Goal: Task Accomplishment & Management: Use online tool/utility

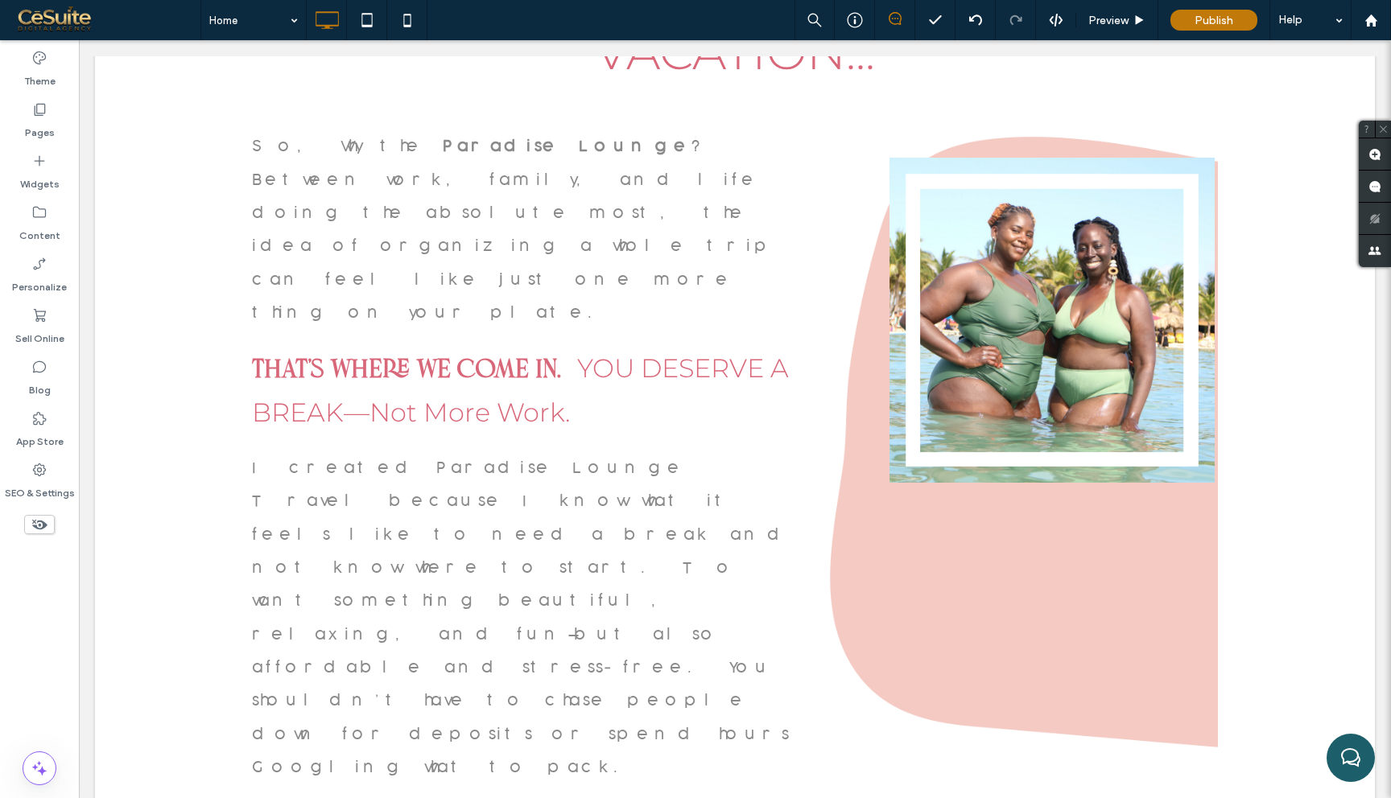
scroll to position [2626, 0]
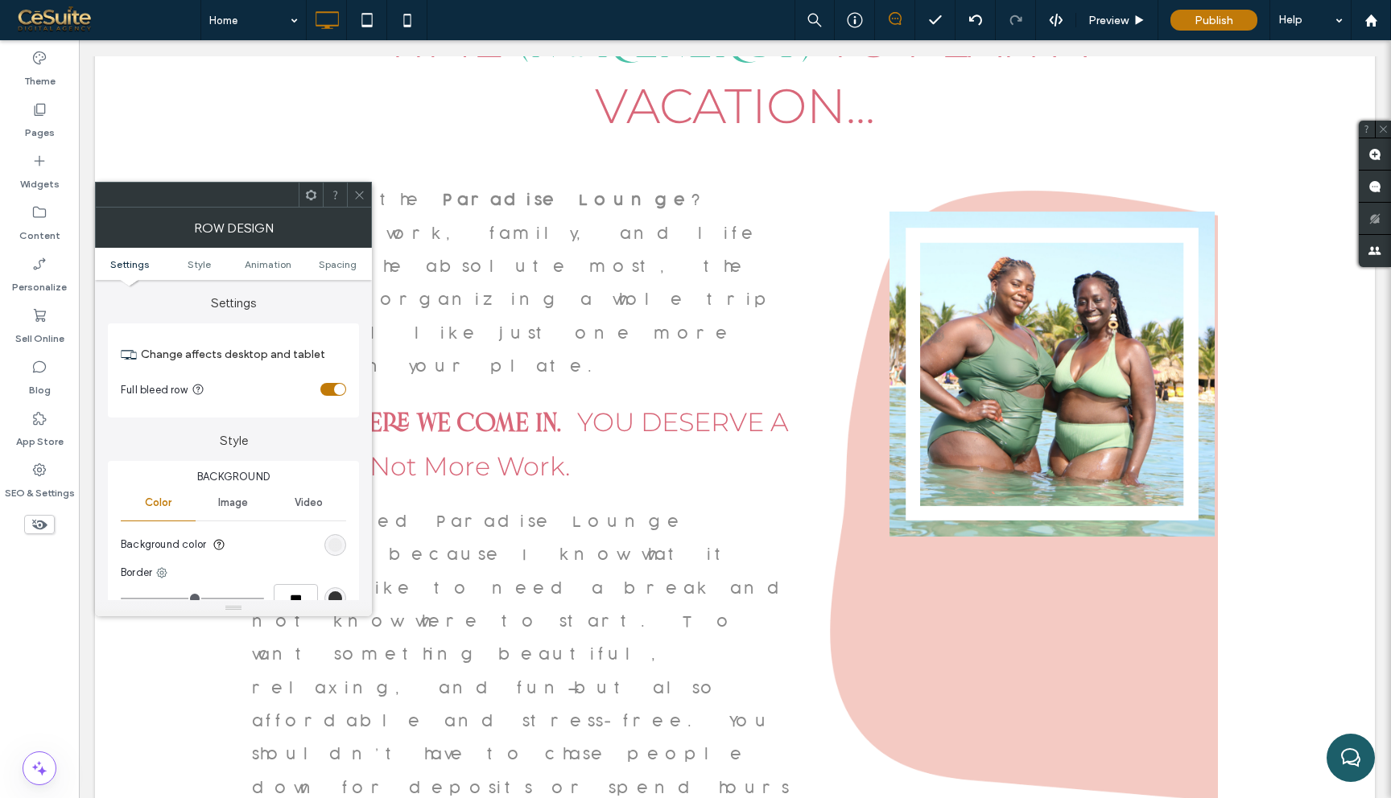
click at [329, 549] on div "rgba(138, 138, 138, 0.1)" at bounding box center [335, 545] width 14 height 14
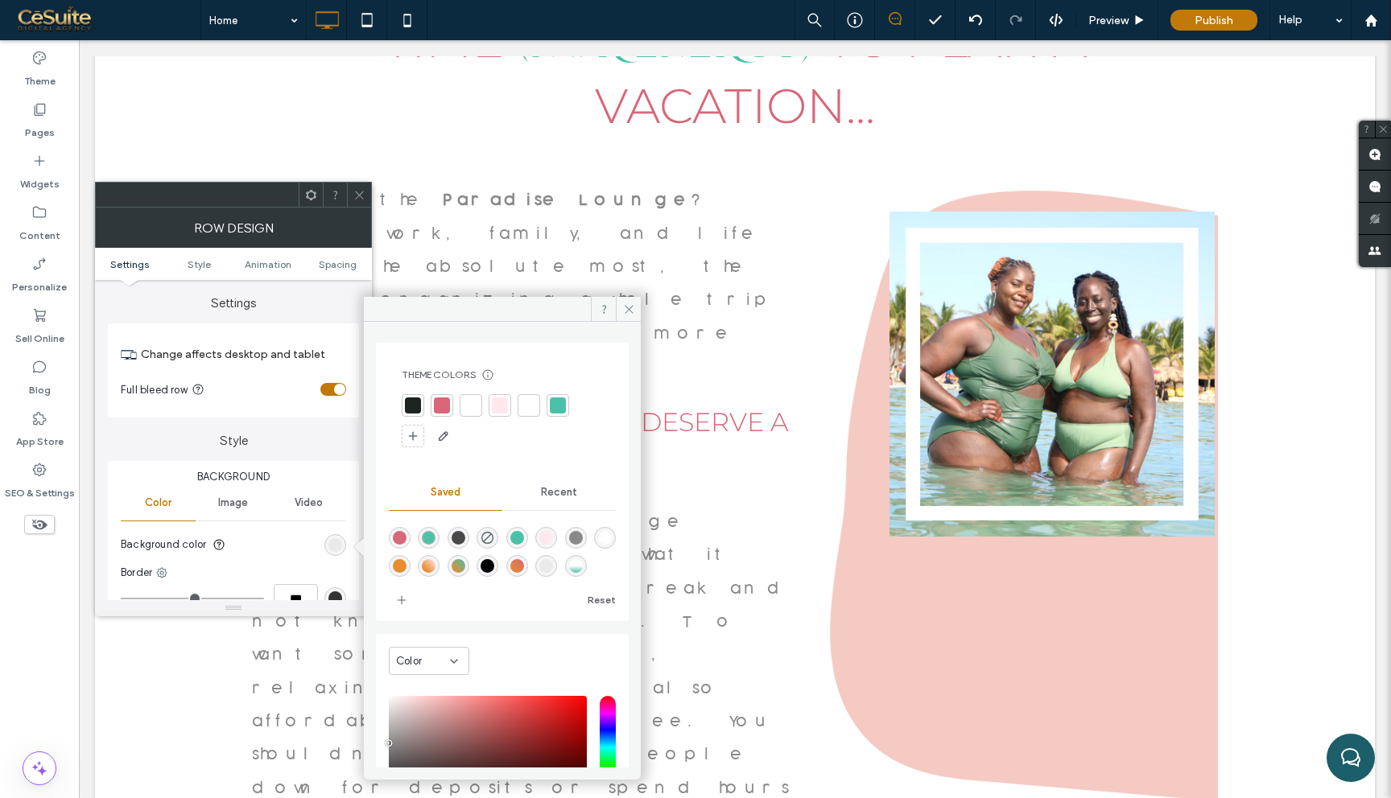
click at [478, 402] on div at bounding box center [471, 406] width 16 height 16
click at [623, 306] on icon at bounding box center [629, 309] width 12 height 12
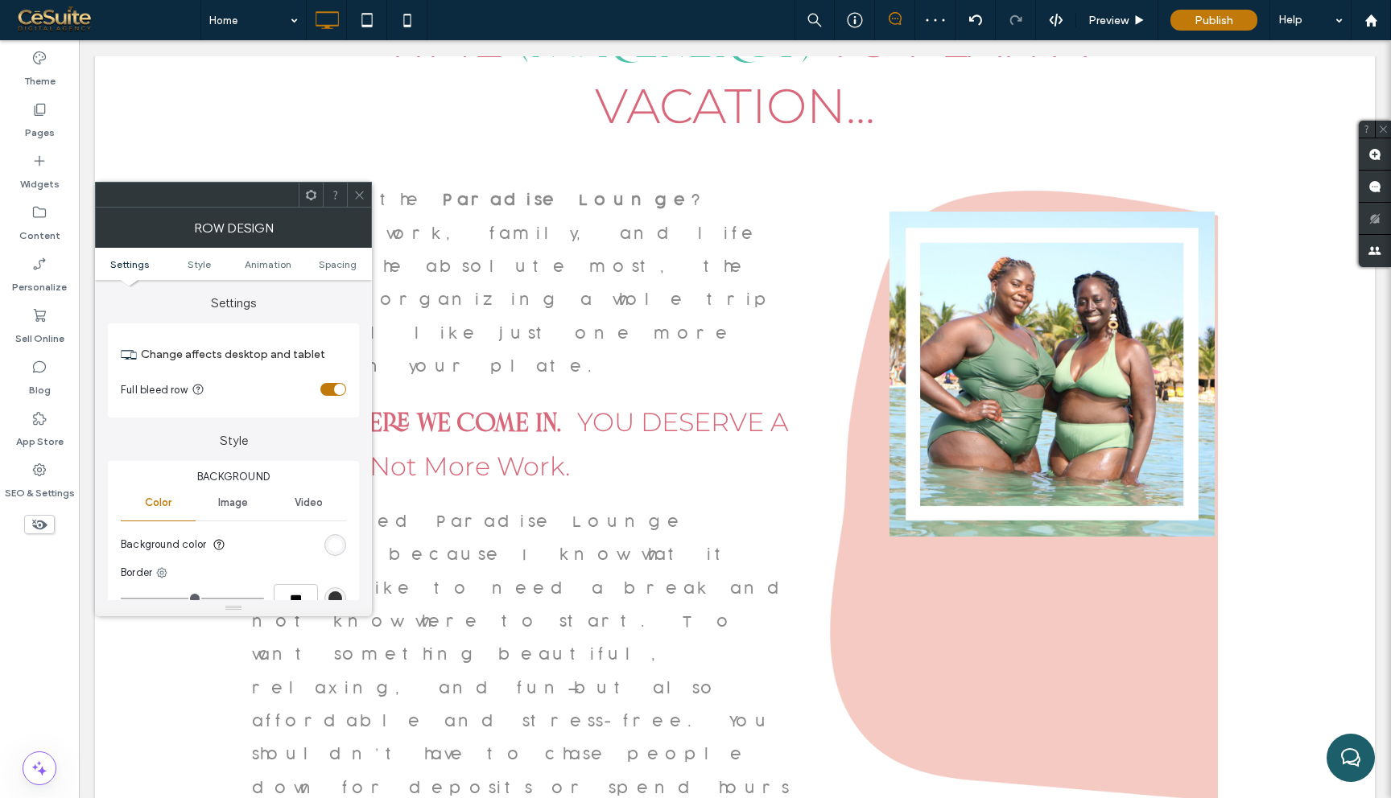
click at [370, 196] on div at bounding box center [359, 195] width 24 height 24
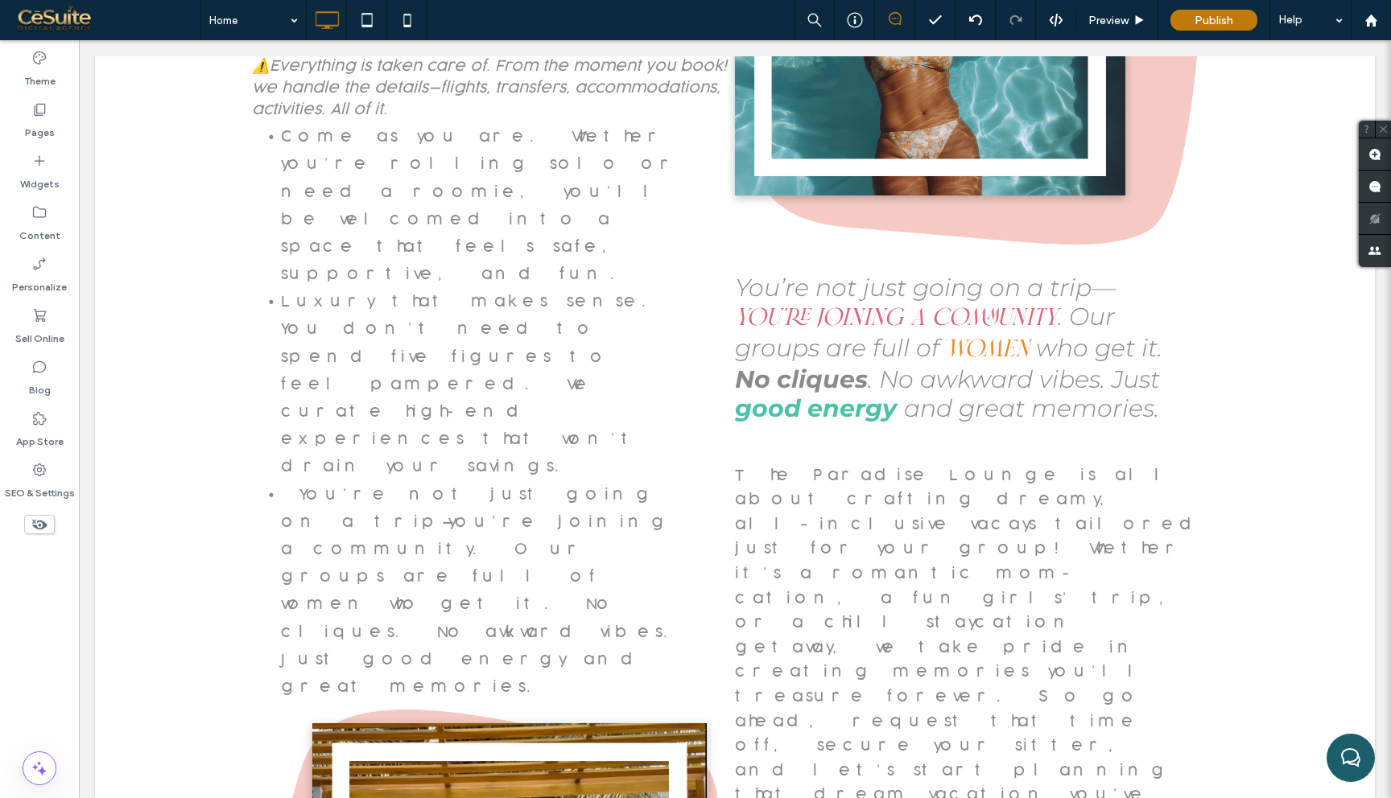
scroll to position [4560, 0]
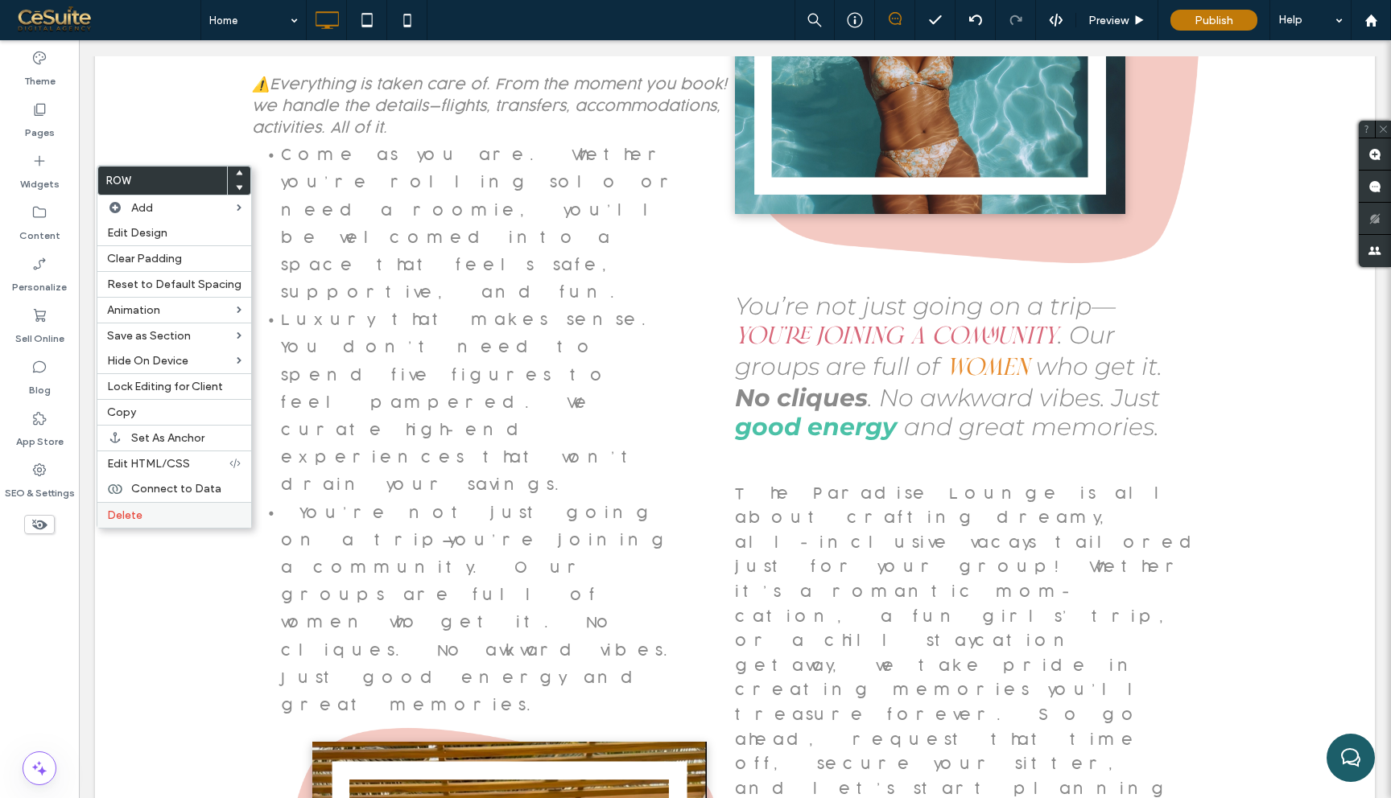
click at [192, 514] on label "Delete" at bounding box center [174, 516] width 134 height 14
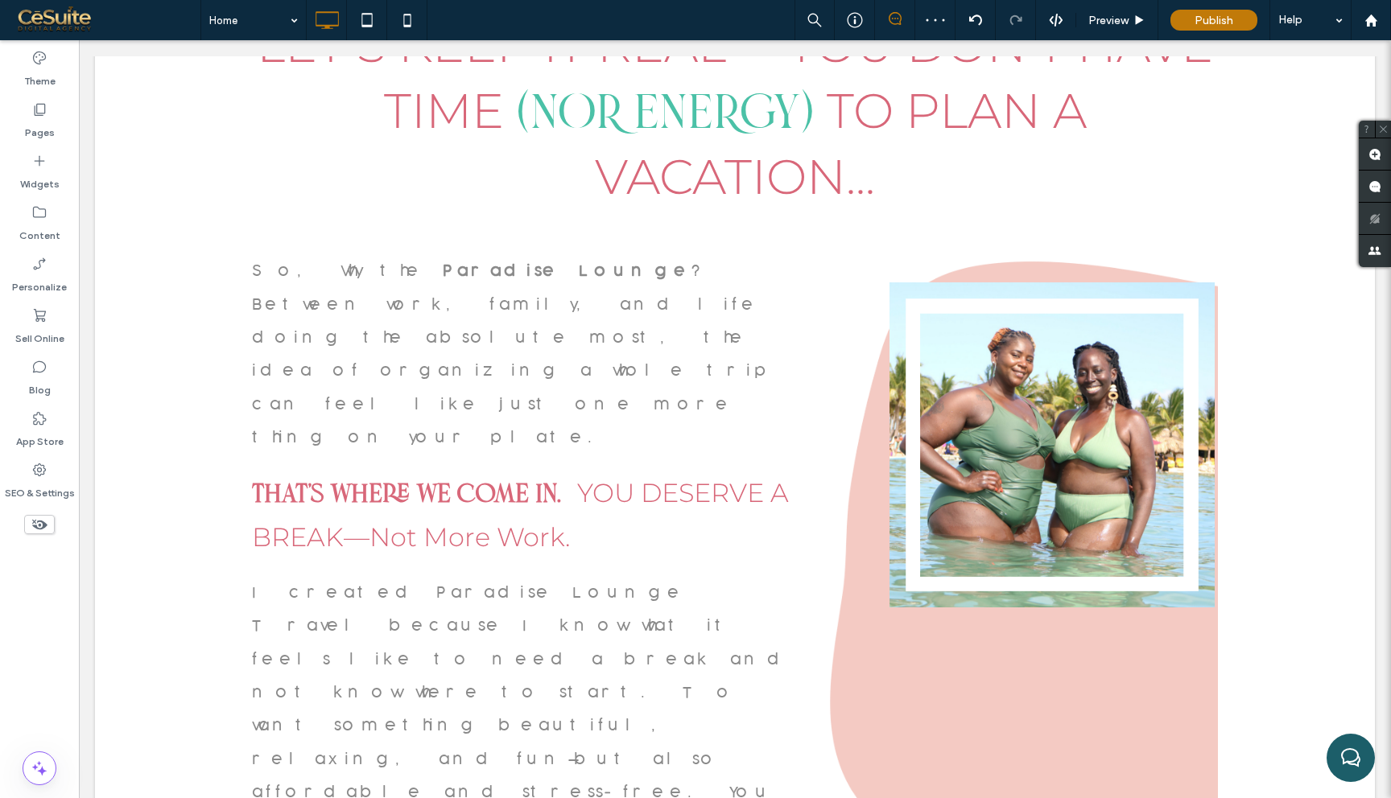
scroll to position [2627, 0]
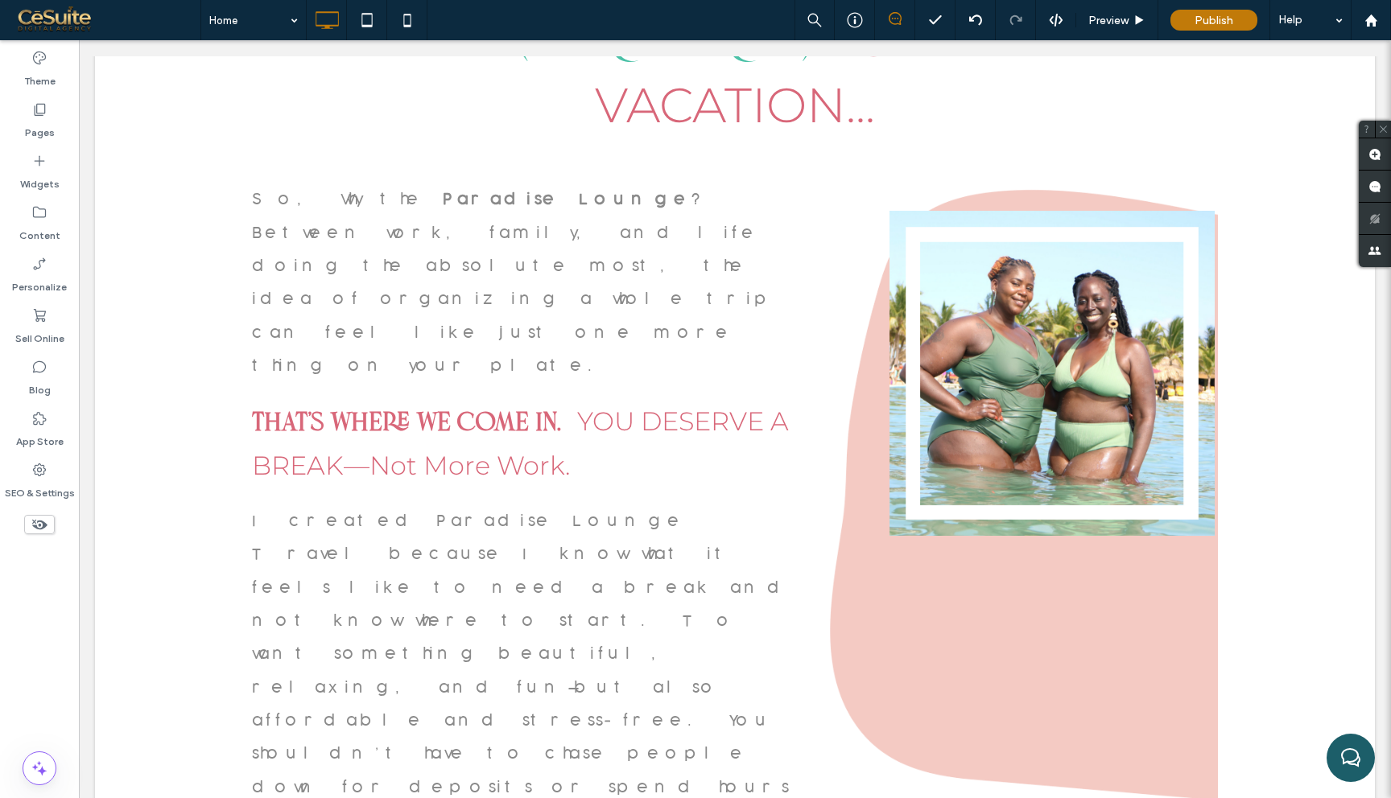
drag, startPoint x: 734, startPoint y: 323, endPoint x: 741, endPoint y: 388, distance: 65.6
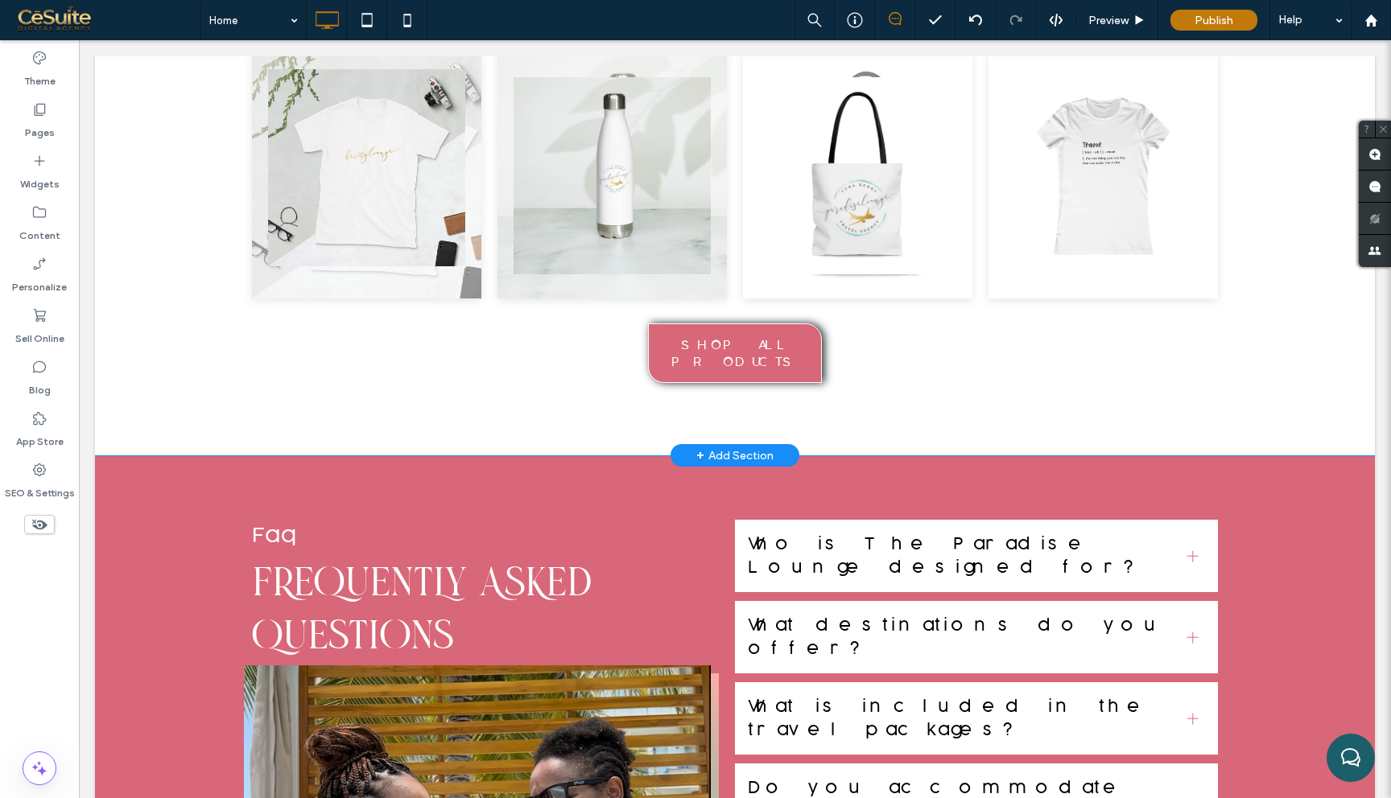
scroll to position [9550, 0]
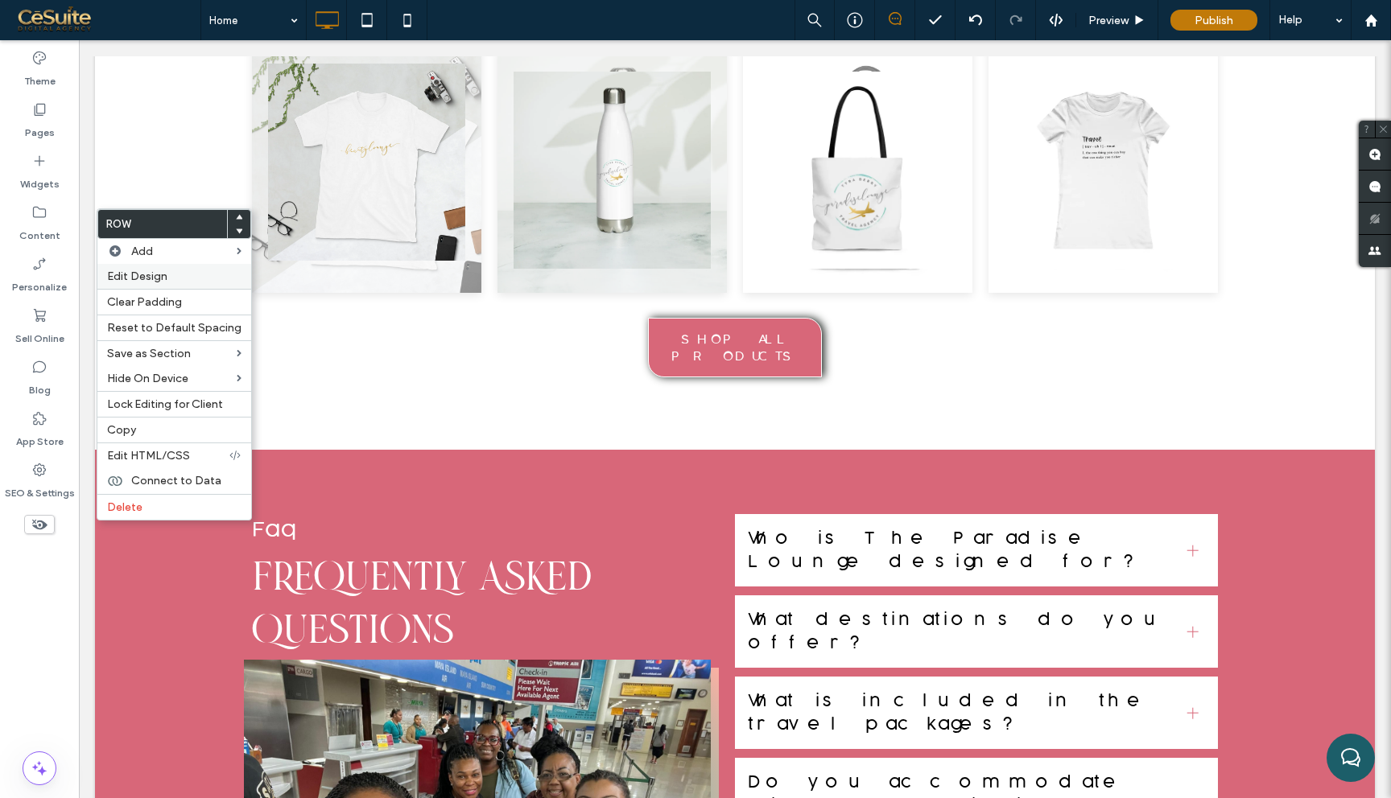
click at [190, 267] on div "Edit Design" at bounding box center [174, 276] width 154 height 25
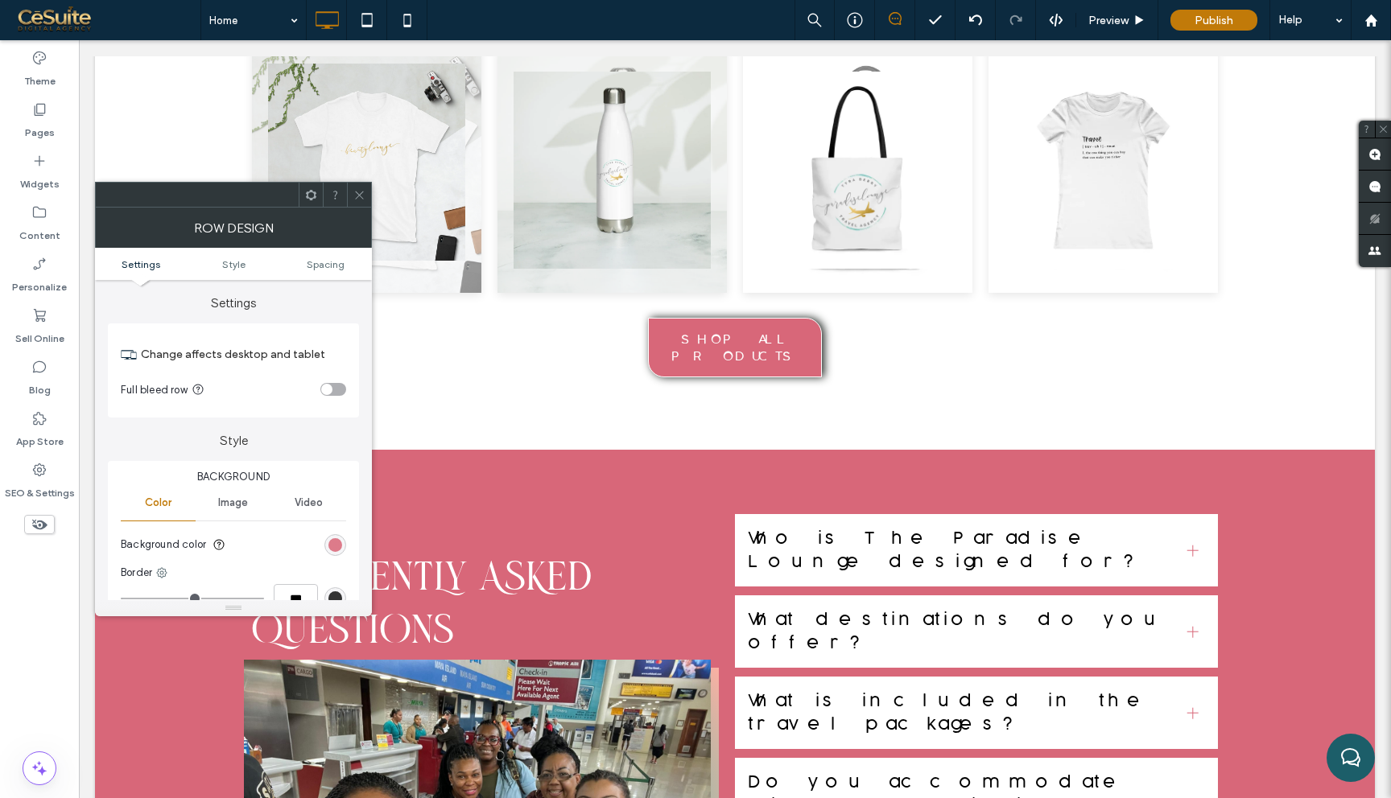
click at [334, 549] on div "rgb(216, 103, 121)" at bounding box center [335, 545] width 14 height 14
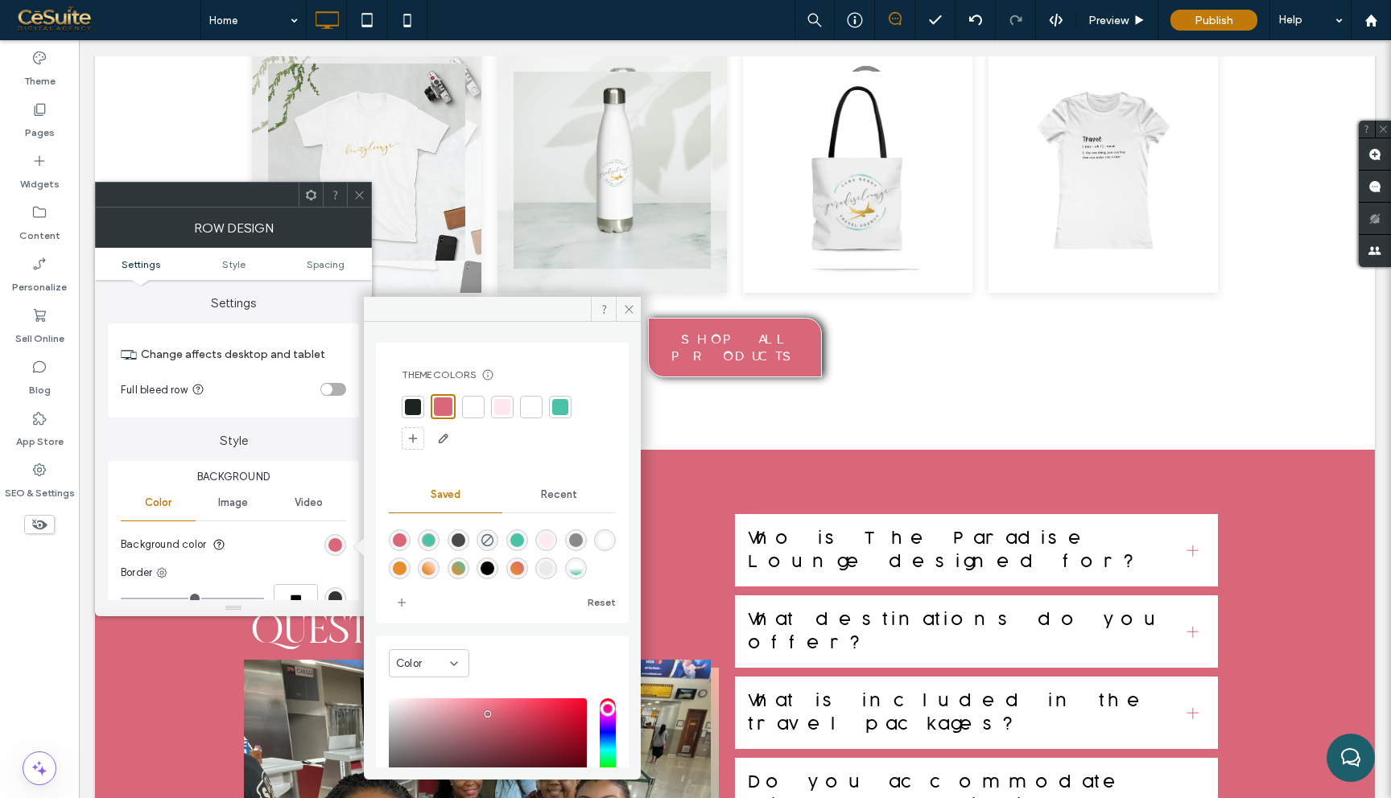
click at [568, 406] on div at bounding box center [560, 407] width 23 height 23
click at [629, 308] on use at bounding box center [629, 309] width 8 height 8
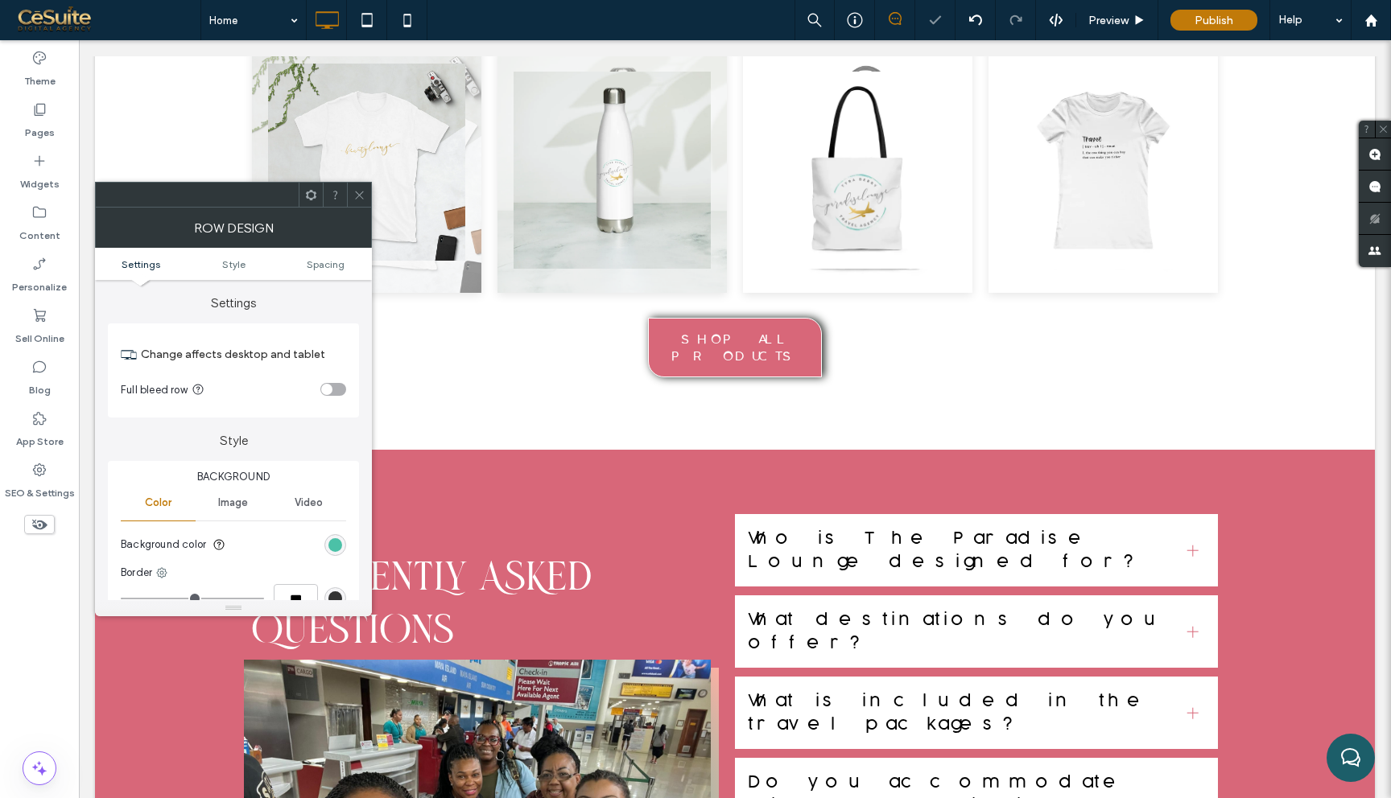
click at [353, 189] on icon at bounding box center [359, 195] width 12 height 12
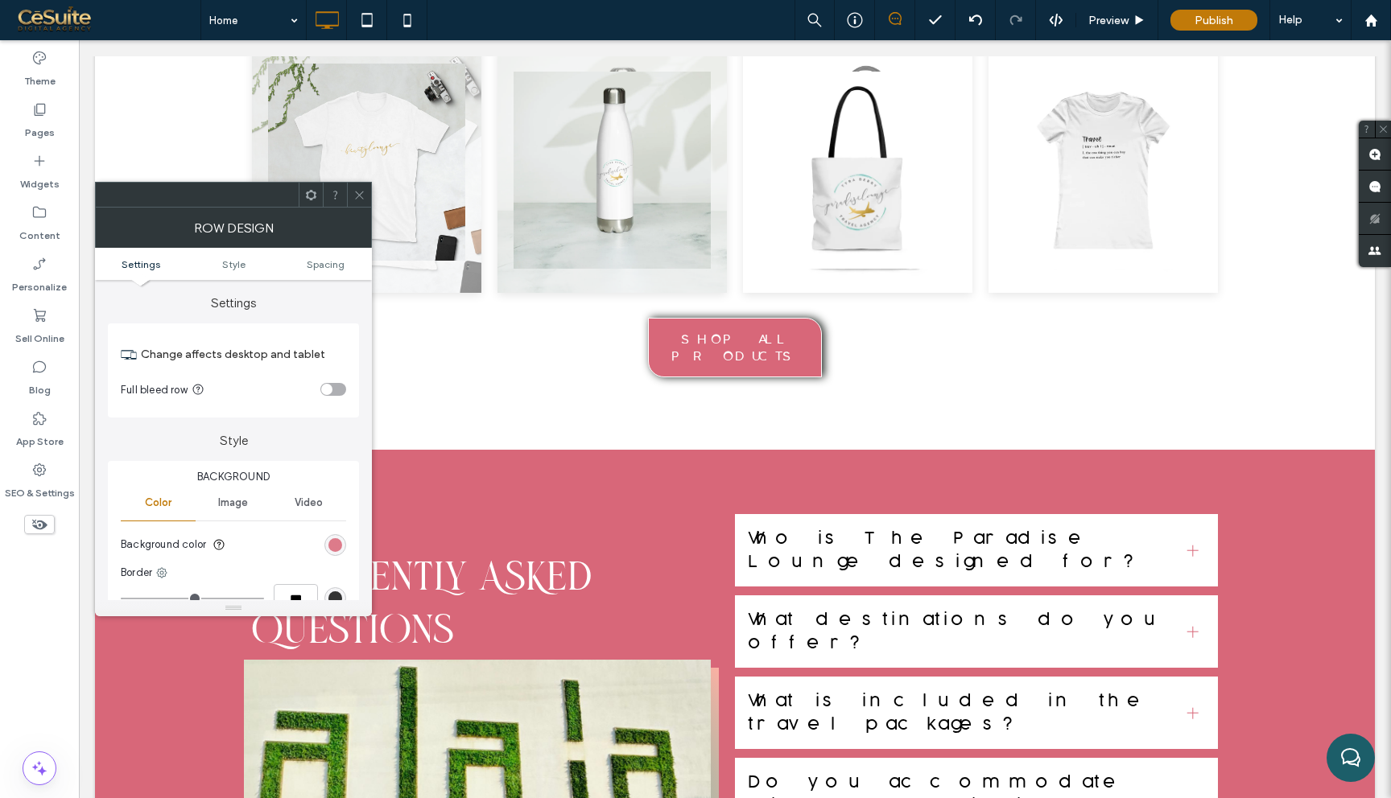
click at [336, 540] on div "rgb(216, 103, 121)" at bounding box center [335, 545] width 14 height 14
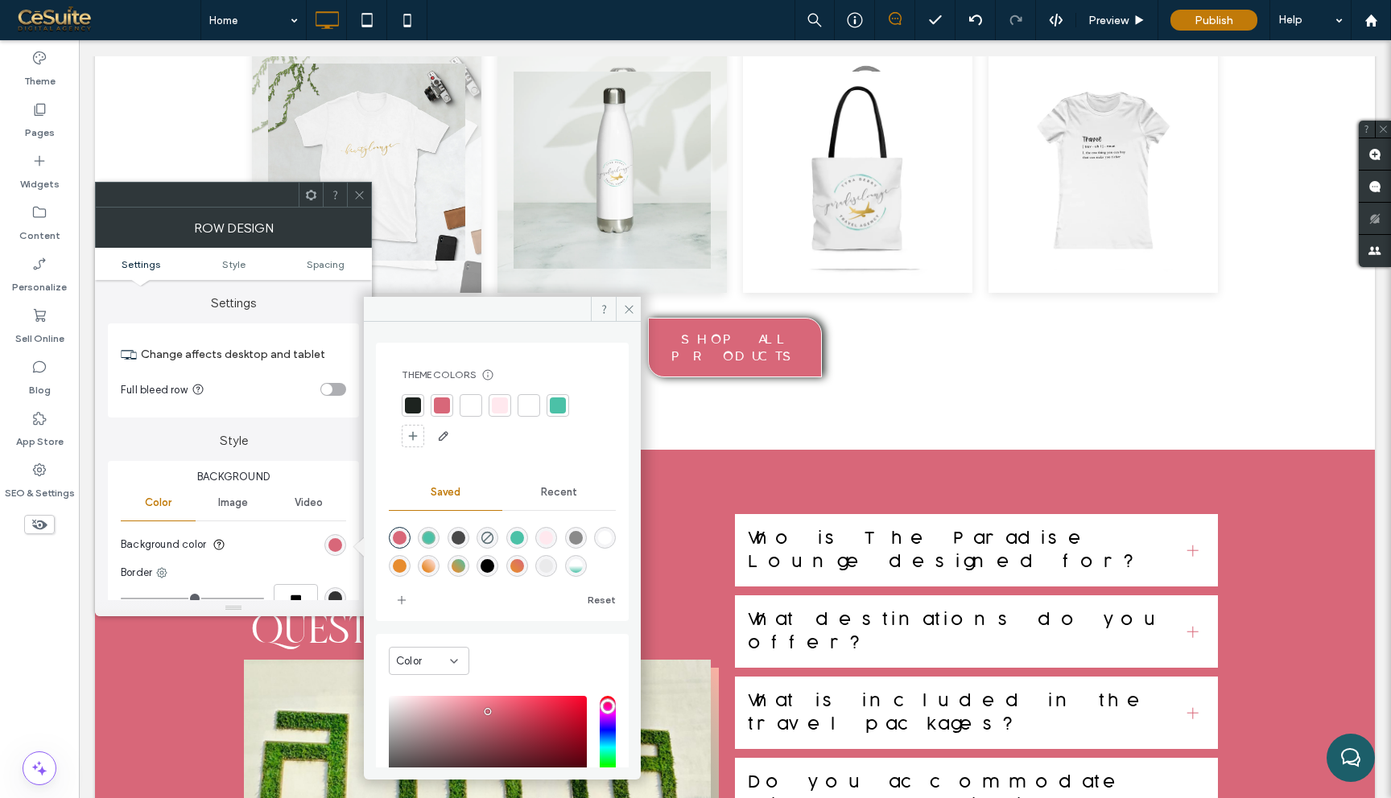
click at [558, 406] on div at bounding box center [558, 406] width 16 height 16
click at [625, 305] on use at bounding box center [629, 309] width 8 height 8
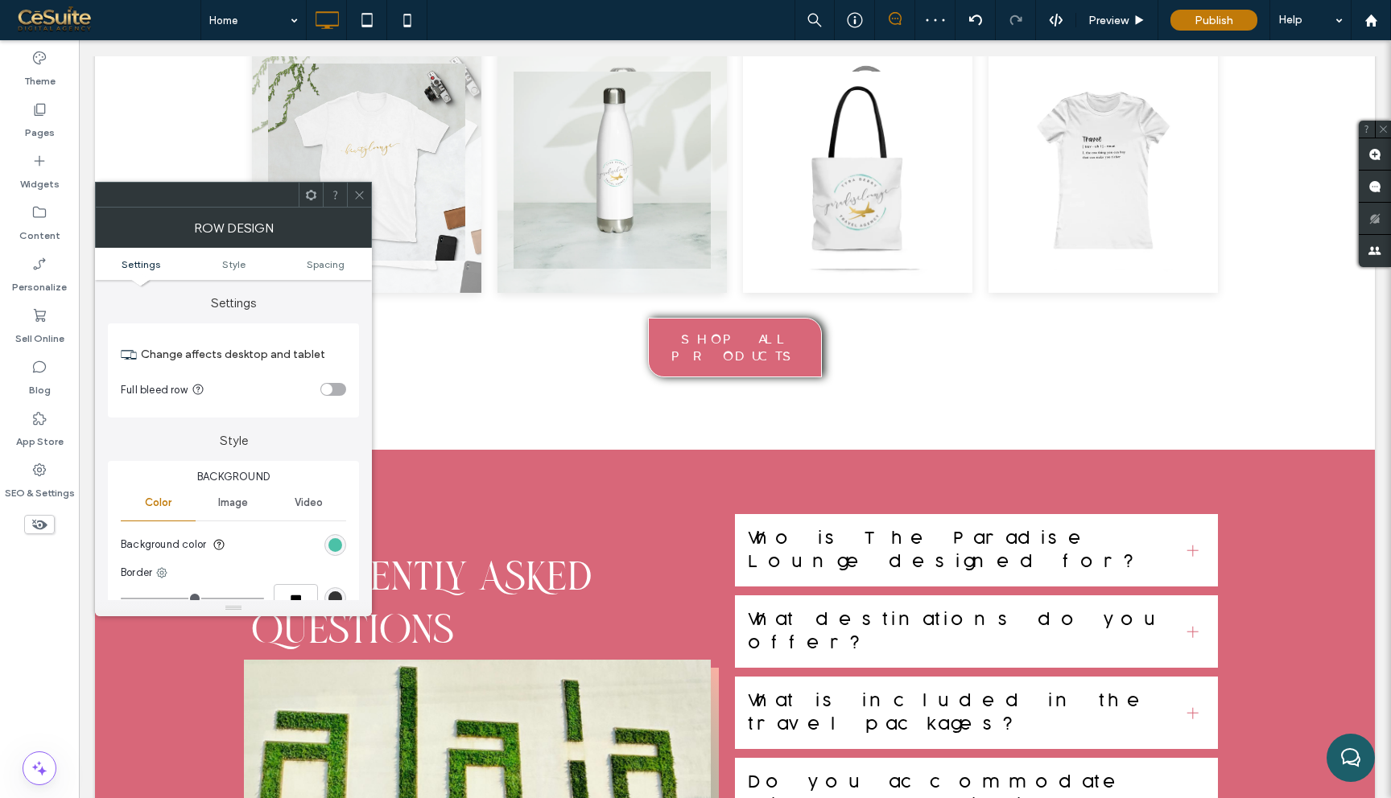
click at [357, 191] on icon at bounding box center [359, 195] width 12 height 12
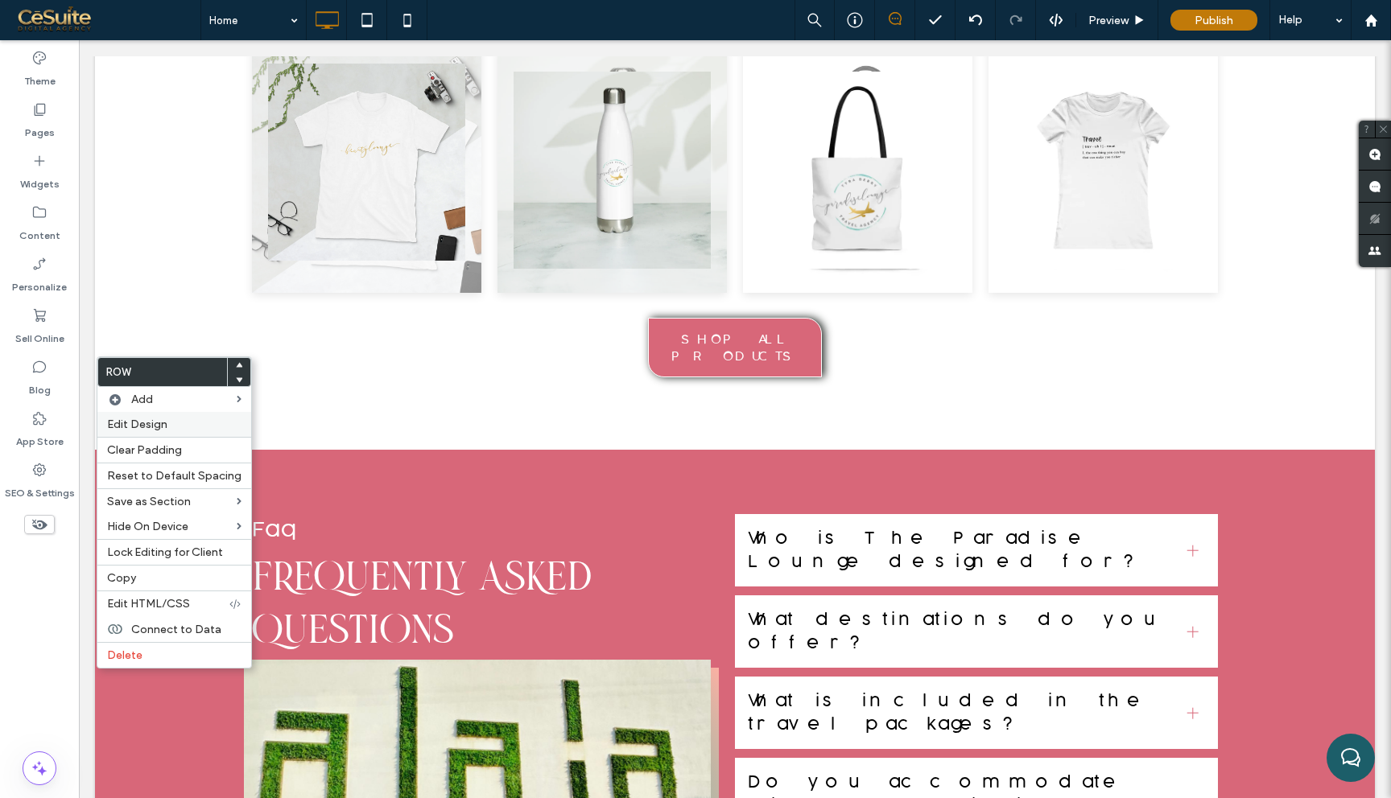
click at [183, 427] on label "Edit Design" at bounding box center [174, 425] width 134 height 14
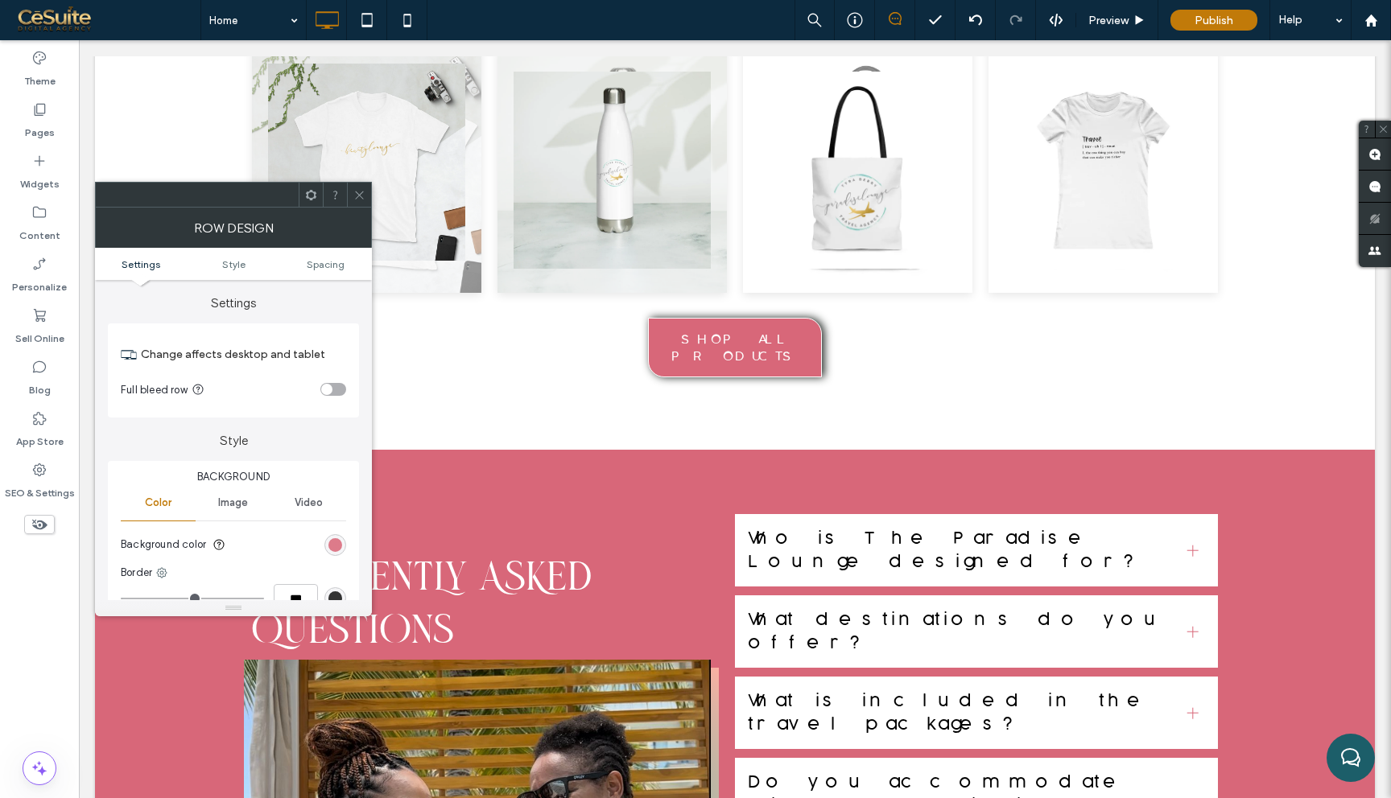
click at [336, 549] on div "rgb(216, 103, 121)" at bounding box center [335, 545] width 14 height 14
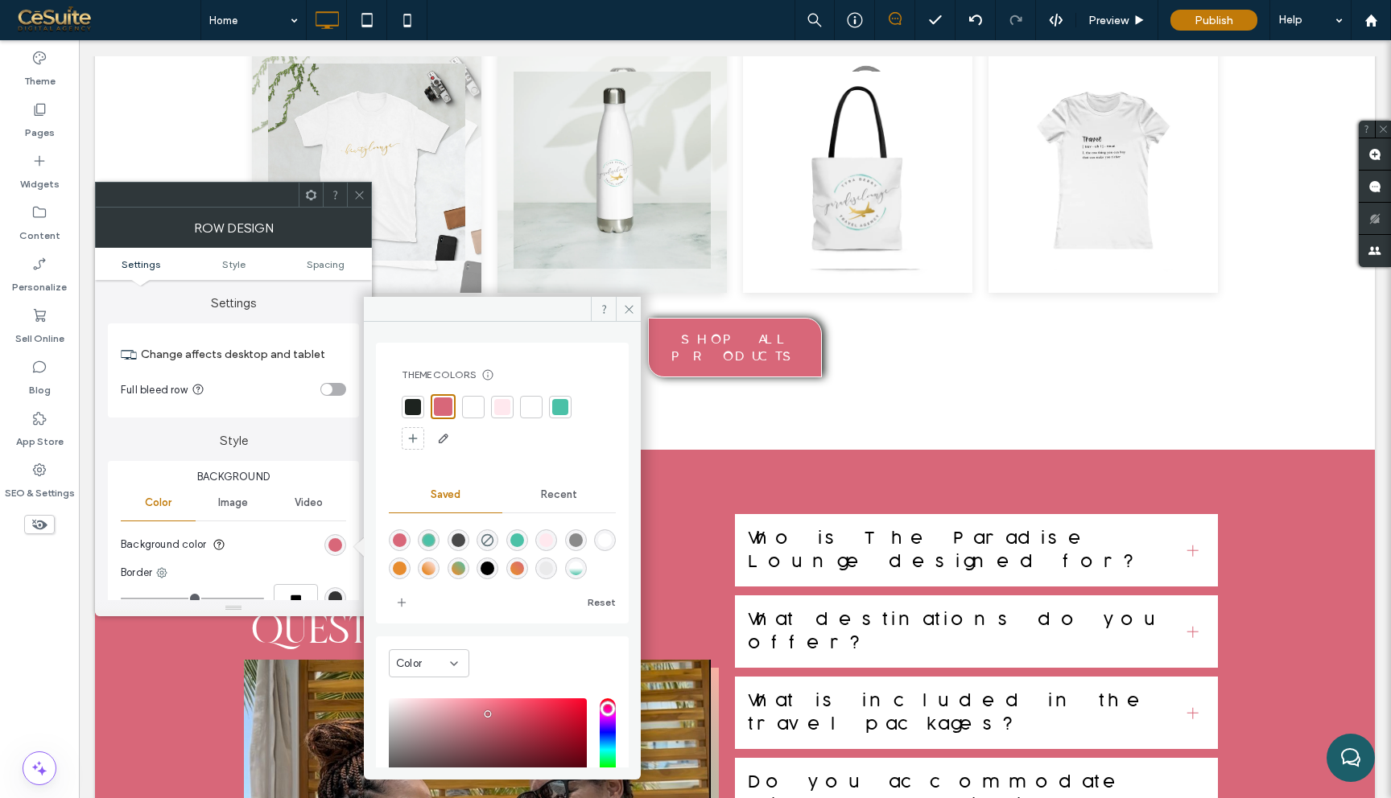
click at [562, 408] on div at bounding box center [560, 407] width 16 height 16
click at [633, 310] on icon at bounding box center [629, 309] width 12 height 12
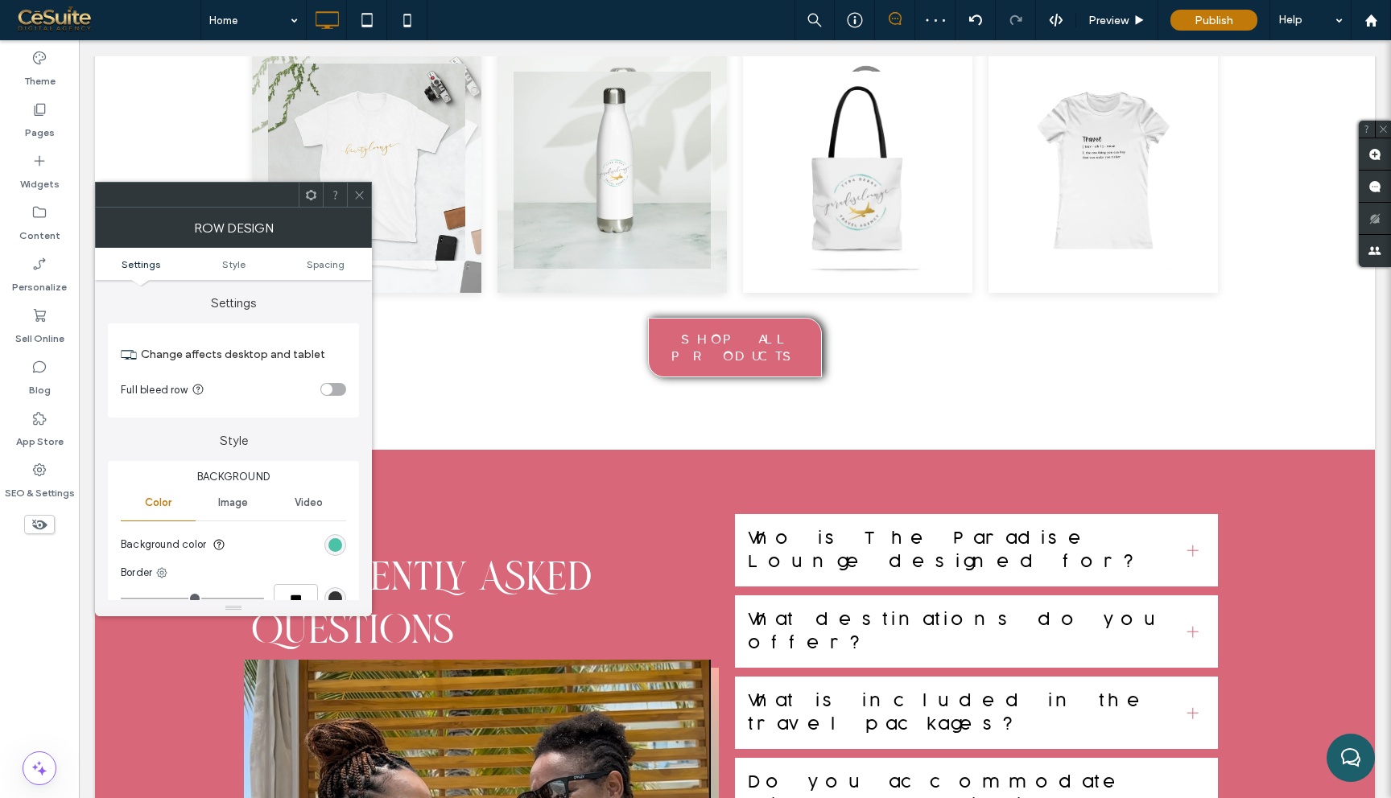
click at [362, 191] on use at bounding box center [359, 195] width 8 height 8
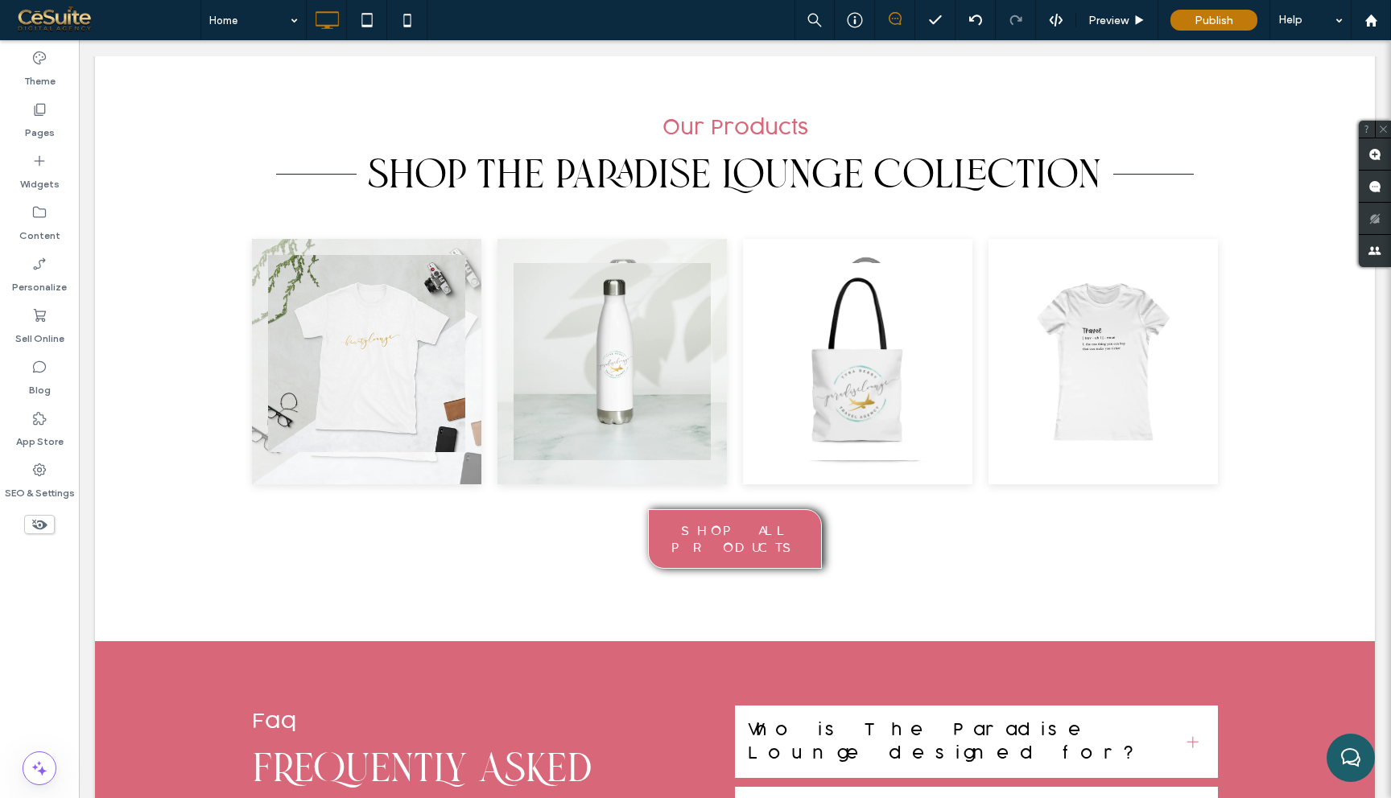
scroll to position [9357, 0]
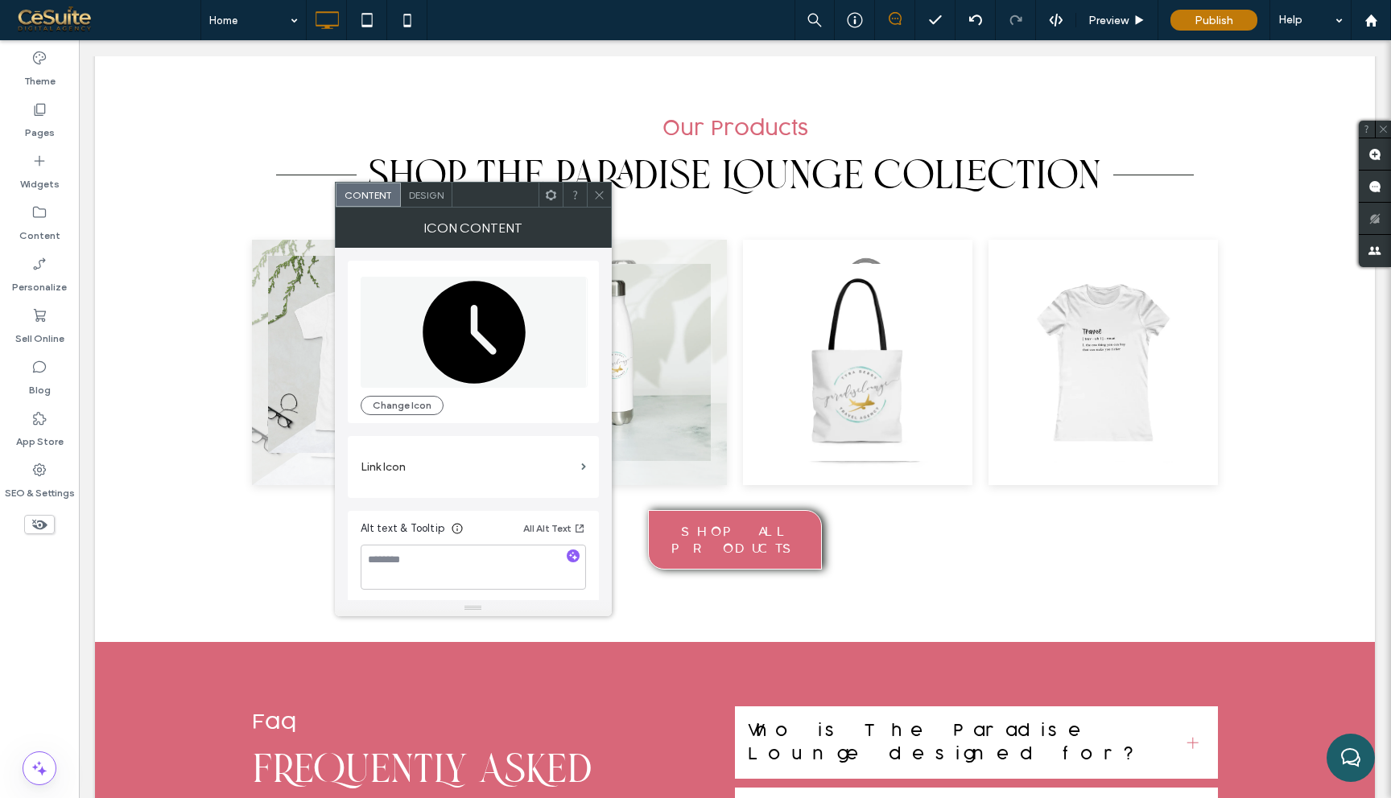
click at [426, 196] on span "Design" at bounding box center [426, 195] width 35 height 12
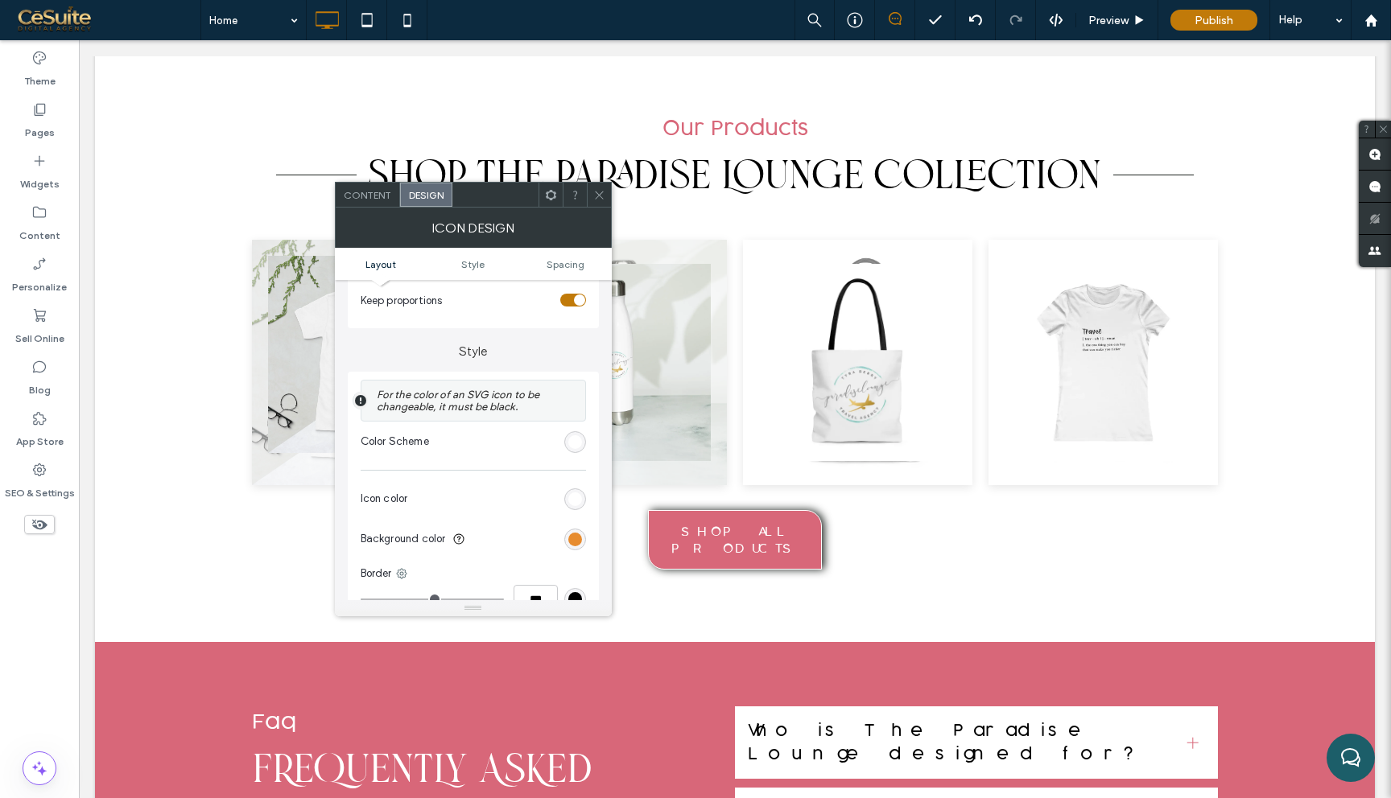
scroll to position [290, 0]
click at [576, 541] on div "rgb(231, 140, 47)" at bounding box center [575, 537] width 14 height 14
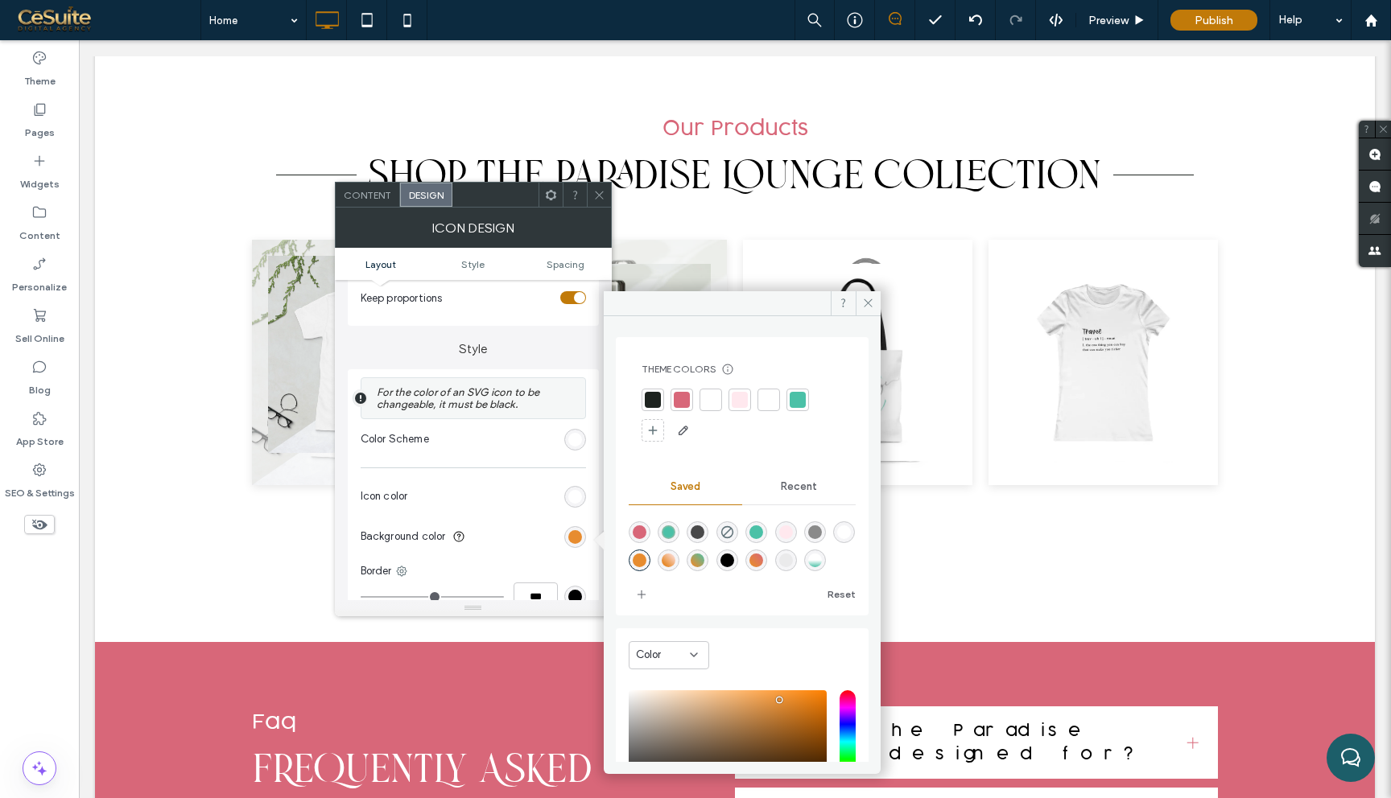
click at [688, 404] on div at bounding box center [682, 400] width 16 height 16
click at [874, 303] on span at bounding box center [867, 303] width 25 height 24
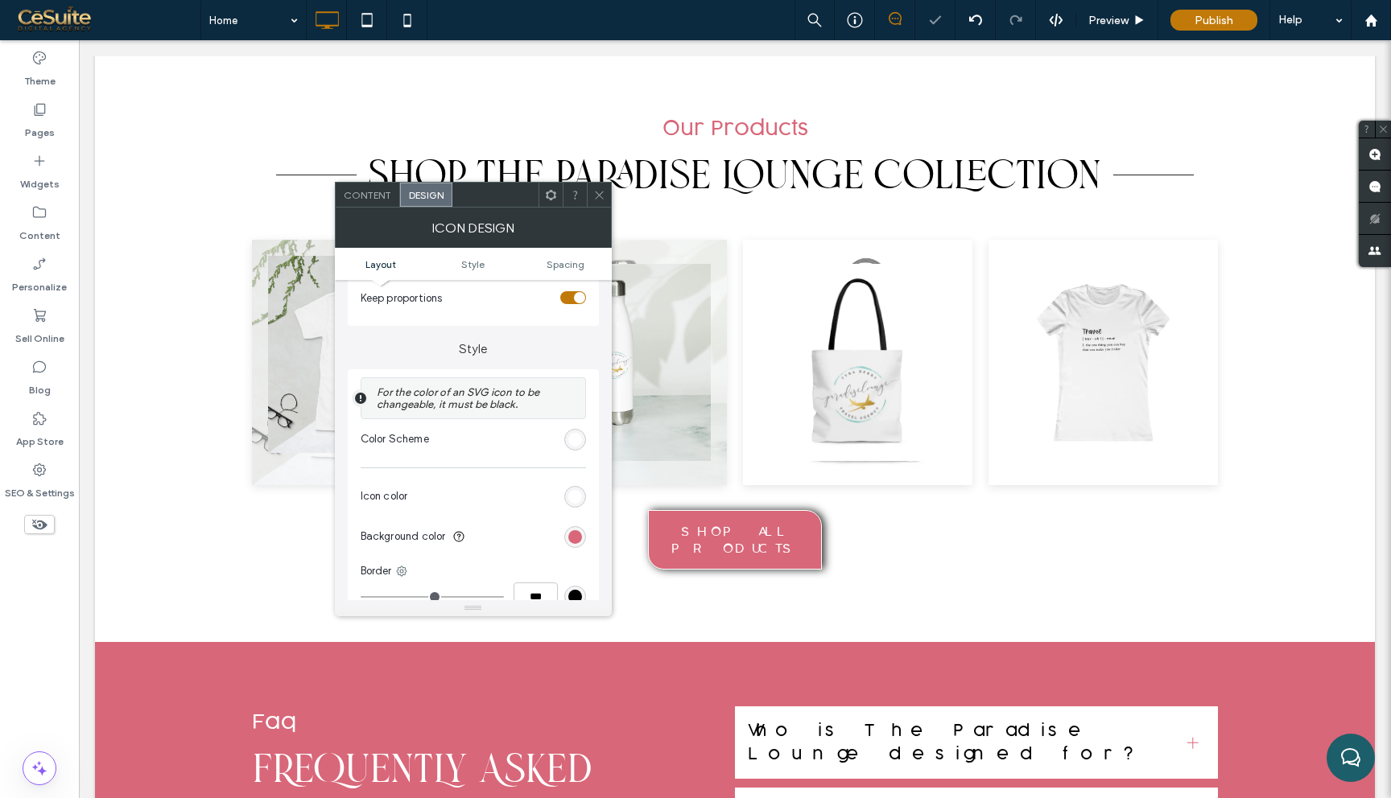
click at [606, 194] on div at bounding box center [599, 195] width 24 height 24
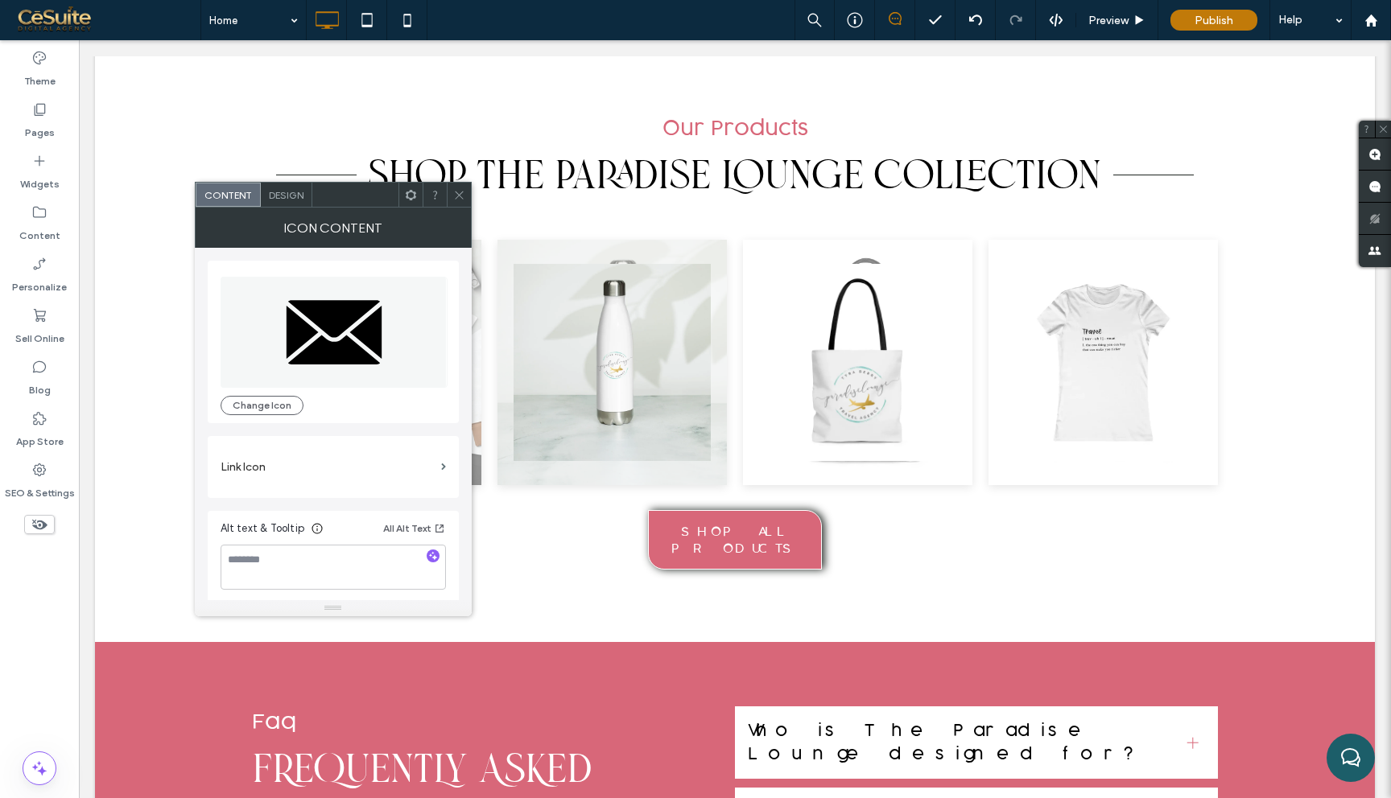
click at [288, 201] on div "Design" at bounding box center [287, 195] width 52 height 24
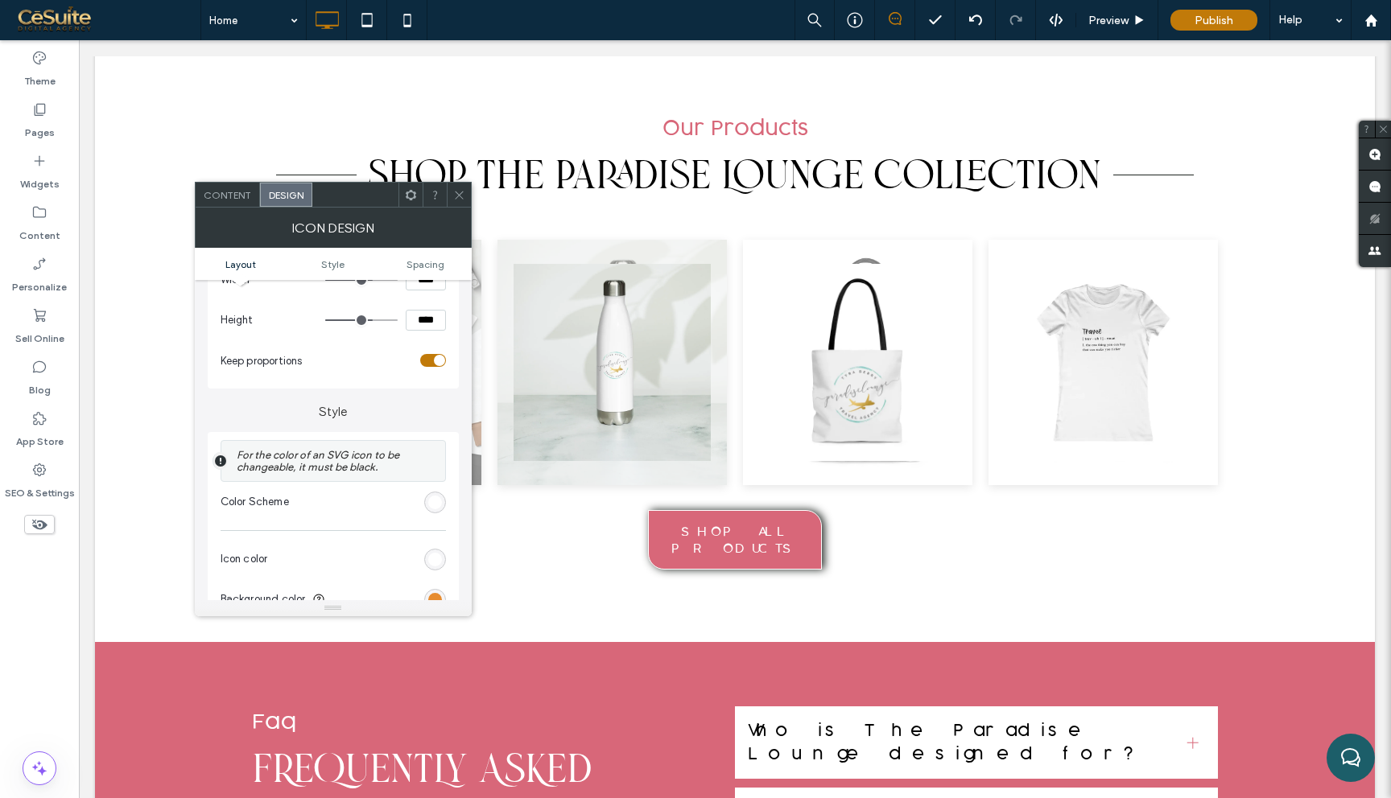
scroll to position [241, 0]
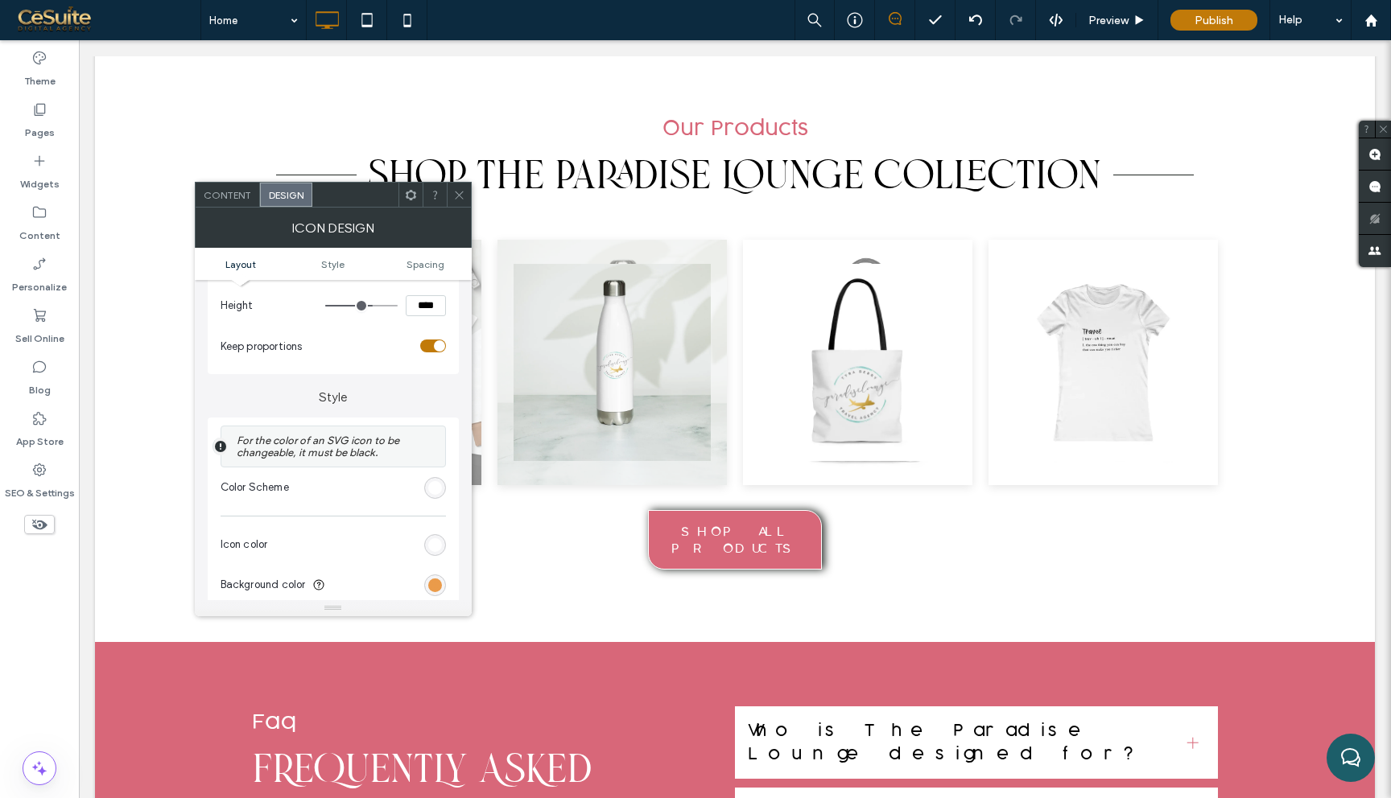
click at [436, 585] on div "rgb(231, 140, 47)" at bounding box center [435, 586] width 14 height 14
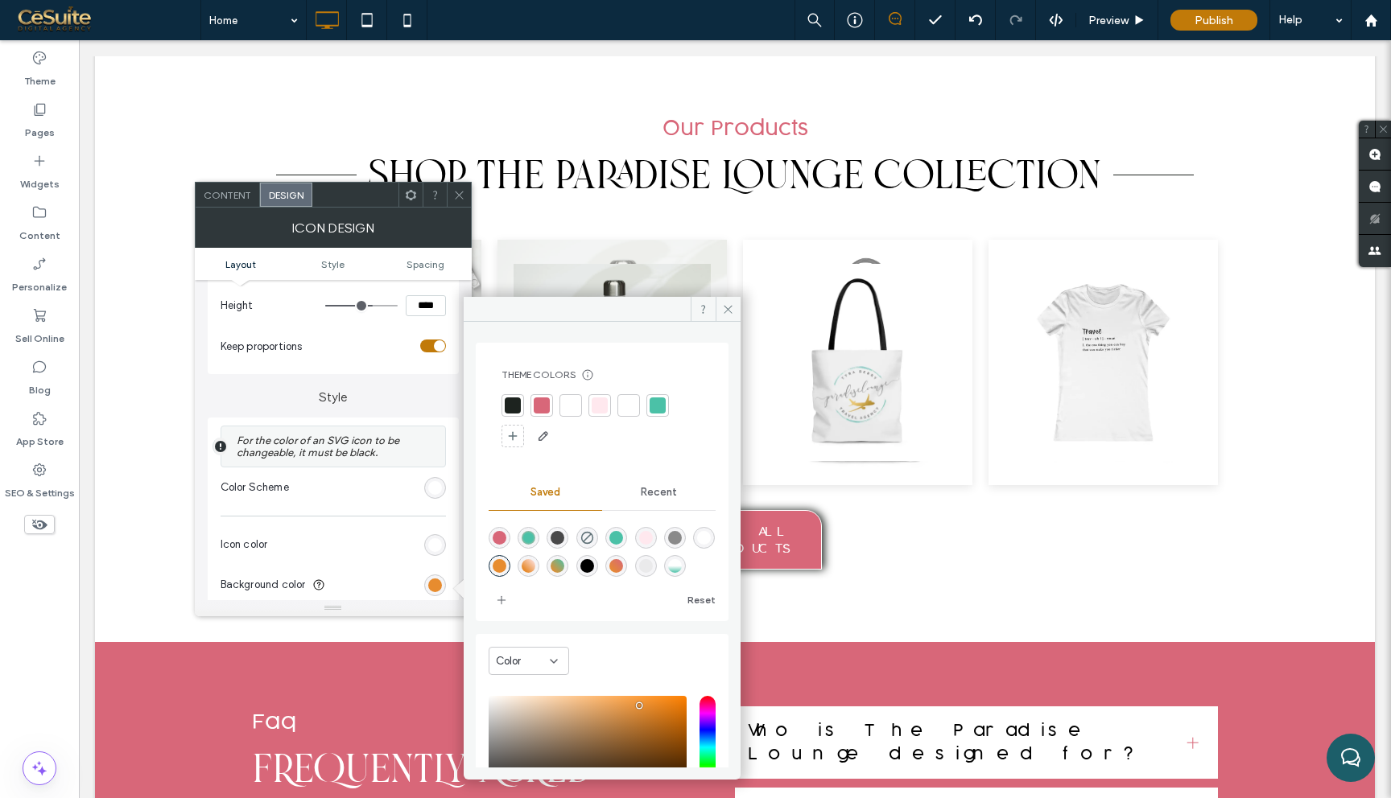
click at [540, 409] on div at bounding box center [542, 406] width 16 height 16
click at [720, 311] on span at bounding box center [727, 309] width 25 height 24
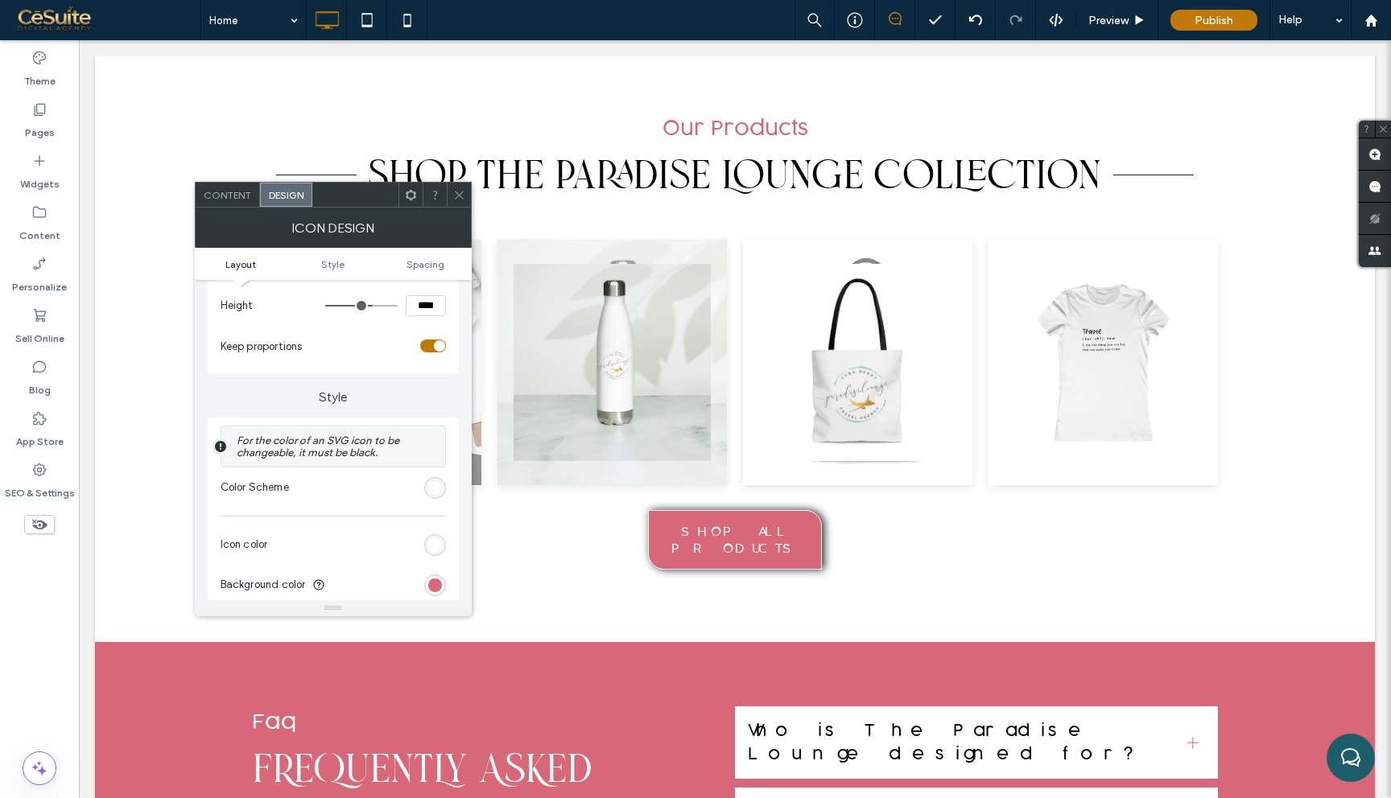
click at [456, 196] on use at bounding box center [459, 195] width 8 height 8
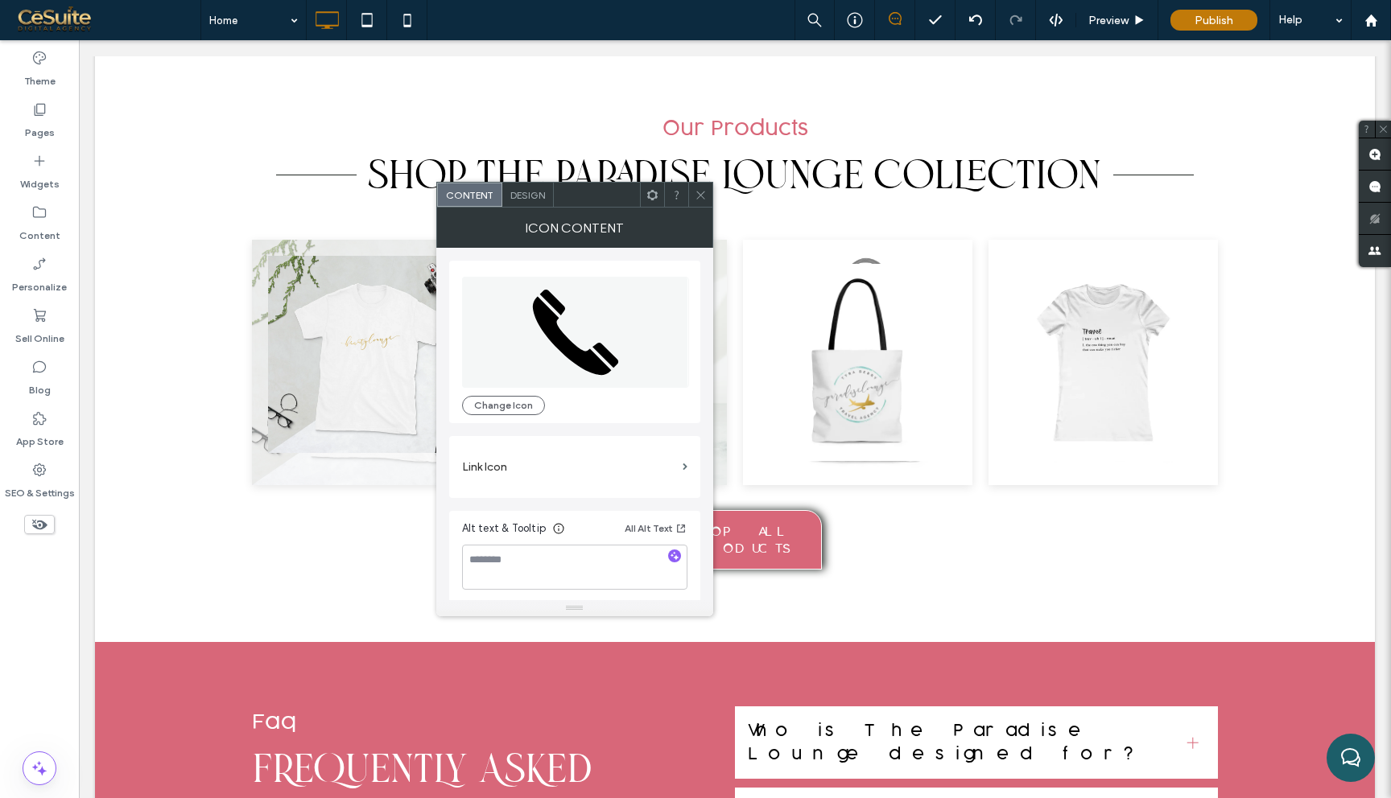
click at [534, 189] on span "Design" at bounding box center [527, 195] width 35 height 12
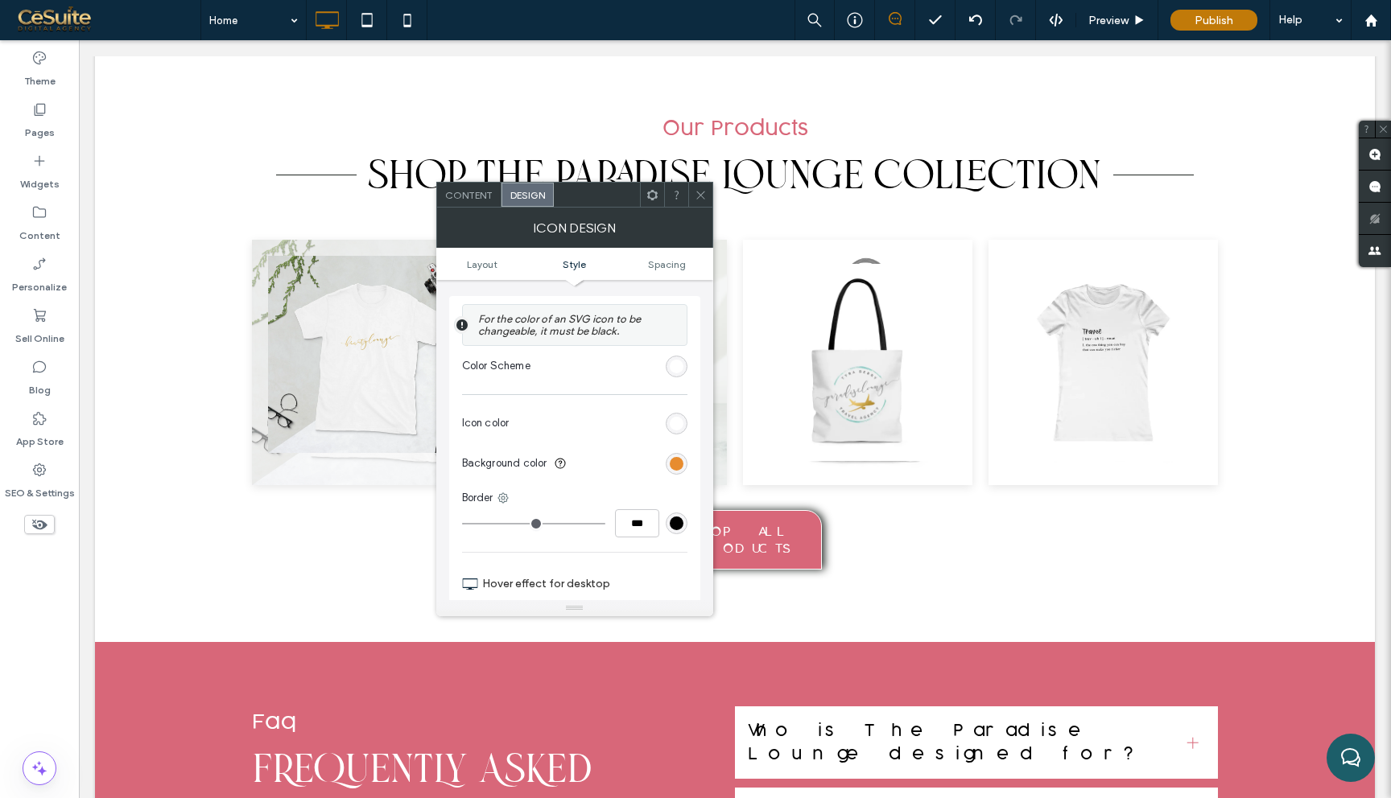
scroll to position [369, 0]
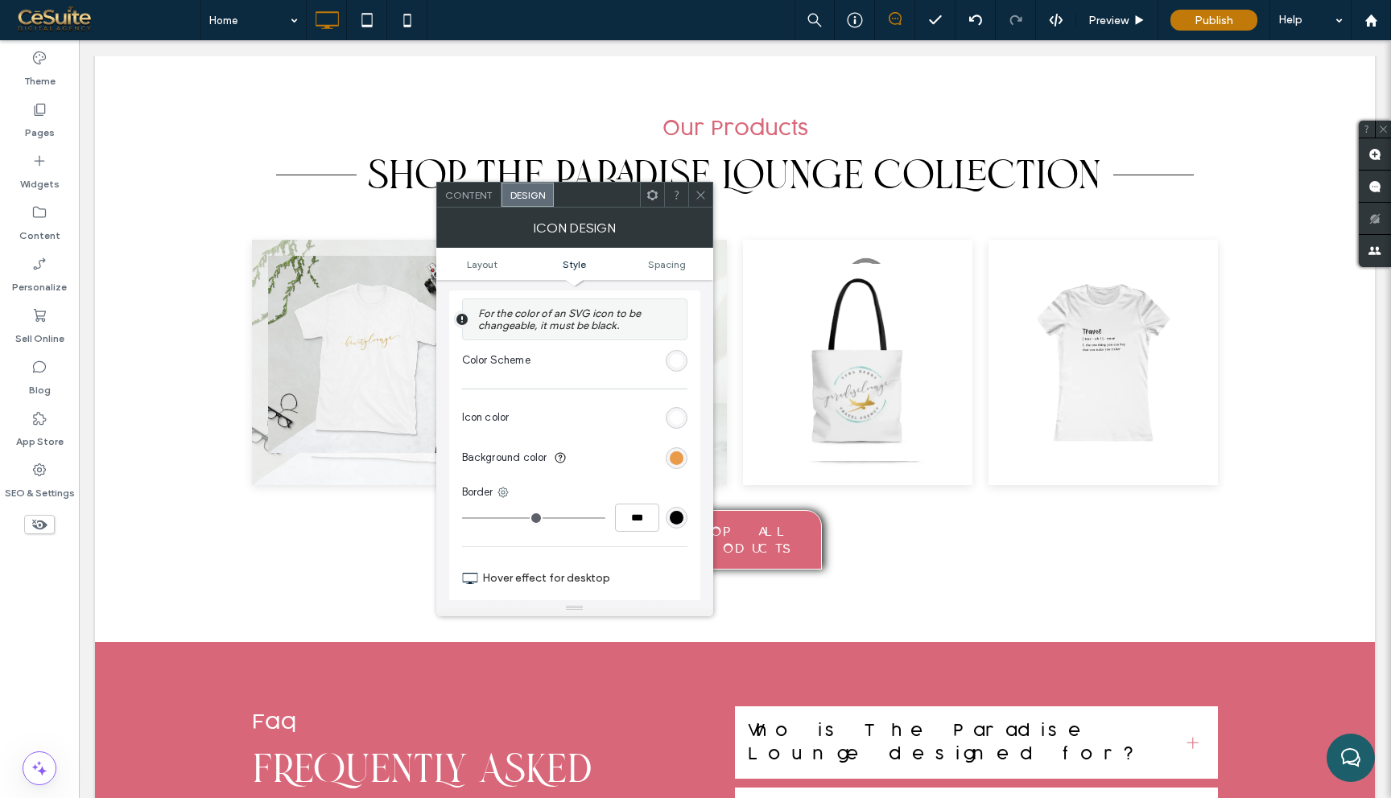
click at [675, 458] on div "rgb(231, 140, 47)" at bounding box center [677, 458] width 14 height 14
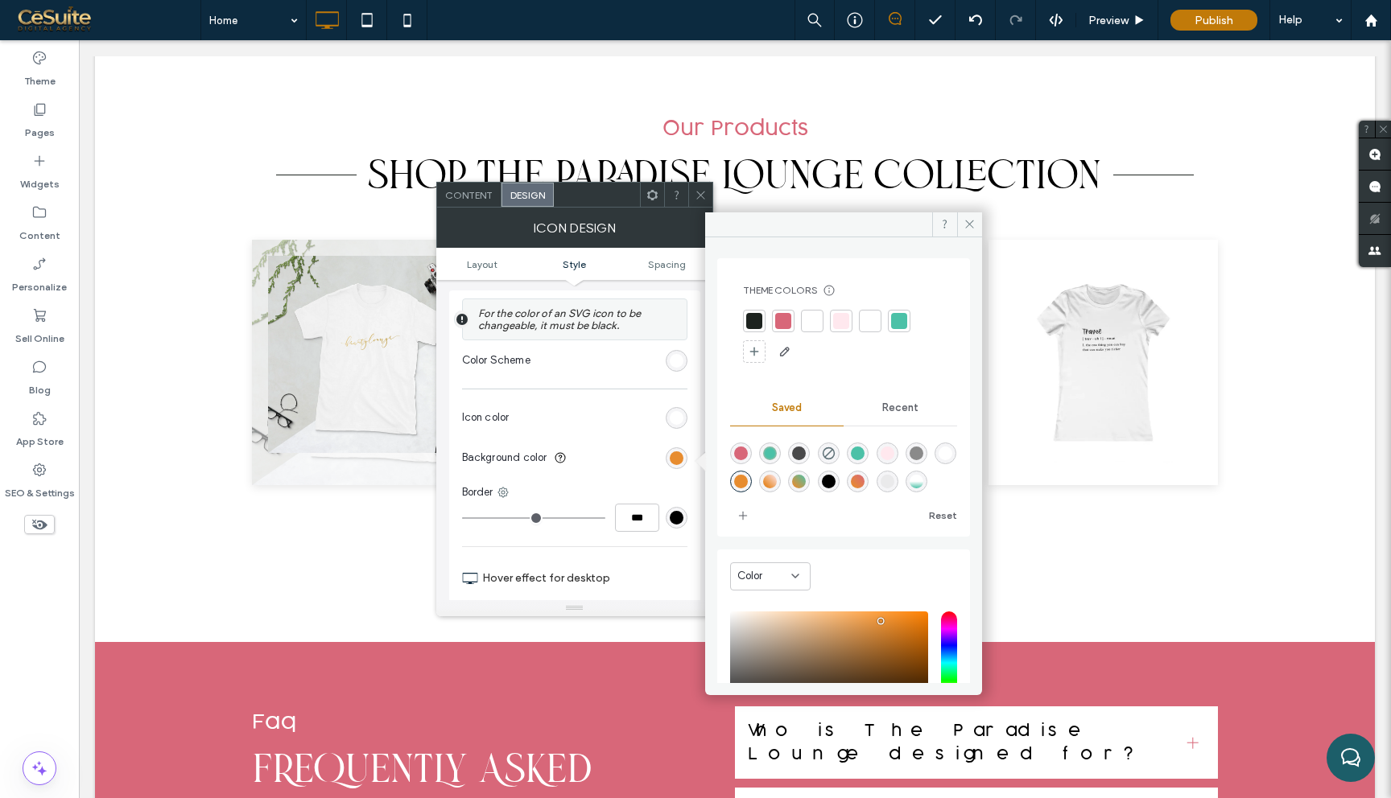
click at [789, 320] on div at bounding box center [783, 321] width 16 height 16
click at [967, 227] on icon at bounding box center [969, 224] width 12 height 12
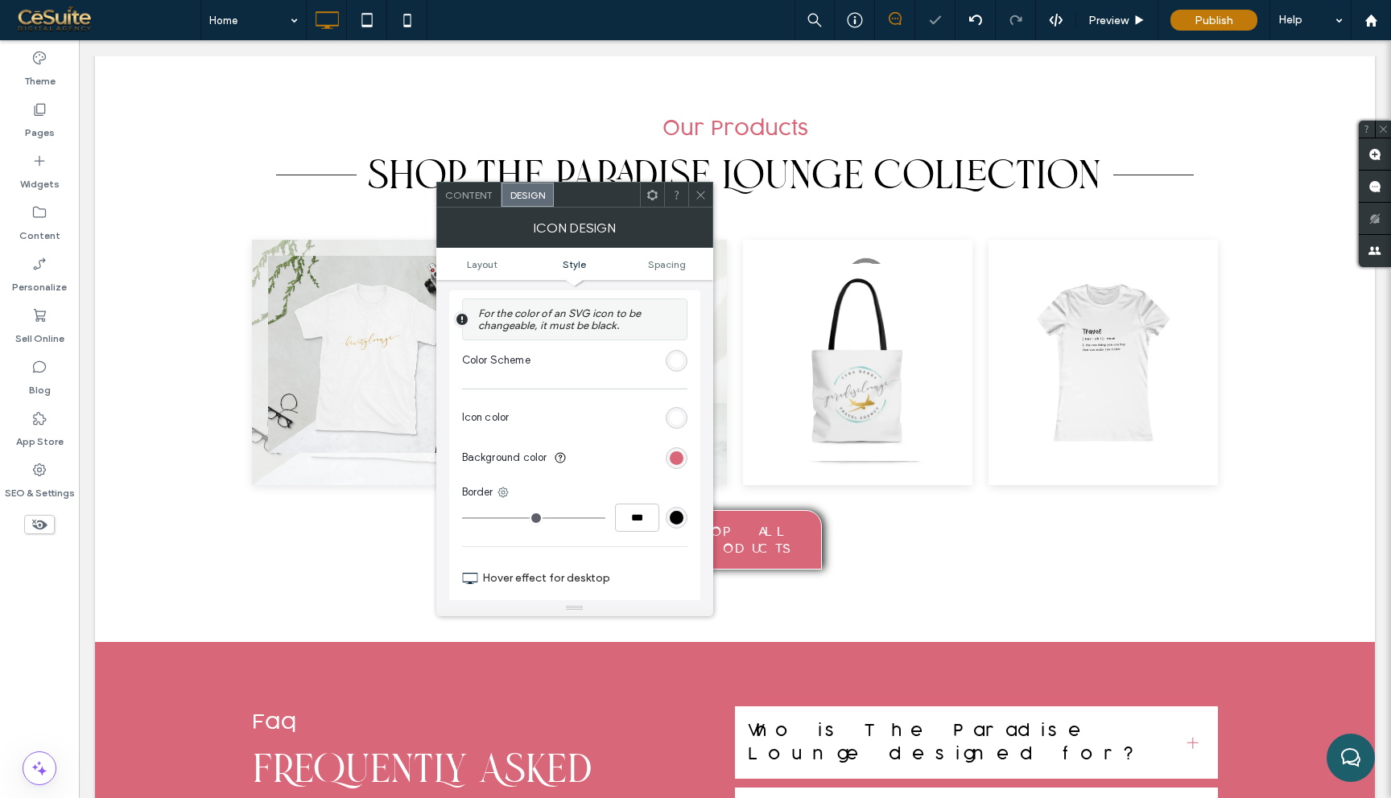
click at [705, 194] on icon at bounding box center [701, 195] width 12 height 12
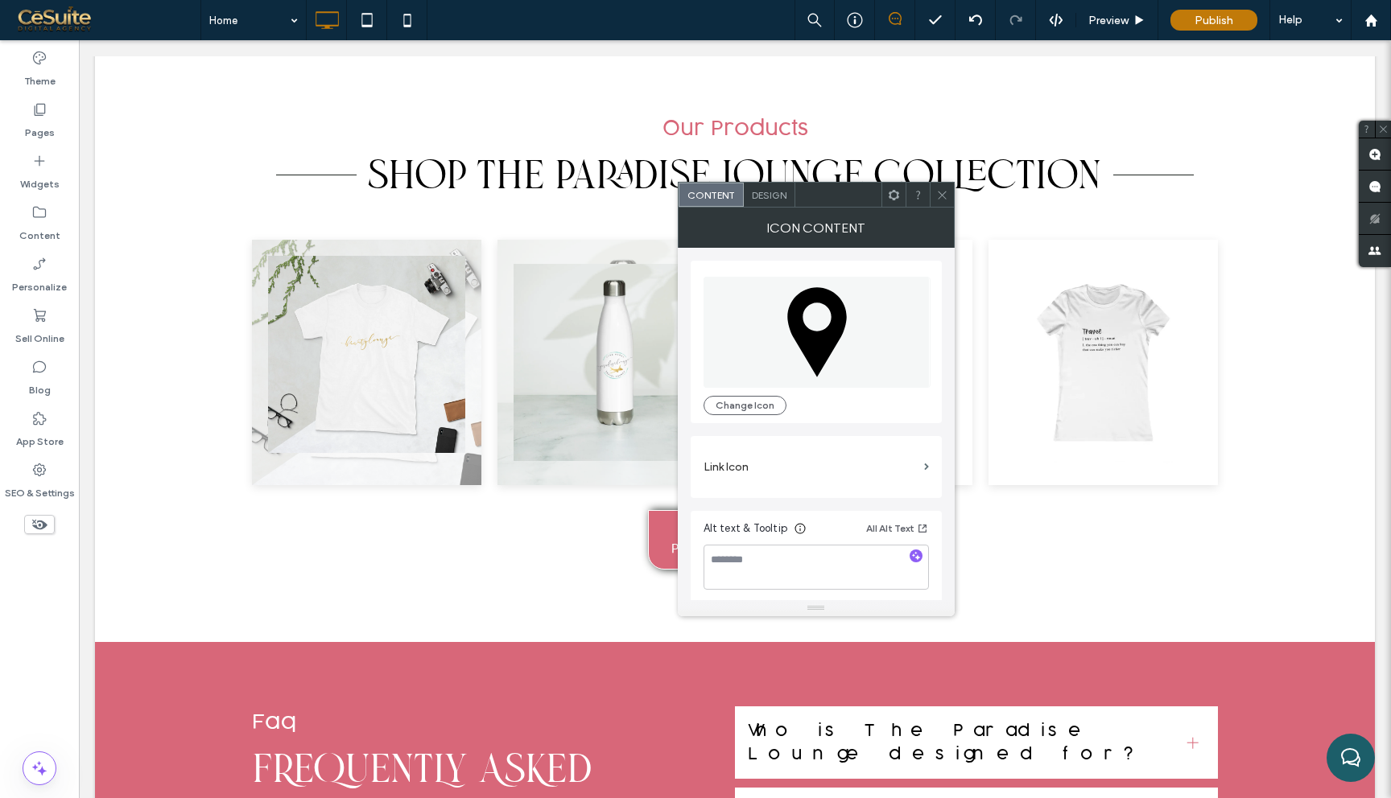
click at [776, 189] on span "Design" at bounding box center [769, 195] width 35 height 12
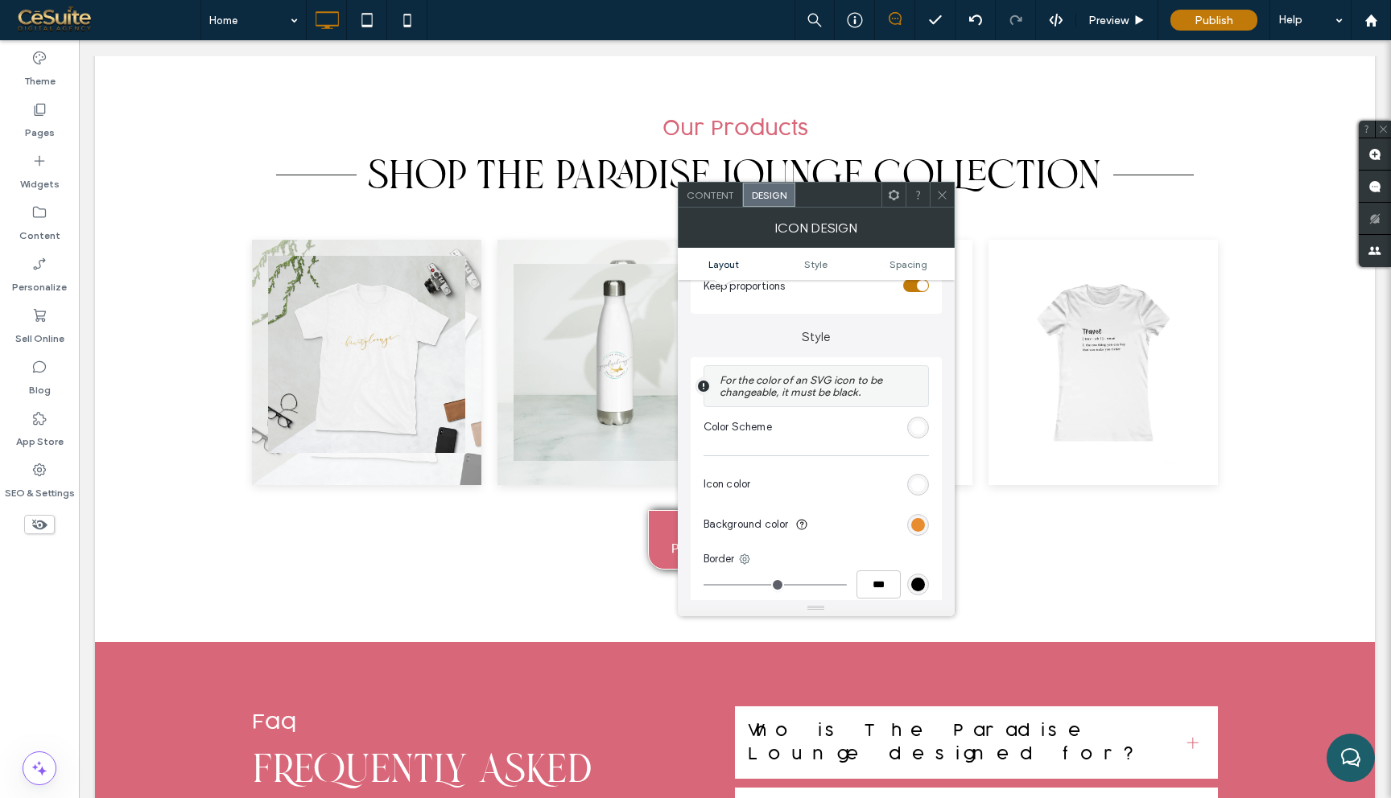
scroll to position [307, 0]
click at [921, 526] on div "rgb(231, 140, 47)" at bounding box center [918, 520] width 14 height 14
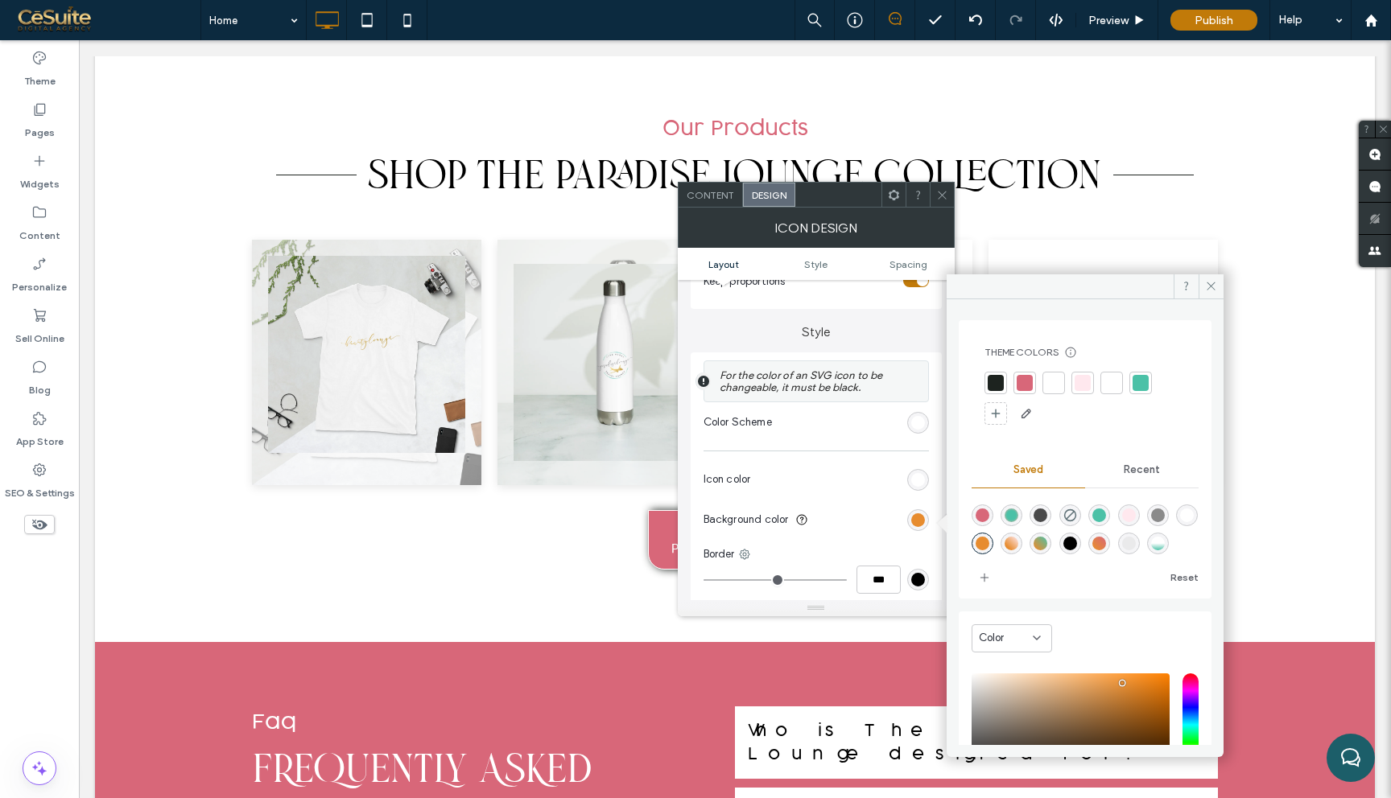
click at [1023, 387] on div at bounding box center [1024, 383] width 16 height 16
click at [1207, 286] on icon at bounding box center [1211, 286] width 12 height 12
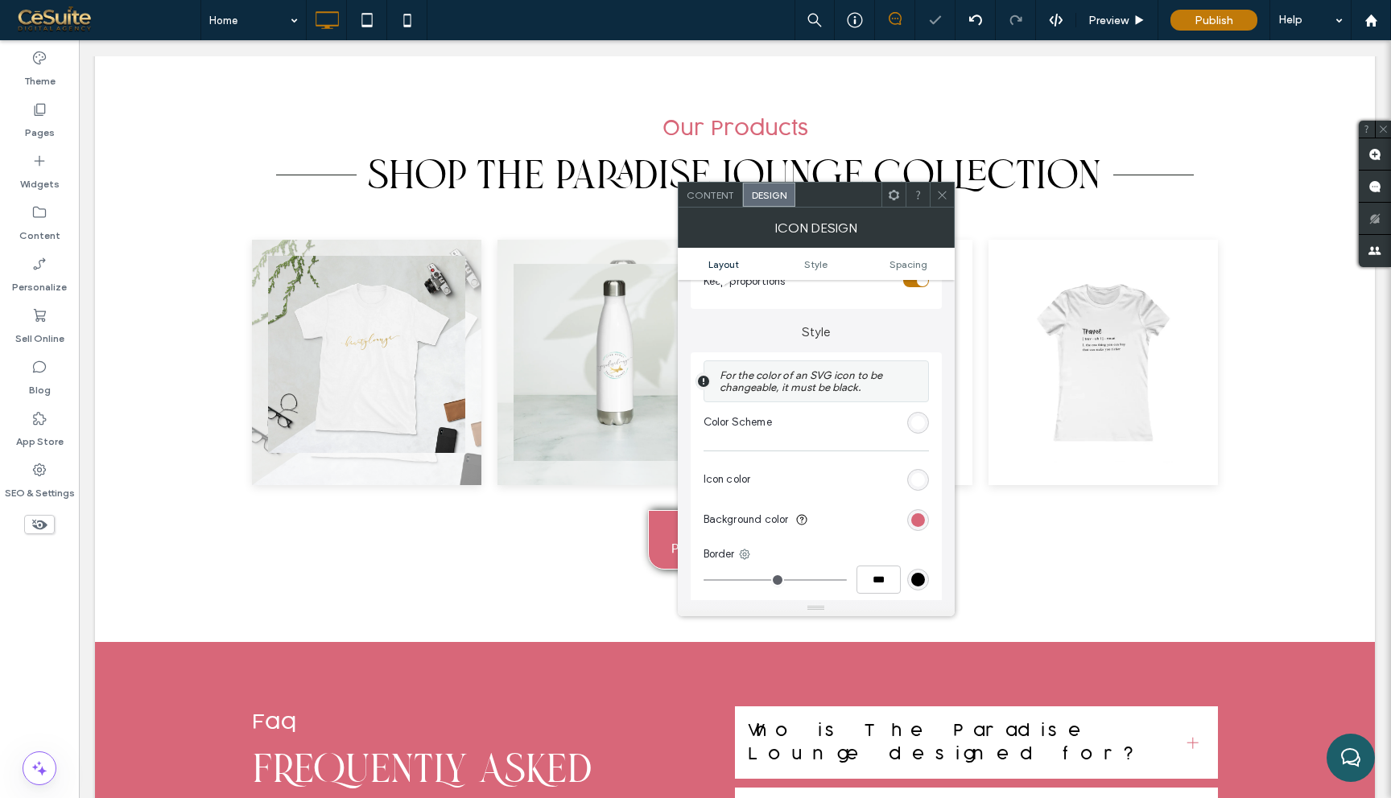
click at [952, 199] on div at bounding box center [942, 195] width 24 height 24
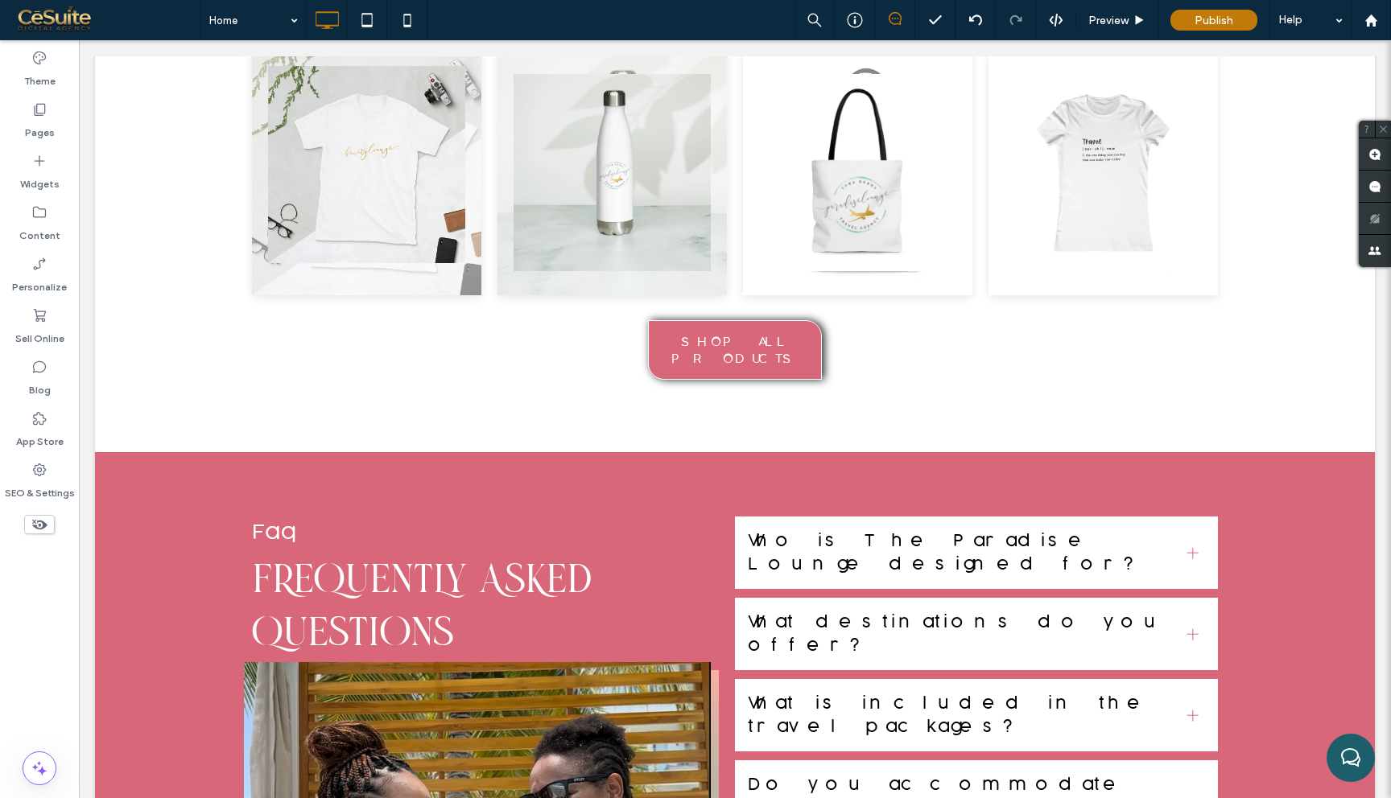
scroll to position [9550, 0]
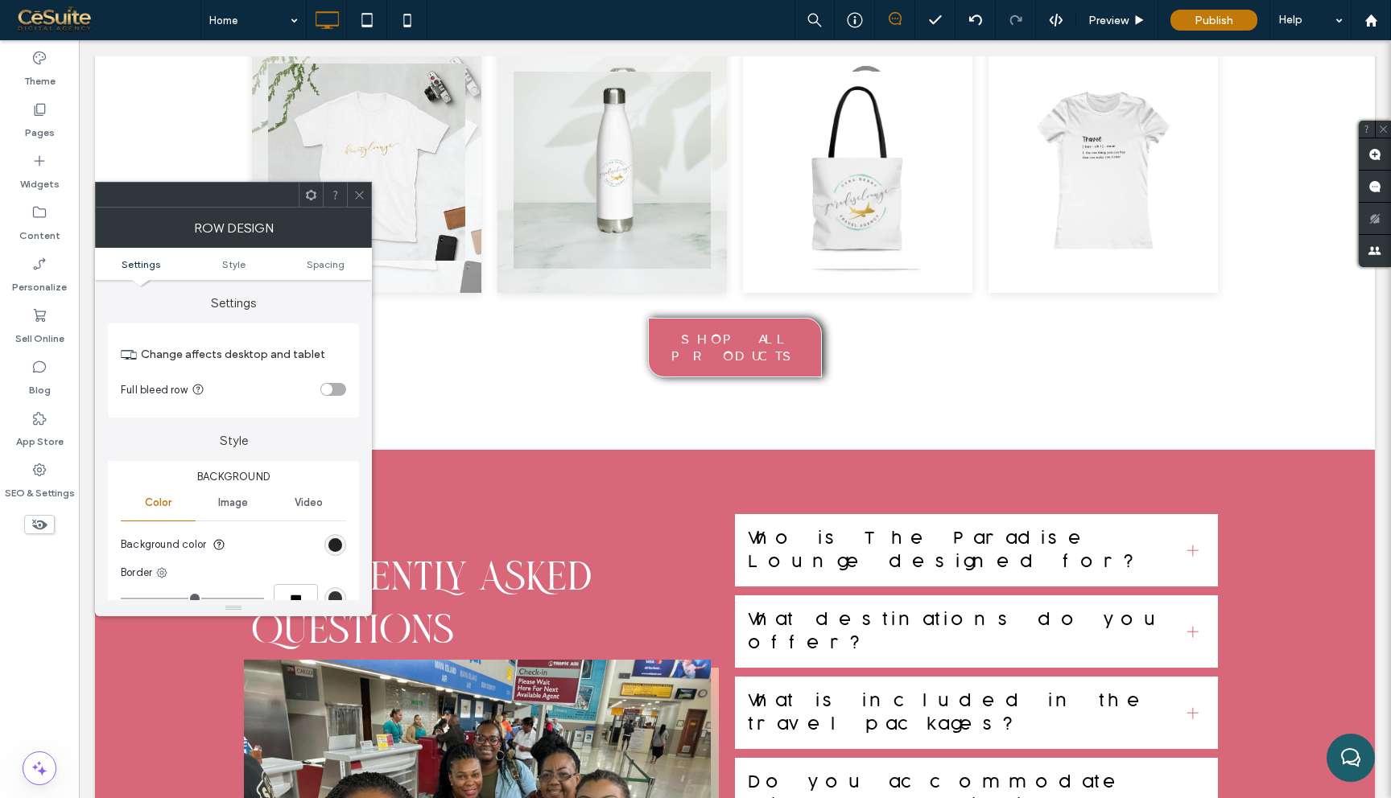
click at [338, 546] on div "rgb(0, 0, 0)" at bounding box center [335, 545] width 14 height 14
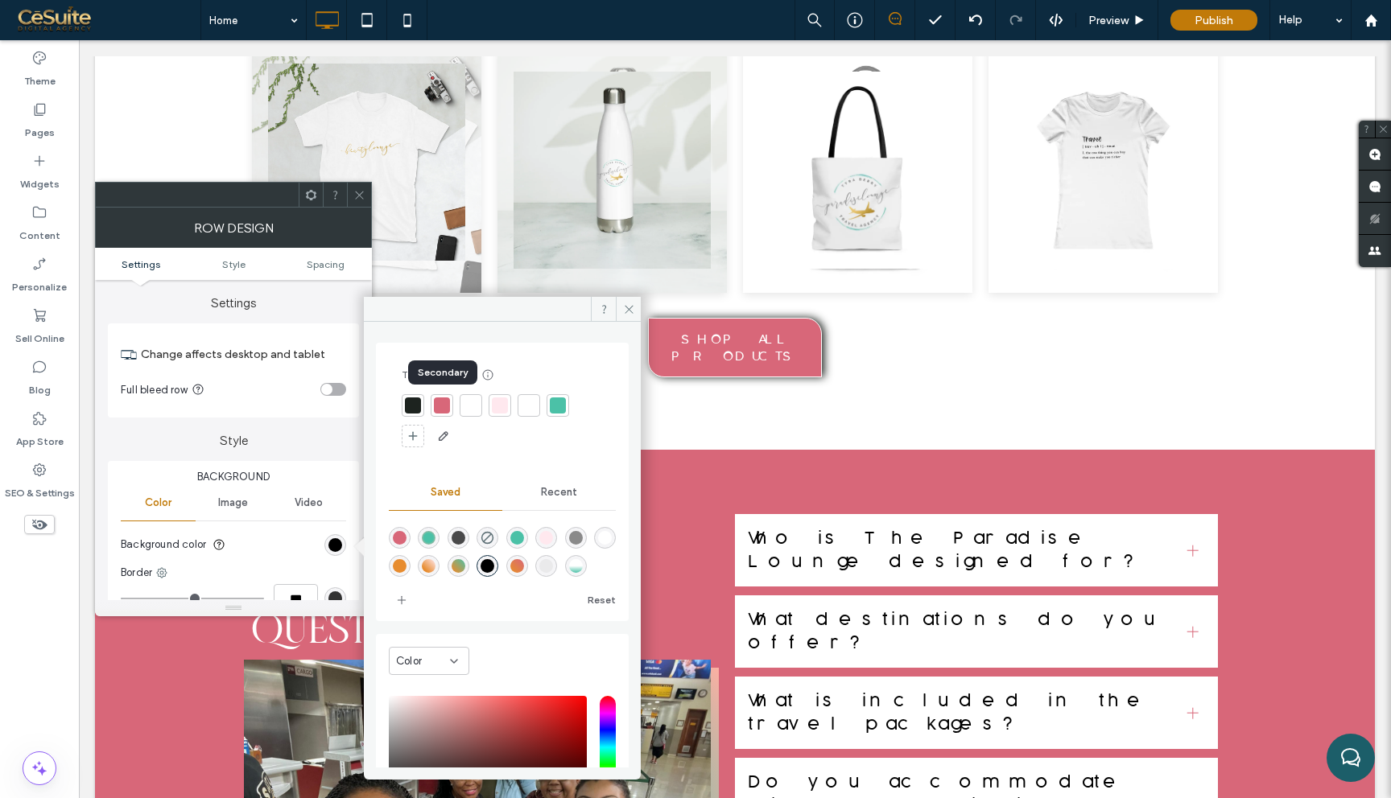
click at [441, 403] on div at bounding box center [442, 406] width 16 height 16
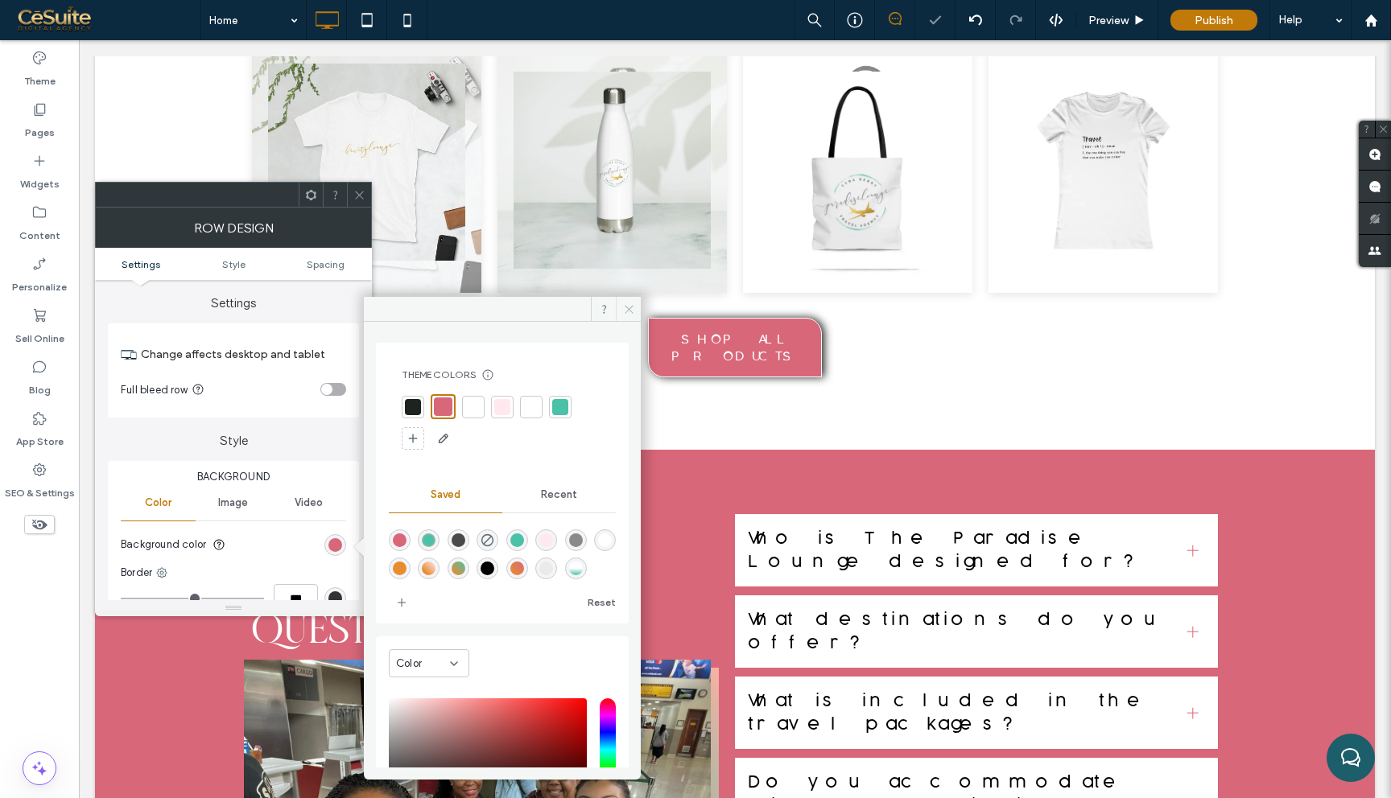
click at [633, 309] on icon at bounding box center [629, 309] width 12 height 12
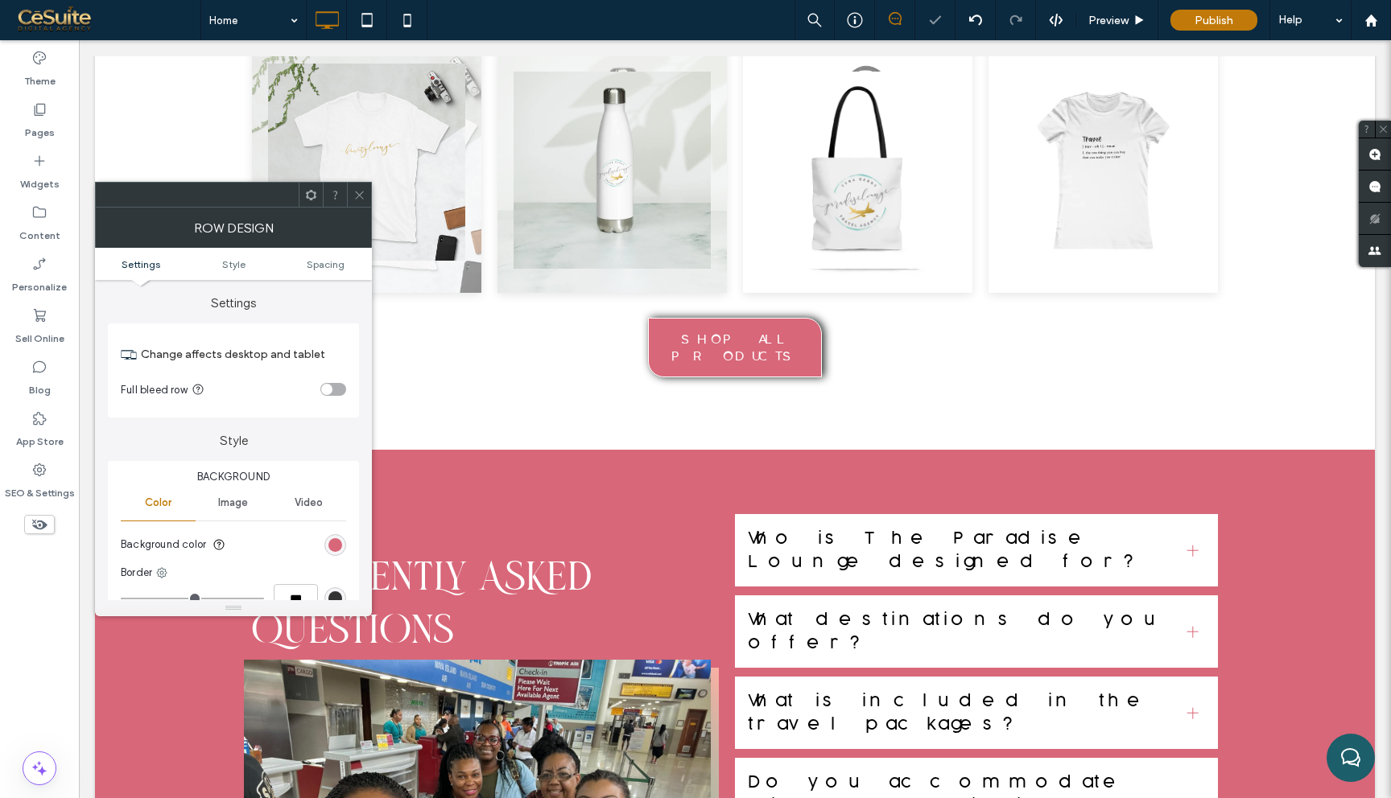
click at [362, 196] on icon at bounding box center [359, 195] width 12 height 12
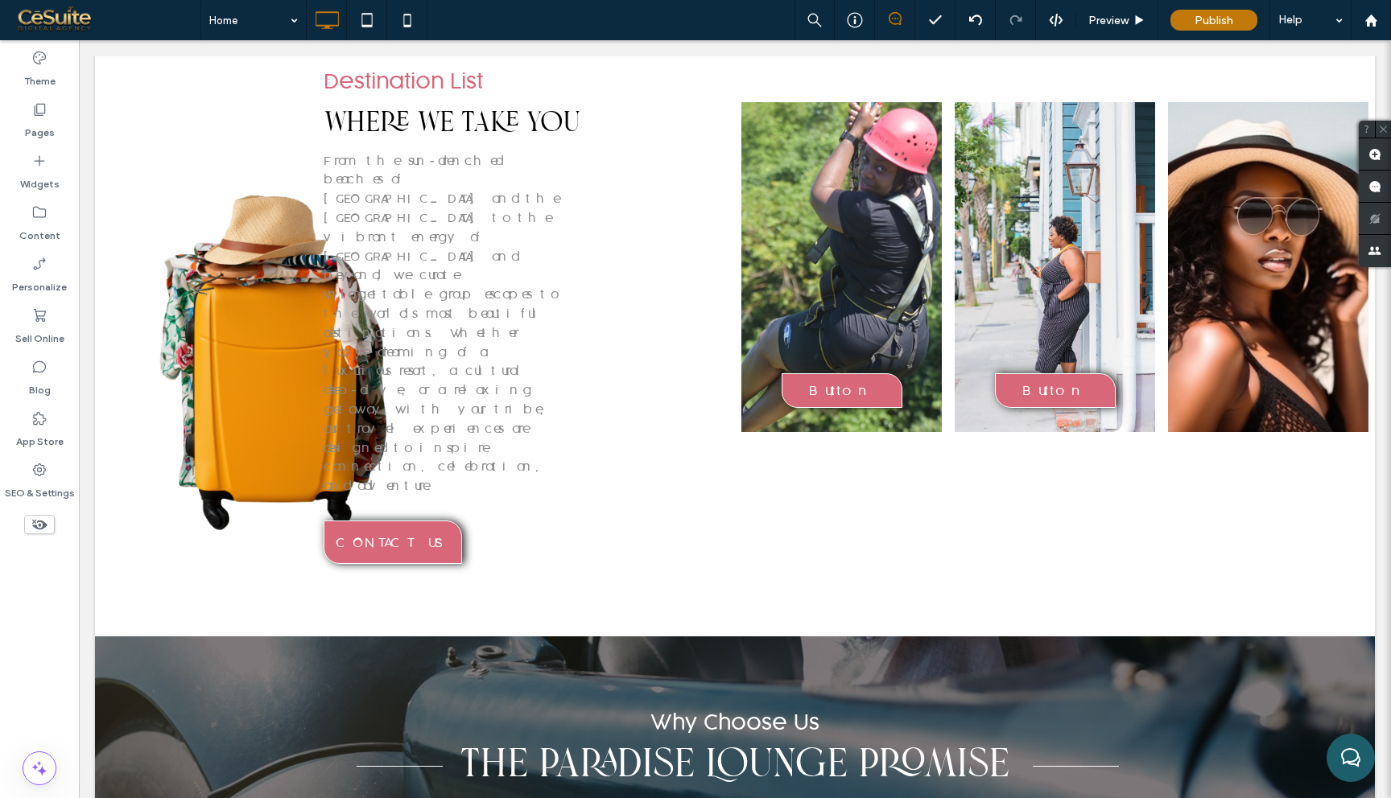
scroll to position [8255, 0]
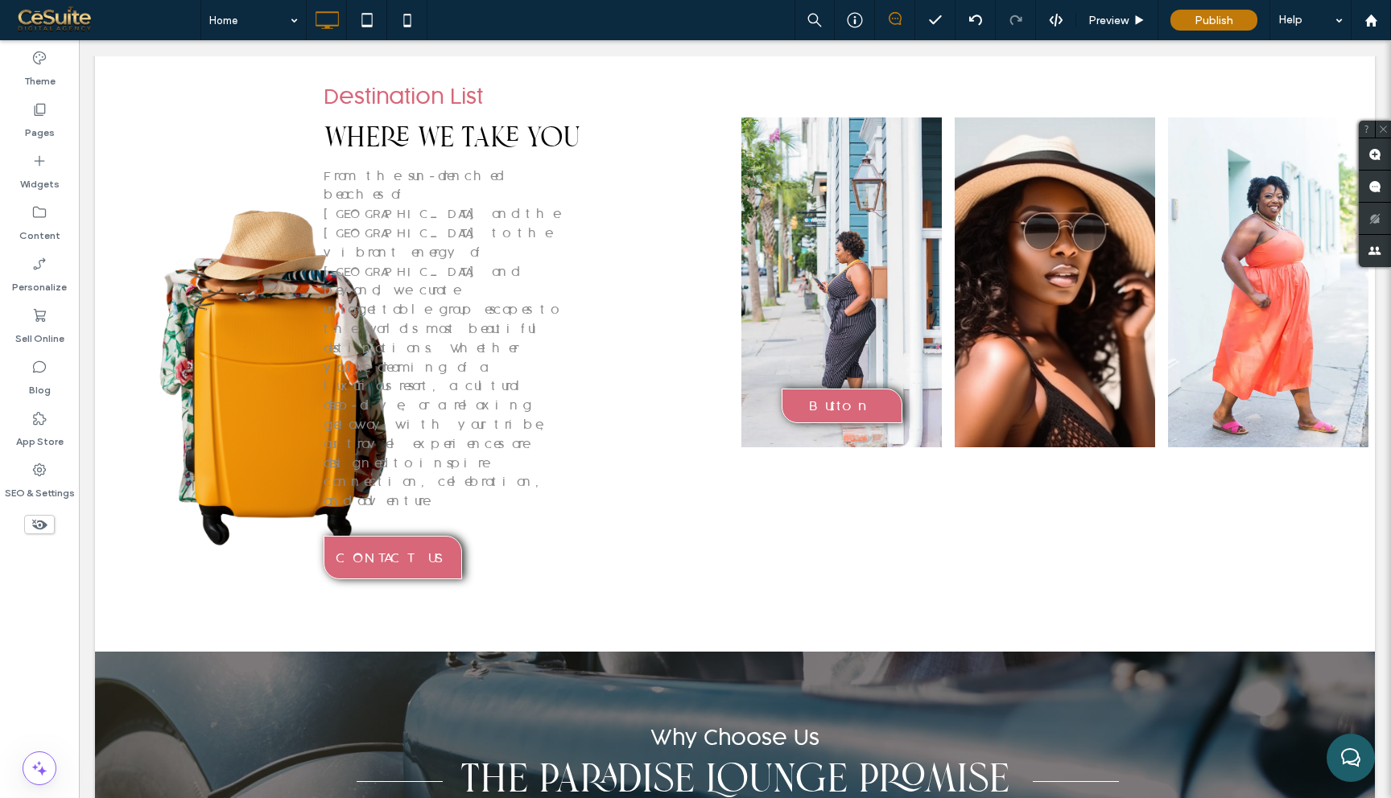
drag, startPoint x: 978, startPoint y: 410, endPoint x: 979, endPoint y: 451, distance: 41.9
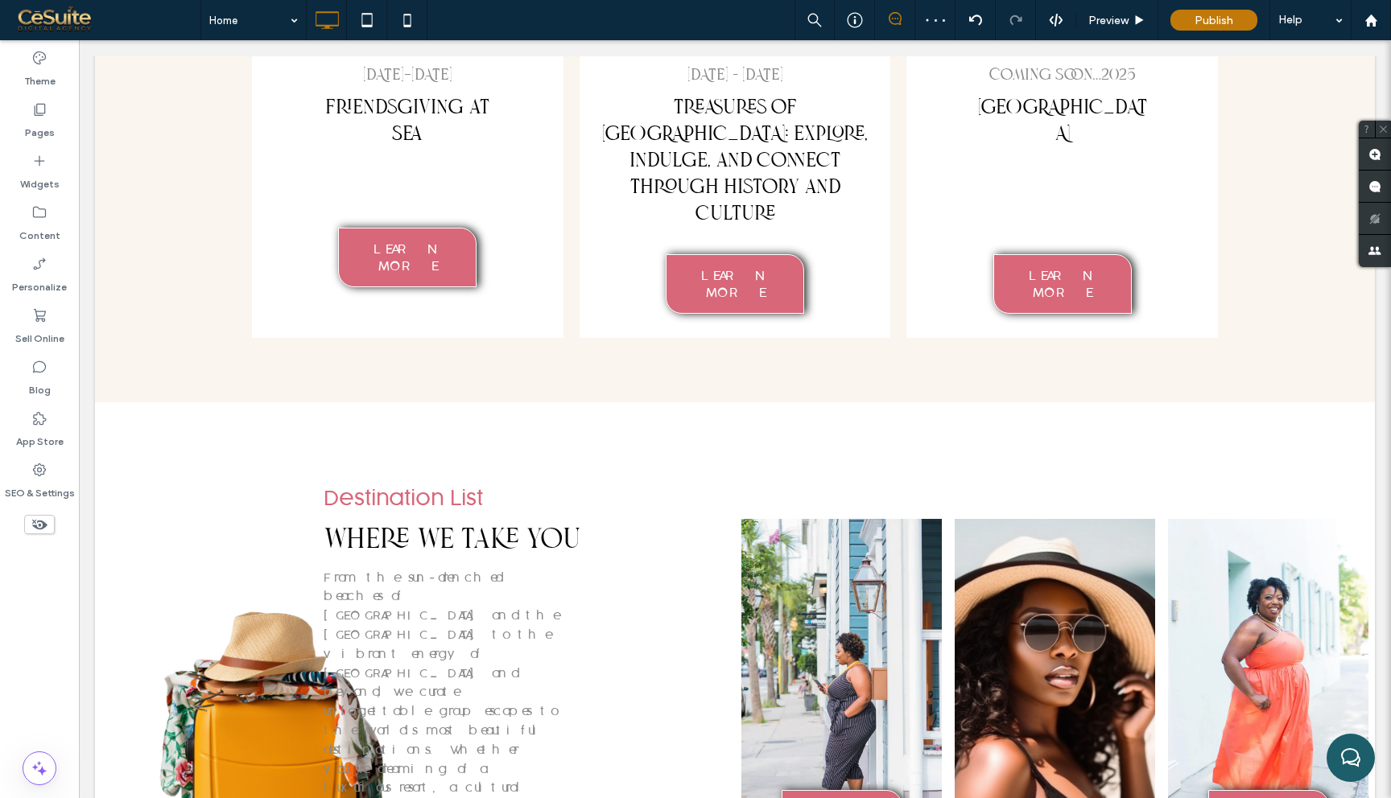
scroll to position [7866, 0]
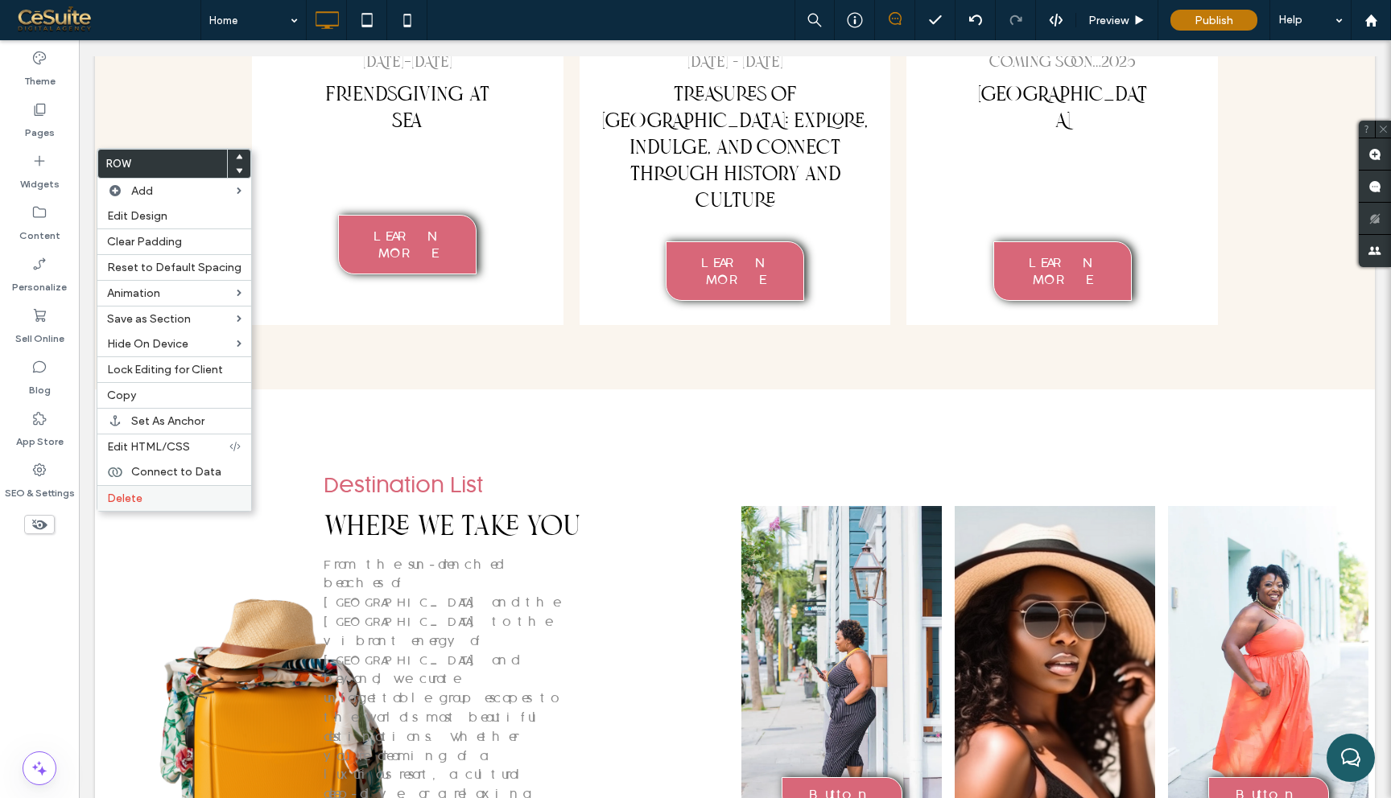
click at [151, 497] on label "Delete" at bounding box center [174, 499] width 134 height 14
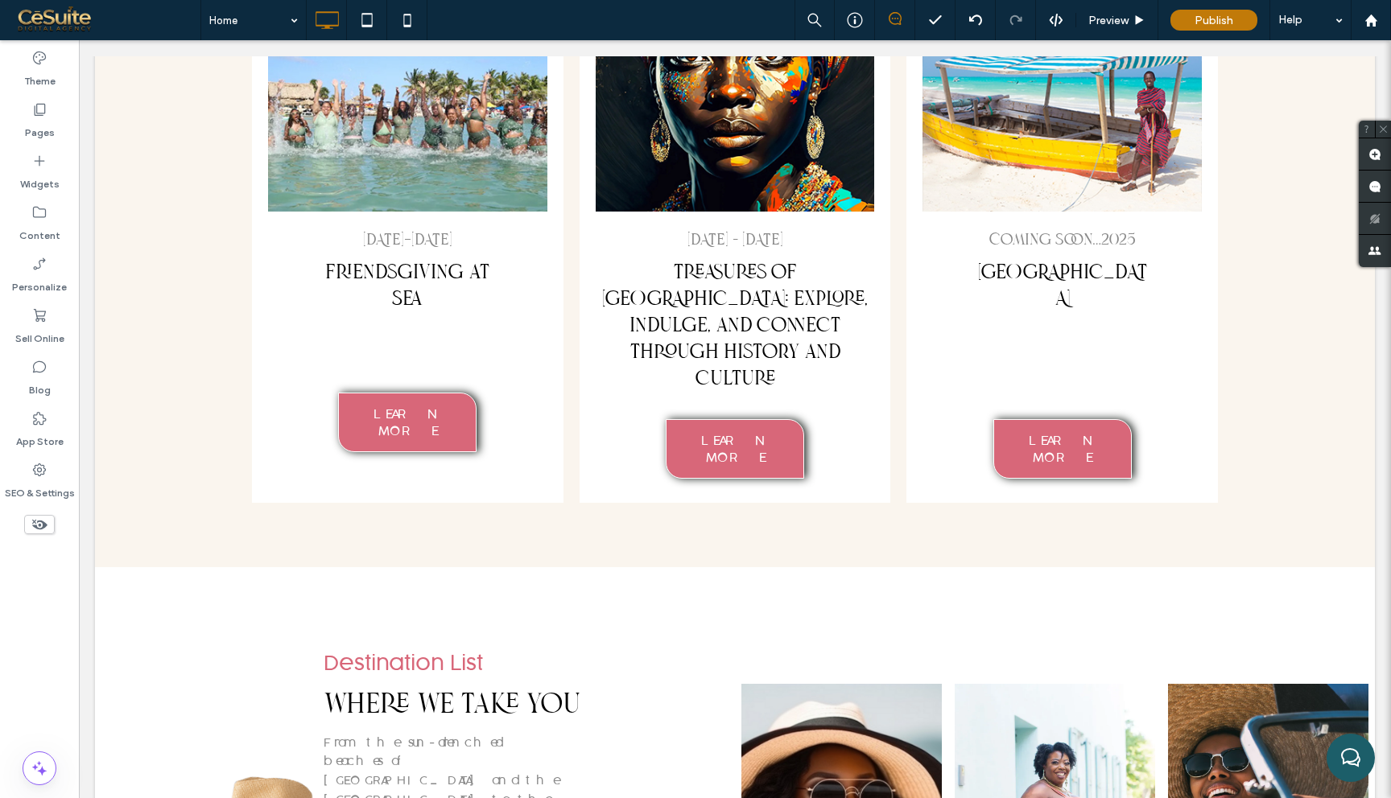
scroll to position [7687, 0]
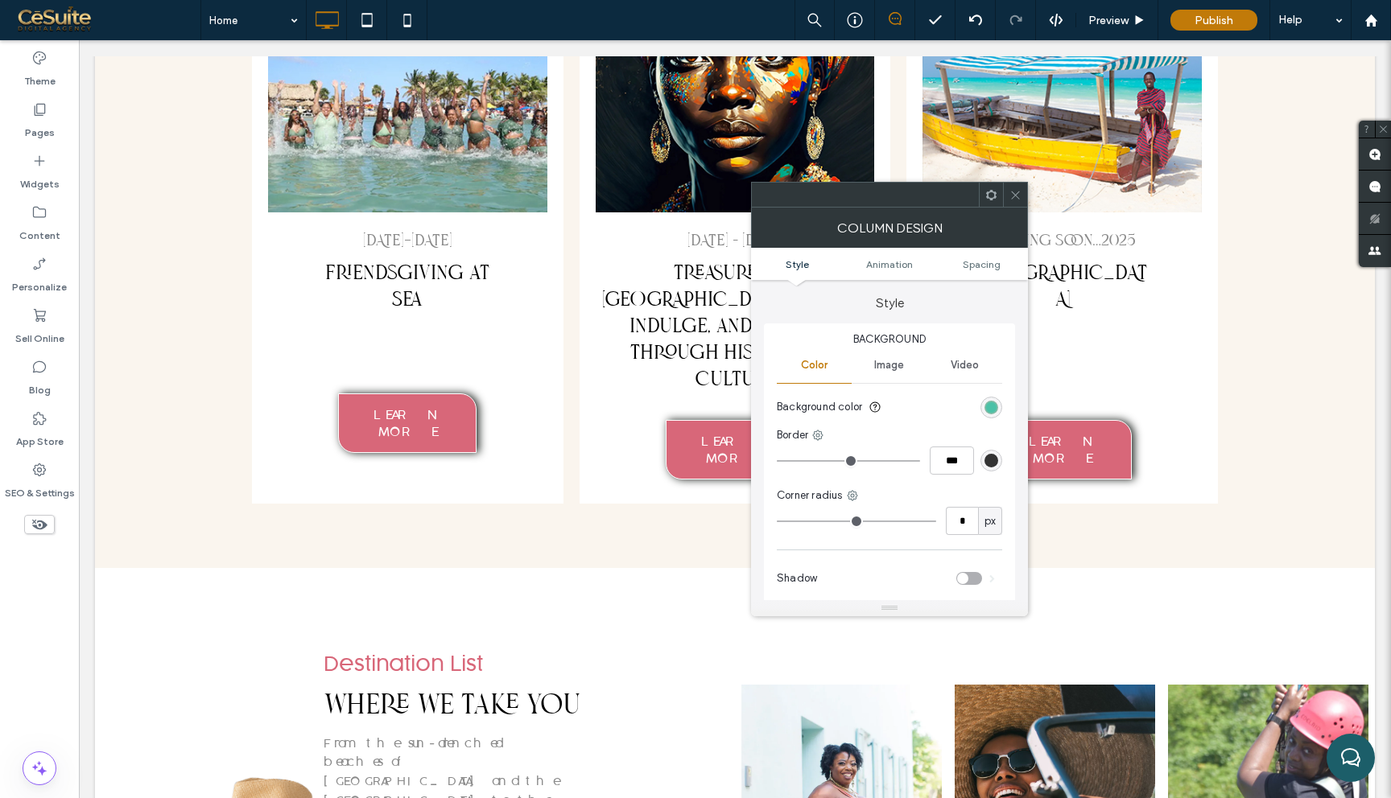
click at [910, 357] on div "Image" at bounding box center [888, 365] width 75 height 35
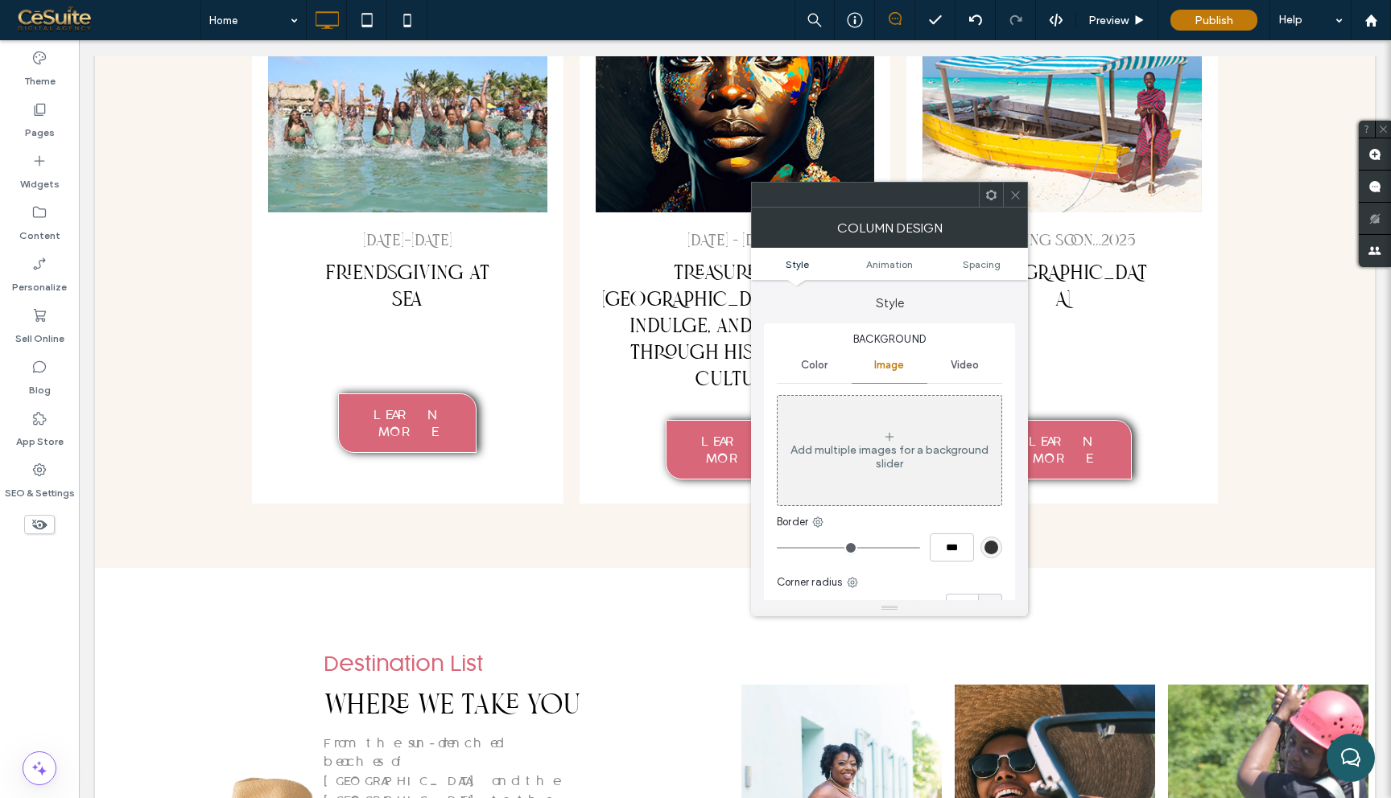
click at [890, 504] on figure "Add multiple images for a background slider" at bounding box center [889, 450] width 225 height 111
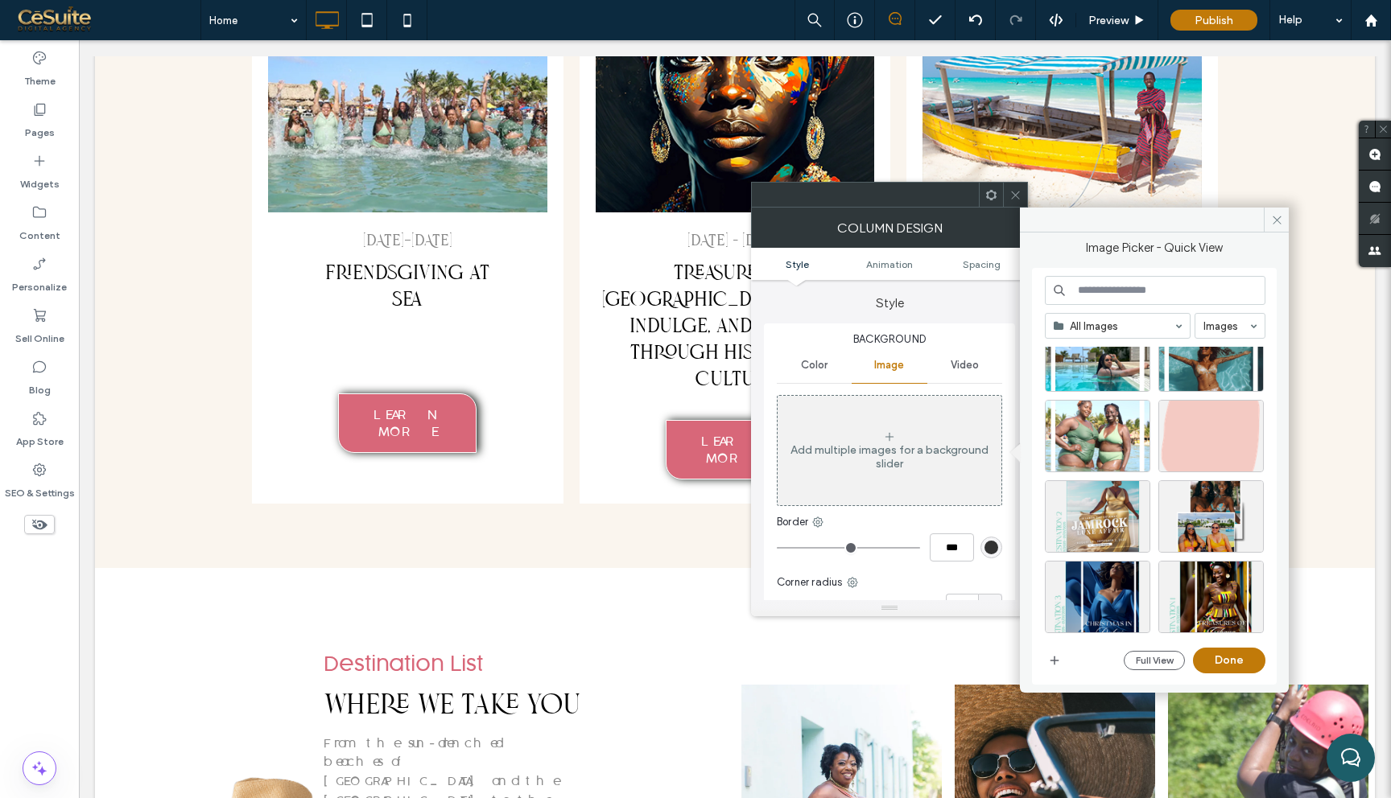
scroll to position [310, 0]
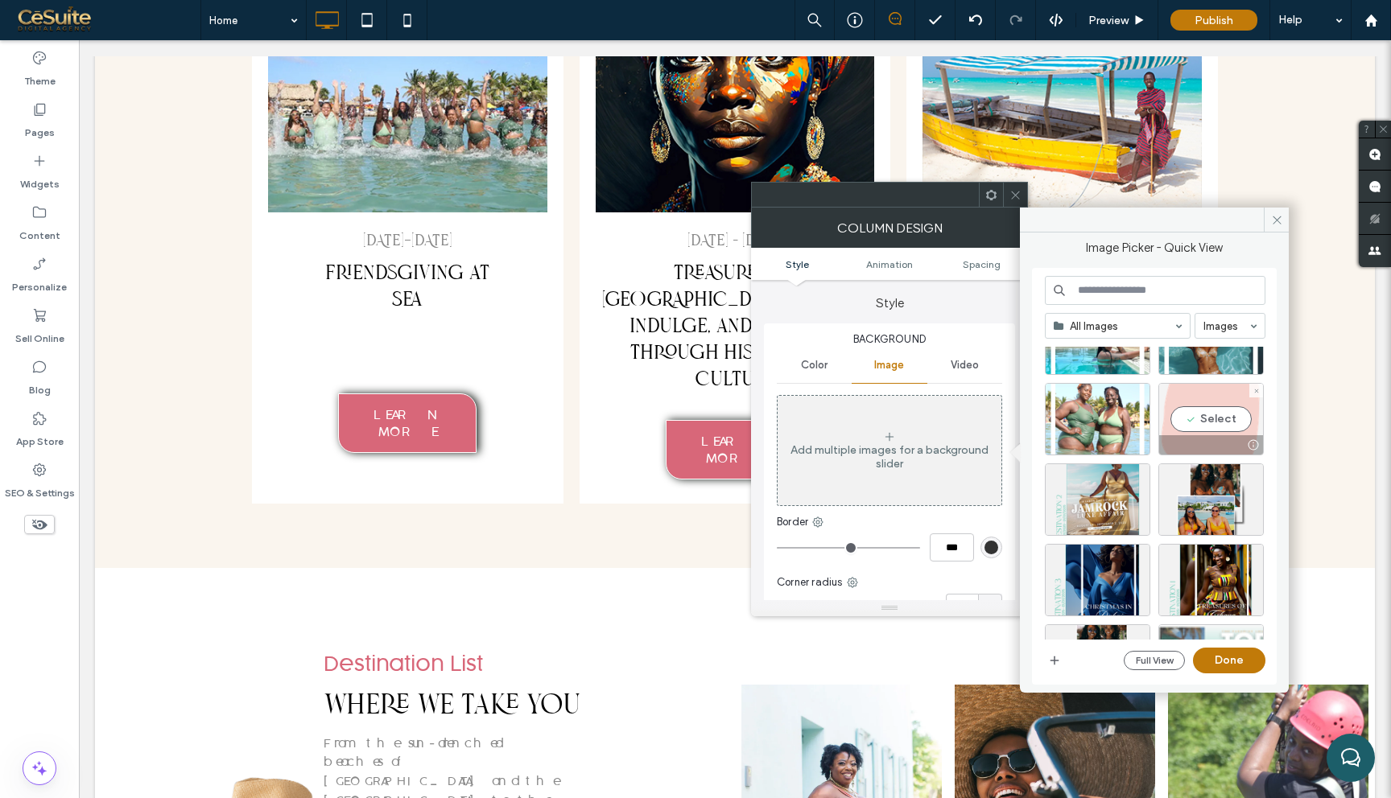
click at [1225, 402] on div "Select" at bounding box center [1210, 419] width 105 height 72
click at [1216, 649] on button "Done" at bounding box center [1229, 661] width 72 height 26
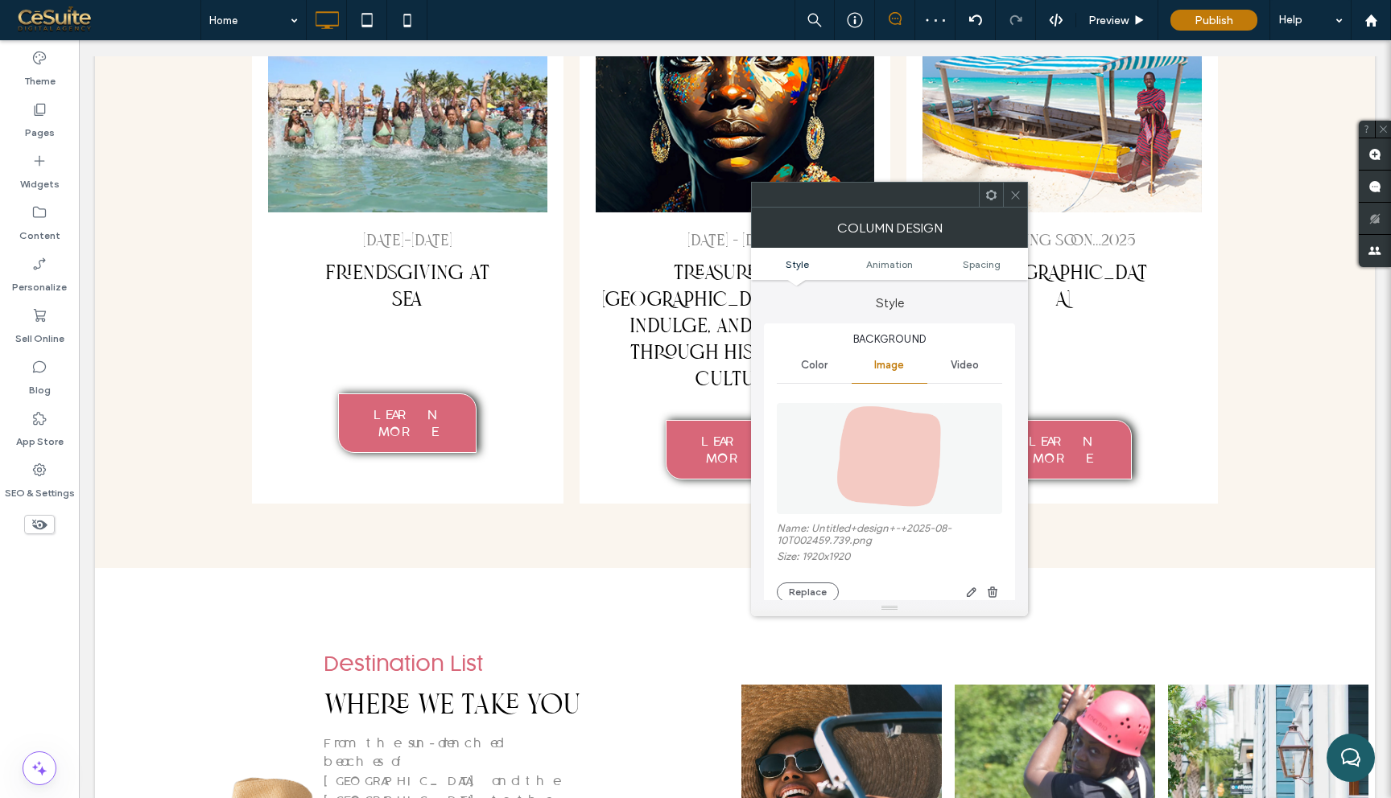
click at [812, 367] on span "Color" at bounding box center [814, 365] width 27 height 13
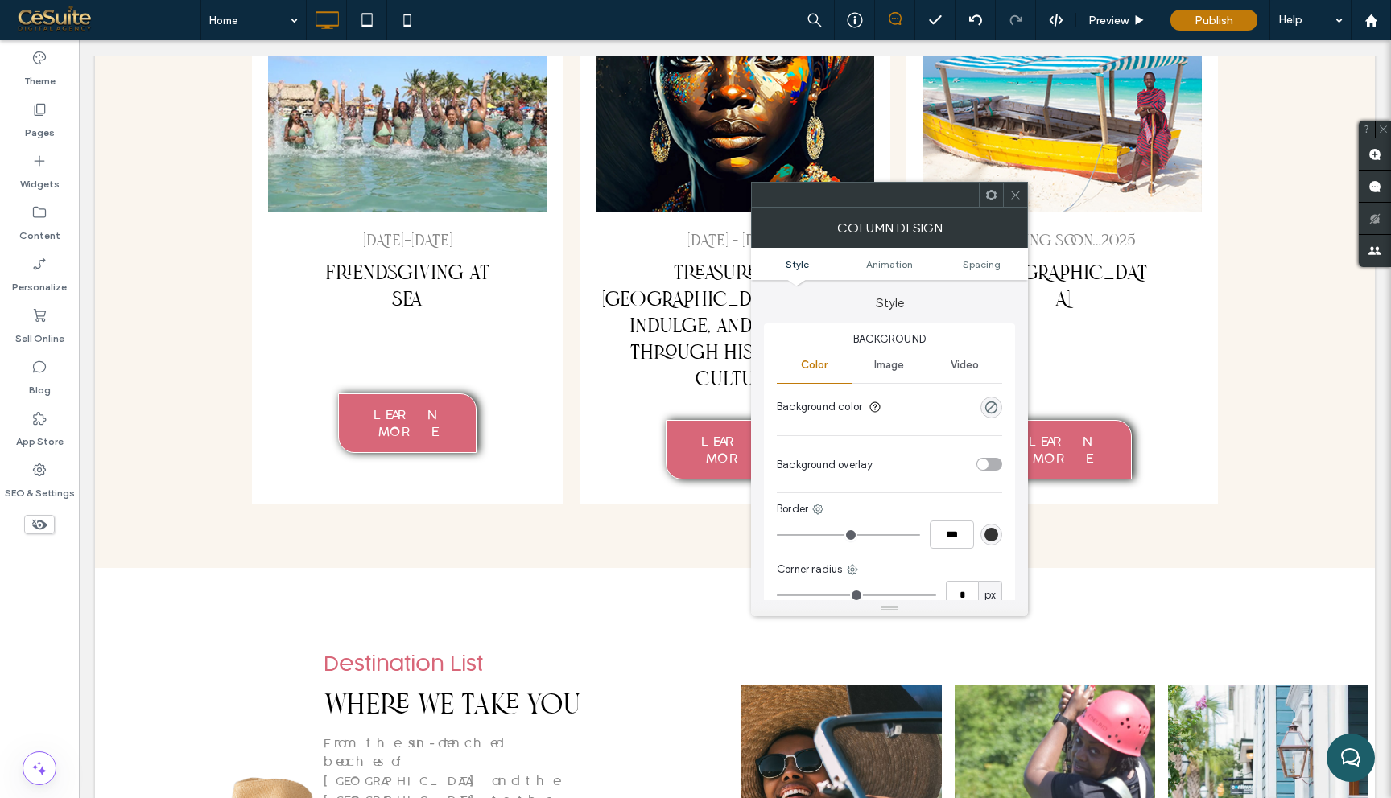
click at [893, 365] on span "Image" at bounding box center [889, 365] width 30 height 13
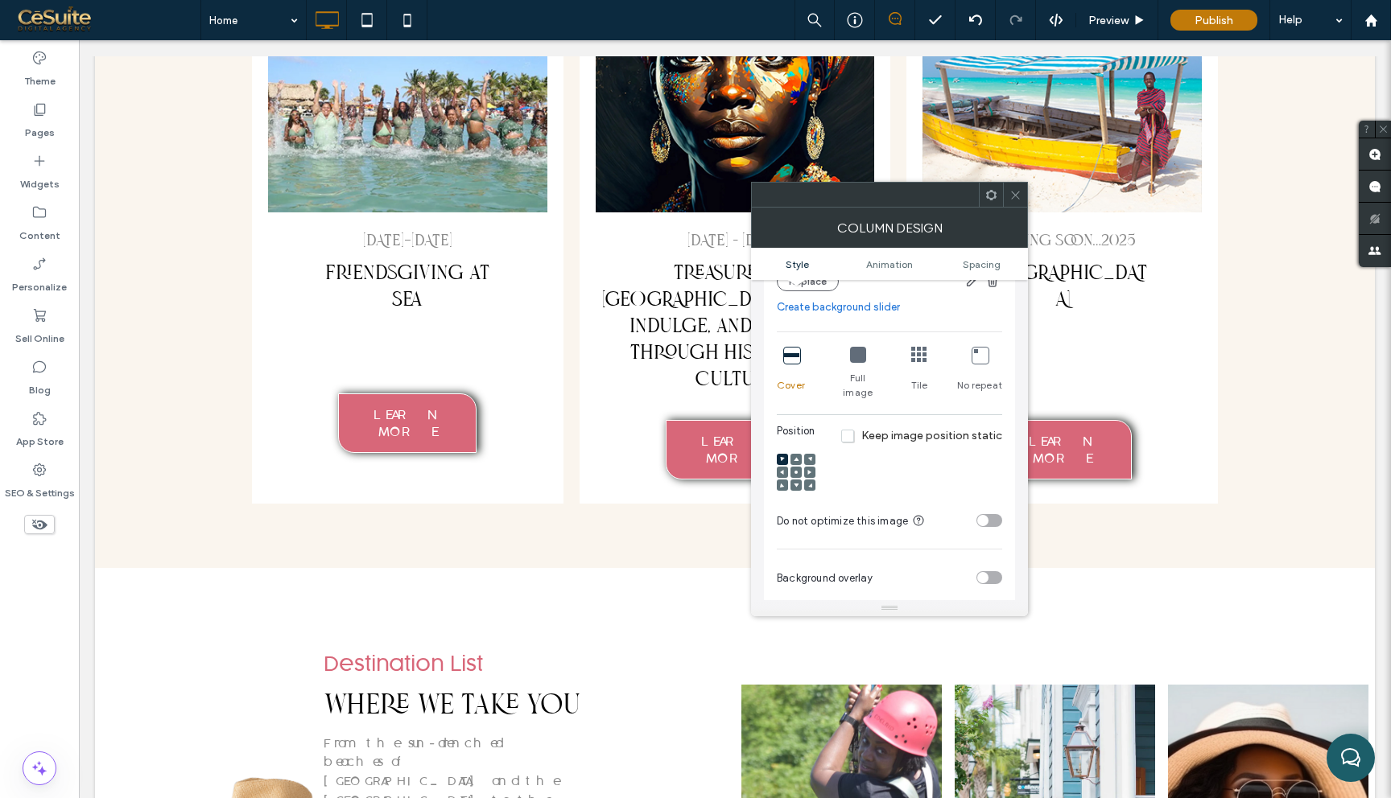
scroll to position [318, 0]
click at [794, 463] on icon at bounding box center [796, 465] width 5 height 5
click at [807, 447] on span at bounding box center [809, 452] width 5 height 11
click at [795, 464] on use at bounding box center [795, 465] width 3 height 3
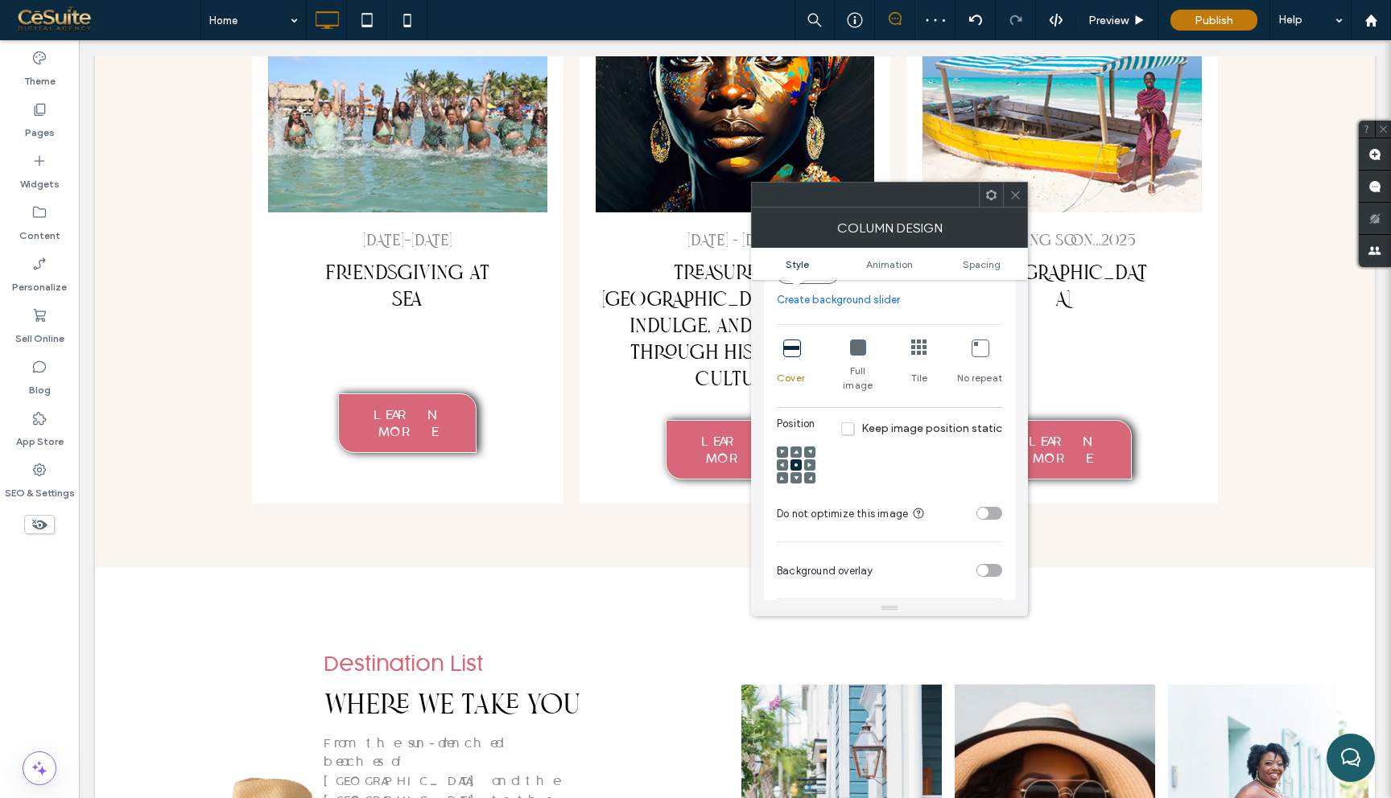
click at [853, 346] on icon at bounding box center [858, 348] width 16 height 16
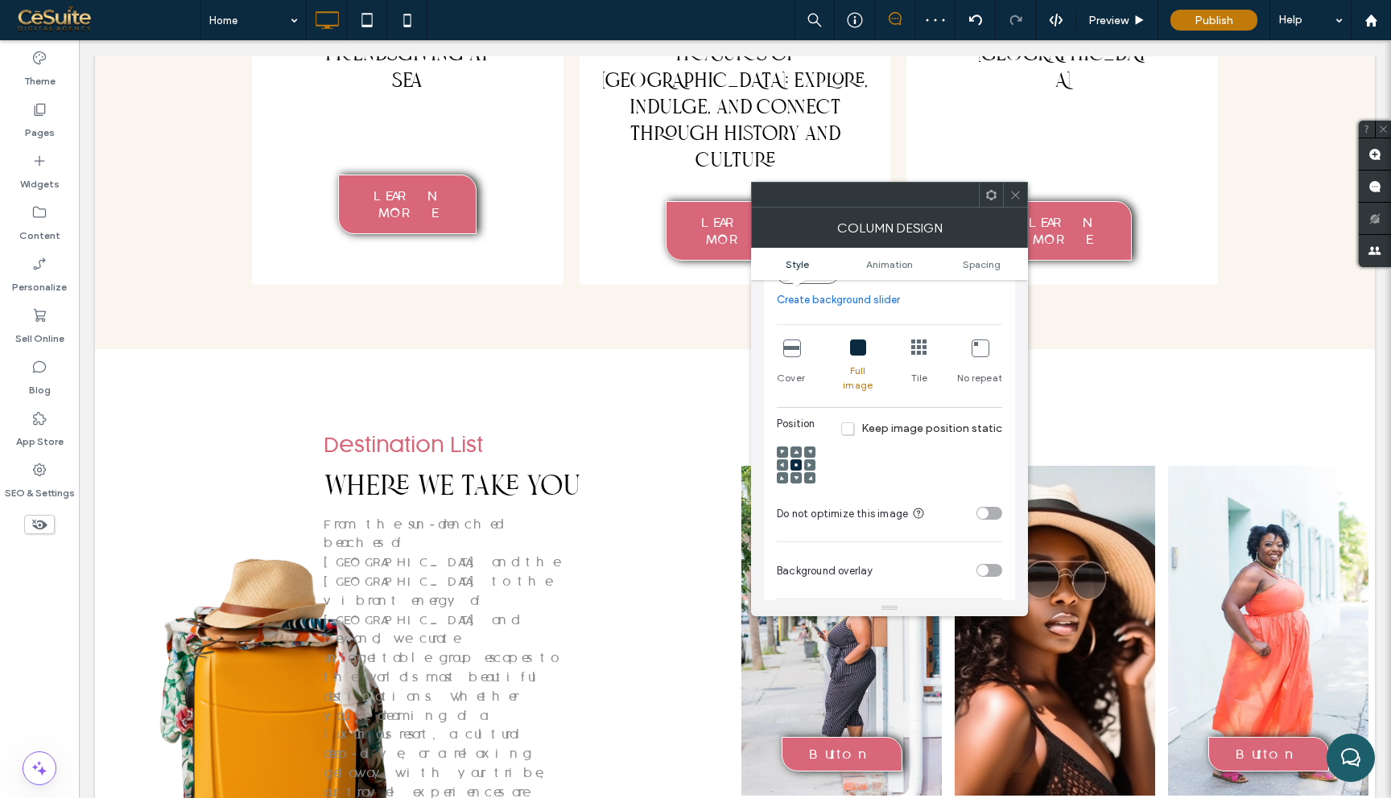
scroll to position [8002, 0]
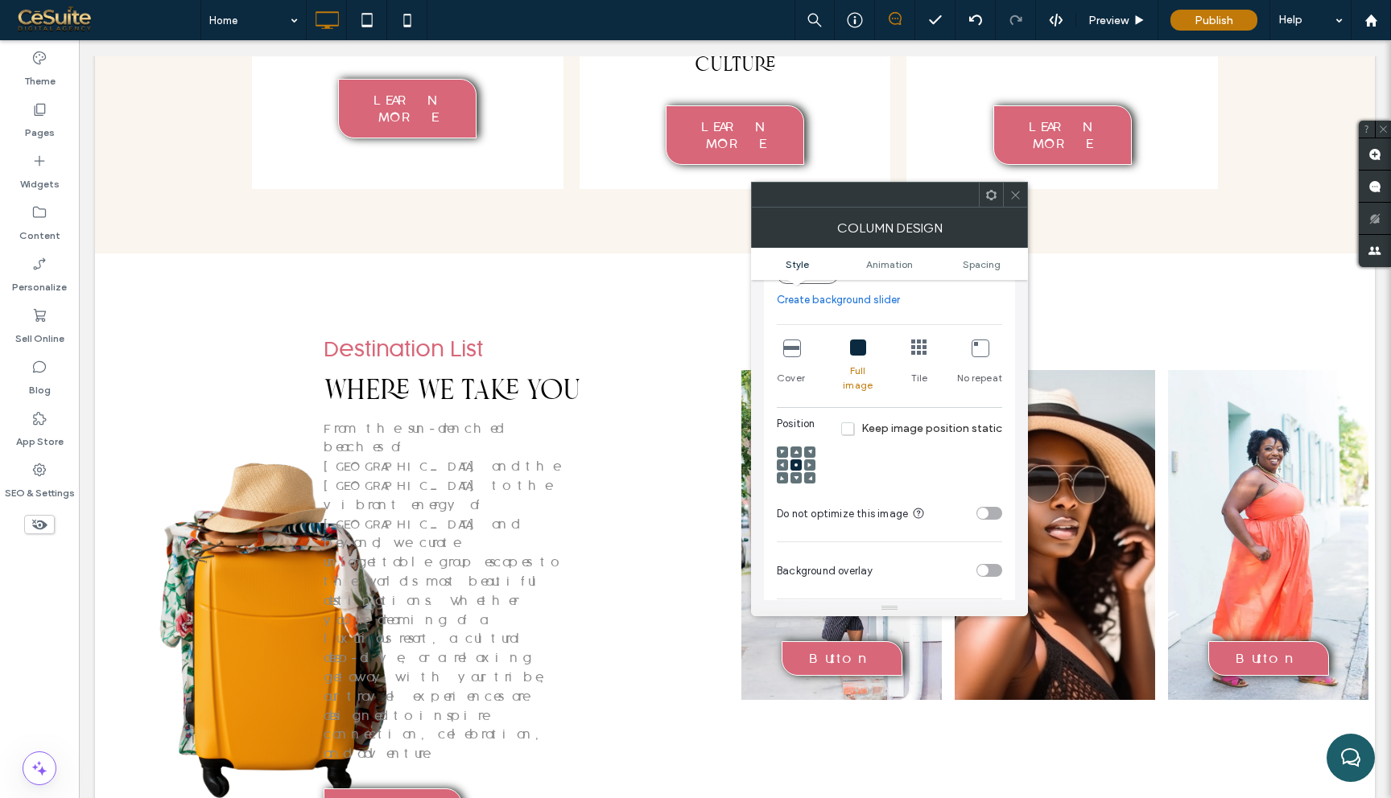
click at [1010, 196] on icon at bounding box center [1015, 195] width 12 height 12
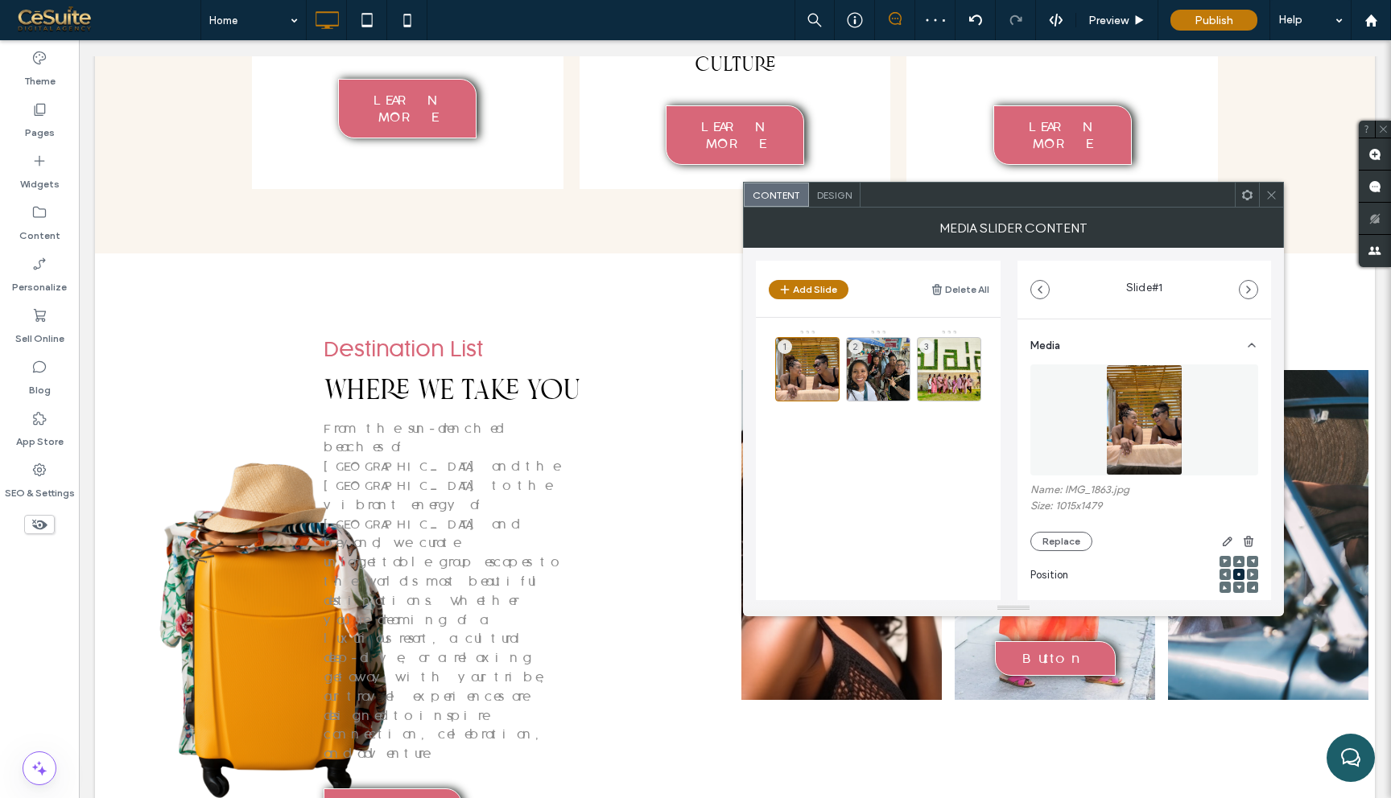
click at [1268, 196] on icon at bounding box center [1271, 195] width 12 height 12
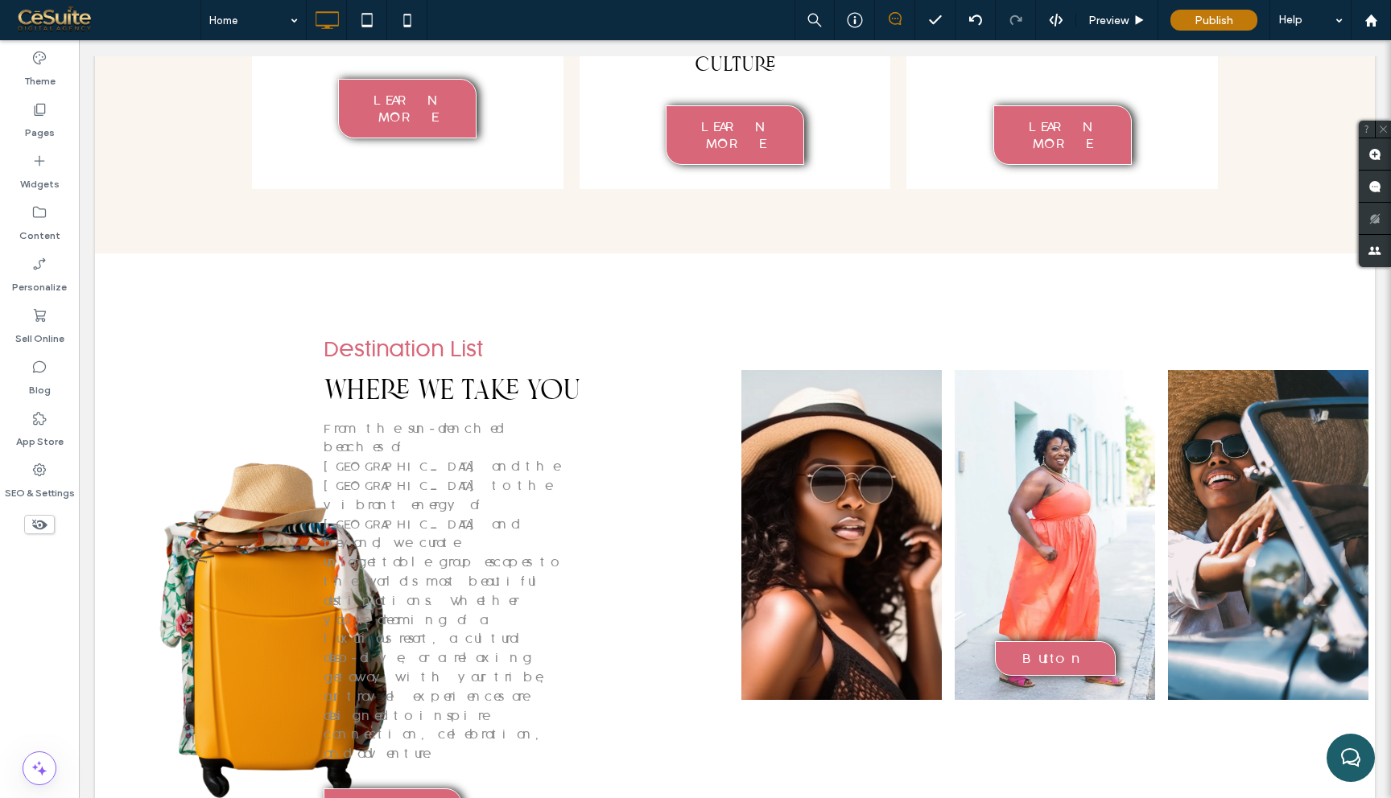
drag, startPoint x: 703, startPoint y: 544, endPoint x: 497, endPoint y: 452, distance: 226.3
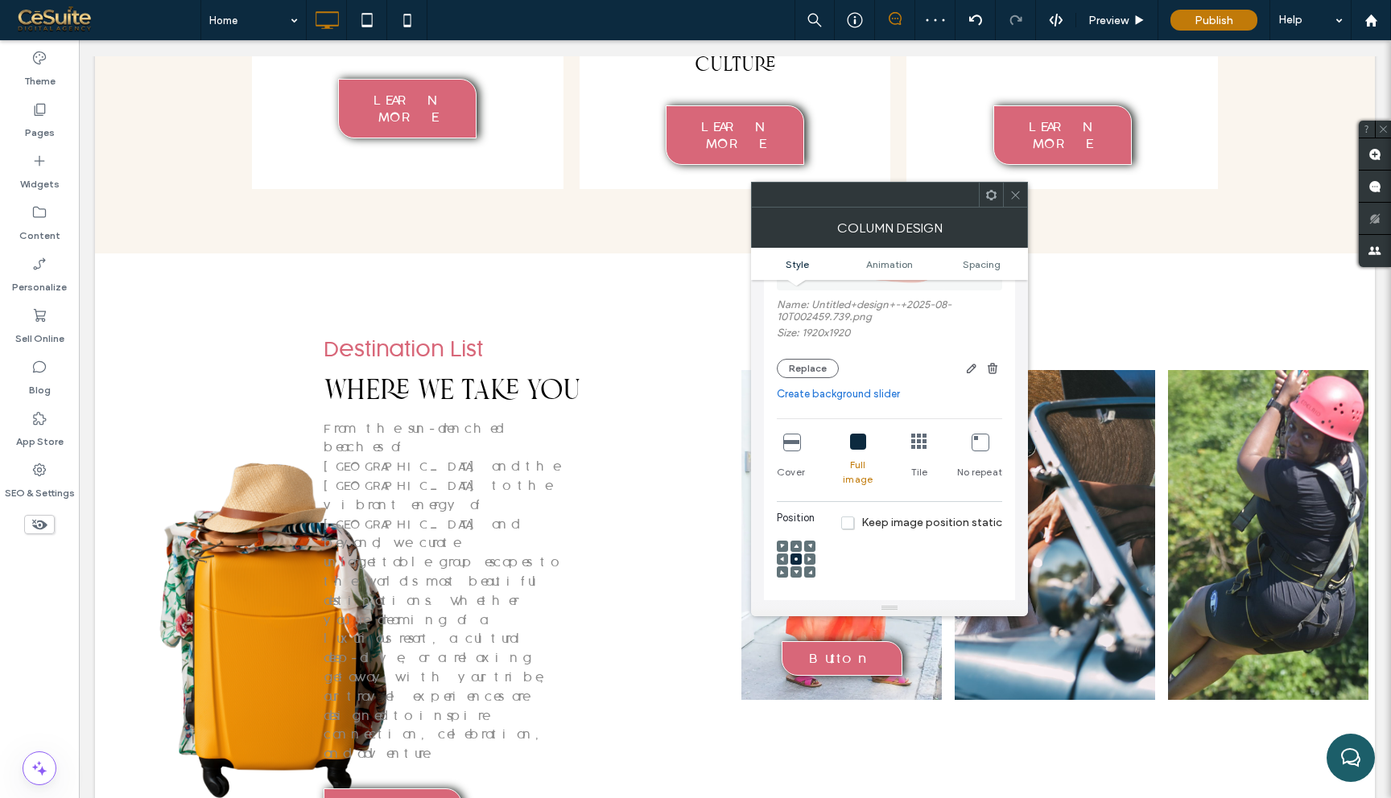
scroll to position [225, 0]
click at [780, 455] on div "Cover" at bounding box center [791, 460] width 28 height 66
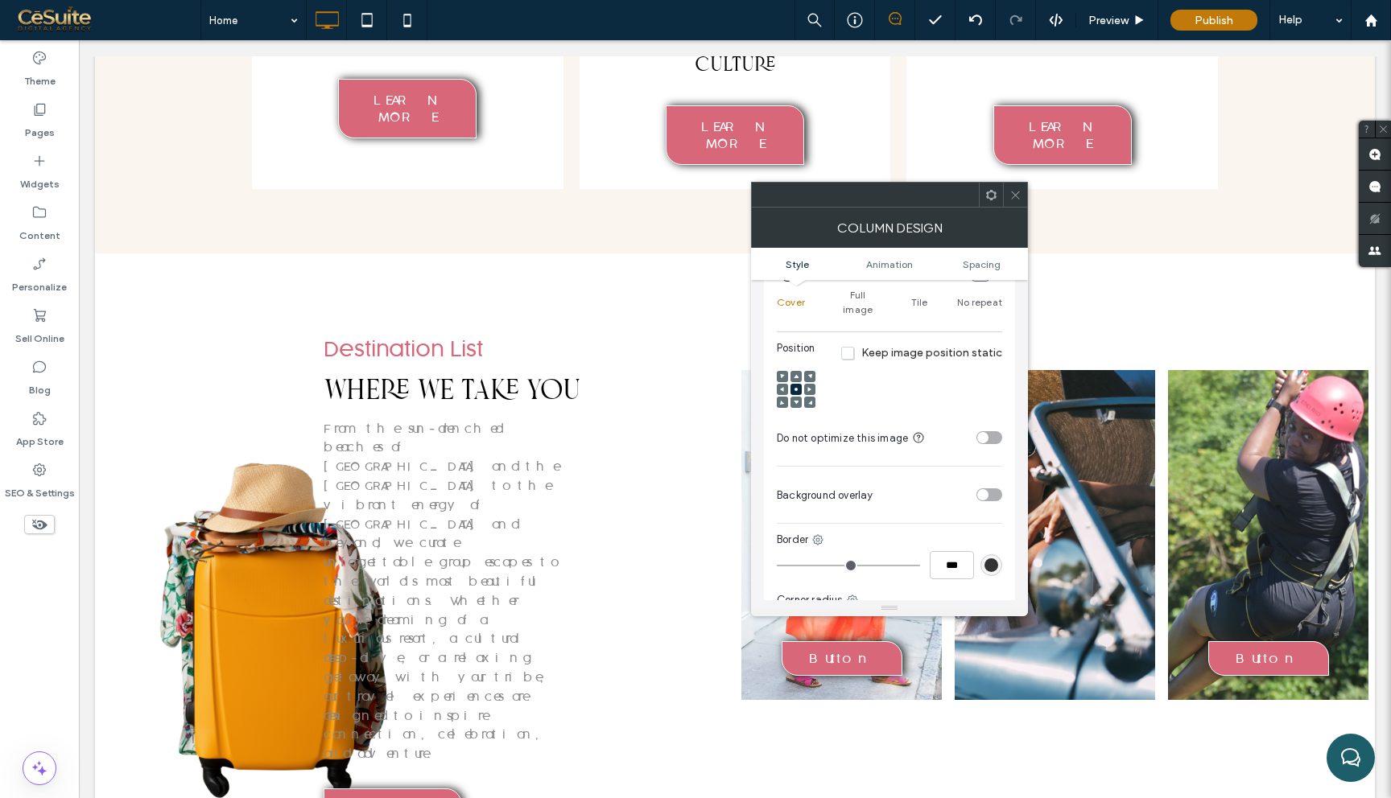
scroll to position [395, 0]
click at [1019, 192] on icon at bounding box center [1015, 195] width 12 height 12
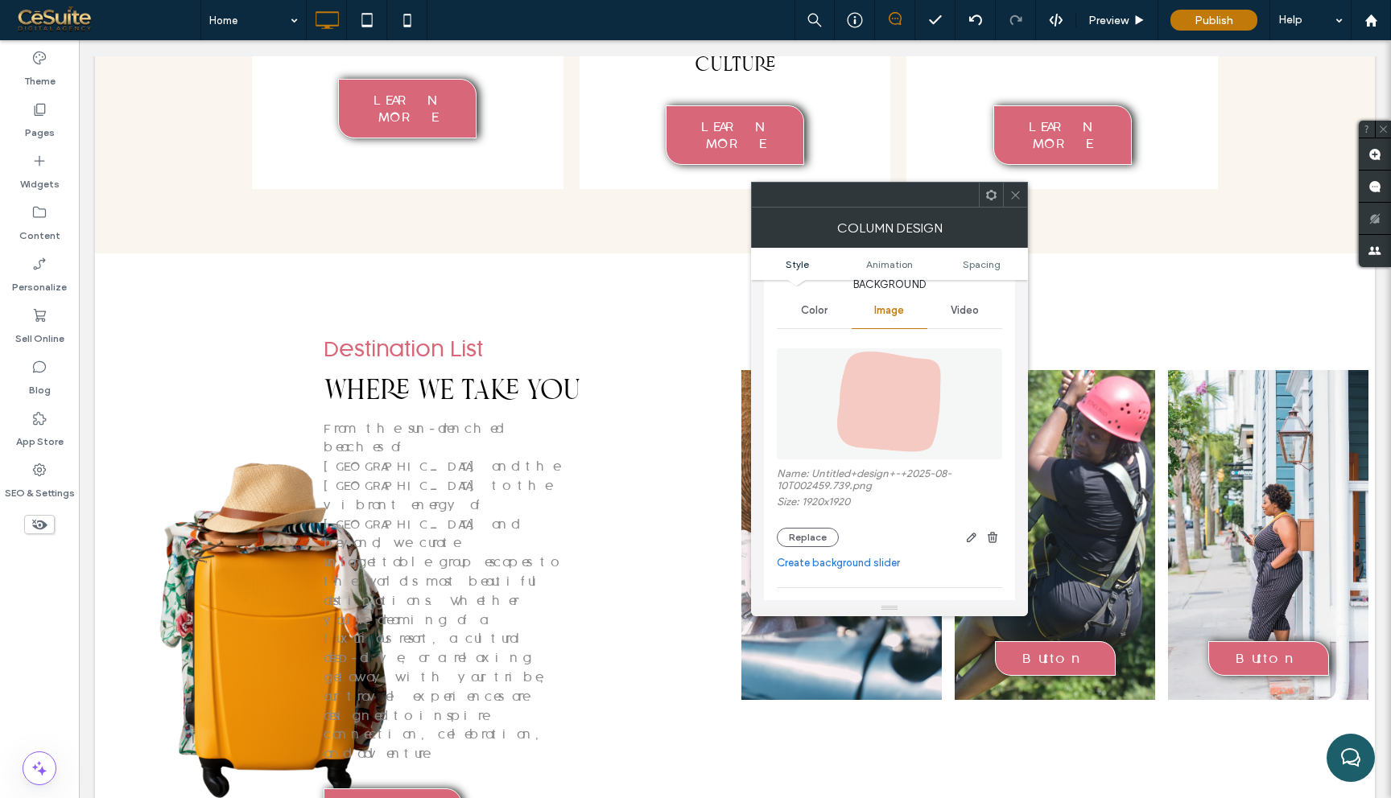
scroll to position [27, 0]
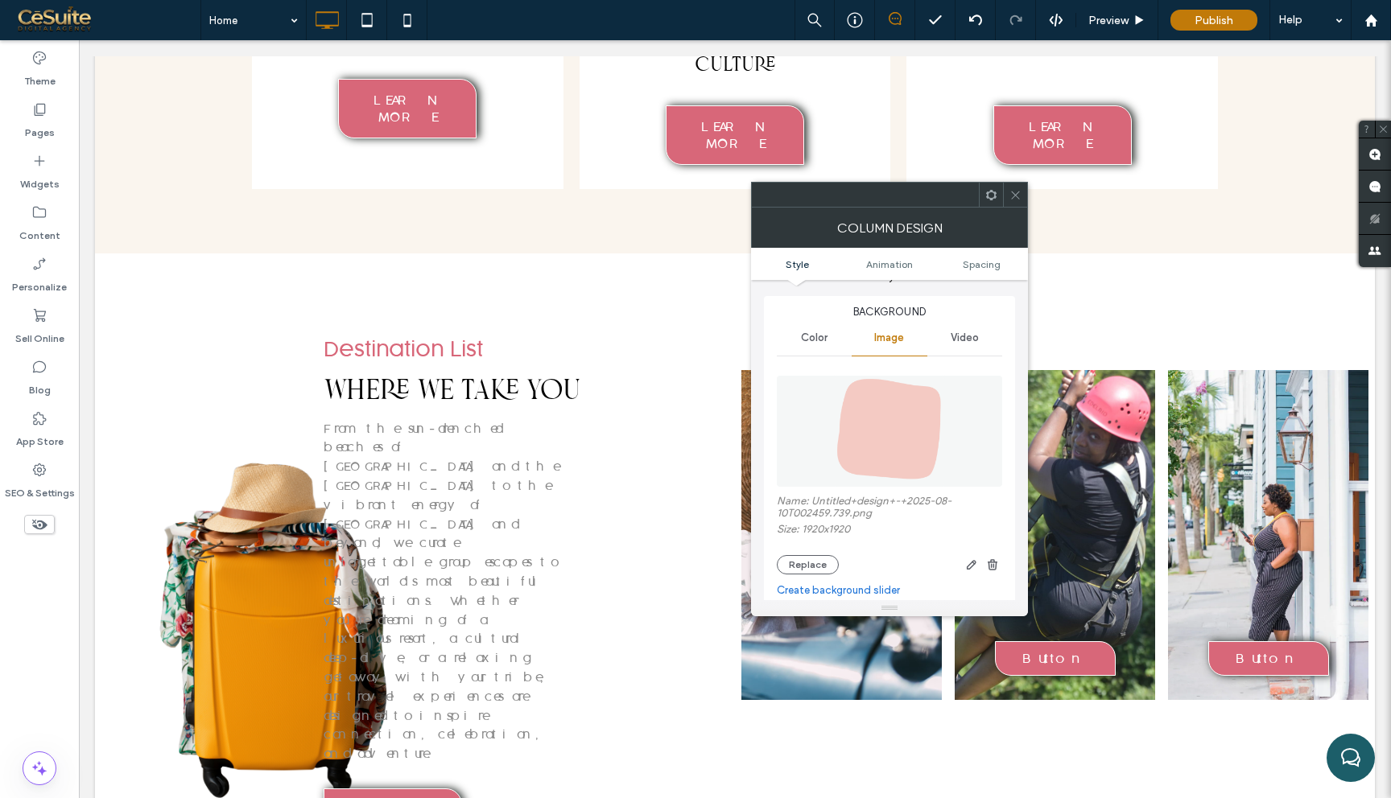
click at [991, 198] on use at bounding box center [991, 194] width 10 height 10
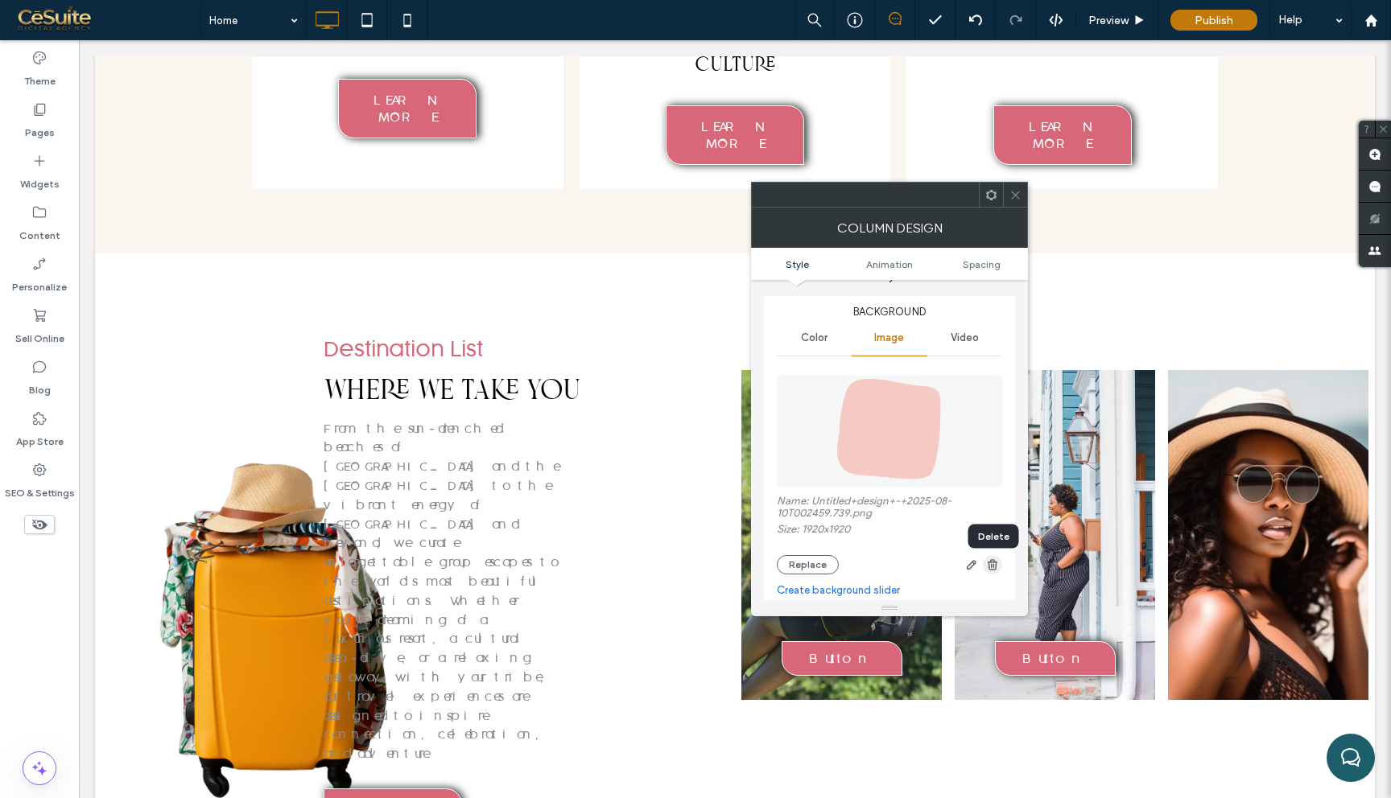
click at [996, 575] on span "button" at bounding box center [992, 564] width 19 height 19
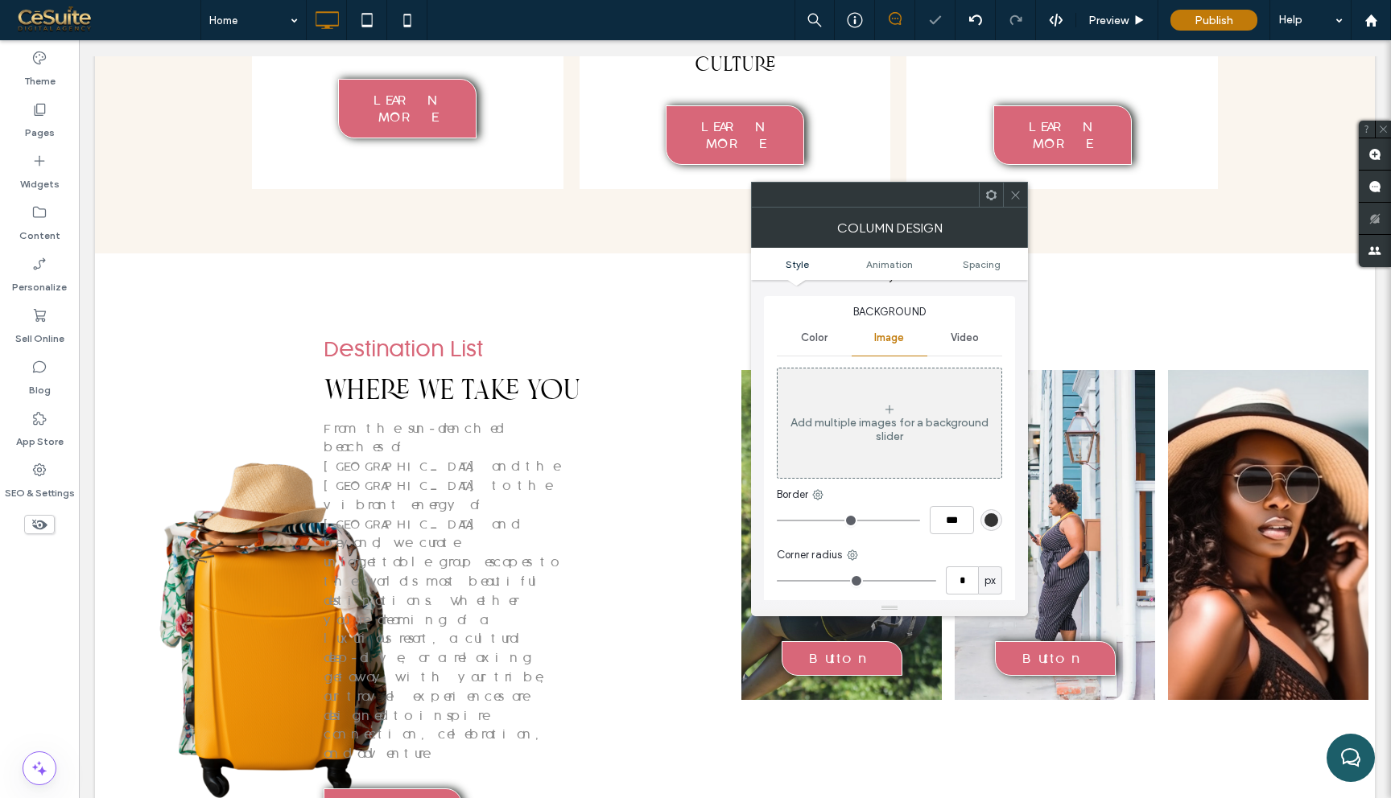
click at [1014, 194] on icon at bounding box center [1015, 195] width 12 height 12
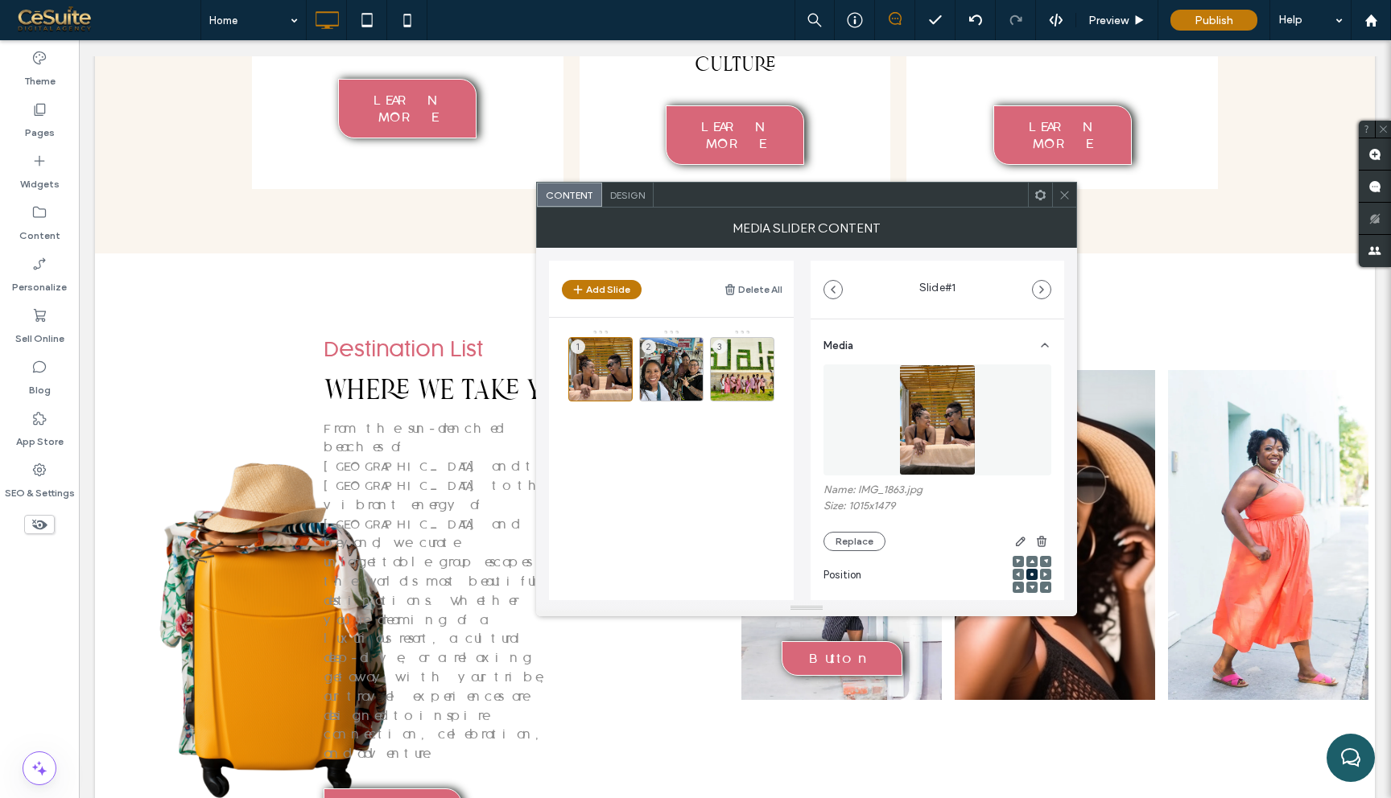
drag, startPoint x: 499, startPoint y: 456, endPoint x: 737, endPoint y: 575, distance: 266.3
click at [1061, 198] on use at bounding box center [1064, 195] width 8 height 8
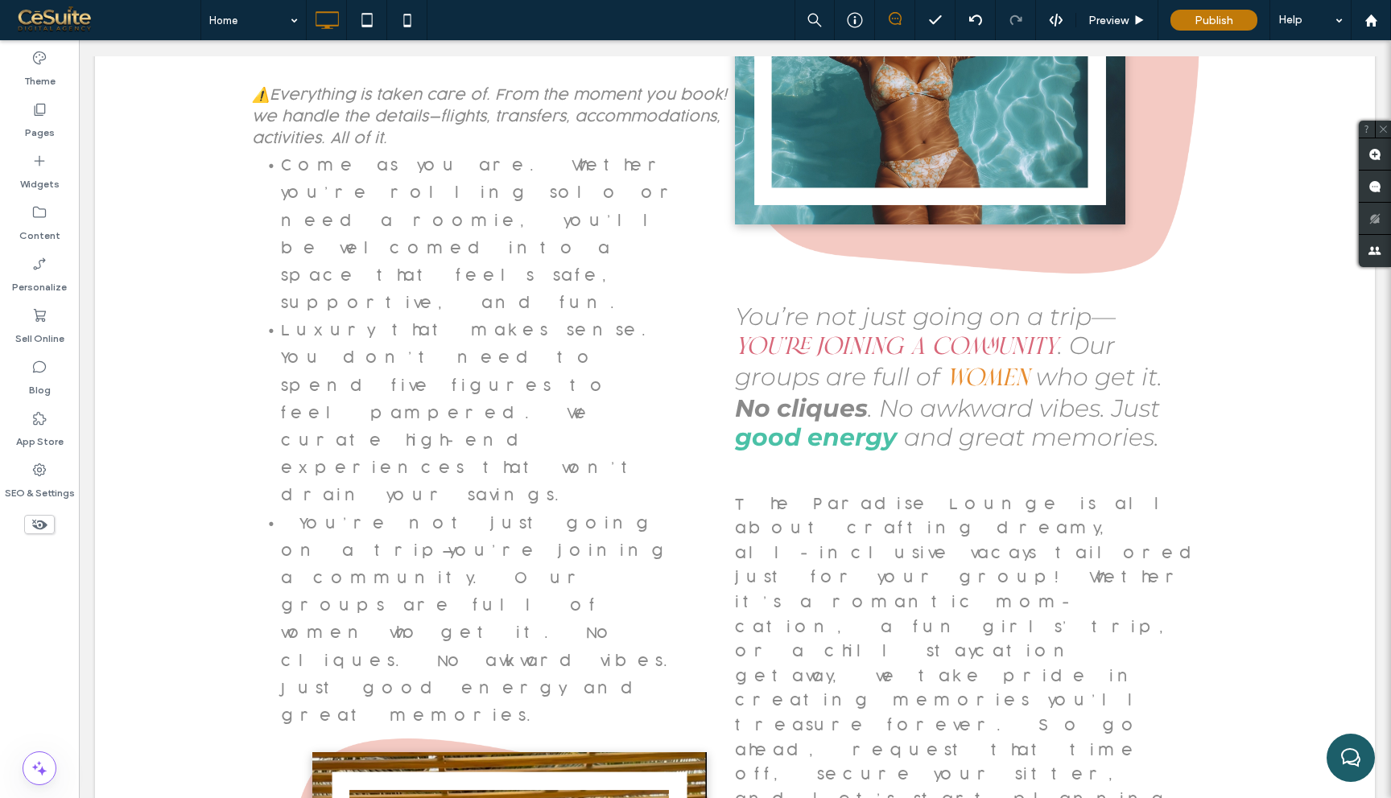
scroll to position [4602, 0]
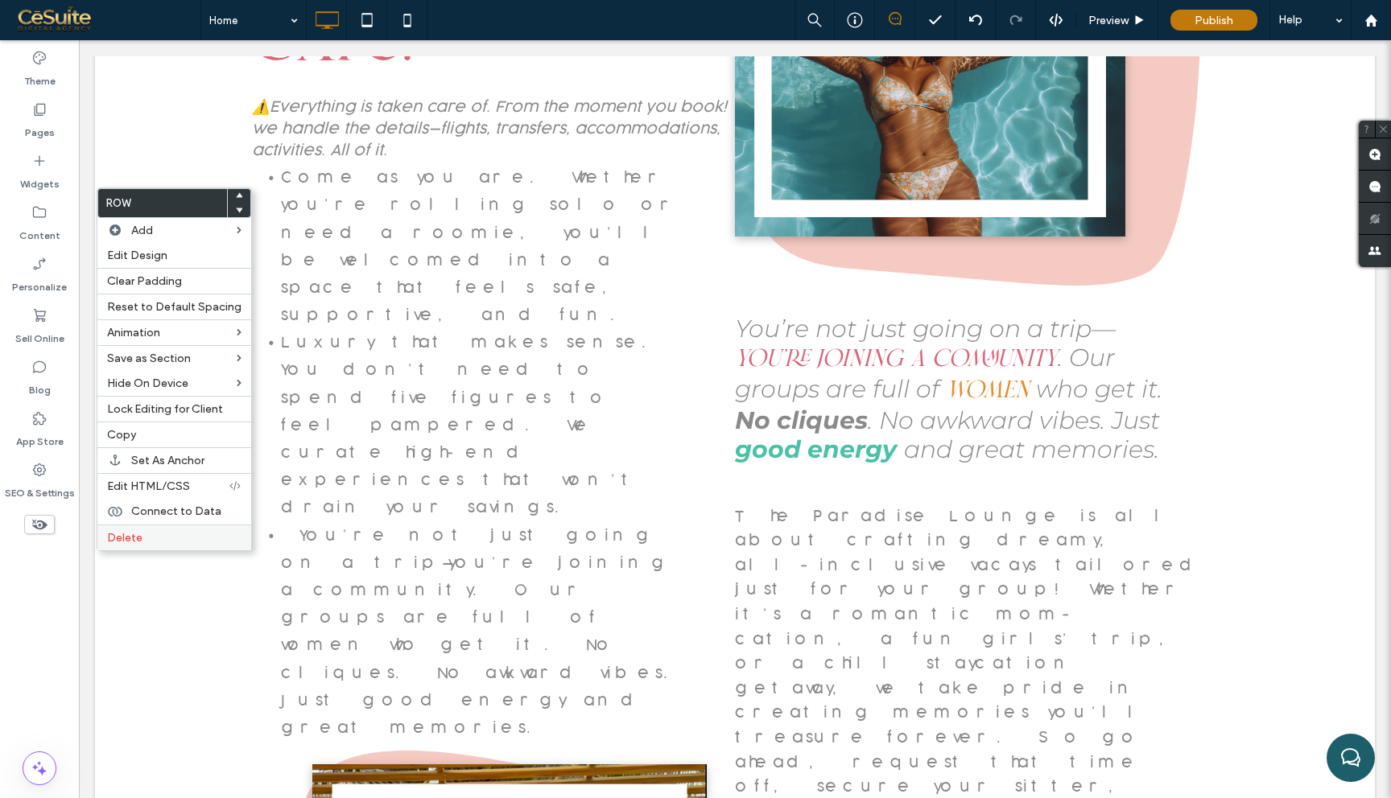
click at [134, 542] on span "Delete" at bounding box center [124, 538] width 35 height 14
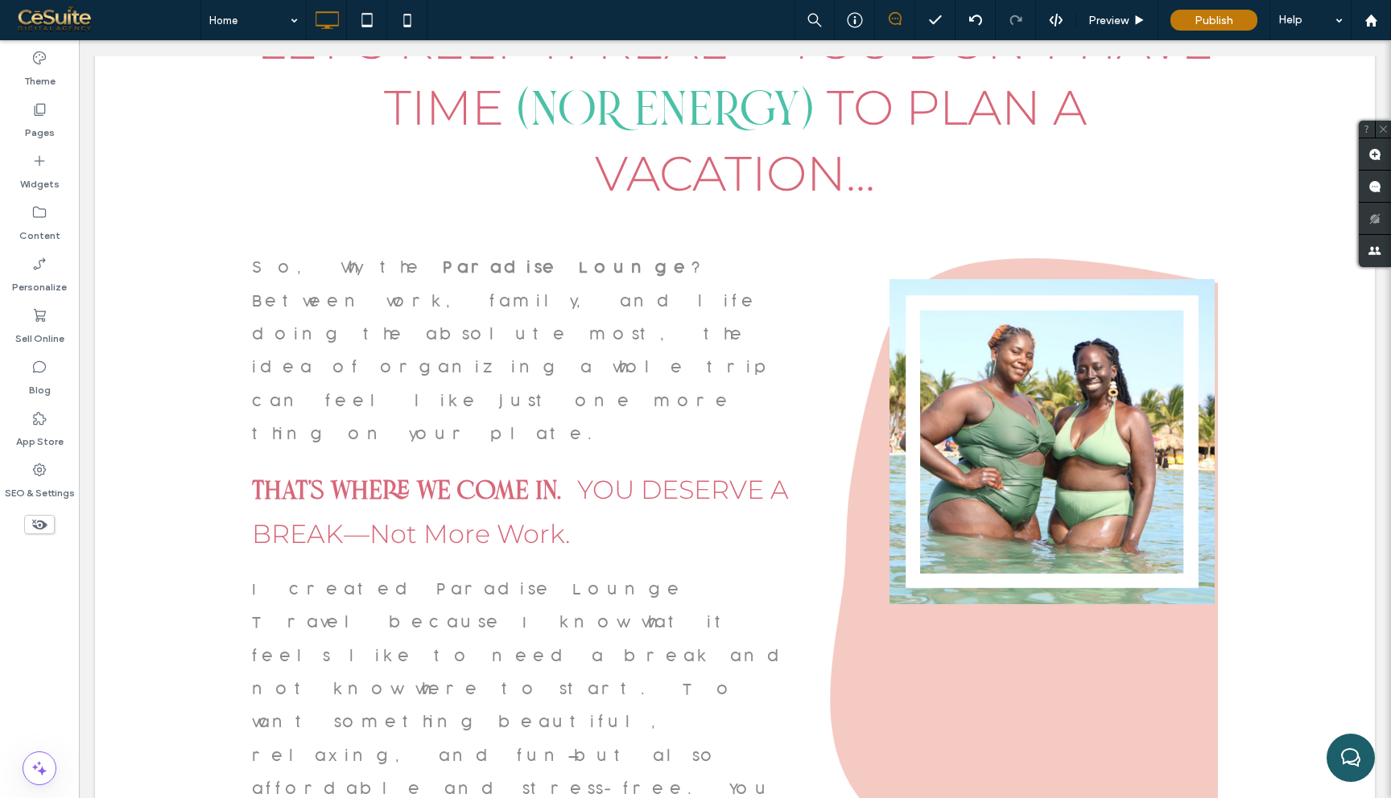
scroll to position [2558, 0]
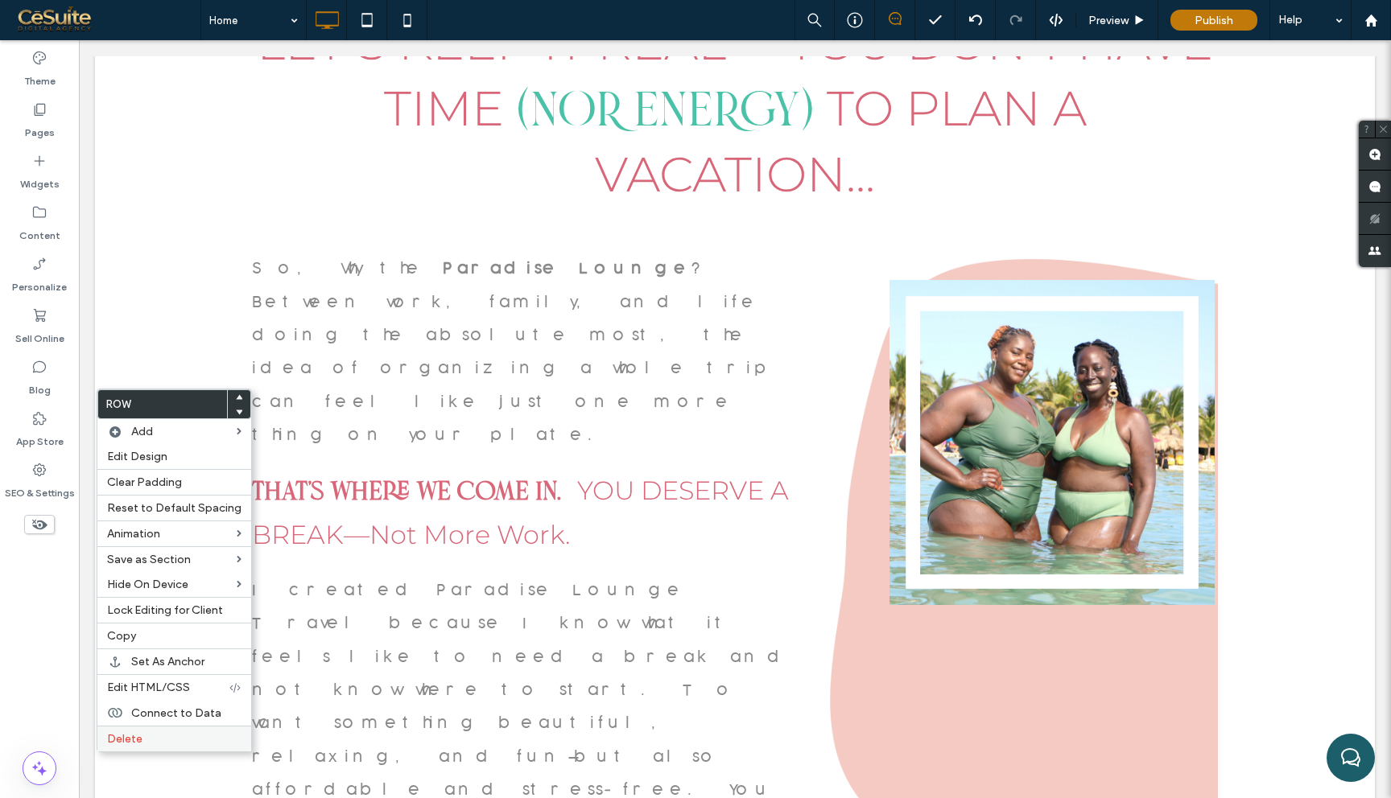
click at [168, 748] on div "Delete" at bounding box center [174, 739] width 154 height 26
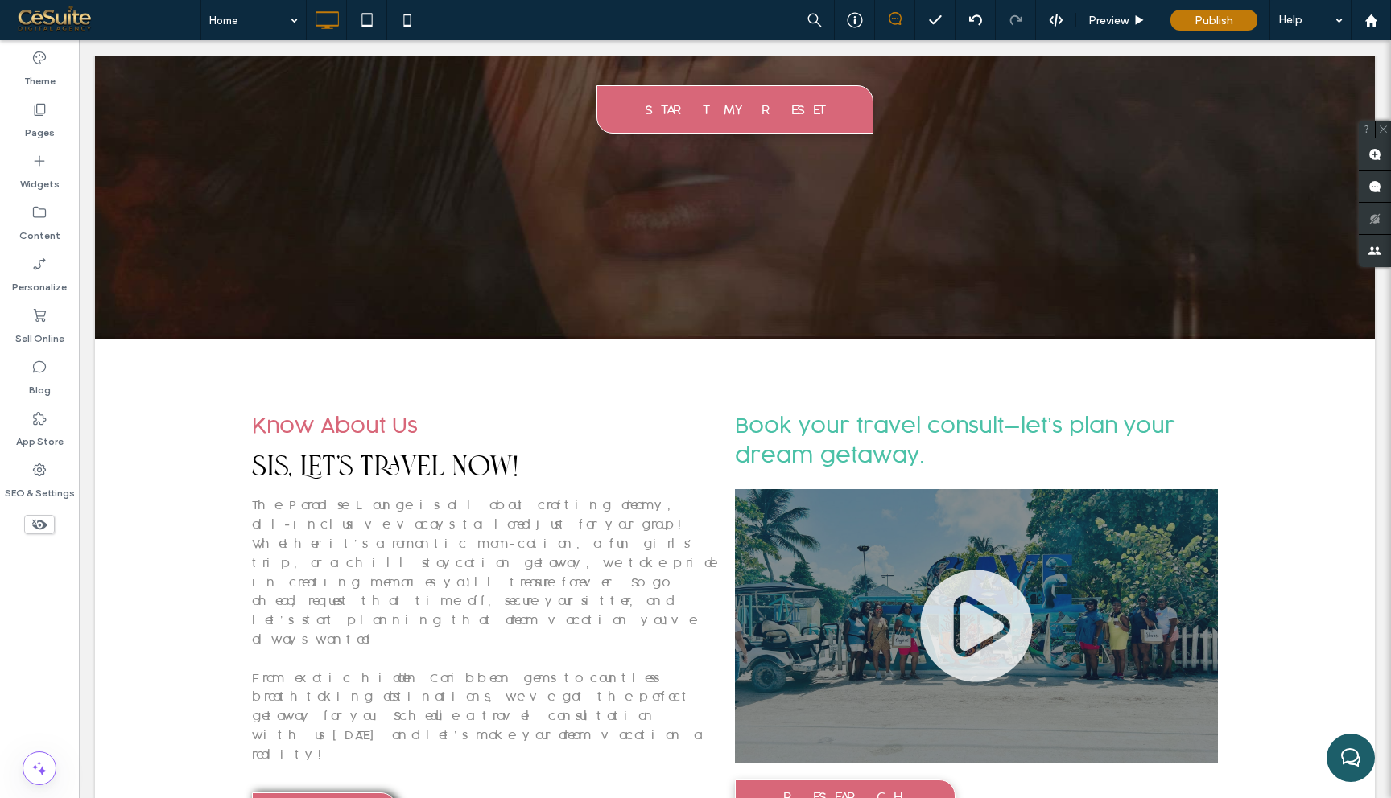
scroll to position [535, 0]
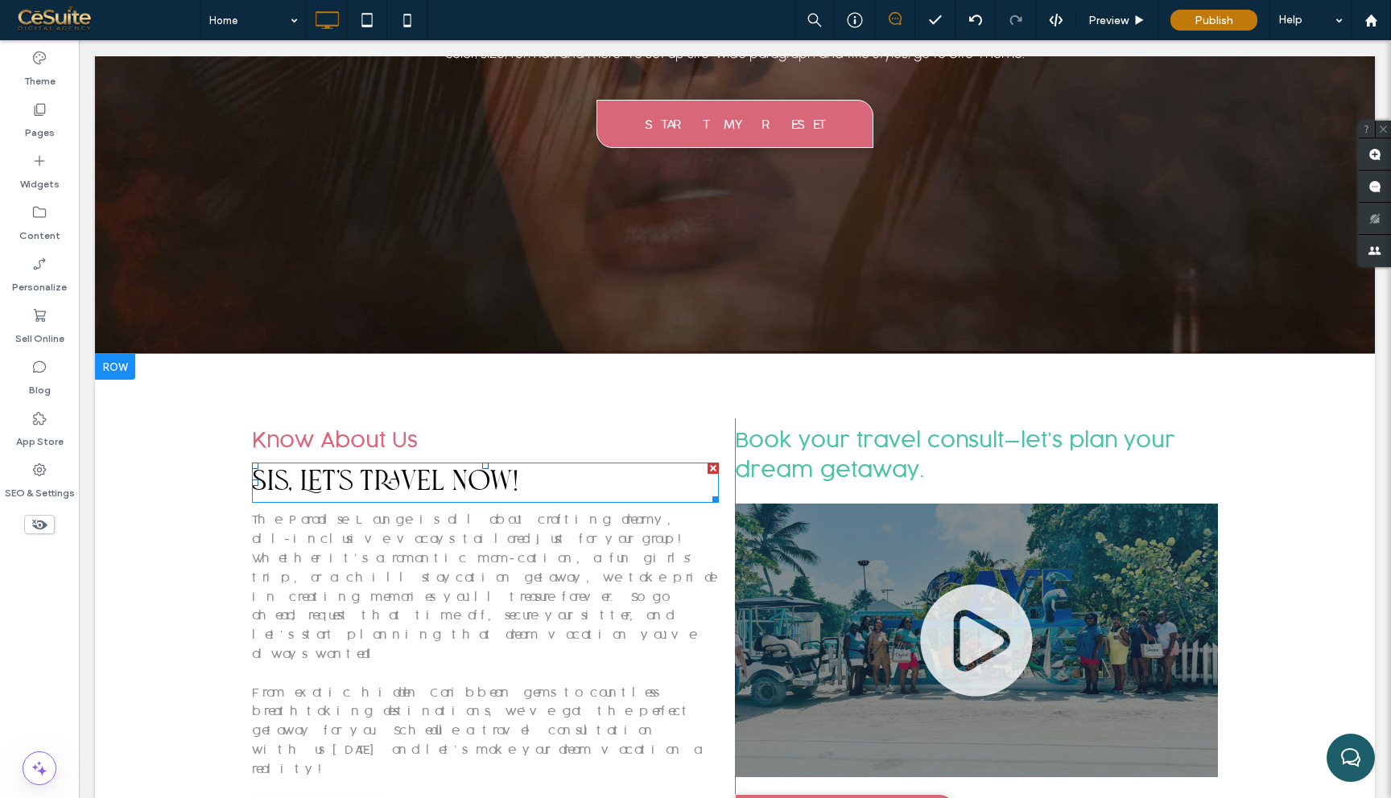
click at [520, 475] on h3 "Sis, Let's Travel Now!" at bounding box center [485, 482] width 467 height 37
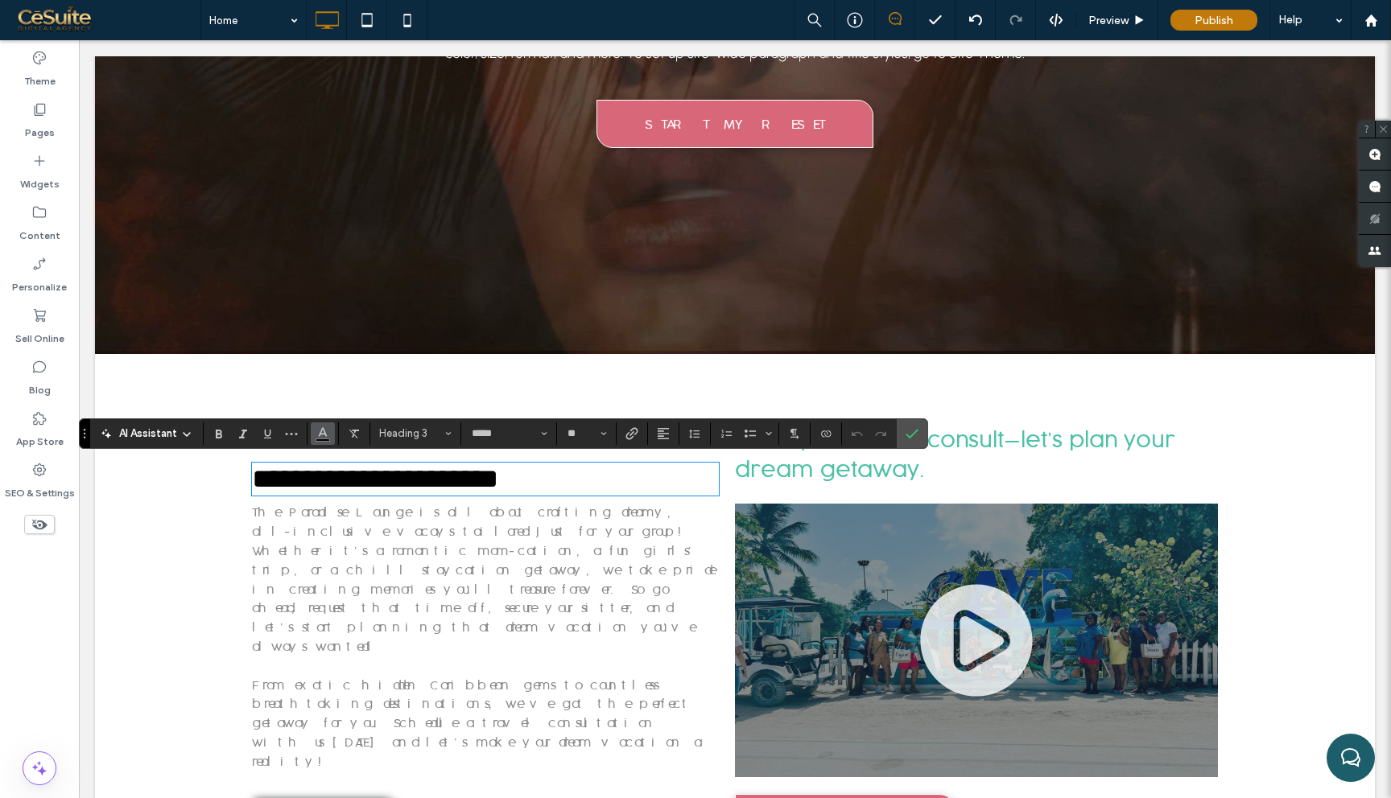
click at [324, 435] on use "Color" at bounding box center [323, 431] width 9 height 9
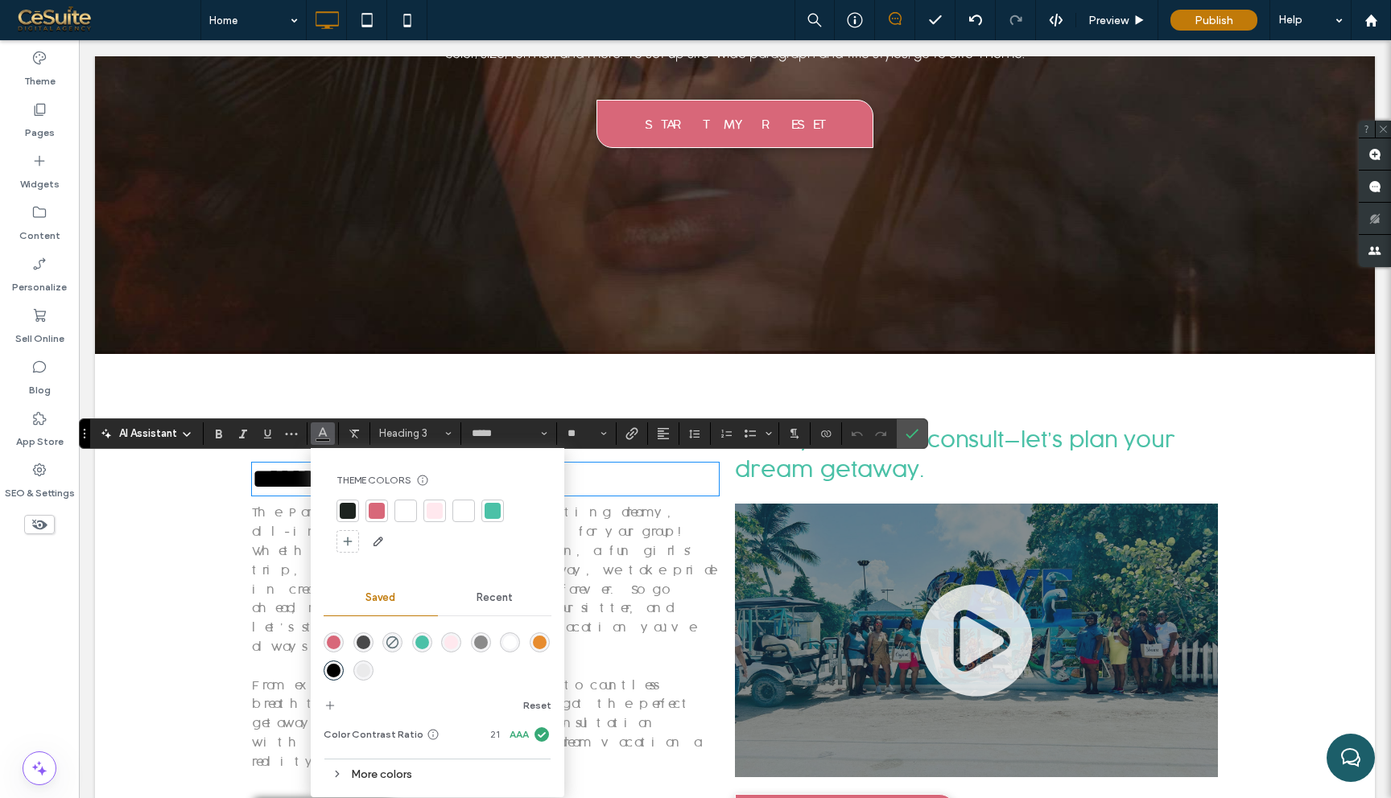
click at [377, 507] on div at bounding box center [377, 511] width 16 height 16
click at [594, 435] on input "**" at bounding box center [581, 433] width 31 height 13
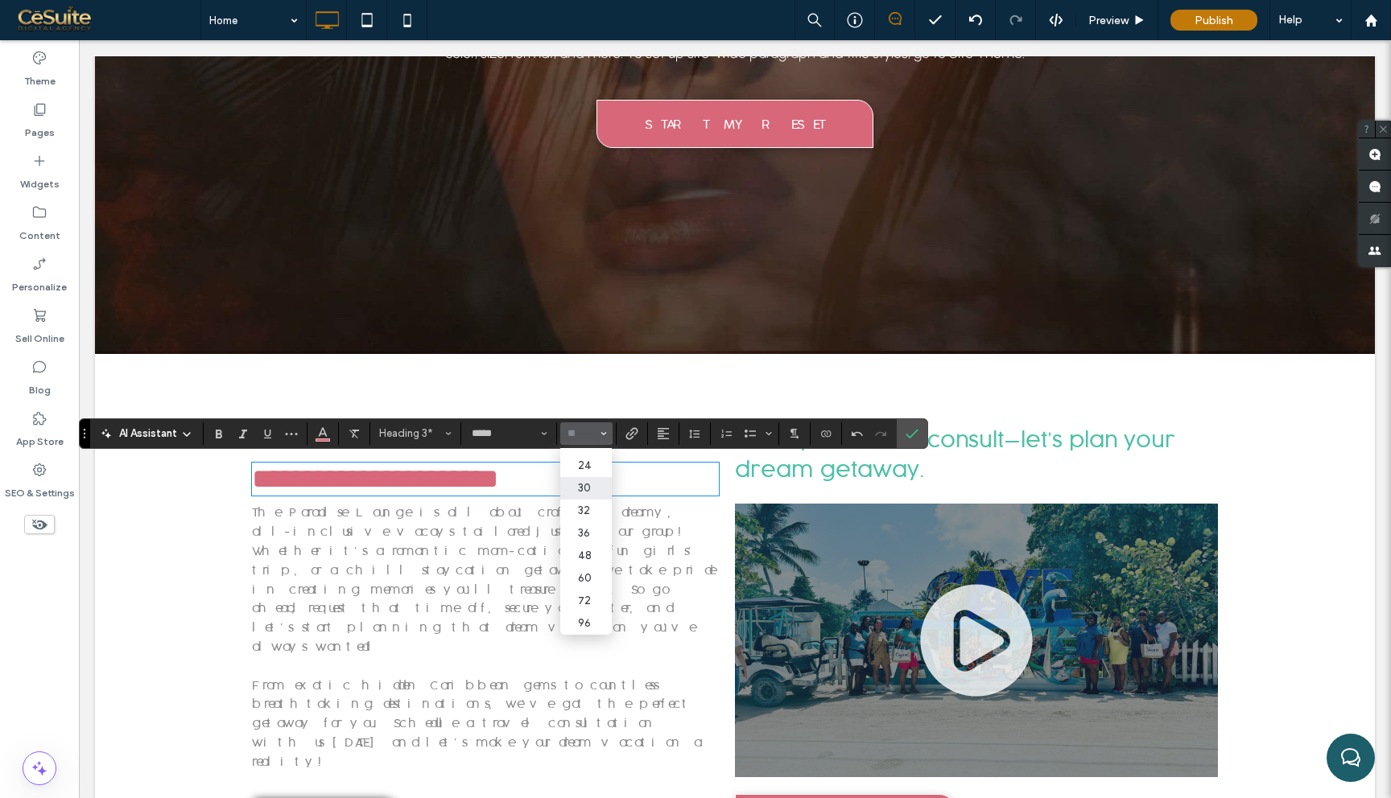
scroll to position [178, 0]
click at [585, 578] on label "60" at bounding box center [586, 578] width 52 height 23
type input "**"
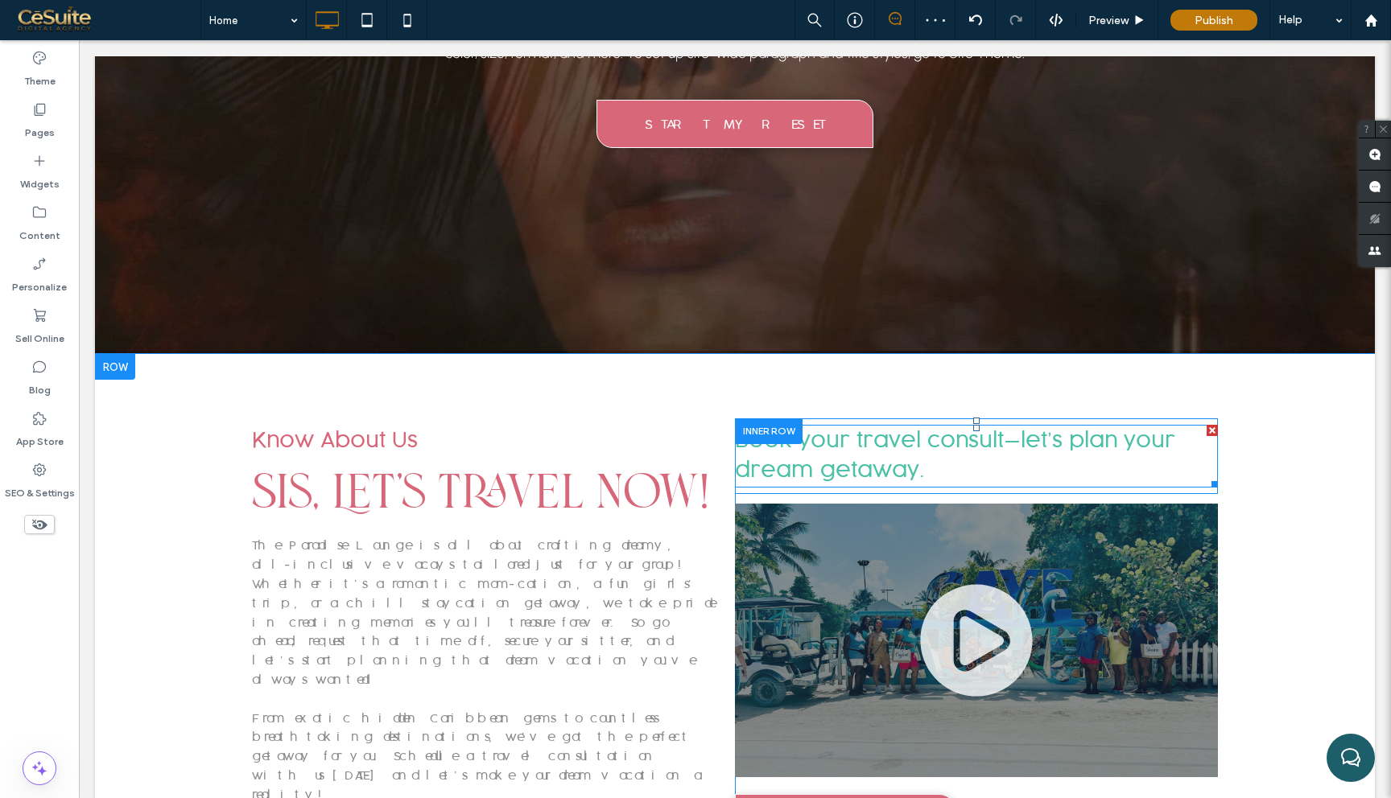
click at [1212, 428] on div at bounding box center [1211, 430] width 11 height 11
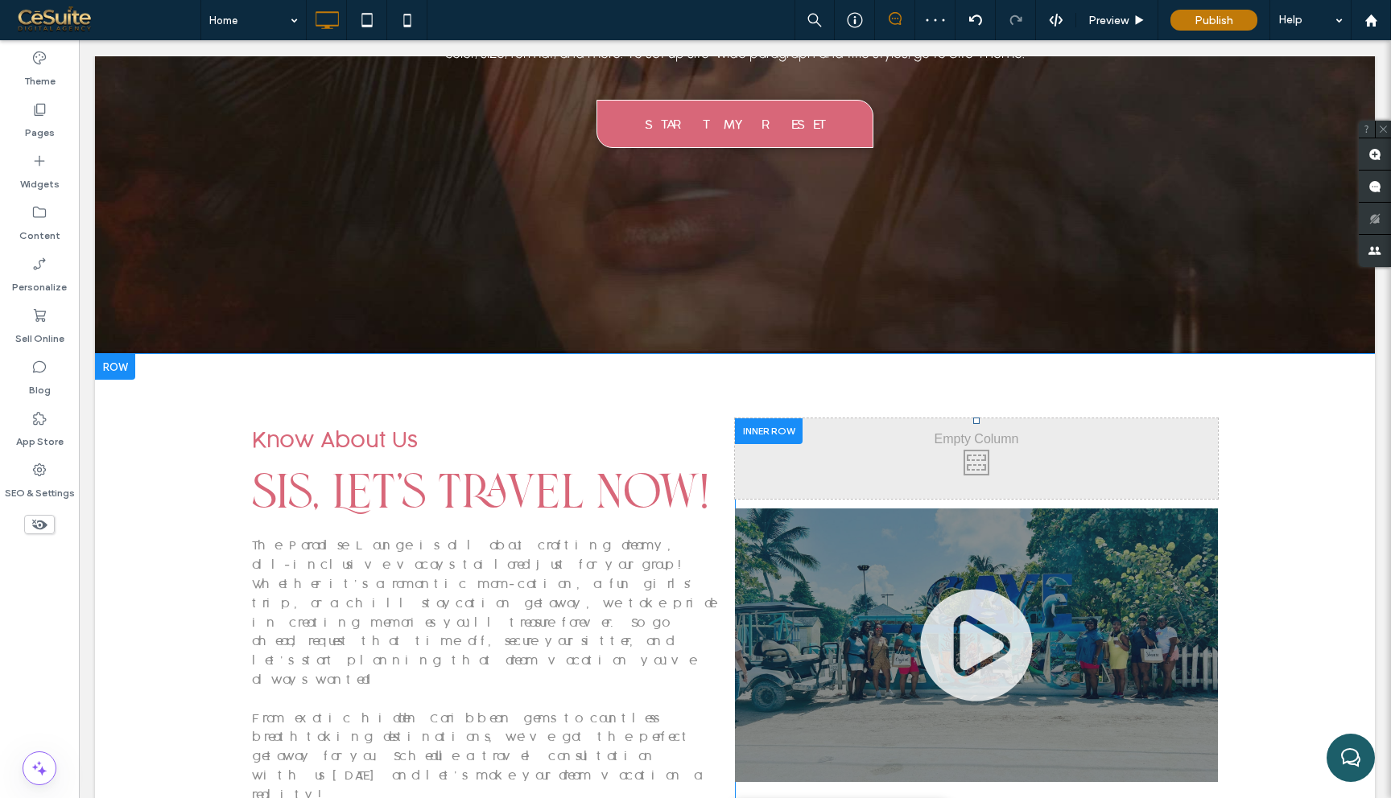
click at [1201, 428] on div "Click To Paste Click To Paste" at bounding box center [976, 458] width 483 height 80
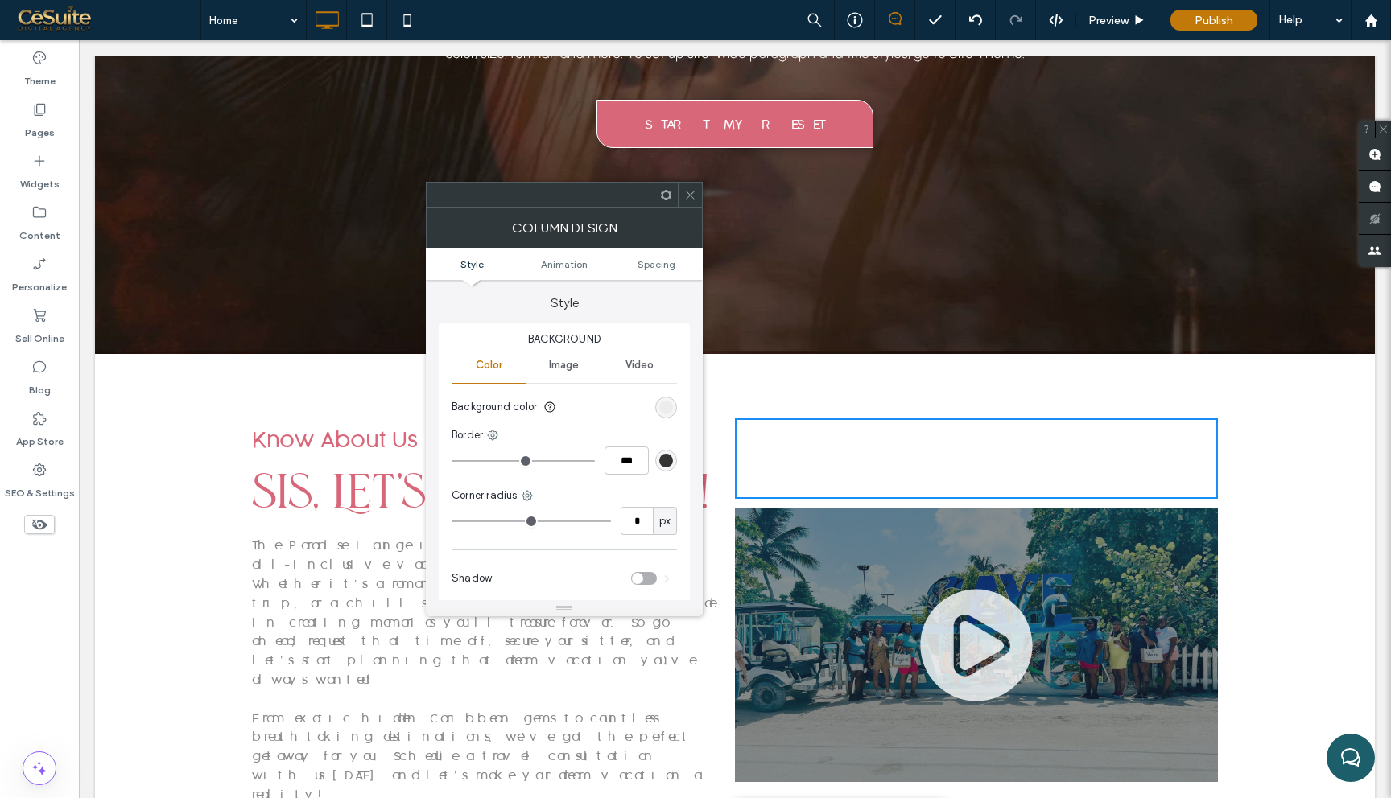
click at [665, 200] on icon at bounding box center [666, 195] width 12 height 12
click at [689, 201] on span at bounding box center [690, 195] width 12 height 24
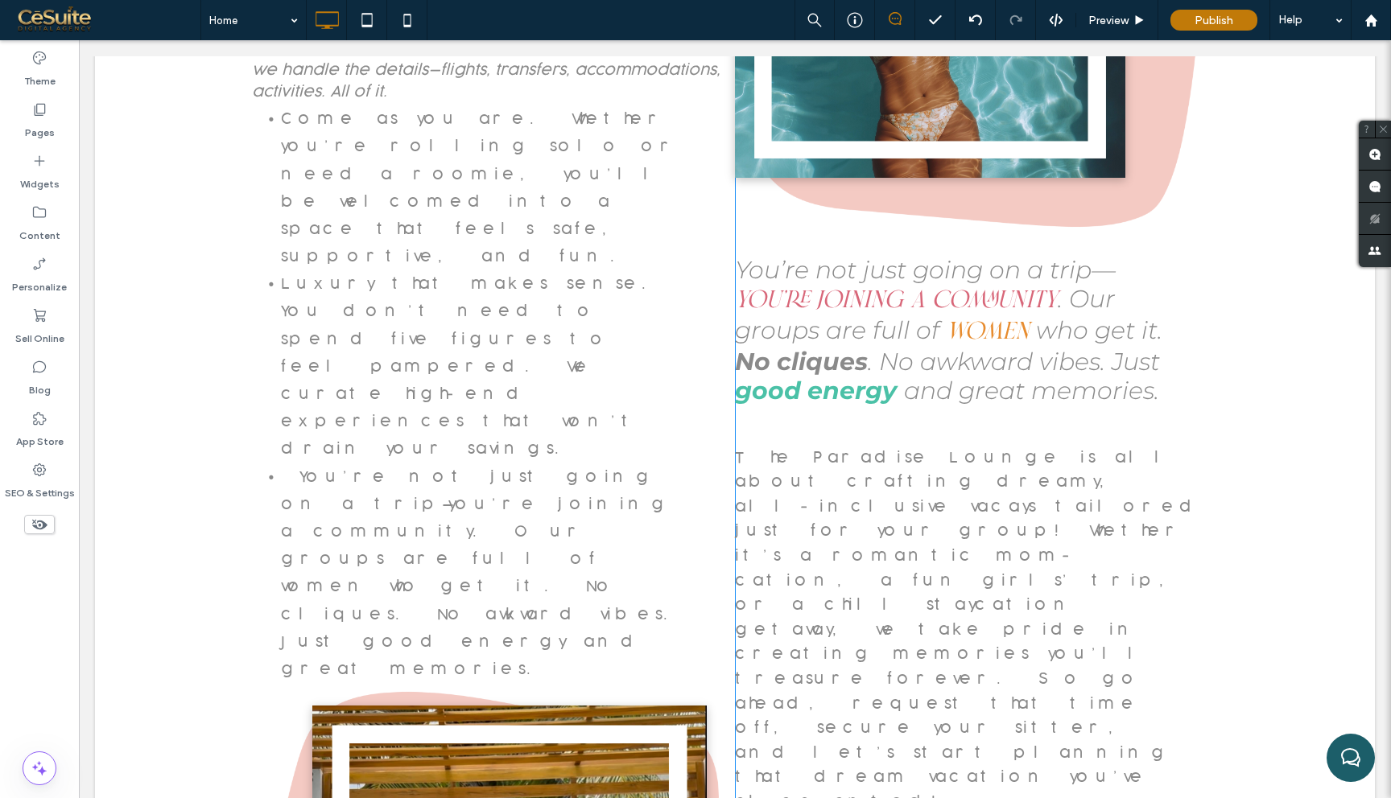
scroll to position [4459, 0]
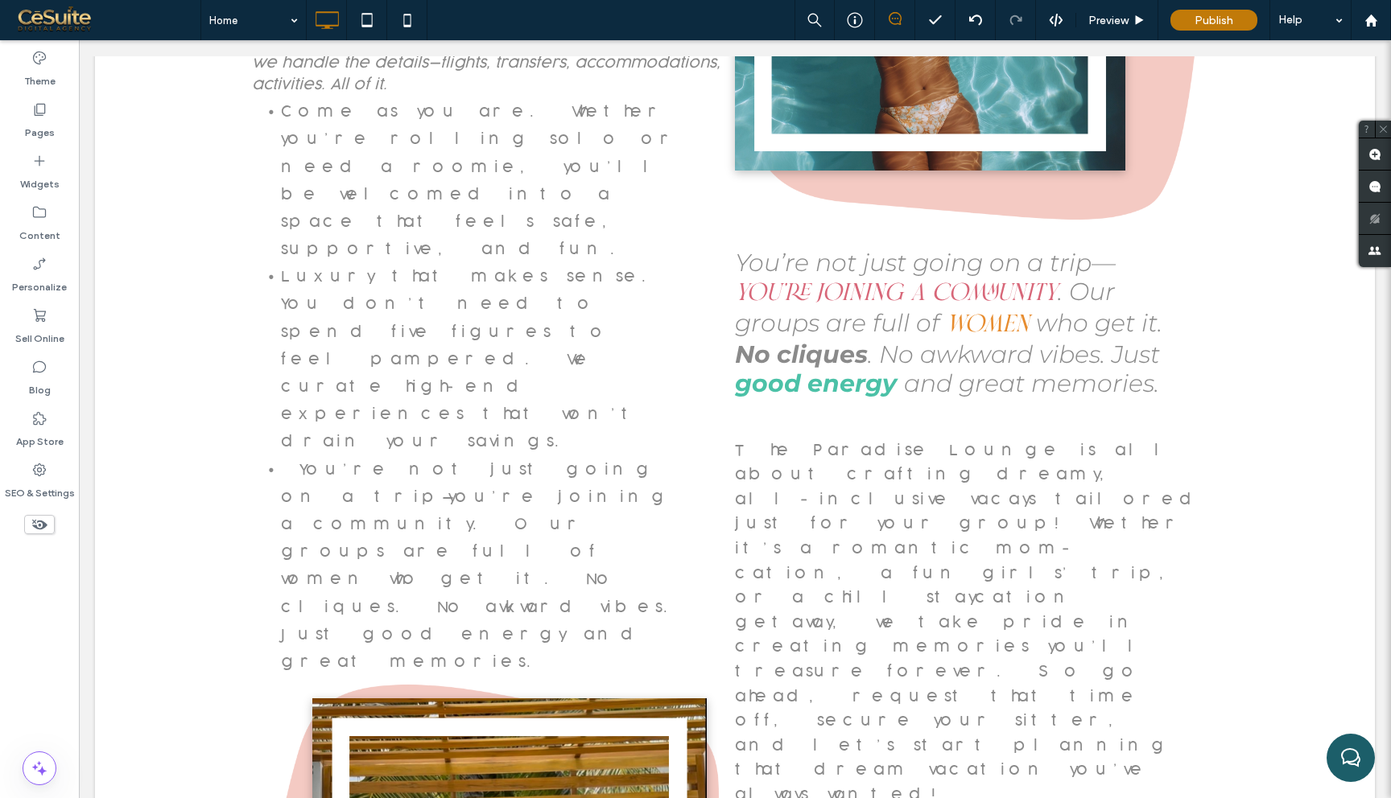
type input "*****"
type input "**"
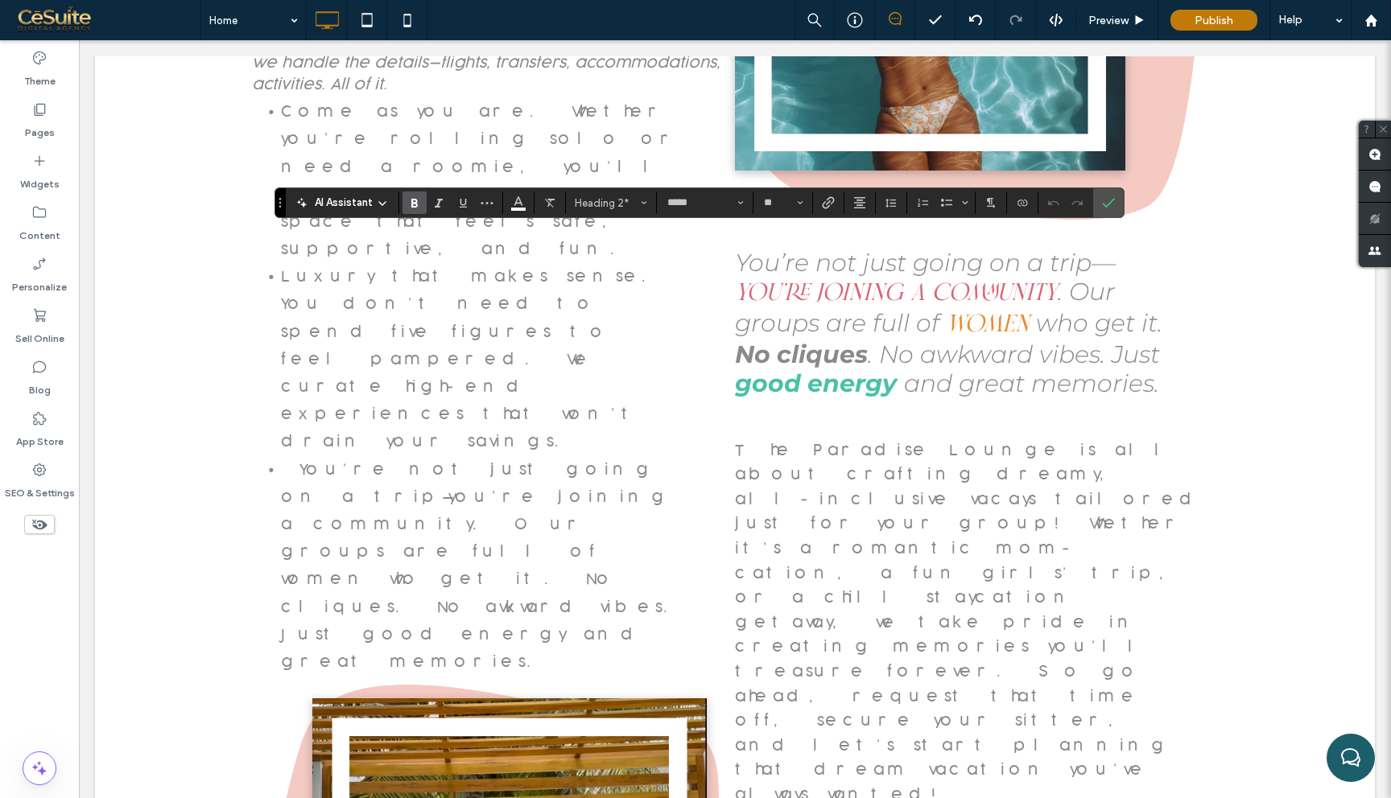
click at [410, 212] on span "Bold" at bounding box center [411, 203] width 7 height 23
click at [1103, 203] on icon "Confirm" at bounding box center [1108, 202] width 13 height 13
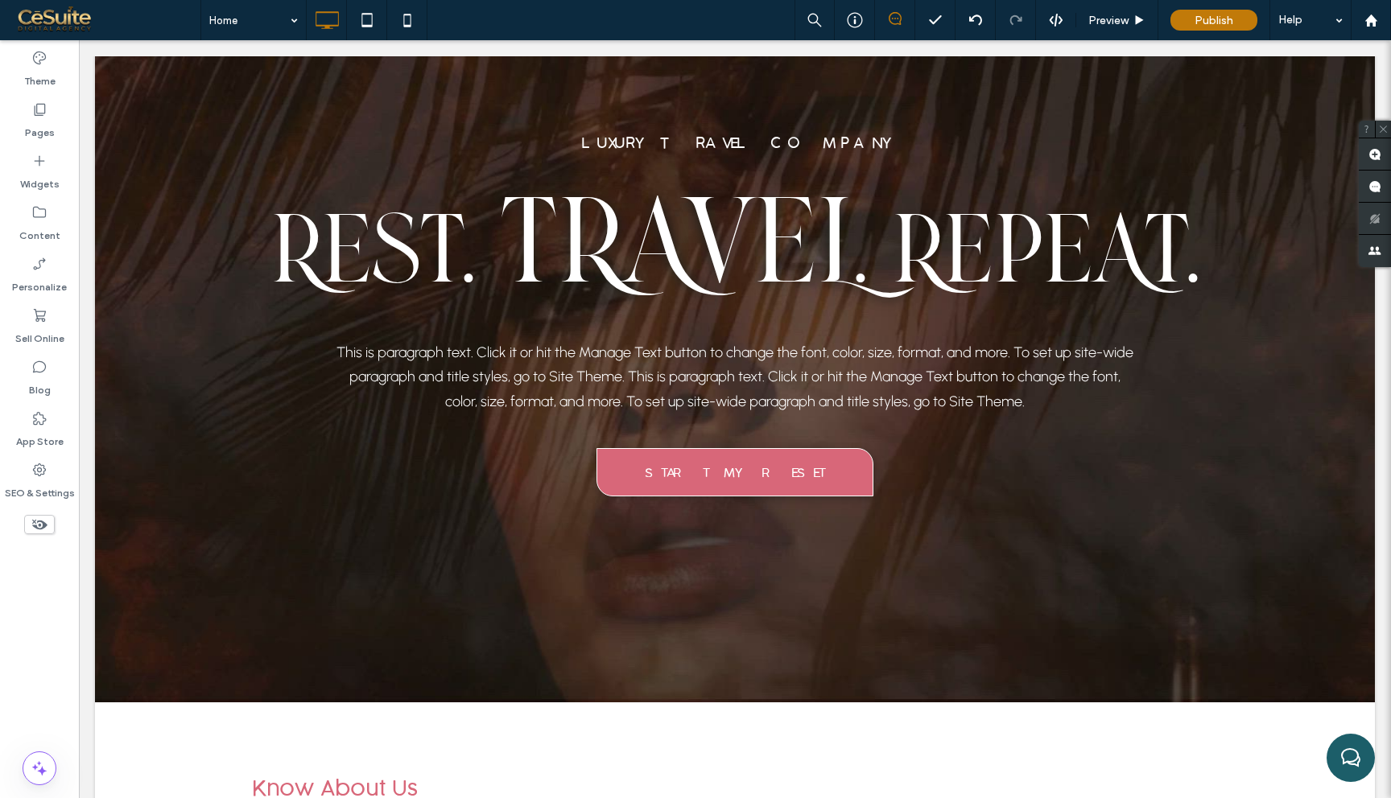
scroll to position [0, 0]
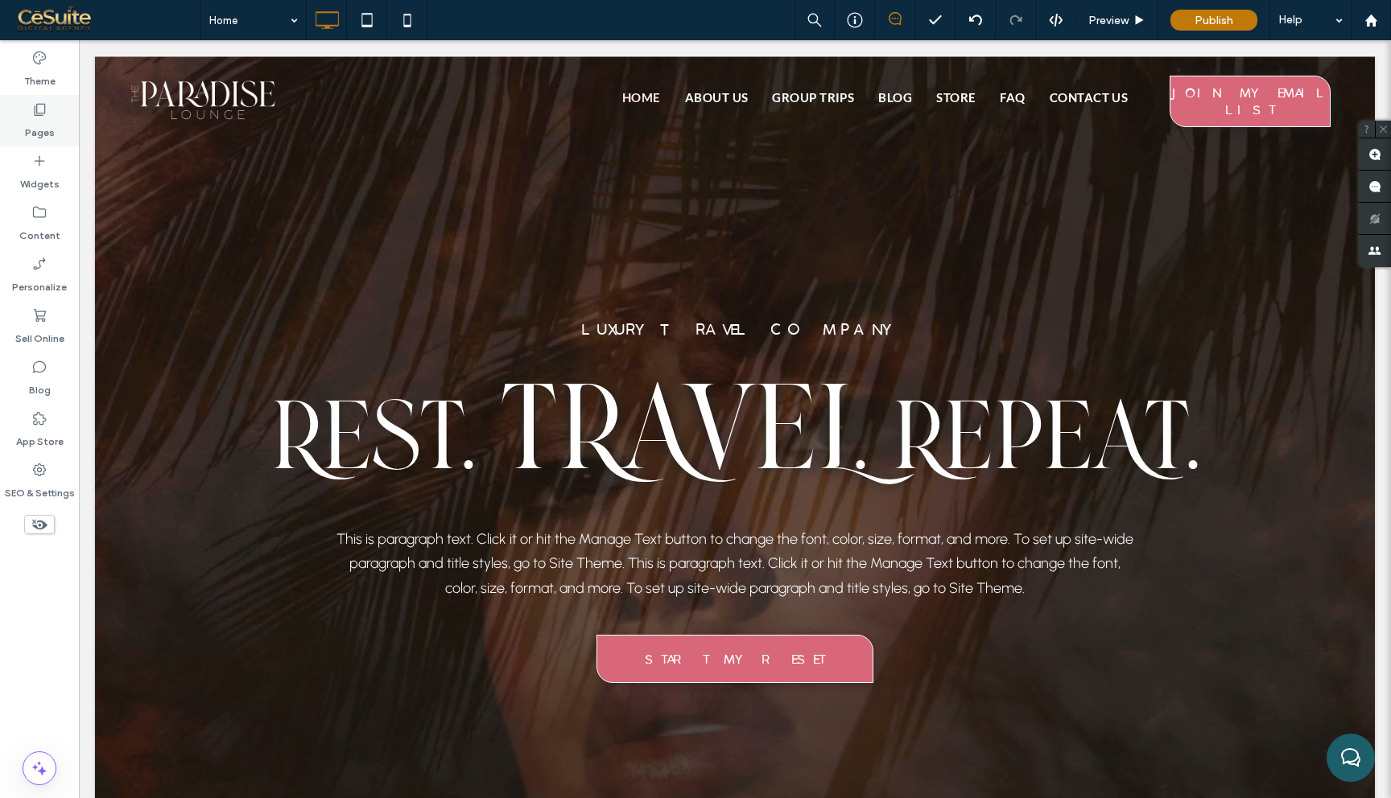
click at [58, 122] on div "Pages" at bounding box center [39, 121] width 79 height 52
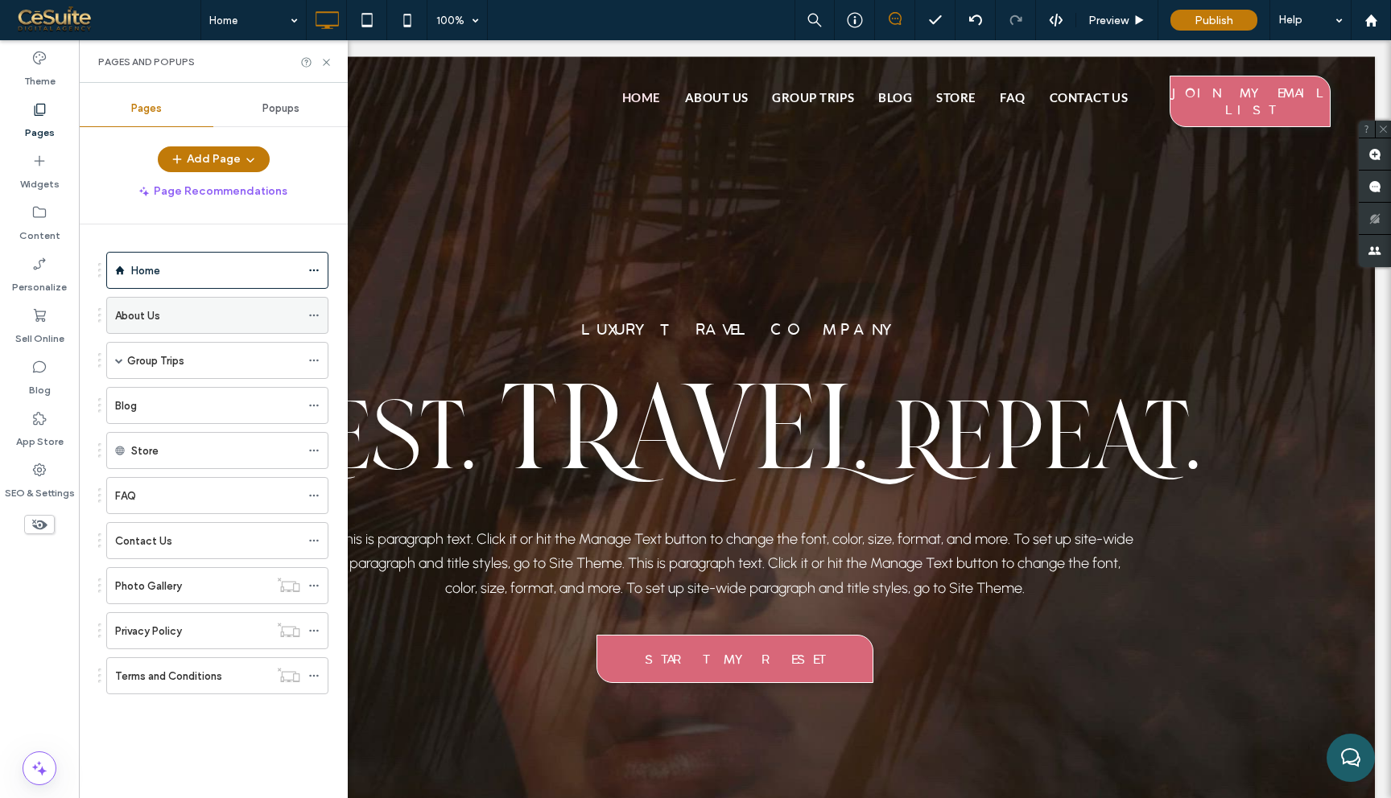
click at [207, 324] on div "About Us" at bounding box center [207, 315] width 185 height 35
click at [327, 62] on icon at bounding box center [326, 62] width 12 height 12
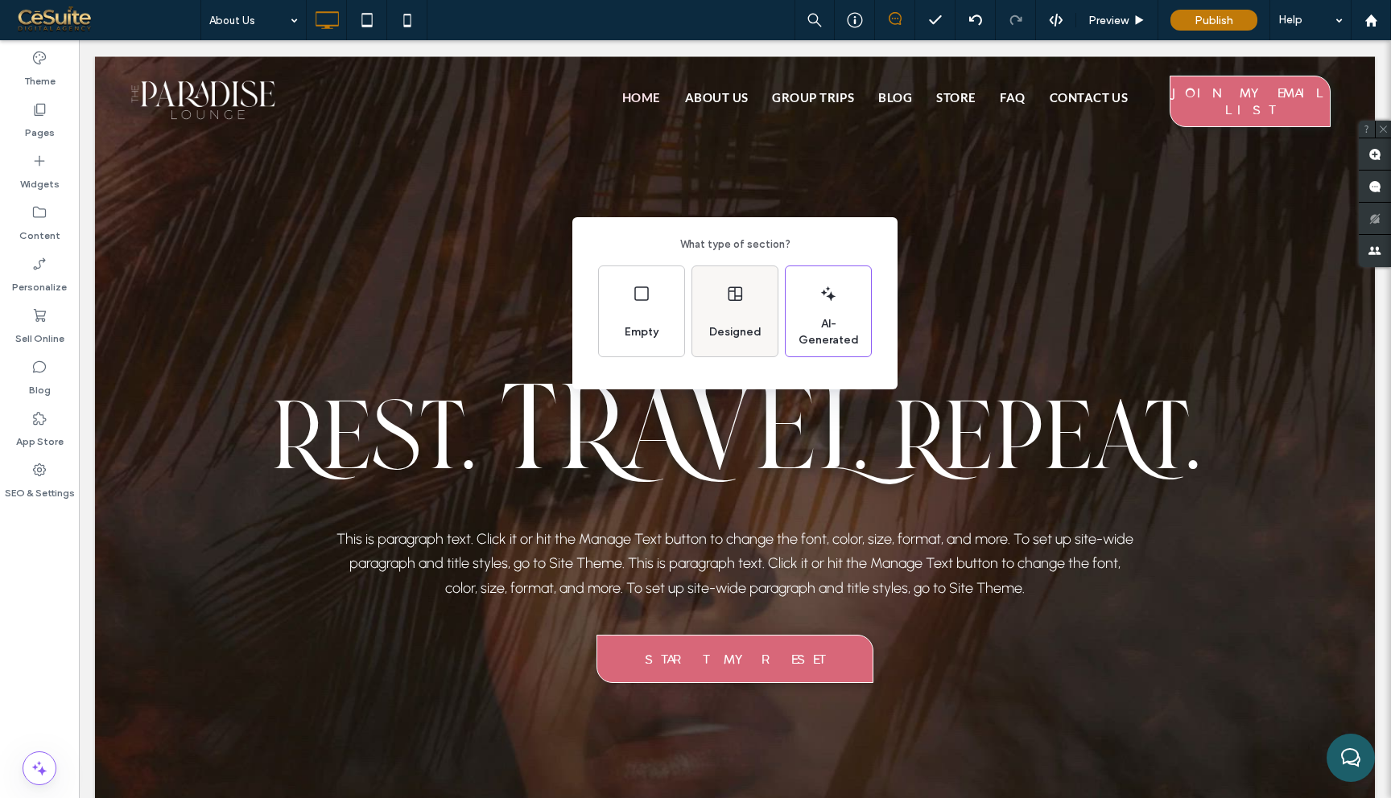
click at [763, 331] on span "Designed" at bounding box center [735, 332] width 65 height 16
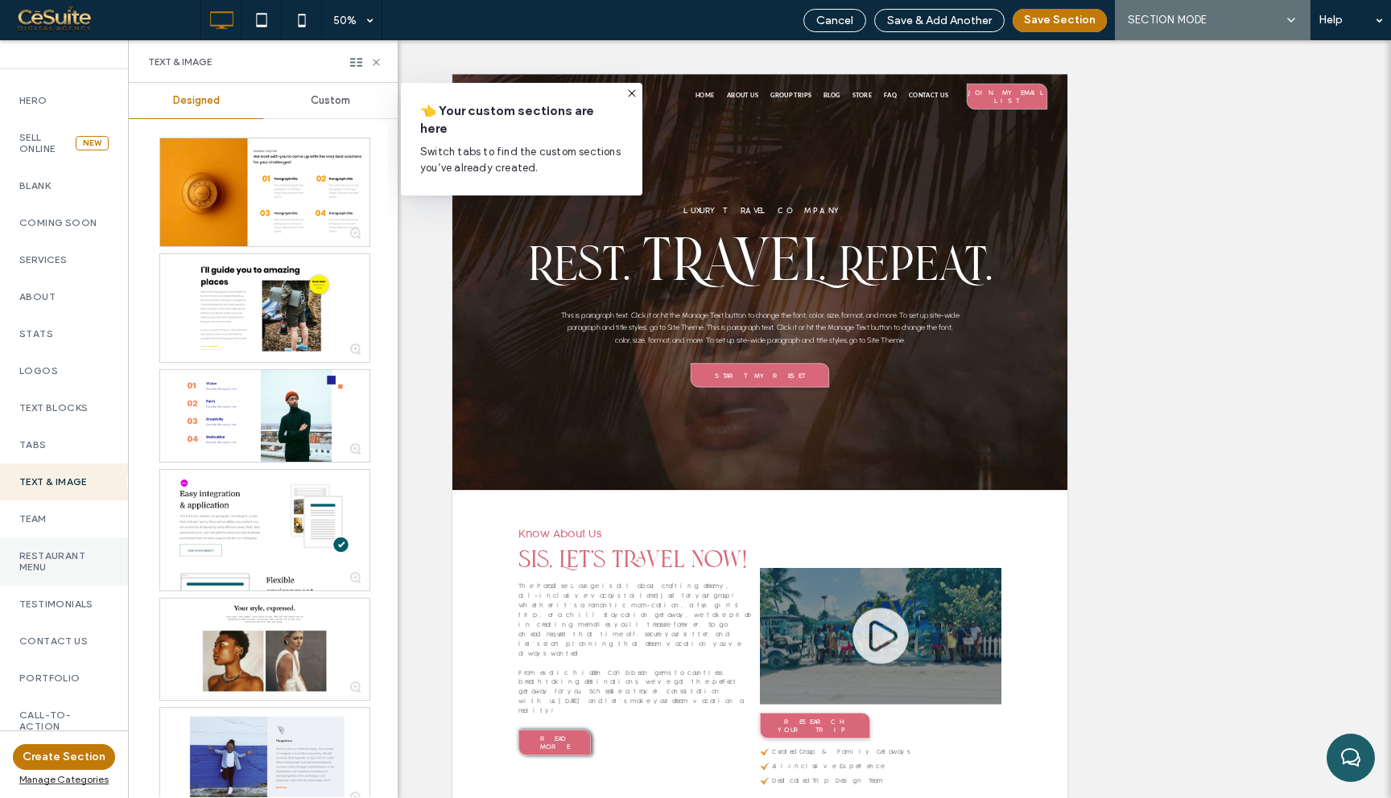
scroll to position [567, 0]
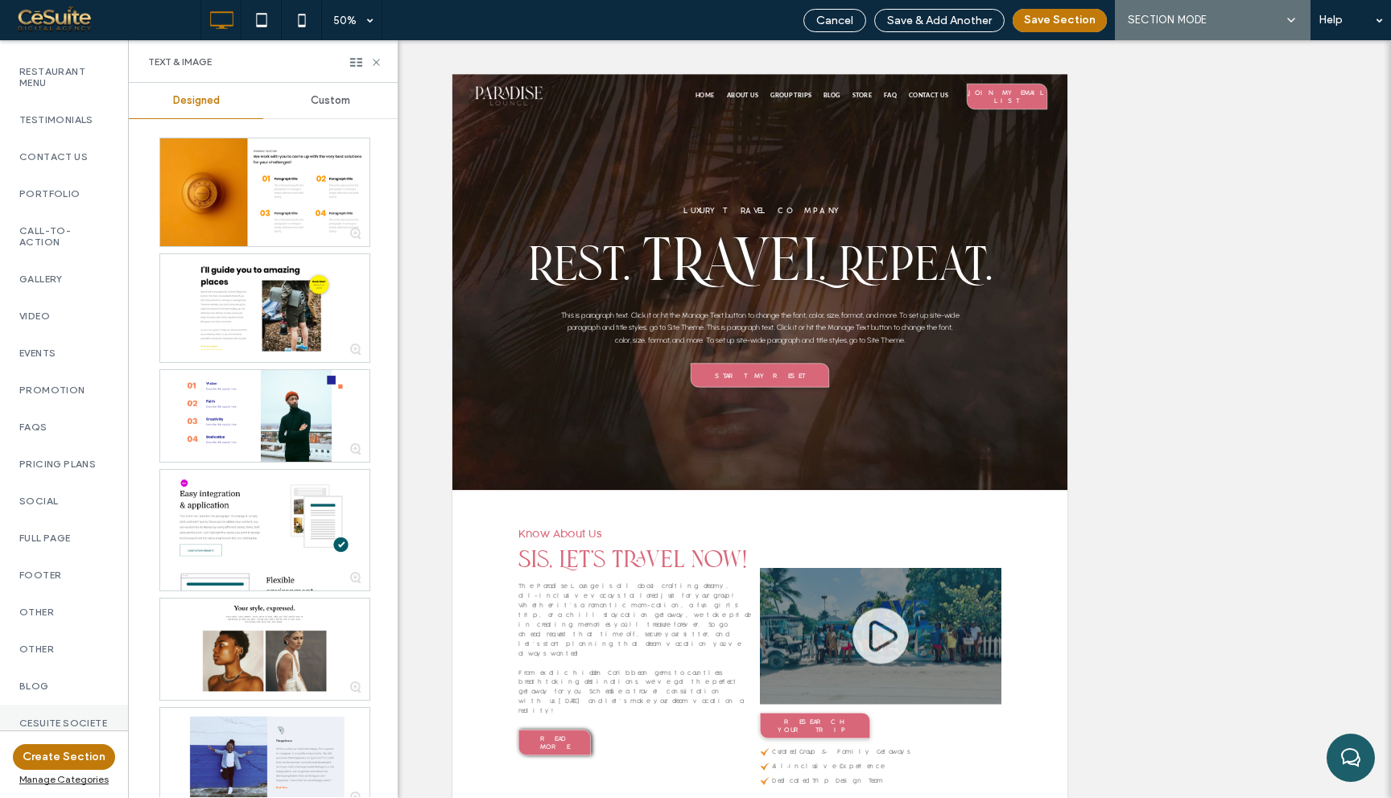
click at [43, 705] on div "CESUITE SOCIETE" at bounding box center [64, 723] width 128 height 37
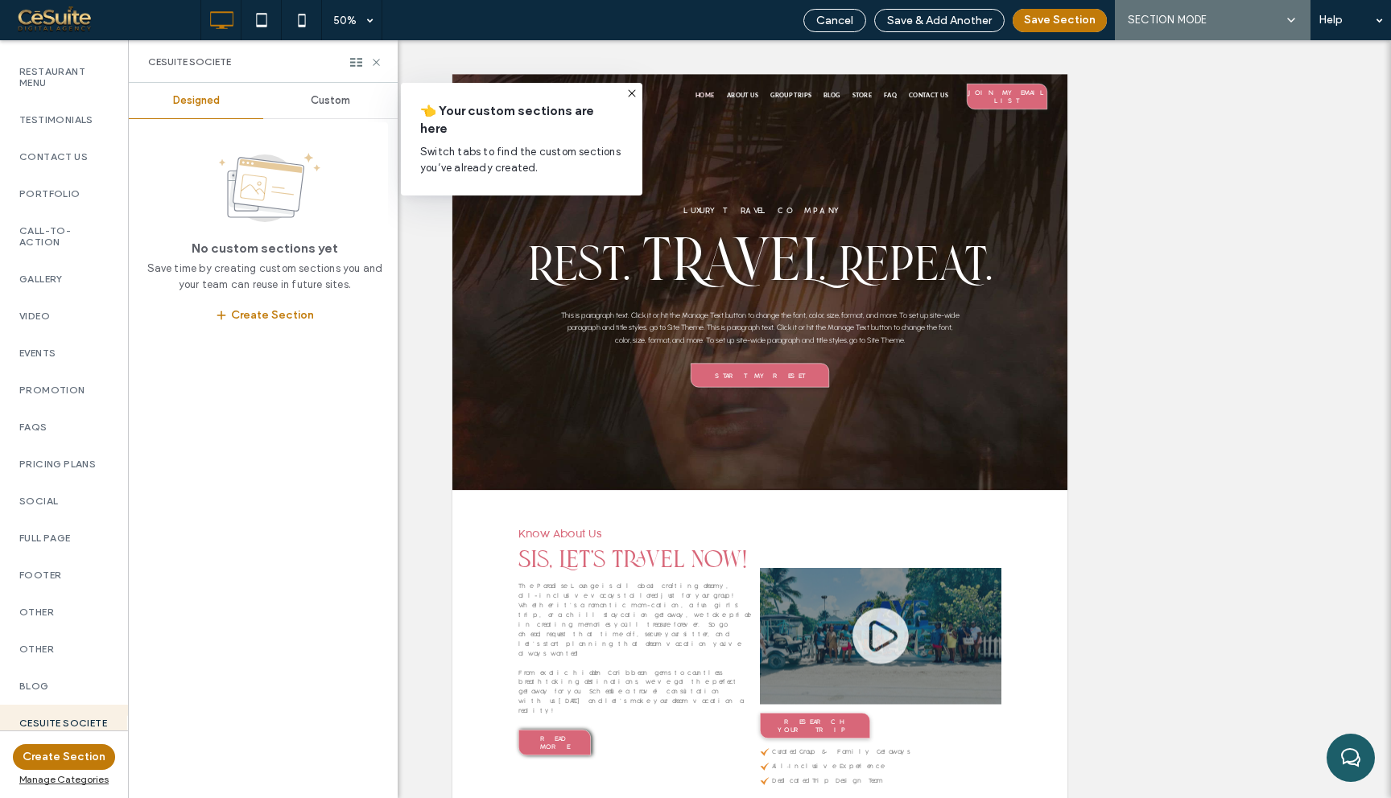
click at [334, 90] on div "Custom" at bounding box center [330, 100] width 134 height 35
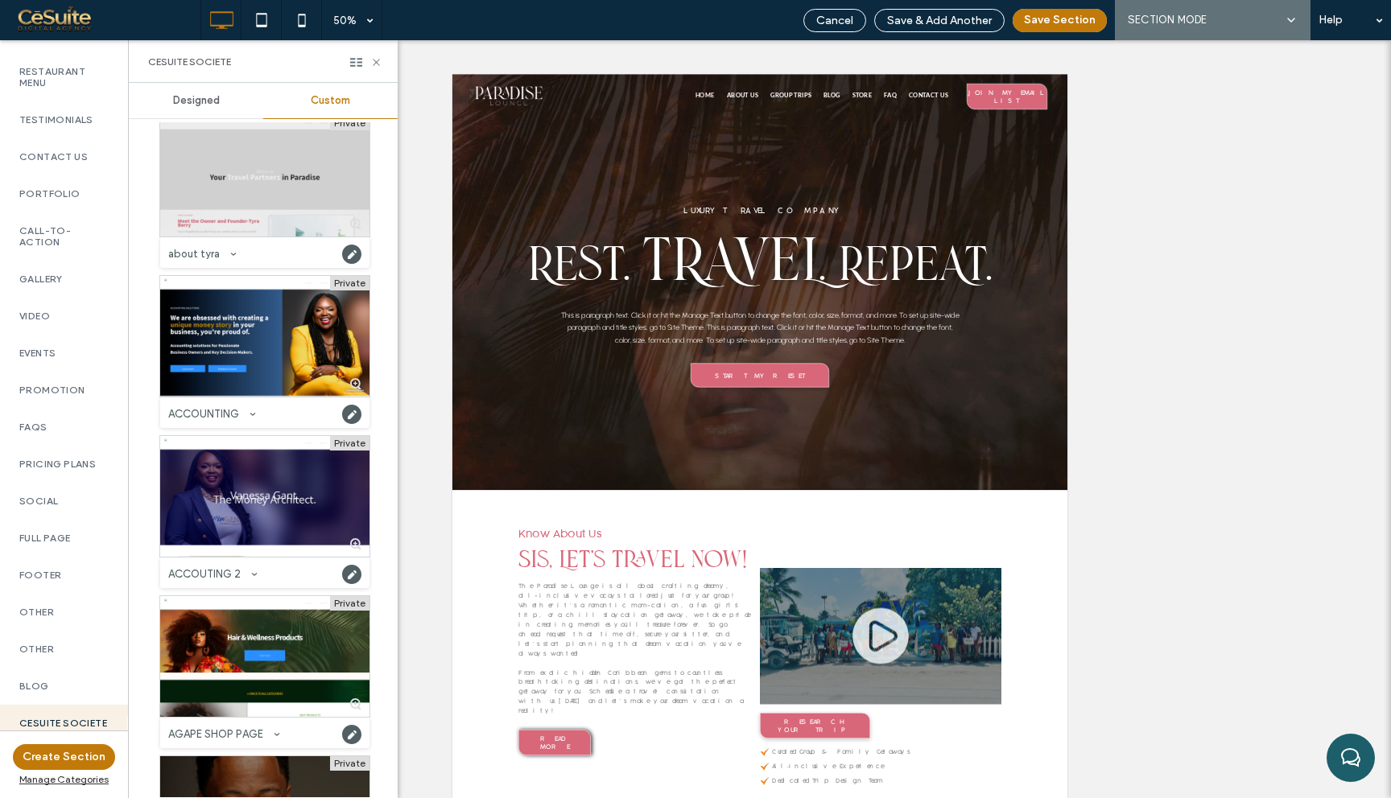
scroll to position [277, 0]
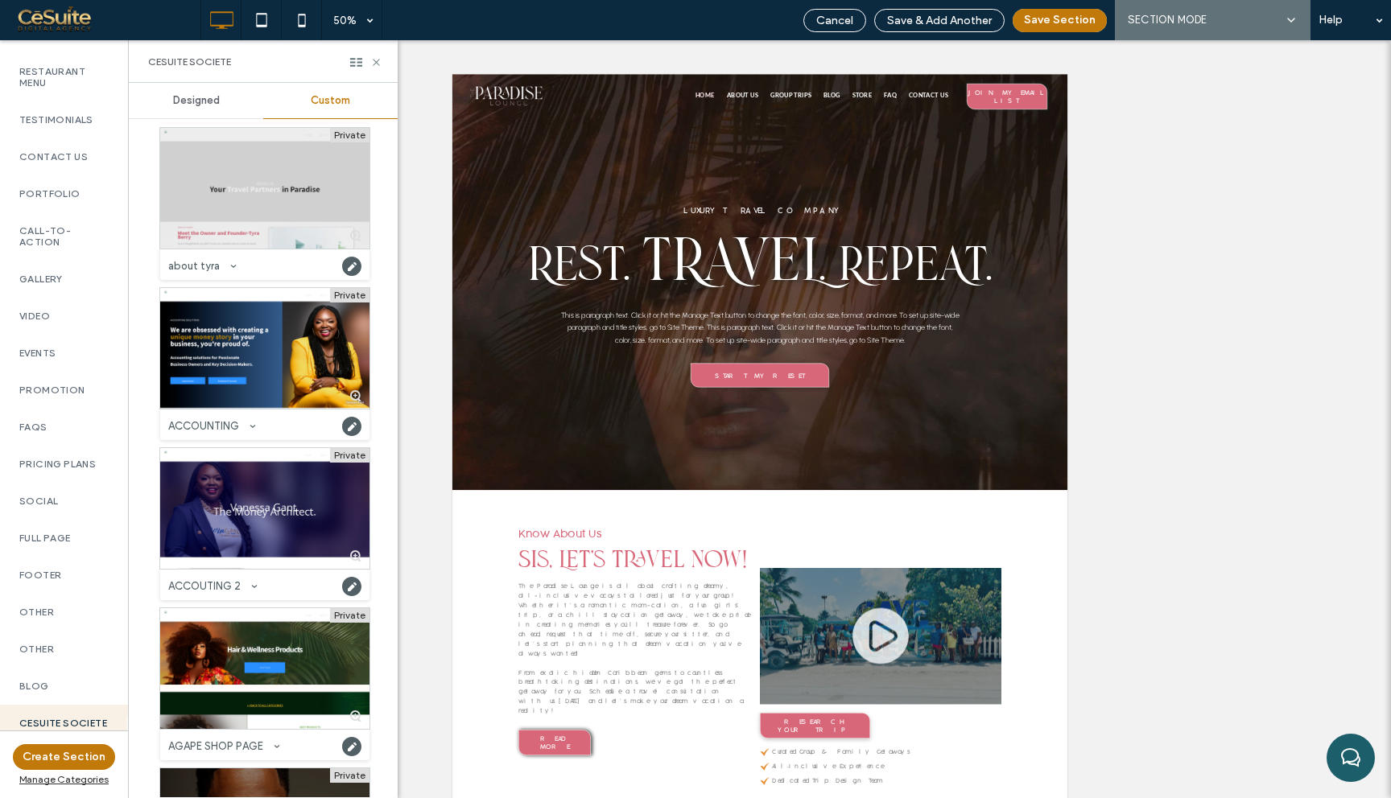
click at [272, 215] on div at bounding box center [264, 188] width 209 height 121
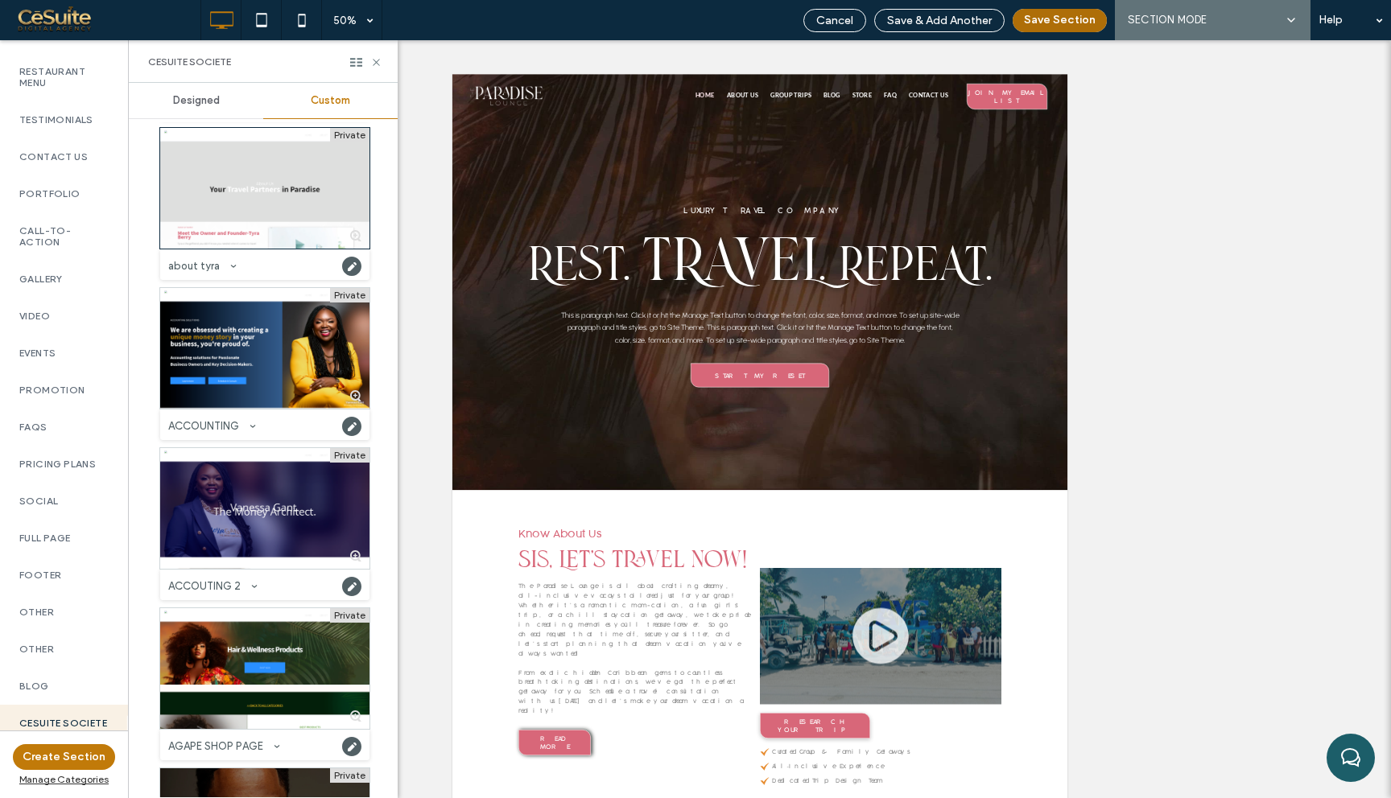
click at [1072, 21] on button "Save Section" at bounding box center [1059, 20] width 94 height 23
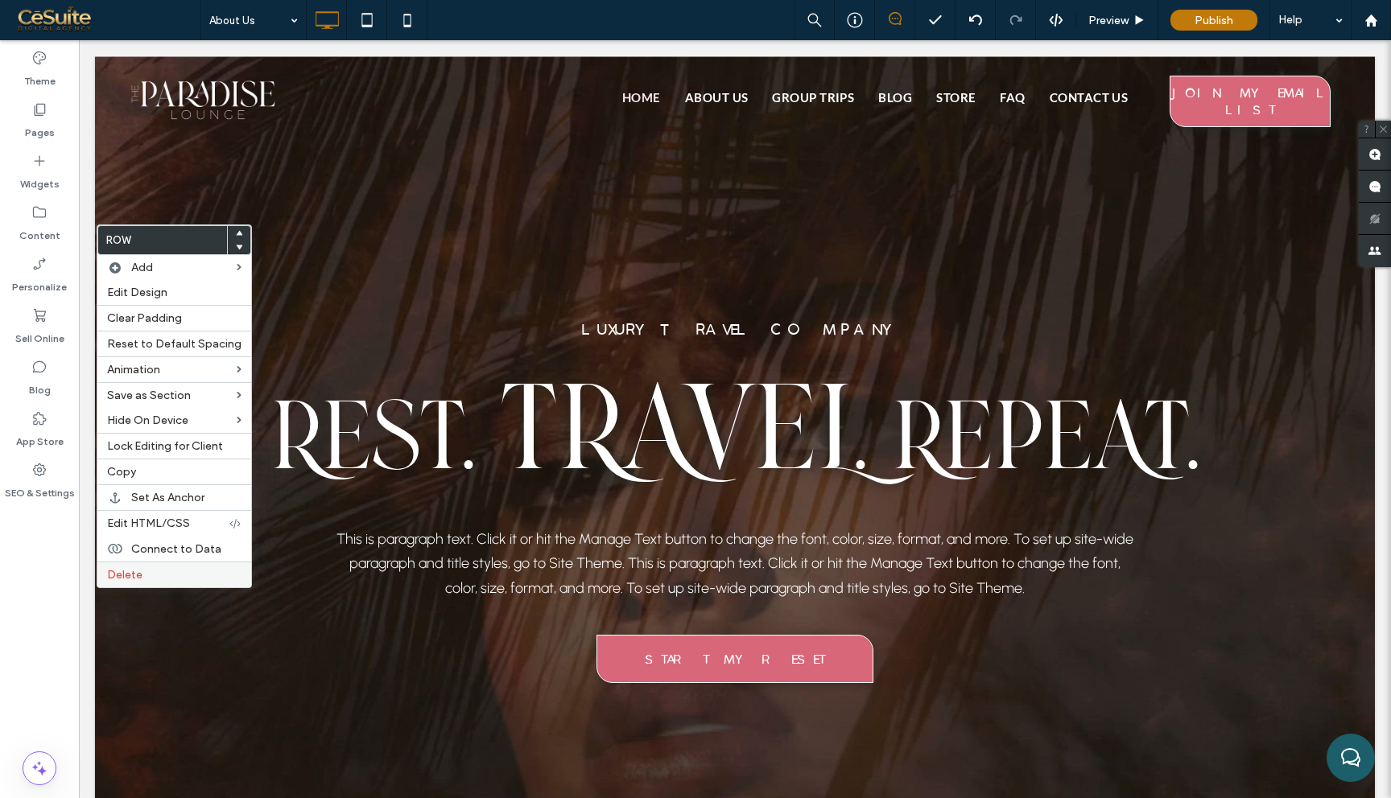
click at [179, 573] on label "Delete" at bounding box center [174, 575] width 134 height 14
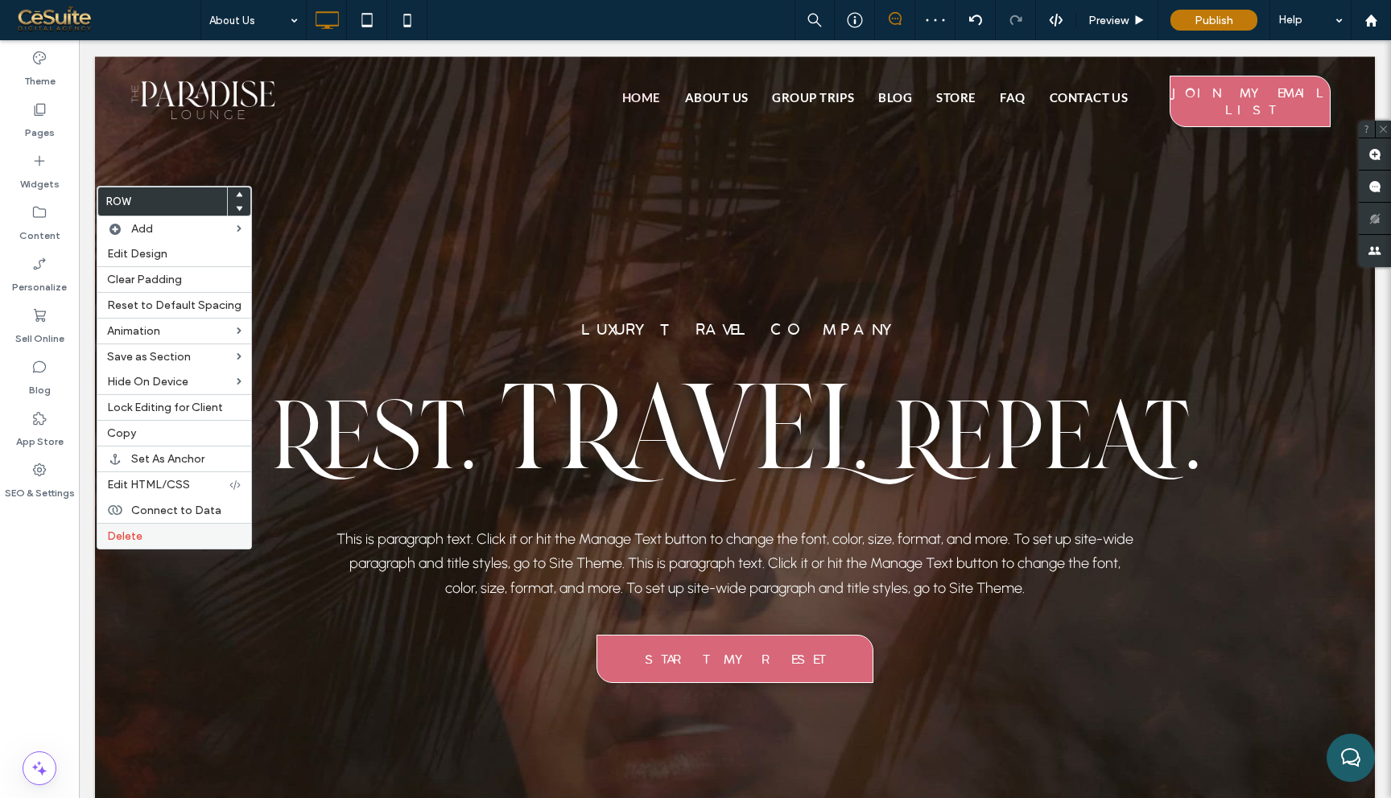
click at [166, 544] on div "Delete" at bounding box center [174, 536] width 154 height 26
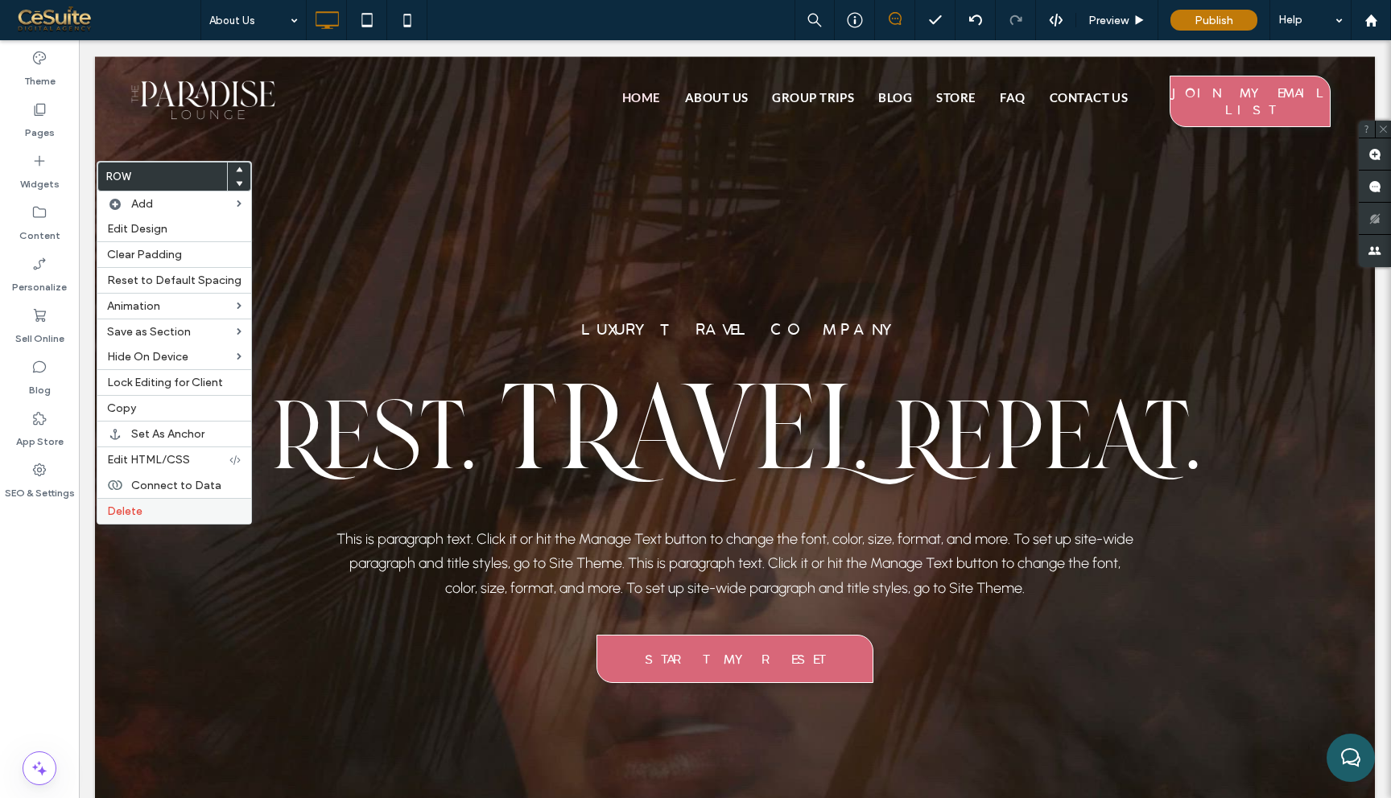
click at [222, 509] on label "Delete" at bounding box center [174, 512] width 134 height 14
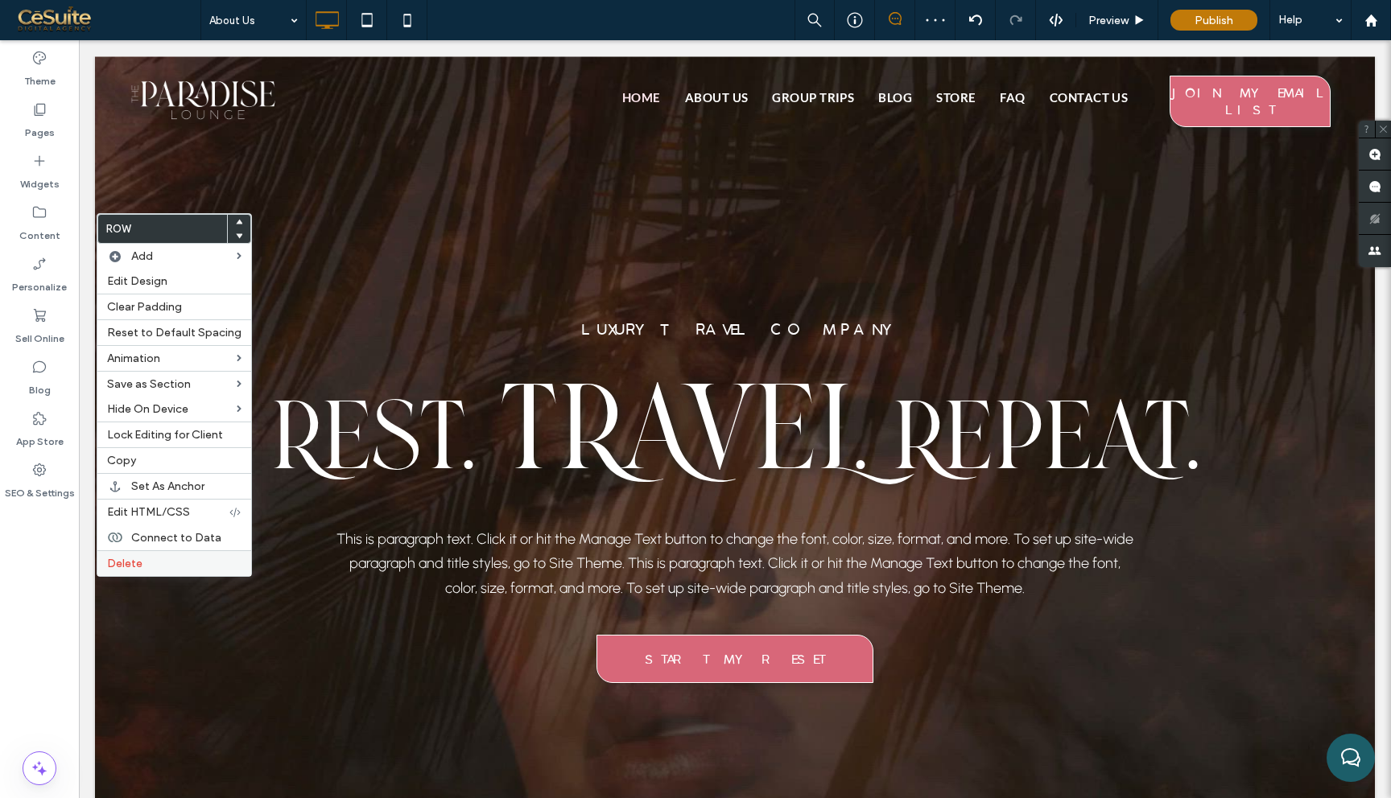
click at [185, 554] on div "Delete" at bounding box center [174, 563] width 154 height 26
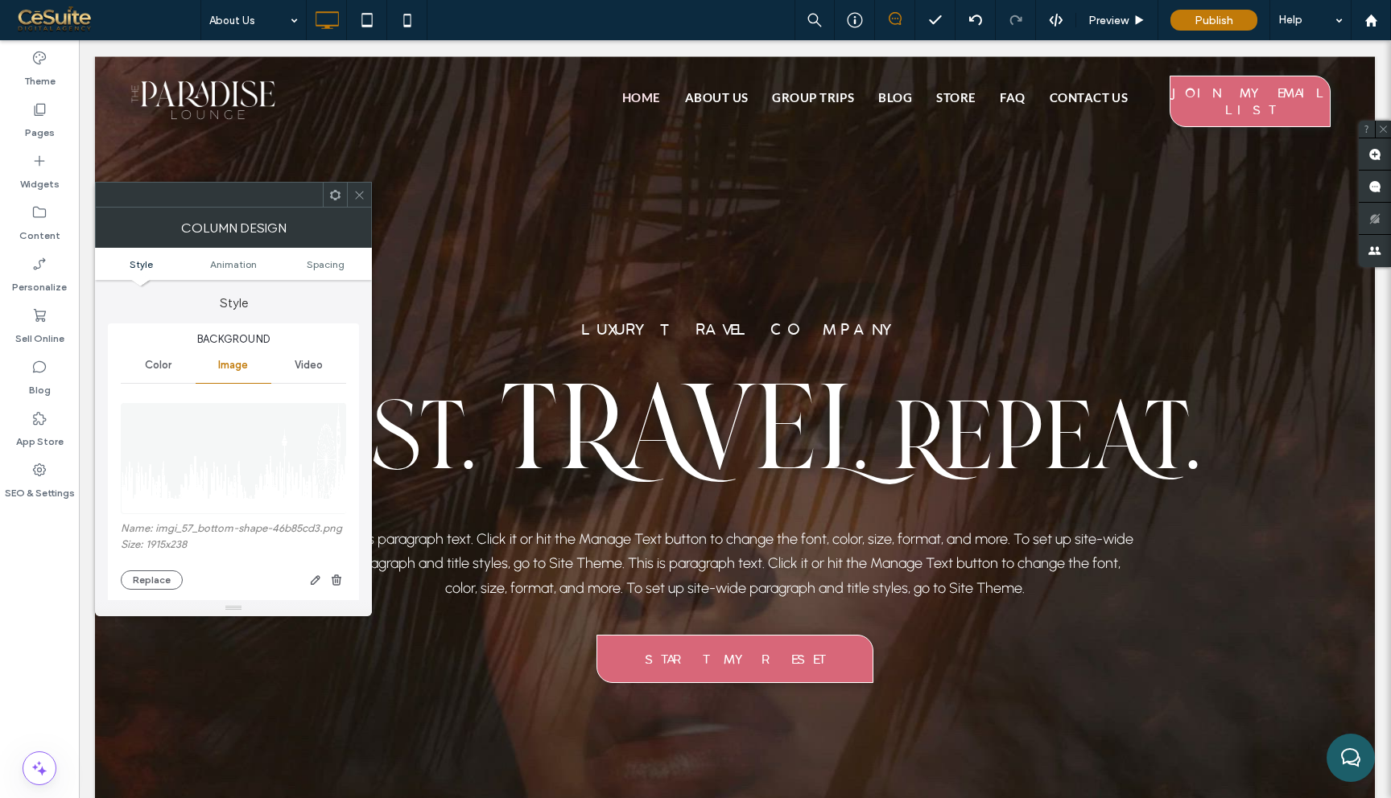
click at [334, 188] on span at bounding box center [335, 195] width 12 height 24
click at [358, 189] on icon at bounding box center [359, 195] width 12 height 12
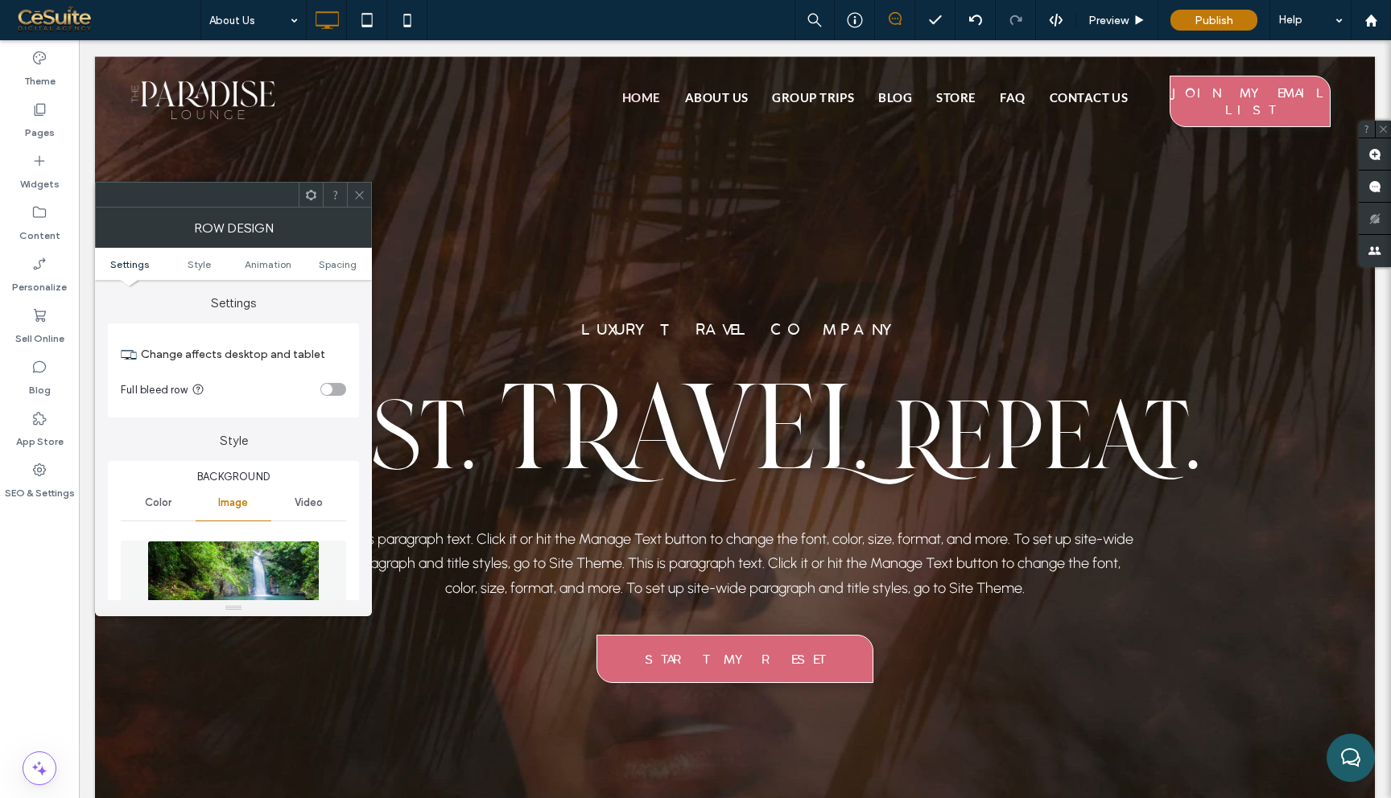
click at [310, 189] on icon at bounding box center [311, 195] width 12 height 12
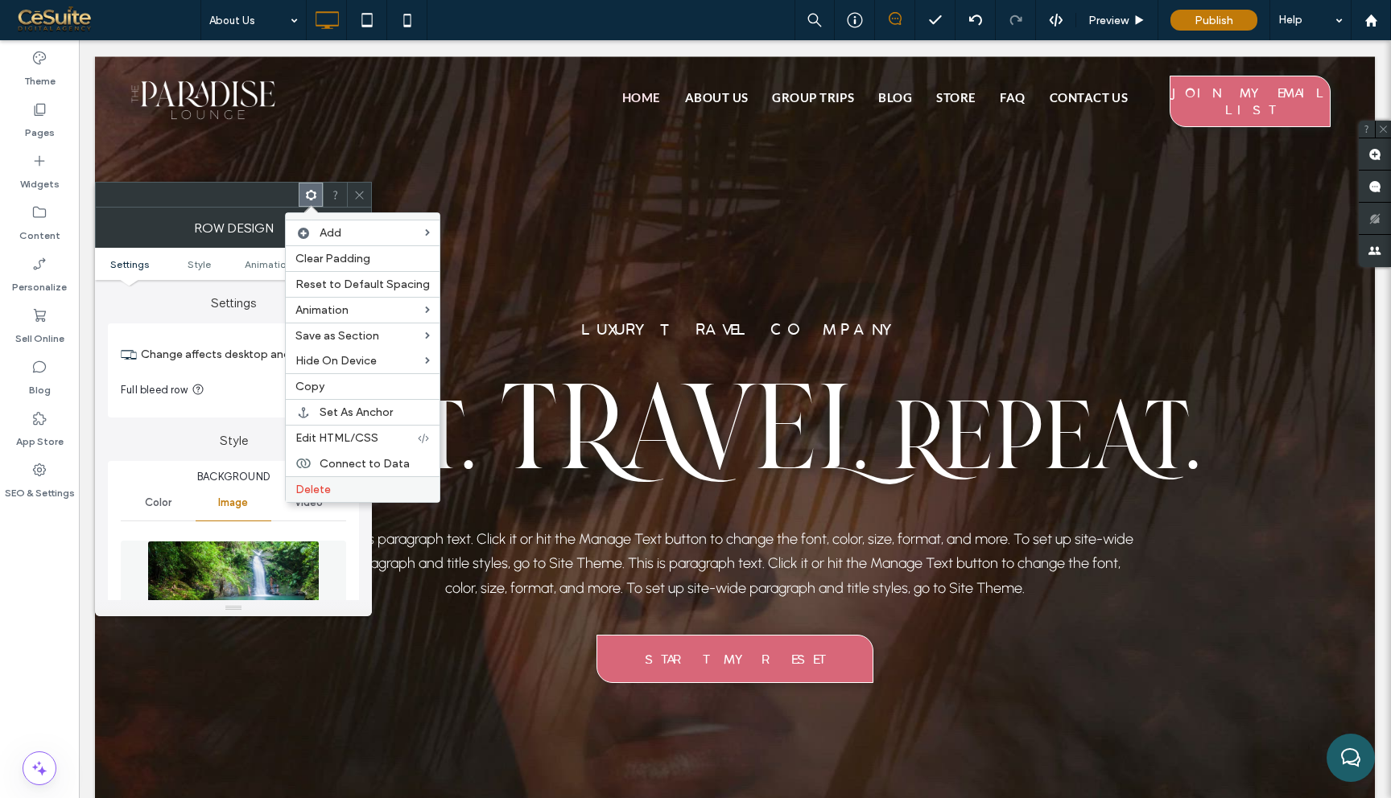
click at [352, 484] on label "Delete" at bounding box center [362, 490] width 134 height 14
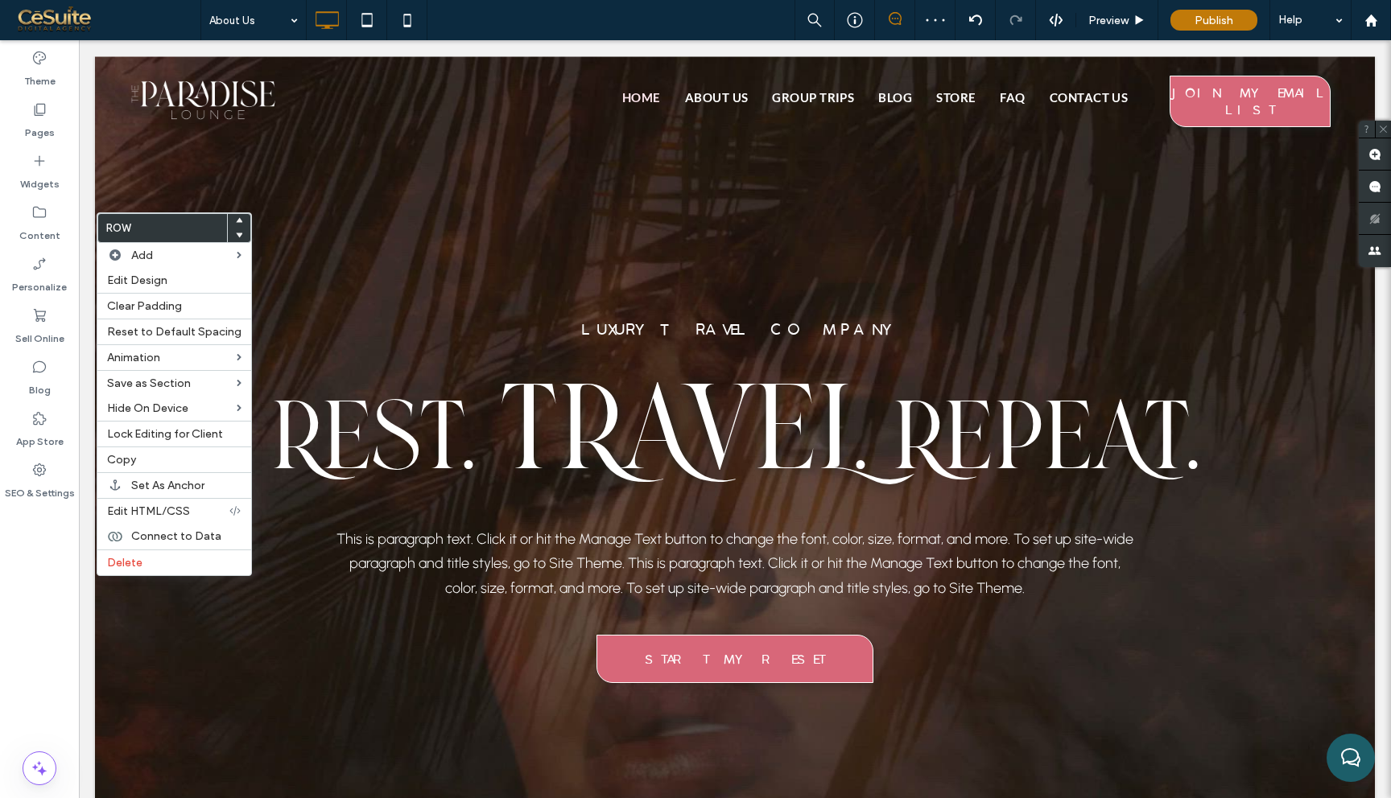
click at [236, 221] on use at bounding box center [239, 220] width 7 height 5
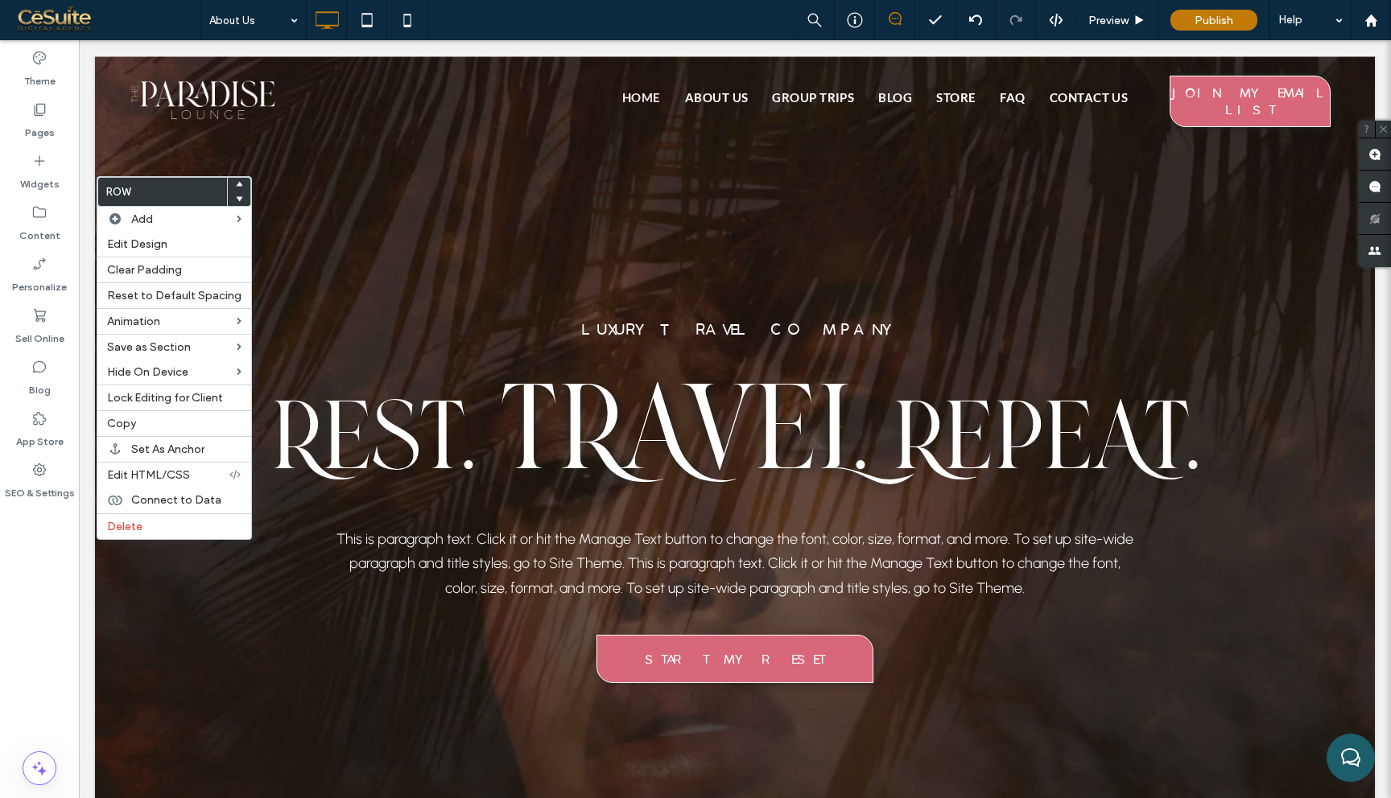
click at [236, 197] on use at bounding box center [239, 198] width 7 height 5
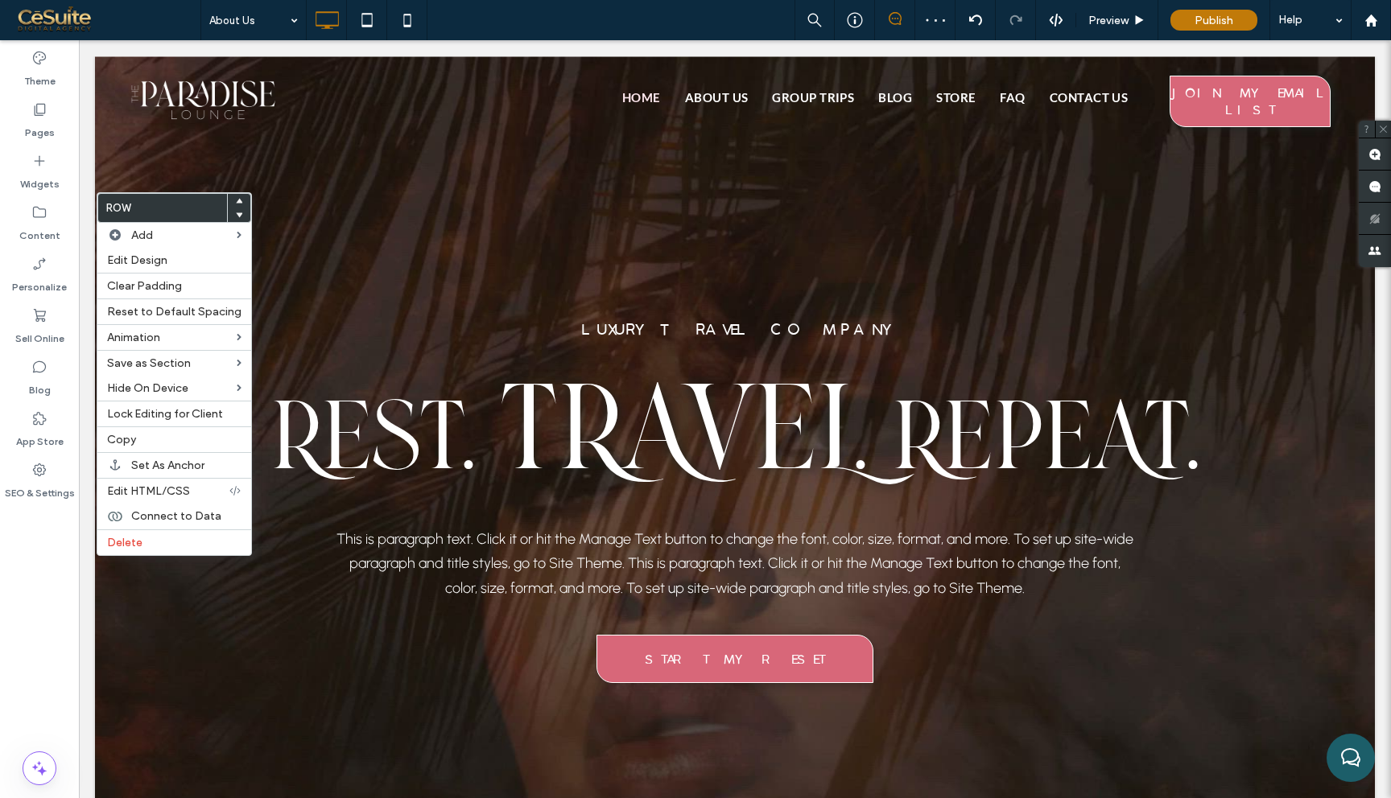
click at [236, 213] on use at bounding box center [239, 214] width 7 height 5
click at [229, 541] on label "Delete" at bounding box center [174, 542] width 134 height 14
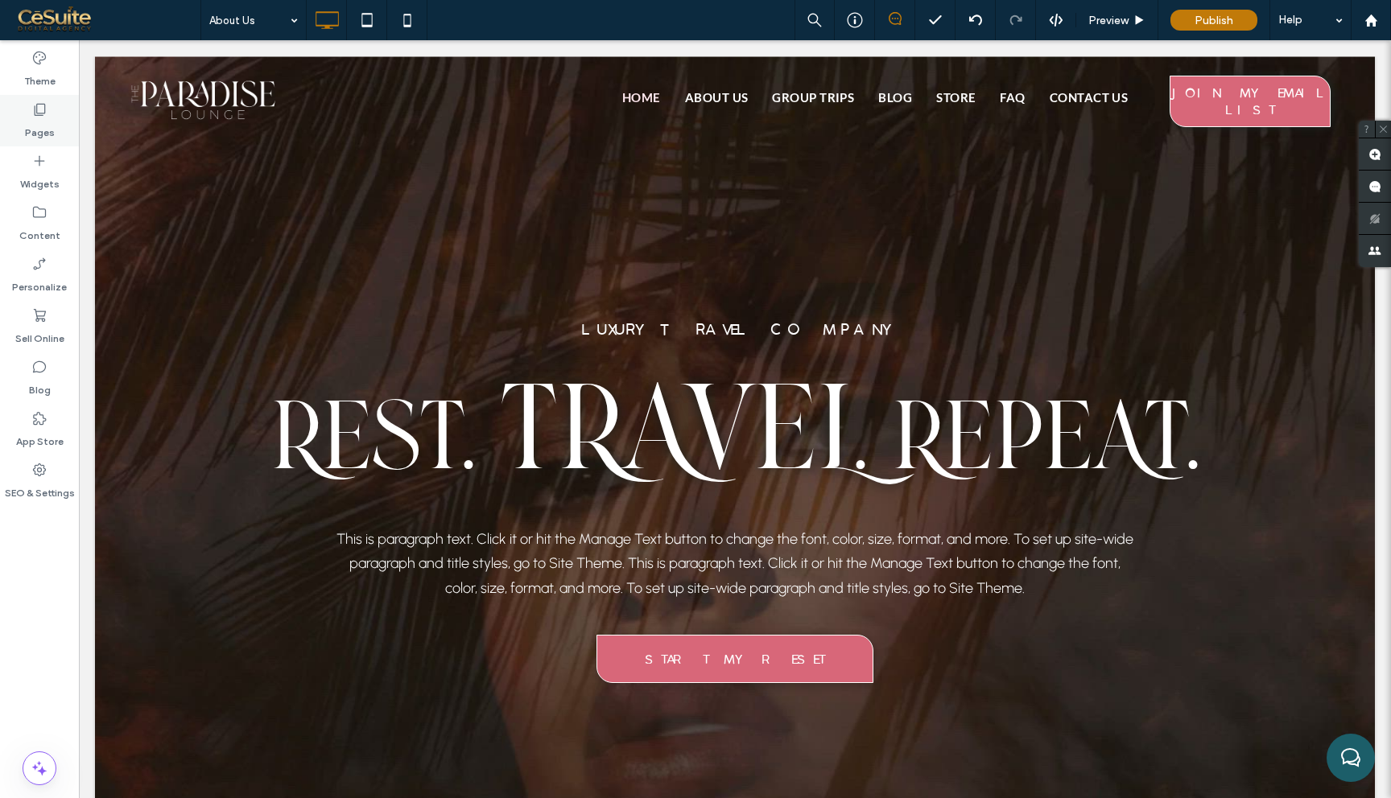
click at [52, 125] on label "Pages" at bounding box center [40, 128] width 30 height 23
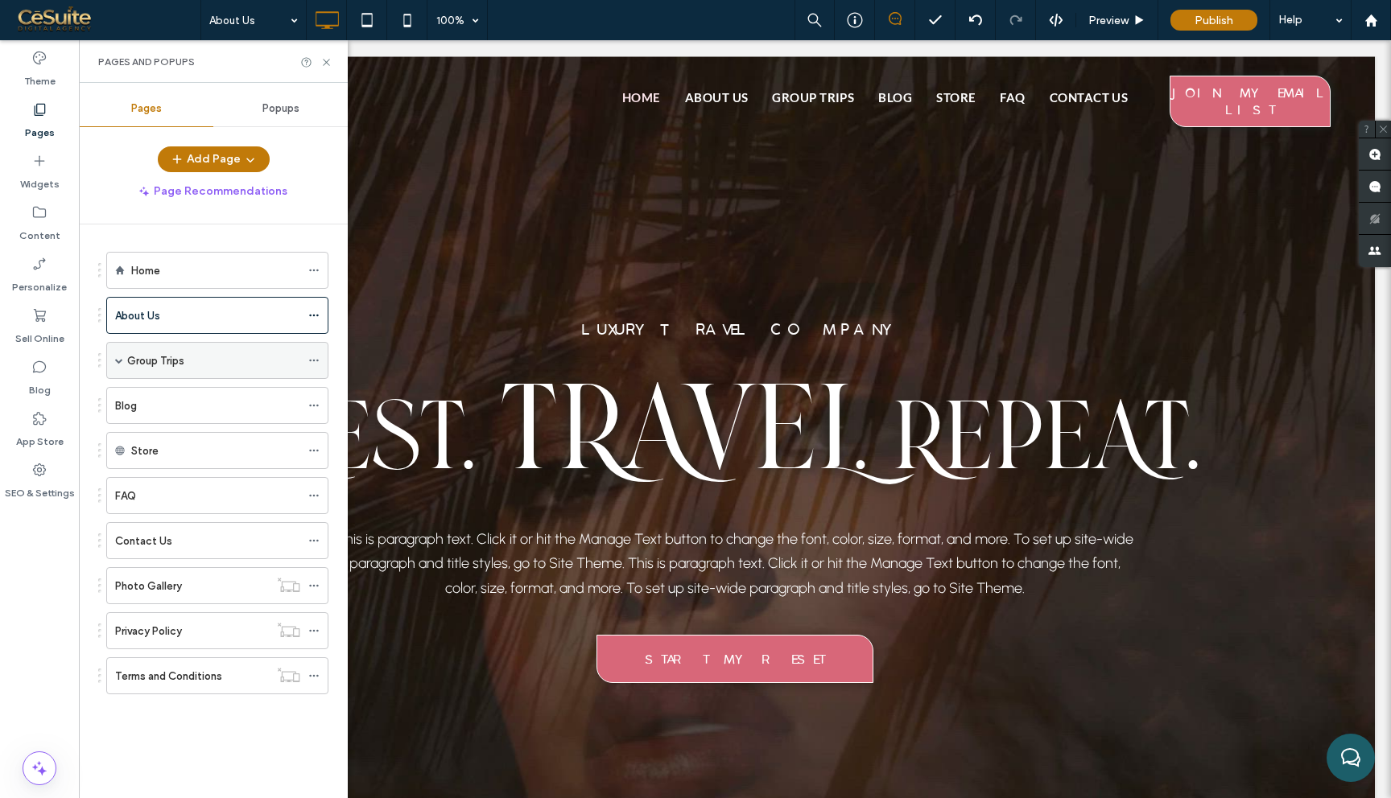
click at [160, 372] on div "Group Trips" at bounding box center [213, 360] width 173 height 35
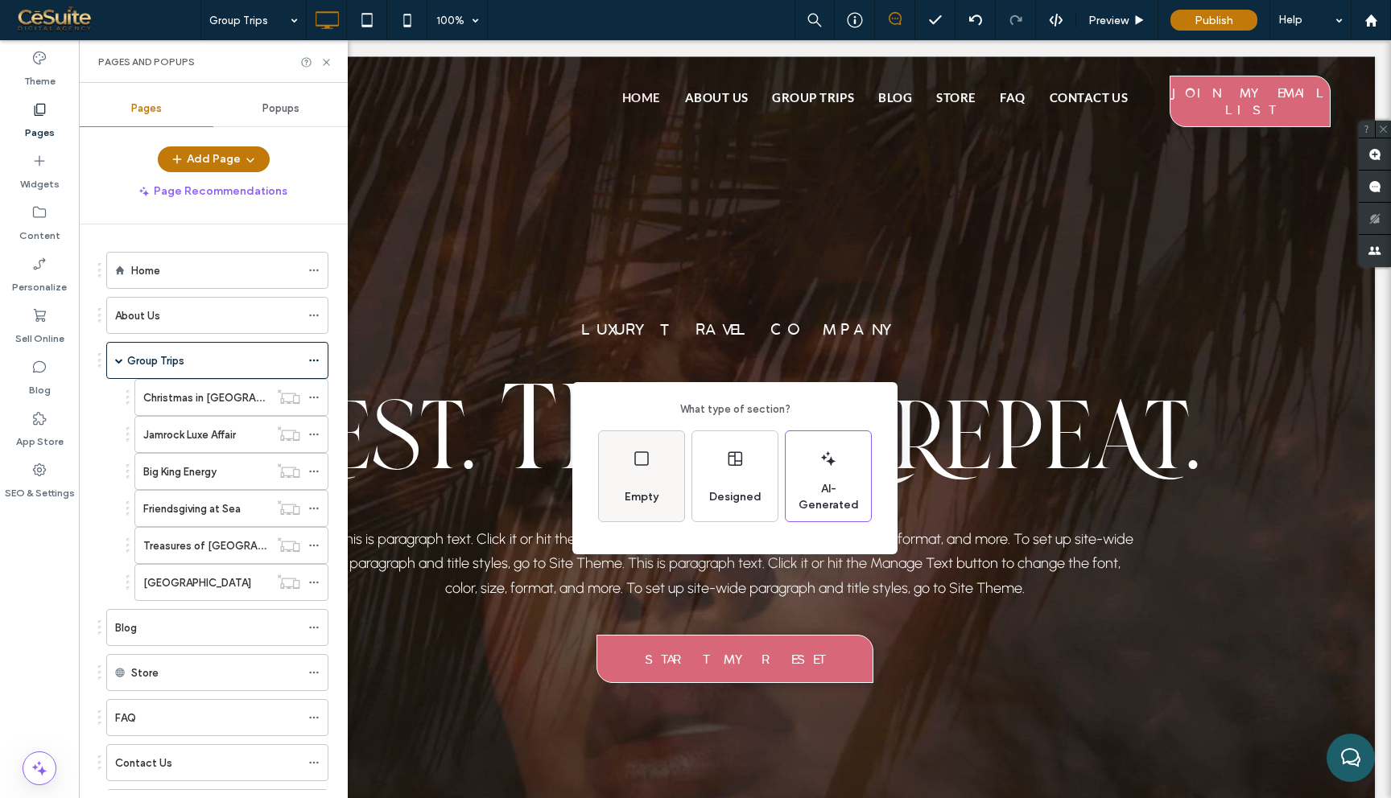
click at [653, 484] on div "Empty" at bounding box center [641, 497] width 47 height 35
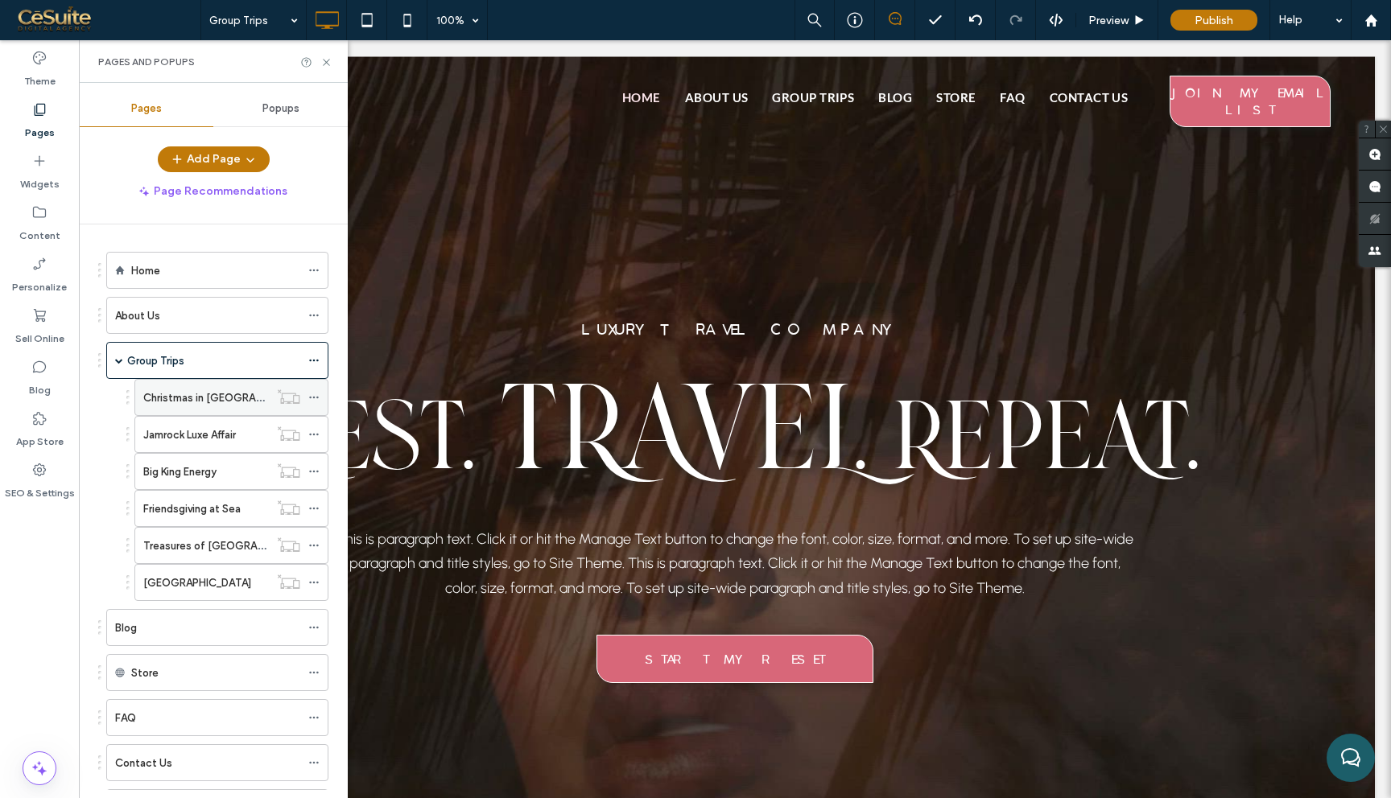
click at [237, 397] on div "Christmas in Dubai" at bounding box center [206, 398] width 126 height 17
click at [295, 366] on div "Group Trips" at bounding box center [213, 360] width 173 height 17
click at [265, 406] on div "Christmas in Dubai" at bounding box center [206, 397] width 126 height 35
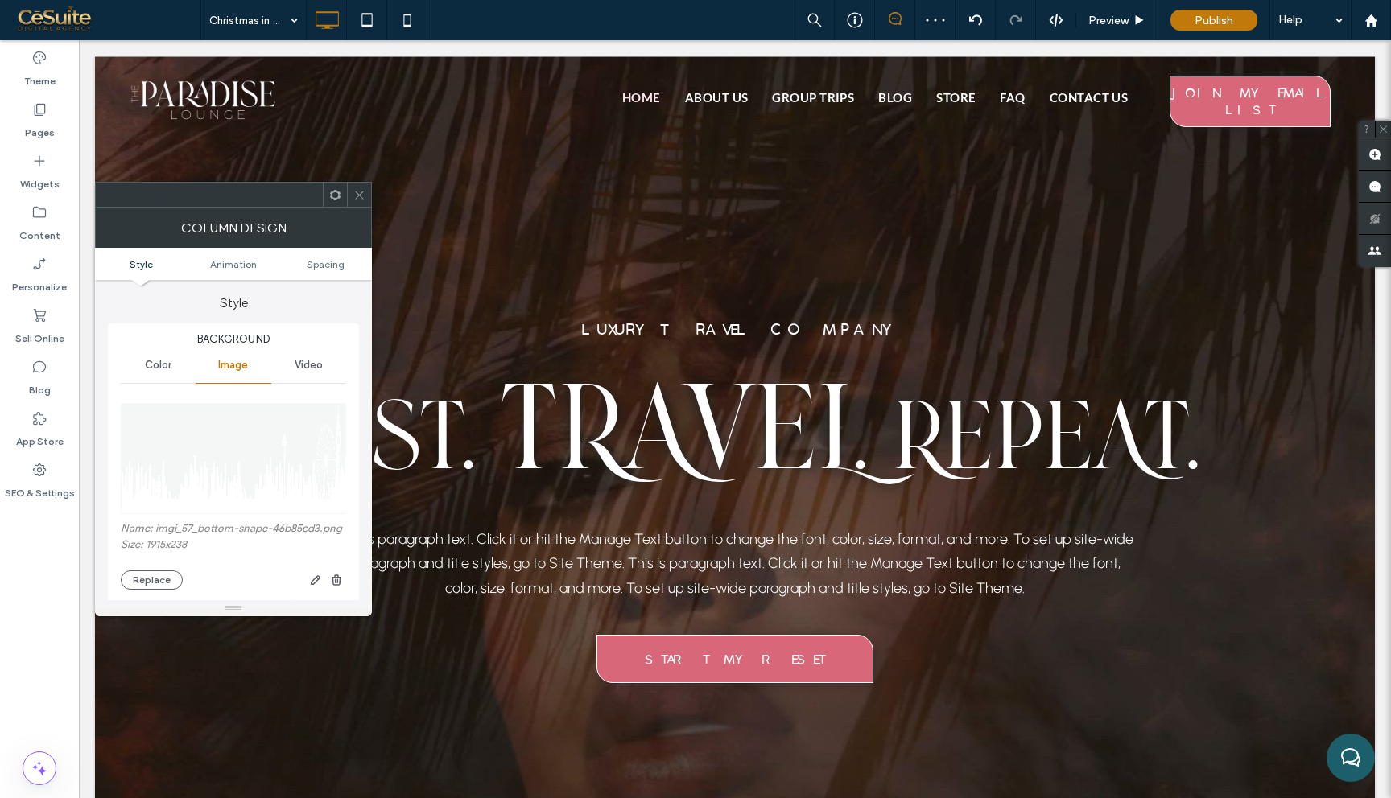
click at [347, 202] on div at bounding box center [359, 195] width 24 height 24
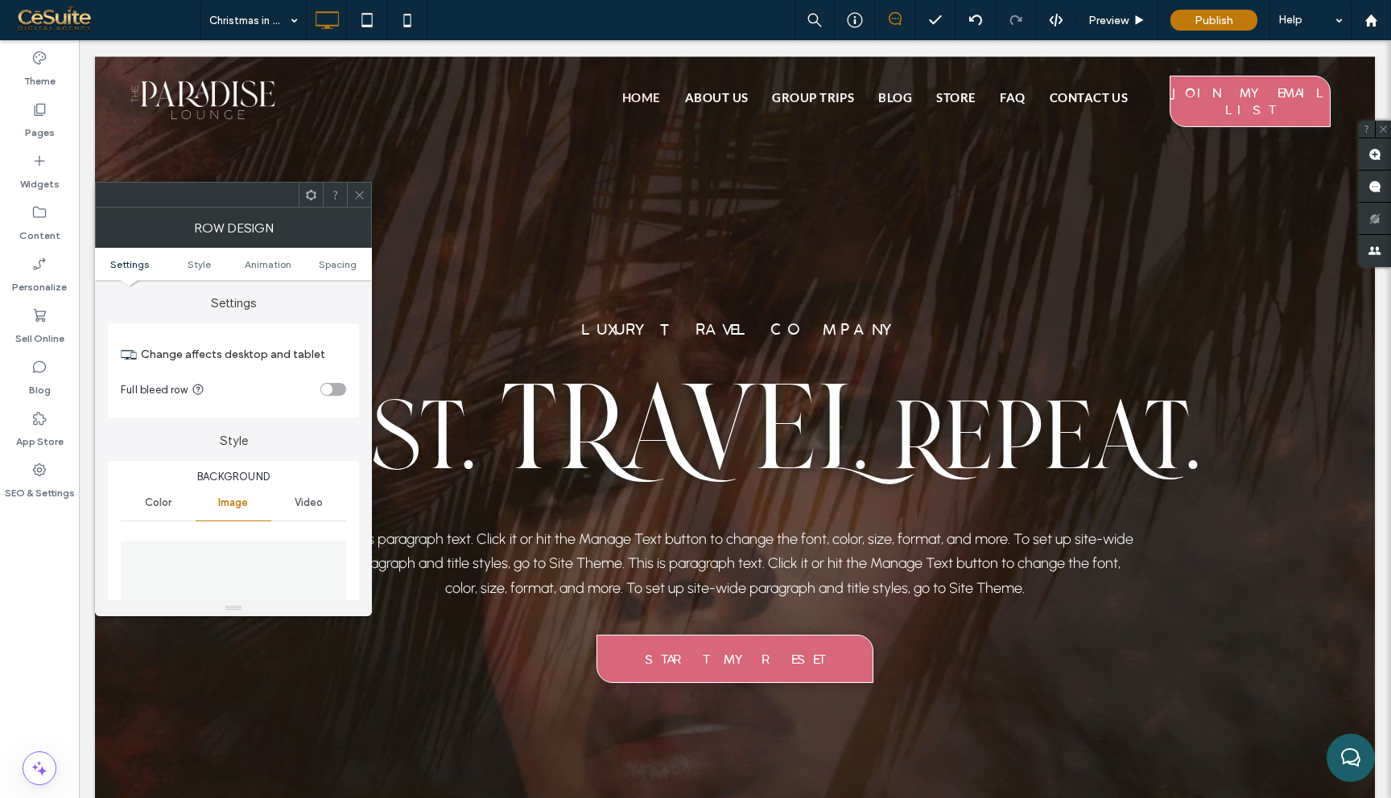
click at [351, 185] on div at bounding box center [359, 195] width 24 height 24
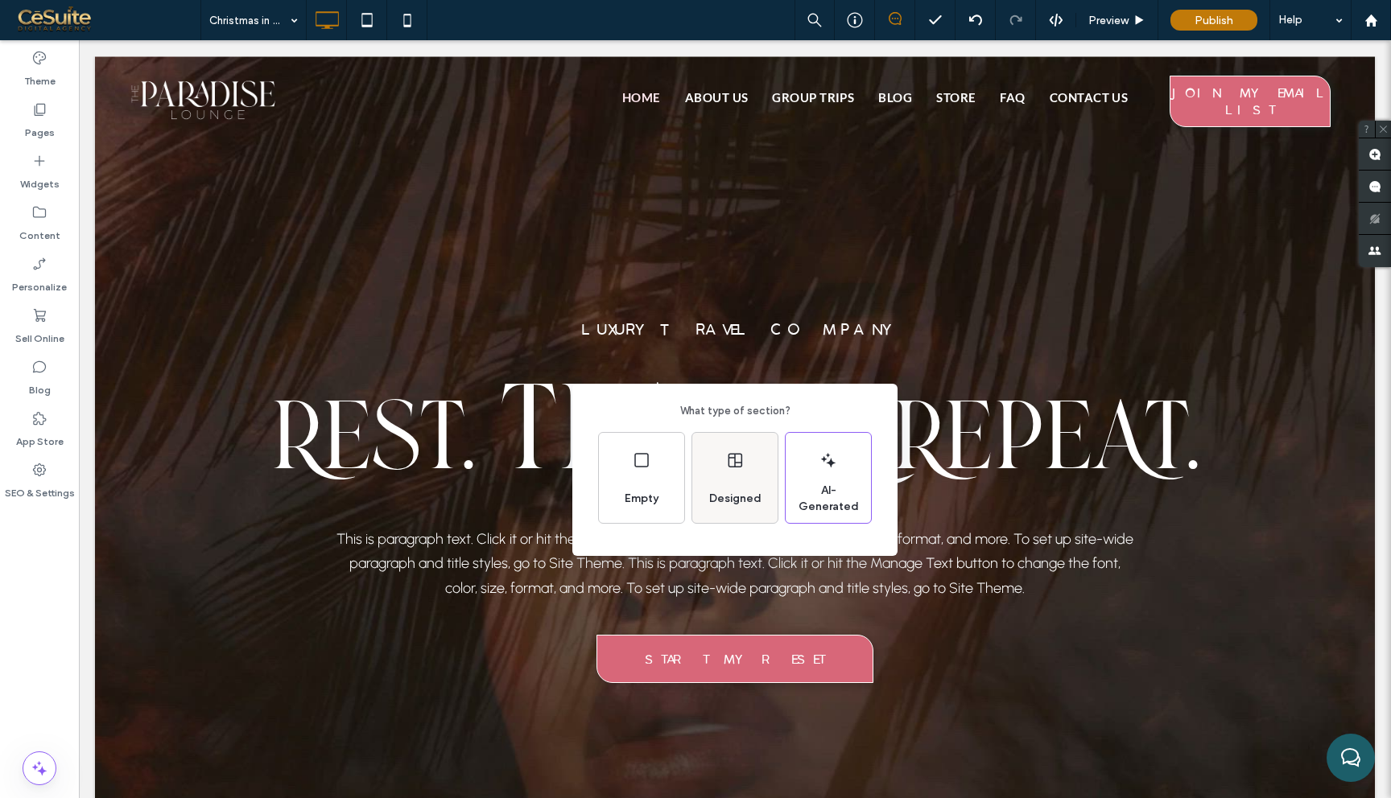
click at [741, 500] on span "Designed" at bounding box center [735, 499] width 65 height 16
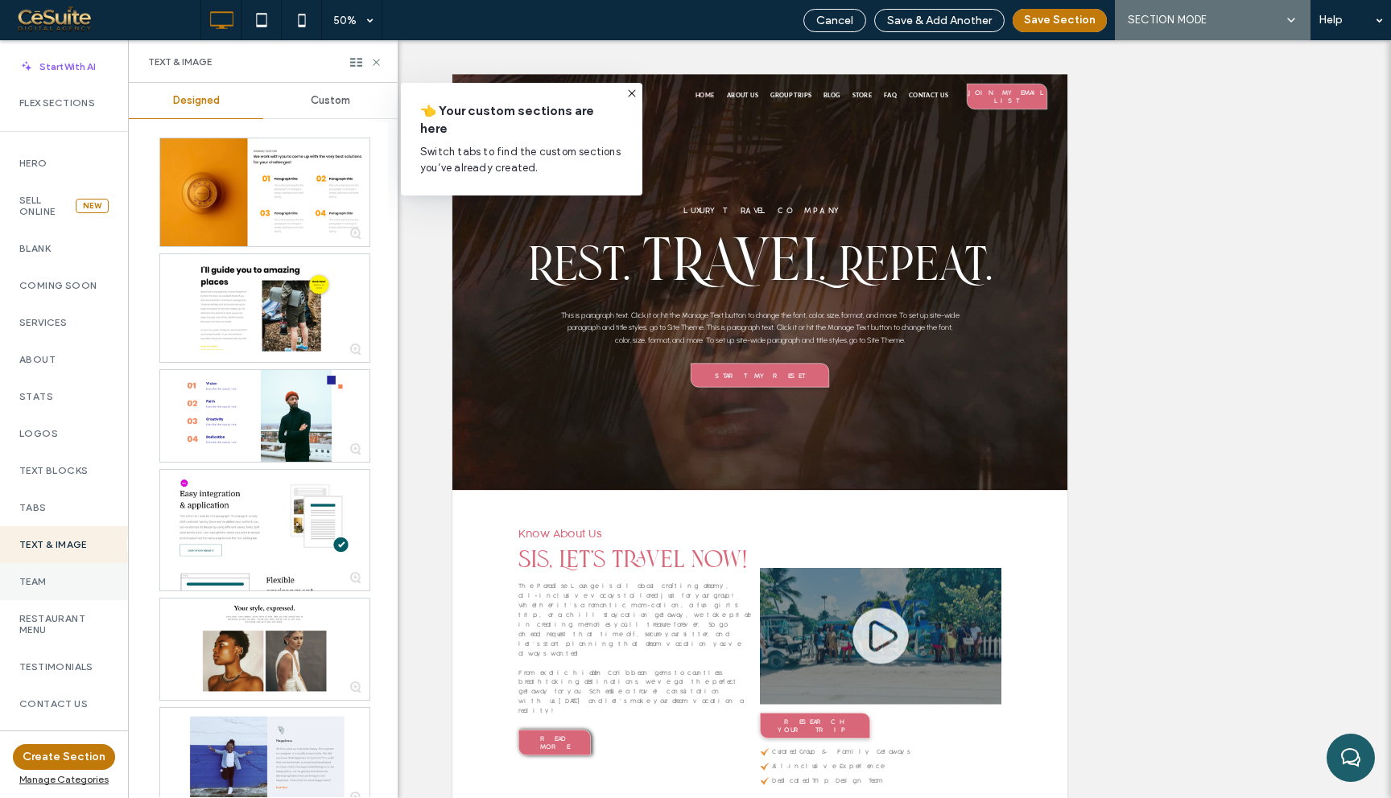
scroll to position [567, 0]
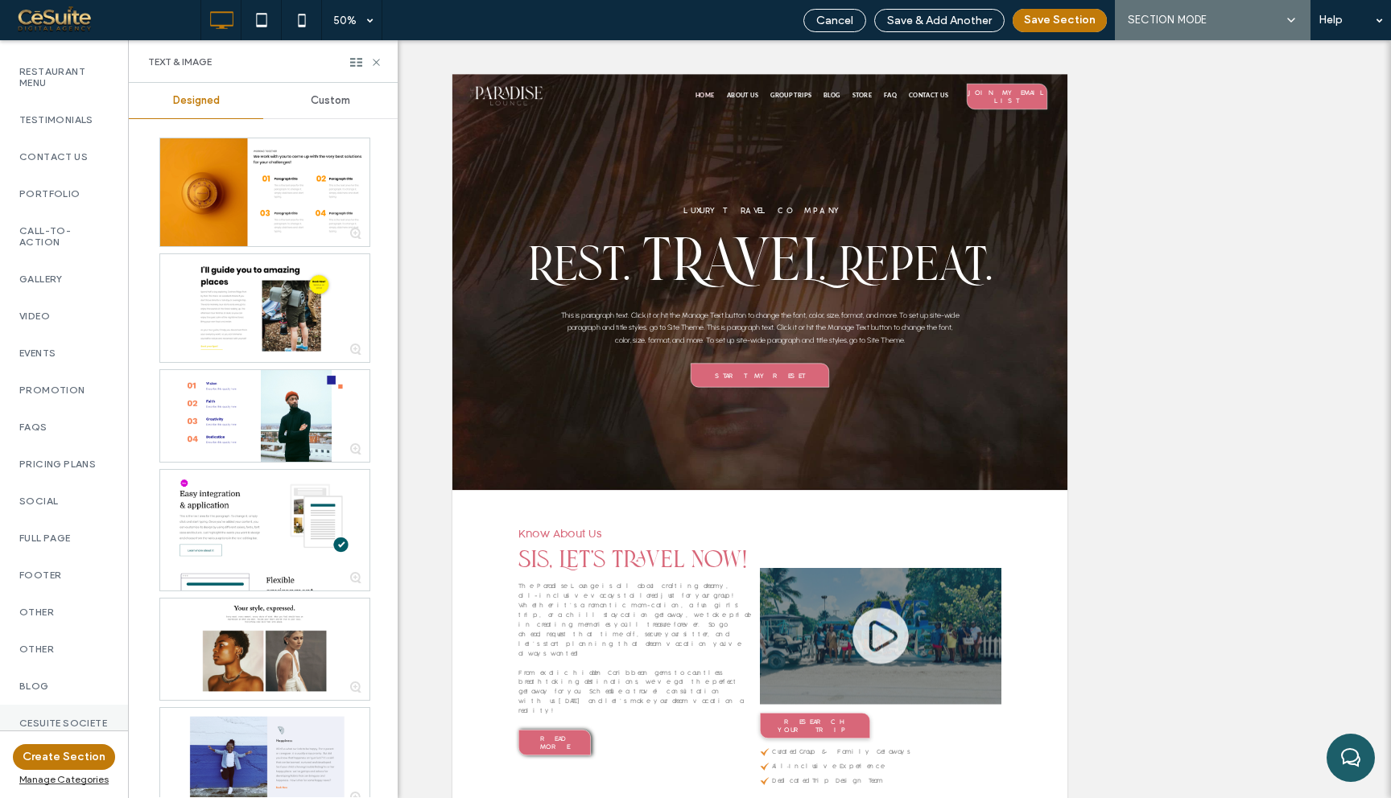
click at [64, 718] on label "CESUITE SOCIETE" at bounding box center [63, 723] width 89 height 11
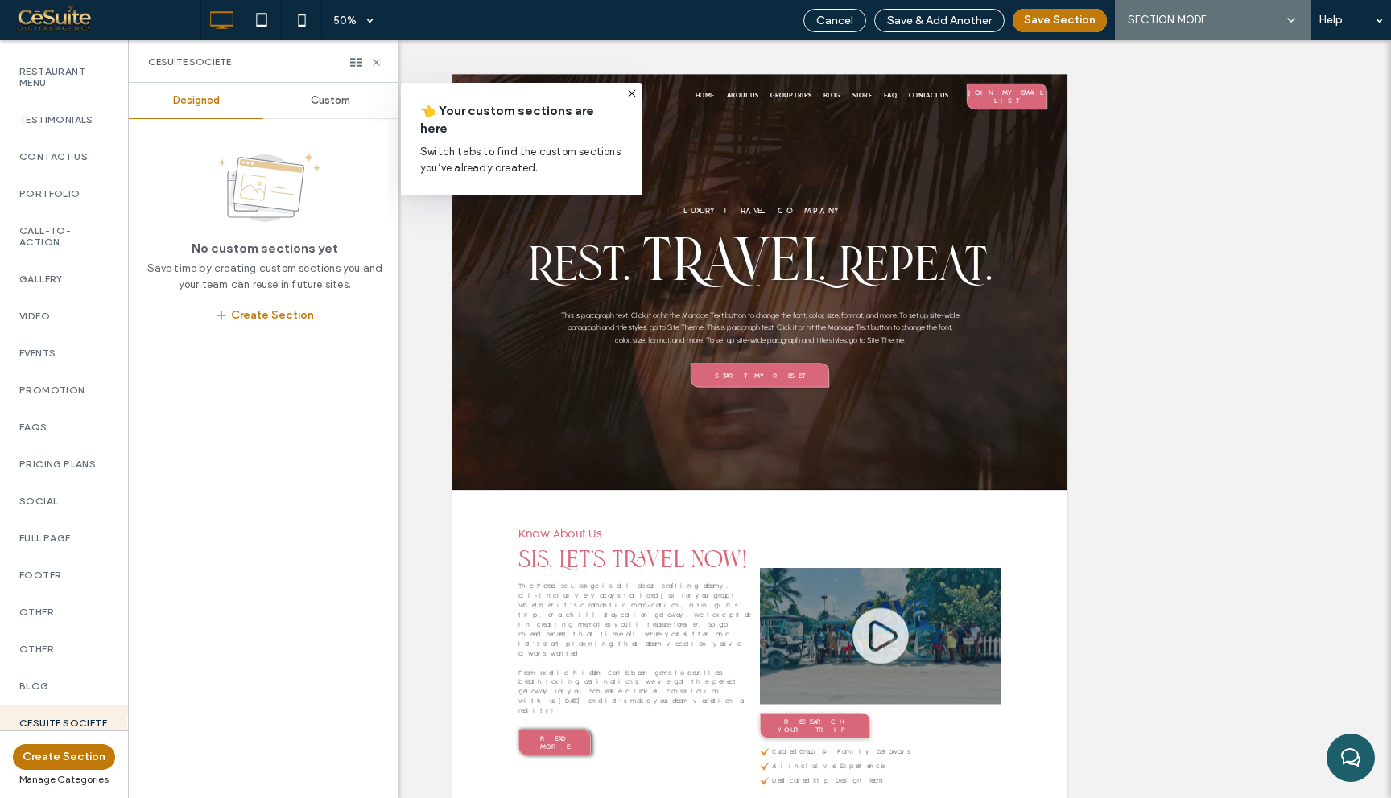
click at [323, 117] on div "Custom" at bounding box center [330, 100] width 134 height 35
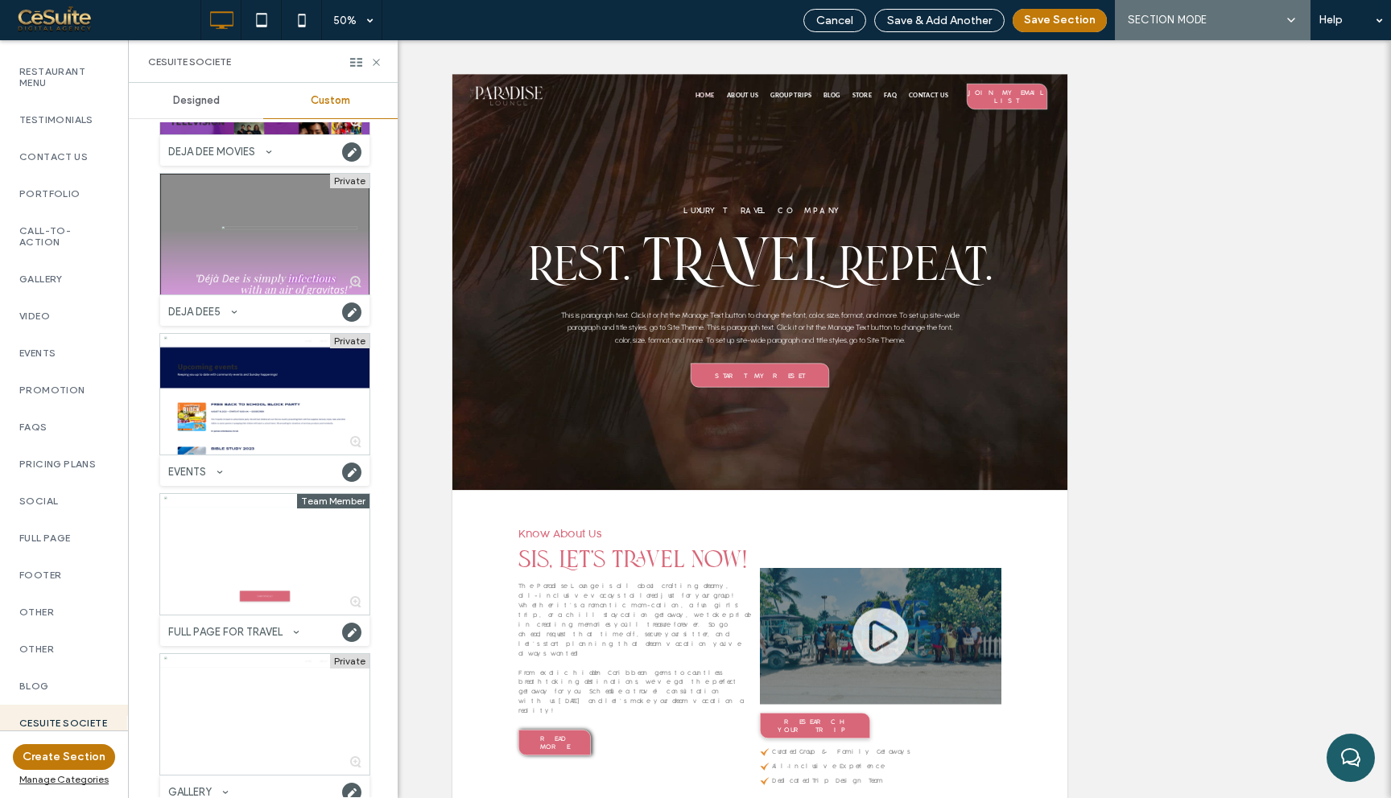
scroll to position [3519, 0]
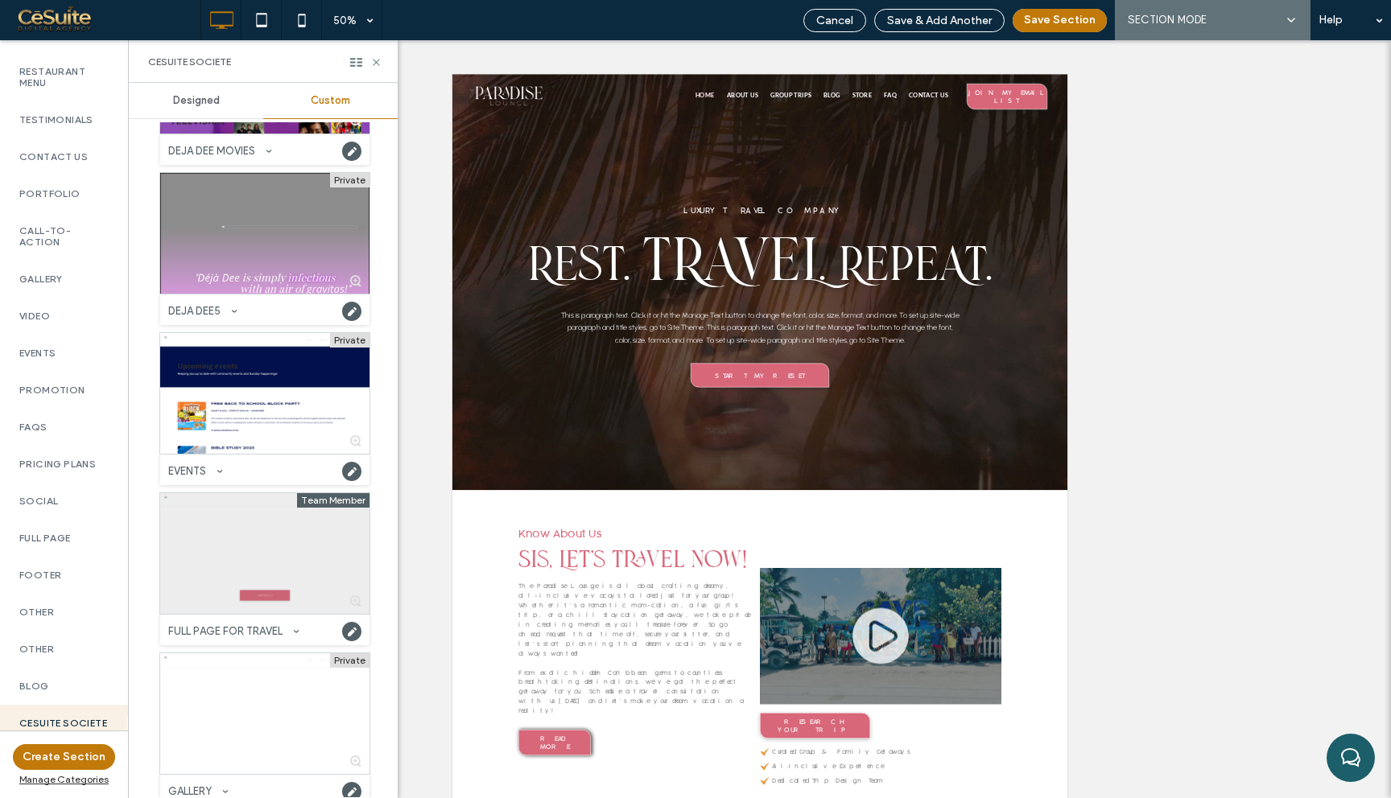
click at [244, 596] on div at bounding box center [264, 553] width 209 height 121
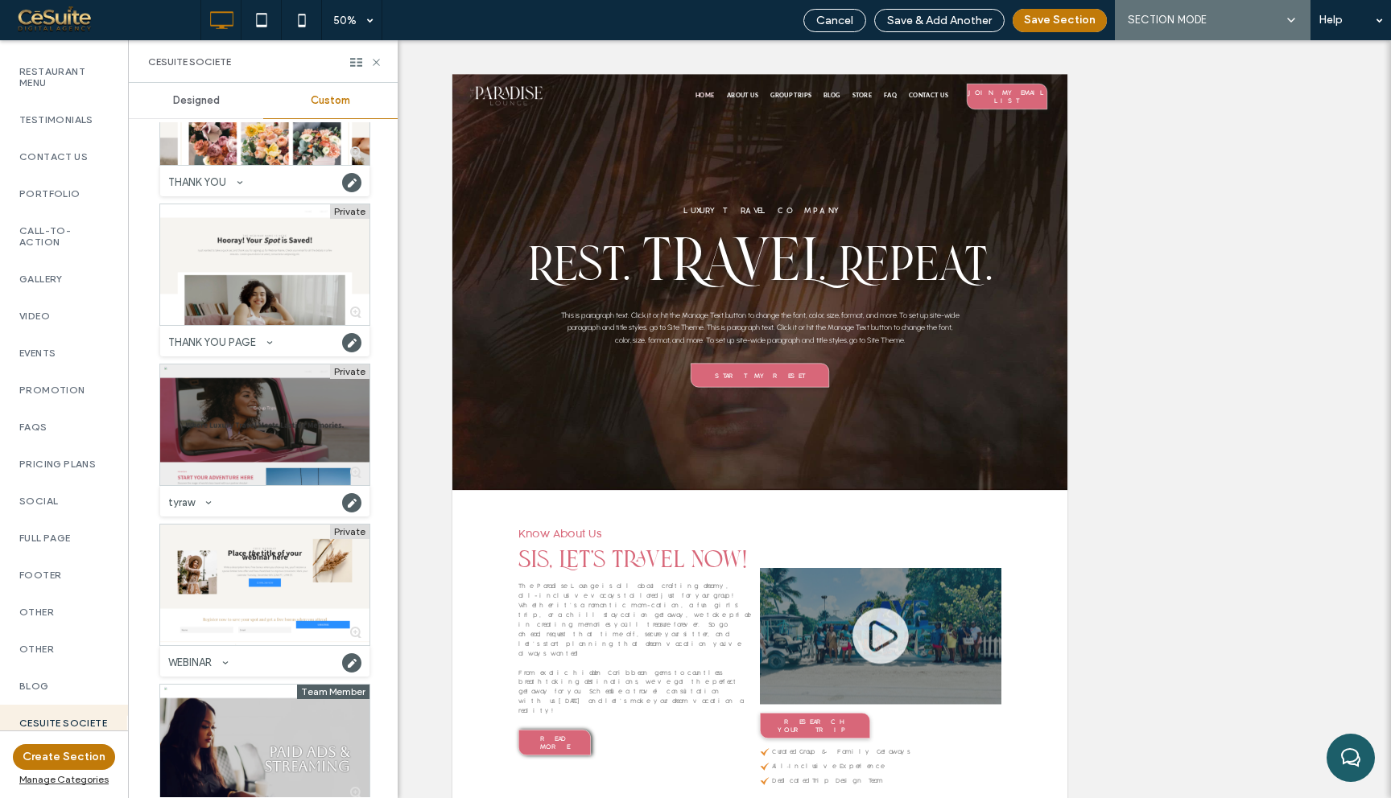
scroll to position [8932, 0]
click at [249, 401] on div at bounding box center [264, 425] width 209 height 121
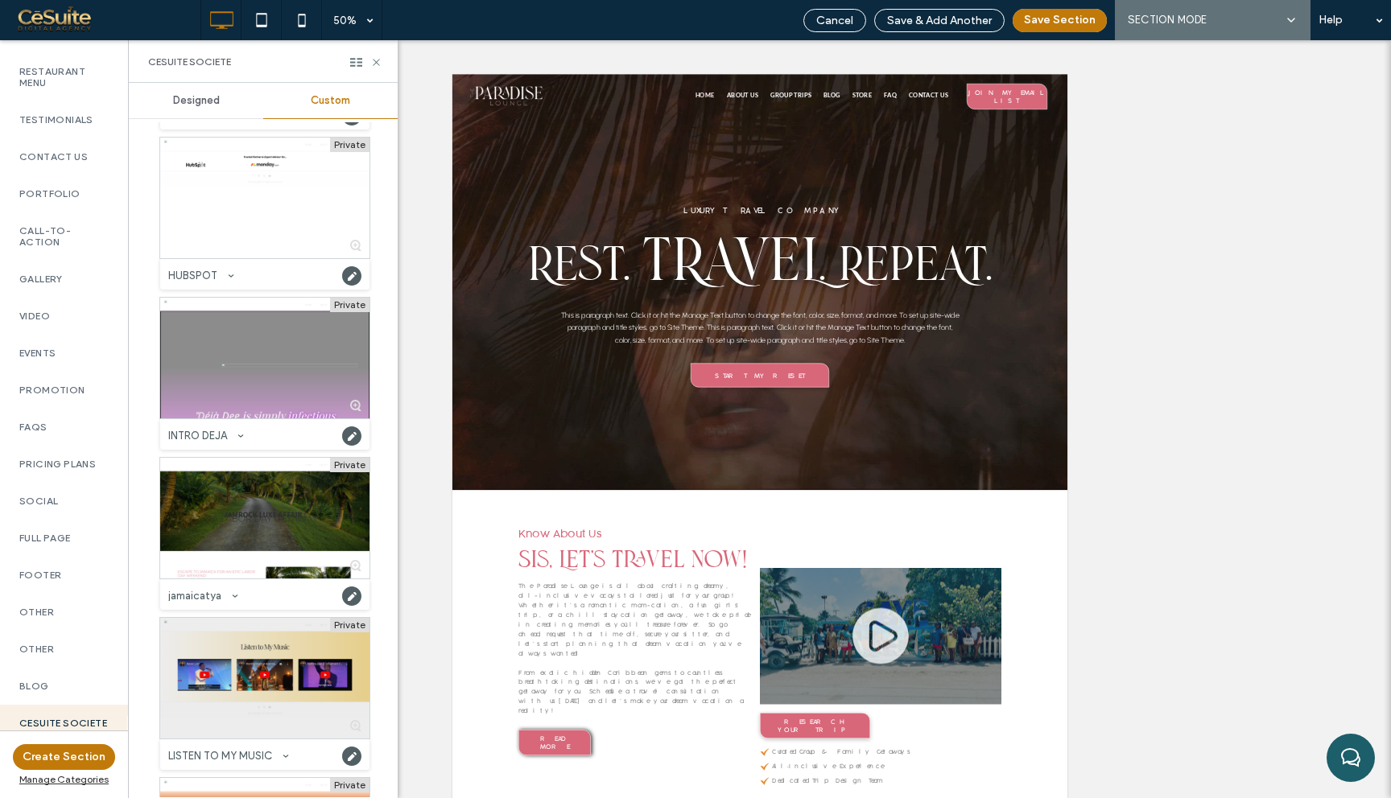
scroll to position [4835, 0]
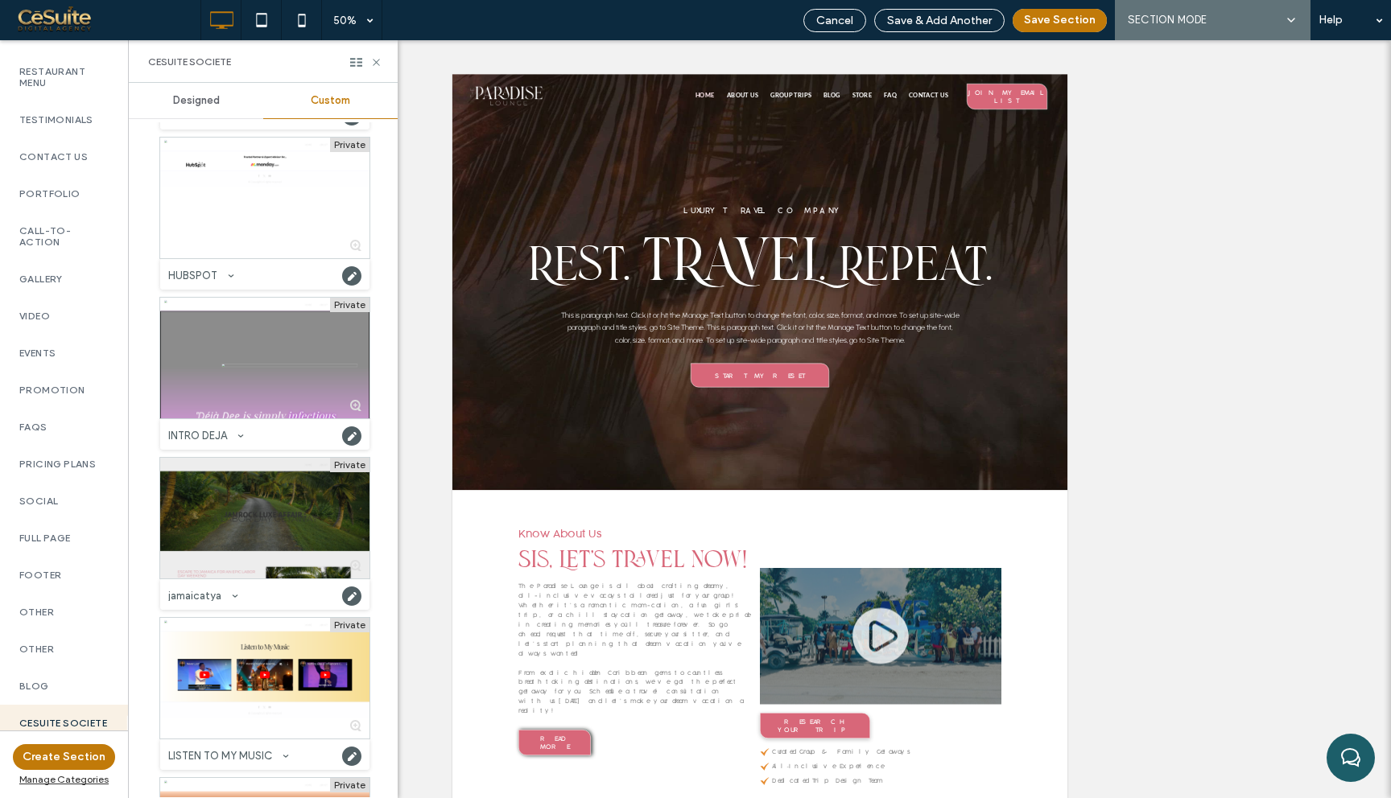
click at [310, 501] on div at bounding box center [264, 518] width 209 height 121
click at [1050, 23] on button "Save Section" at bounding box center [1059, 20] width 94 height 23
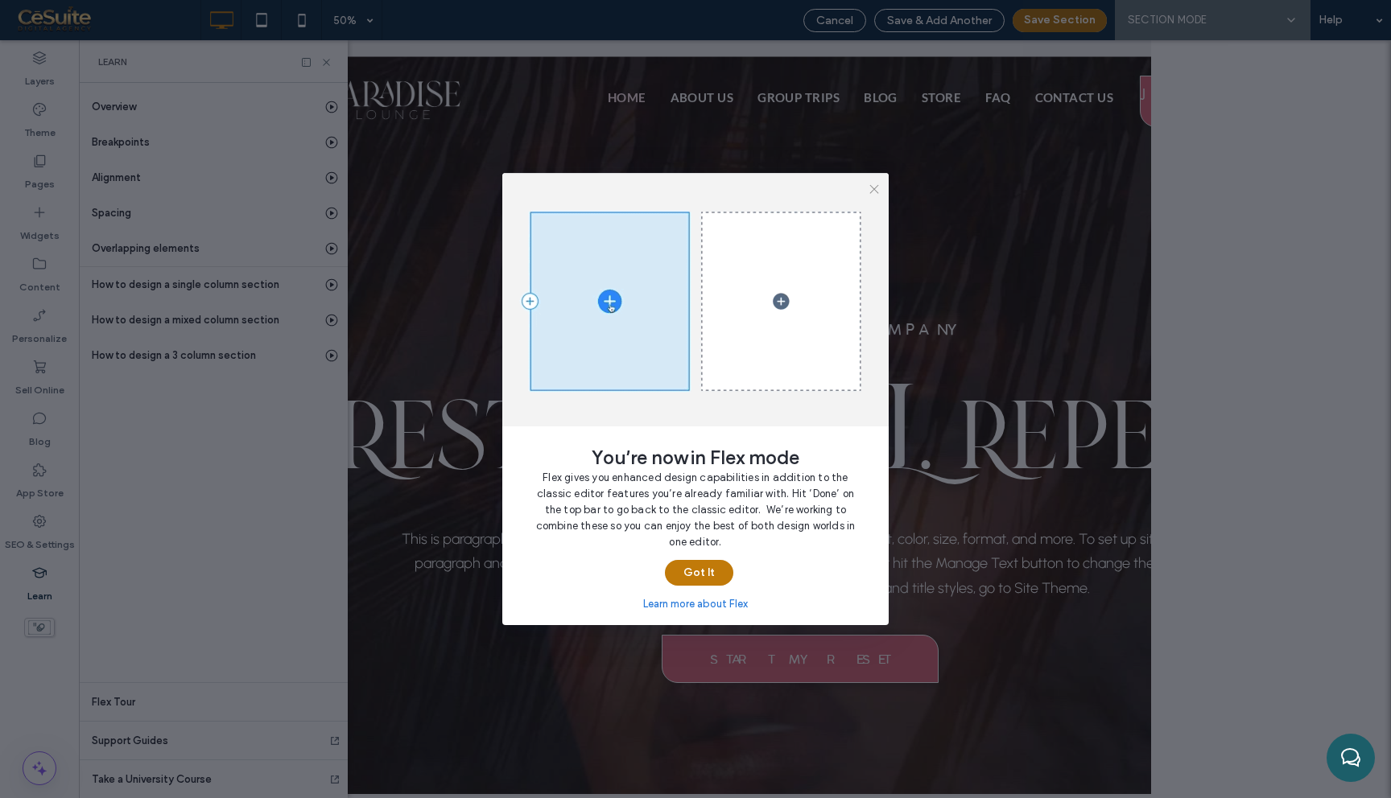
scroll to position [0, 185]
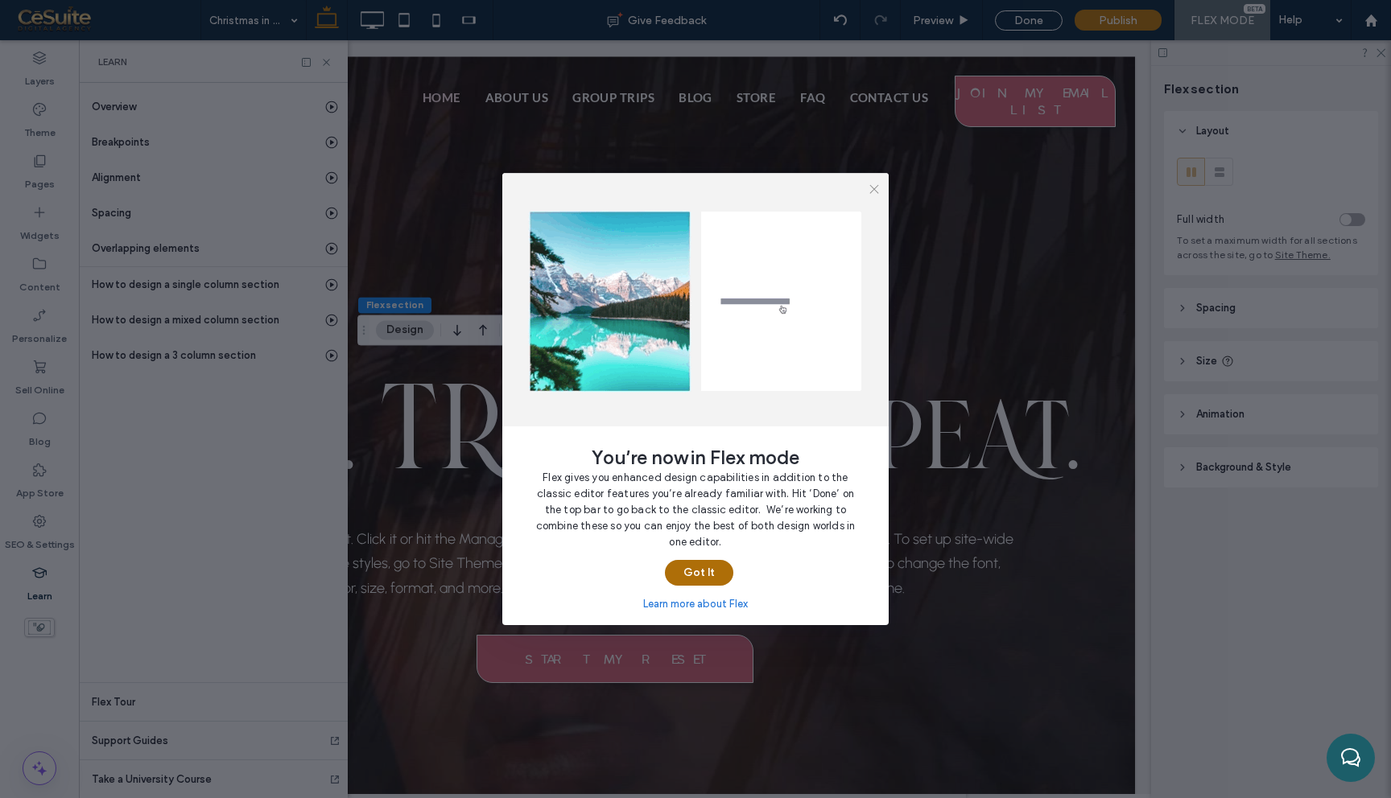
click at [691, 571] on button "Got It" at bounding box center [699, 573] width 68 height 26
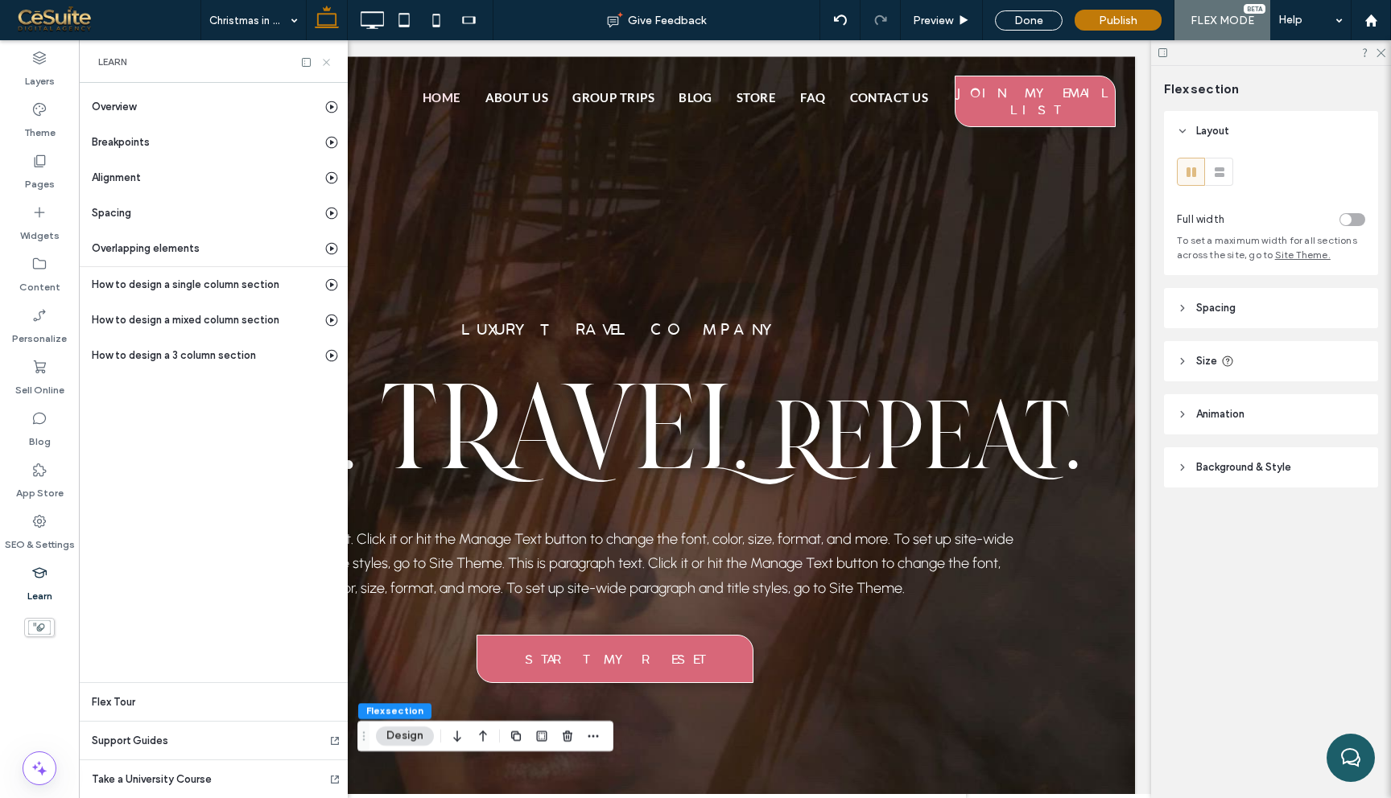
click at [326, 60] on icon at bounding box center [326, 62] width 12 height 12
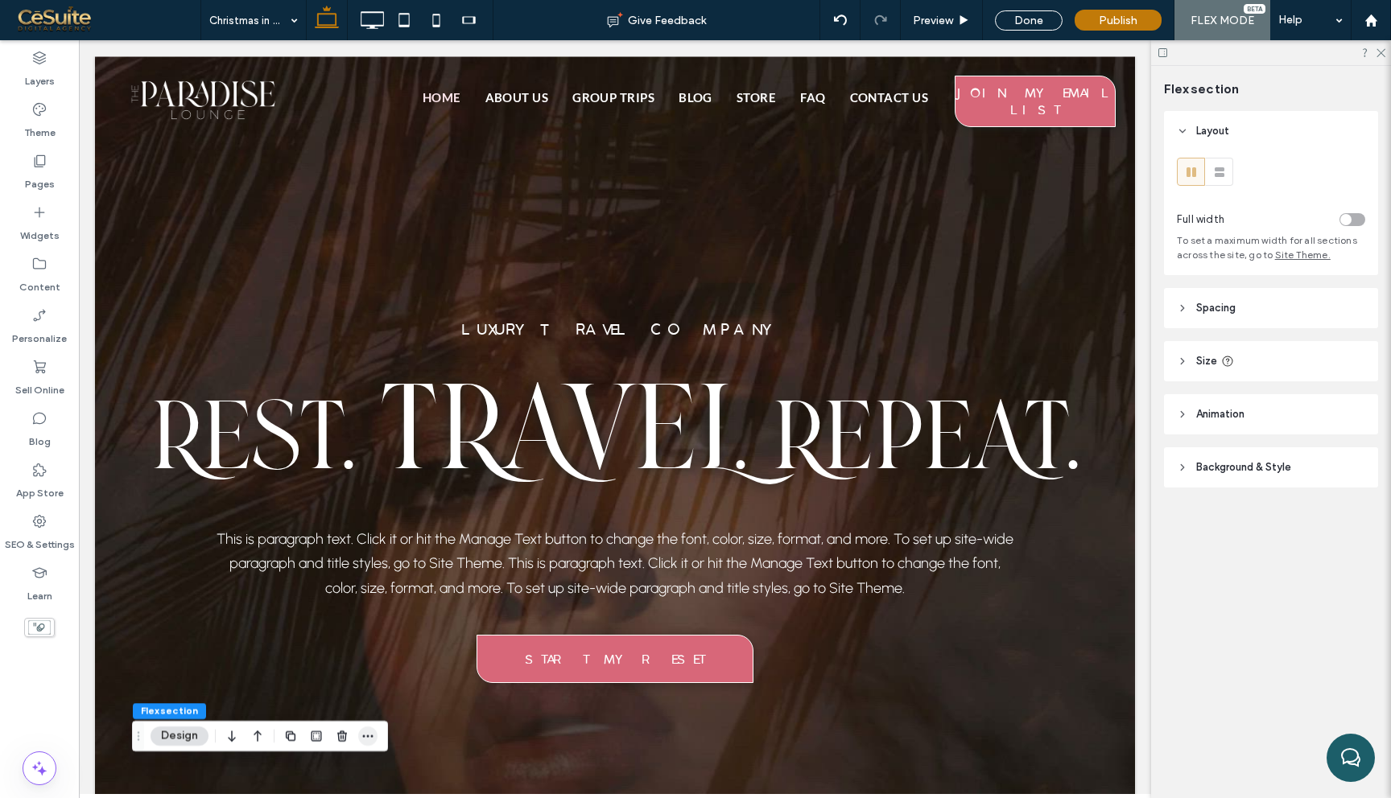
click at [368, 732] on icon "button" at bounding box center [367, 736] width 13 height 13
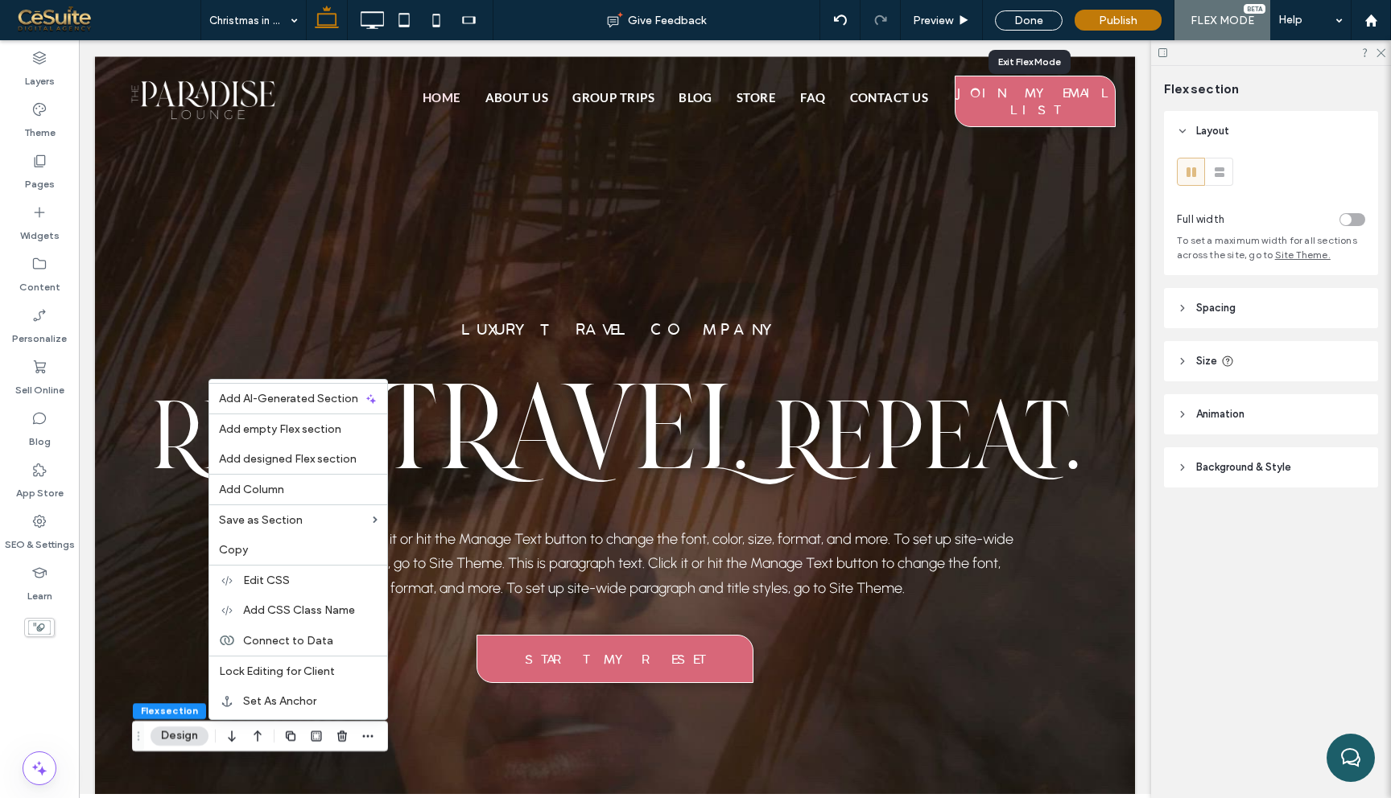
click at [1028, 23] on div "Done" at bounding box center [1029, 20] width 68 height 20
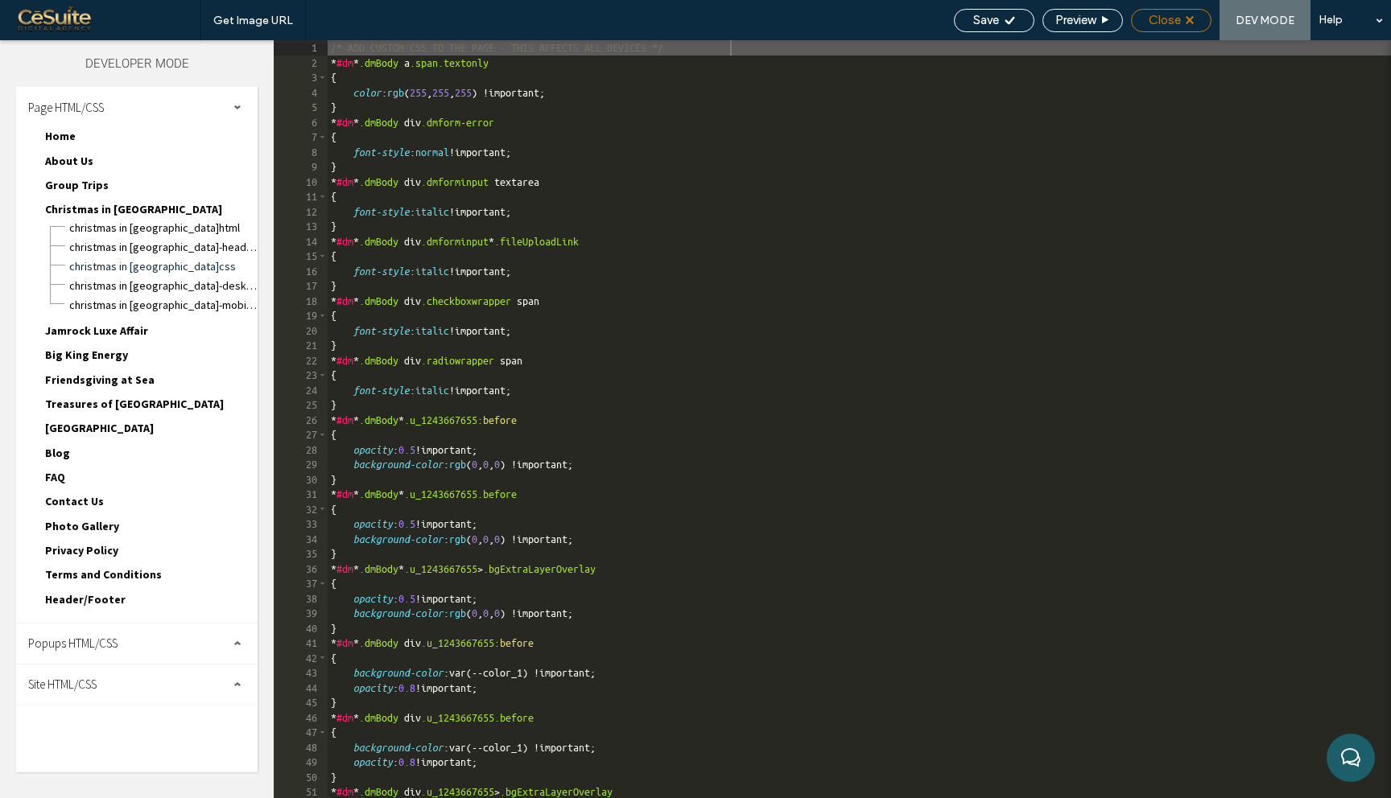
click at [1167, 24] on span "Close" at bounding box center [1164, 20] width 32 height 14
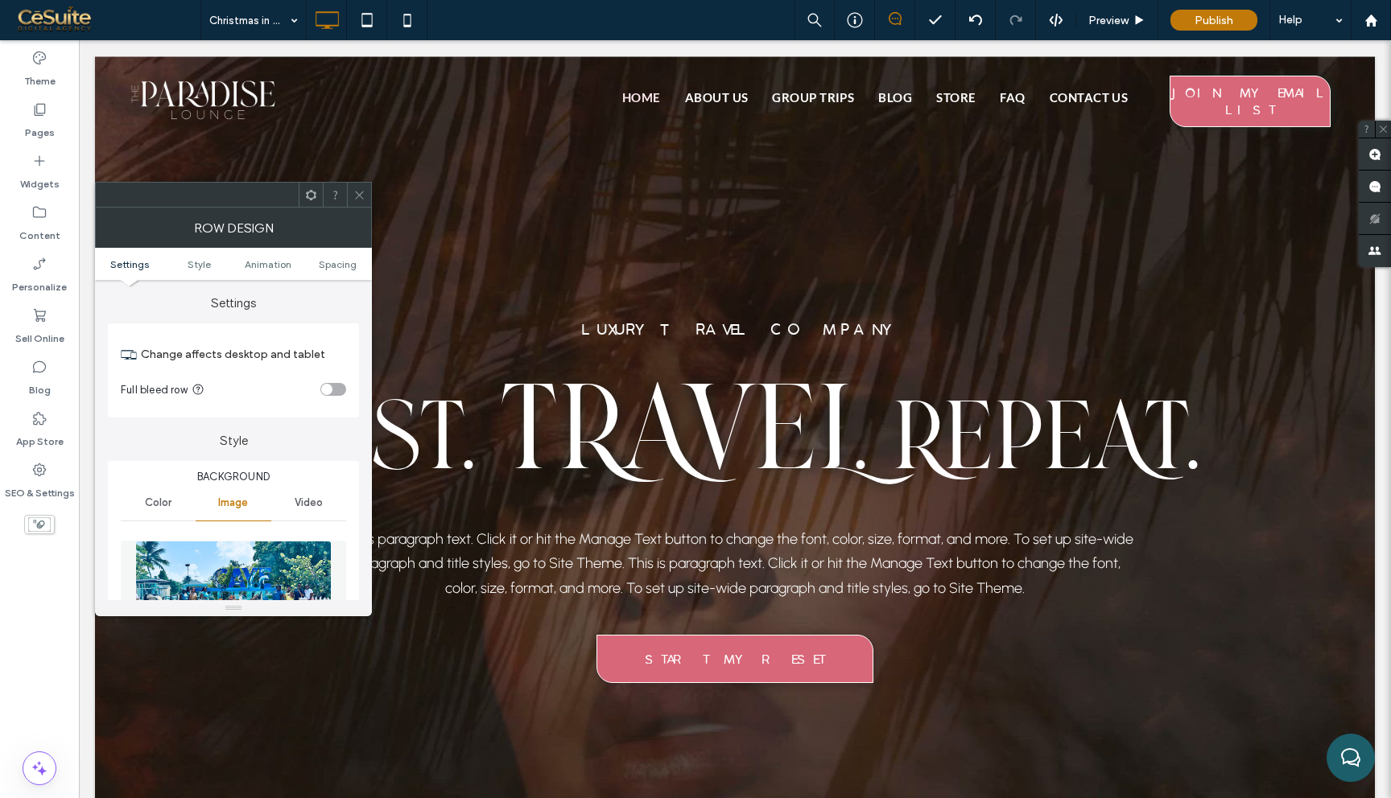
click at [311, 193] on icon at bounding box center [311, 195] width 12 height 12
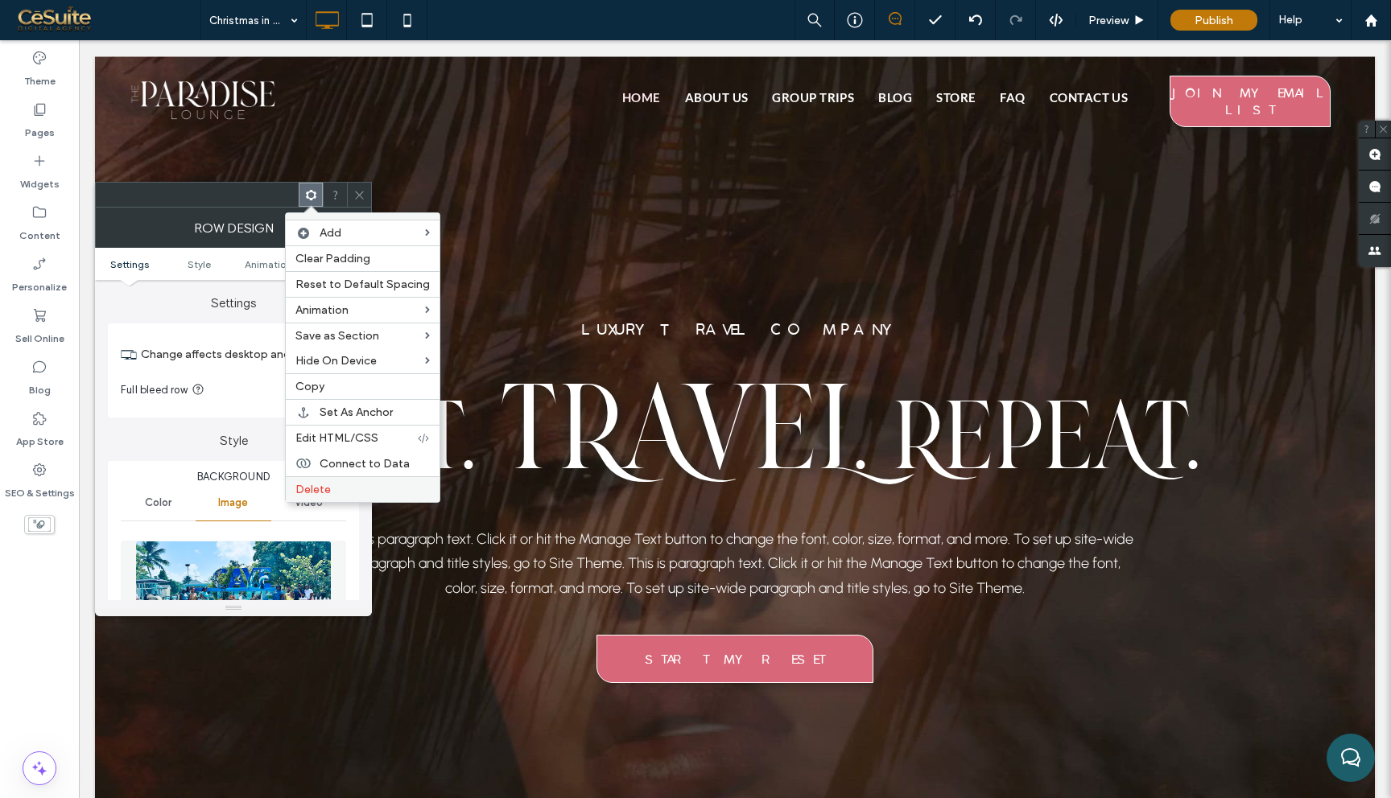
click at [315, 497] on div "Delete" at bounding box center [363, 489] width 154 height 26
